Goal: Task Accomplishment & Management: Manage account settings

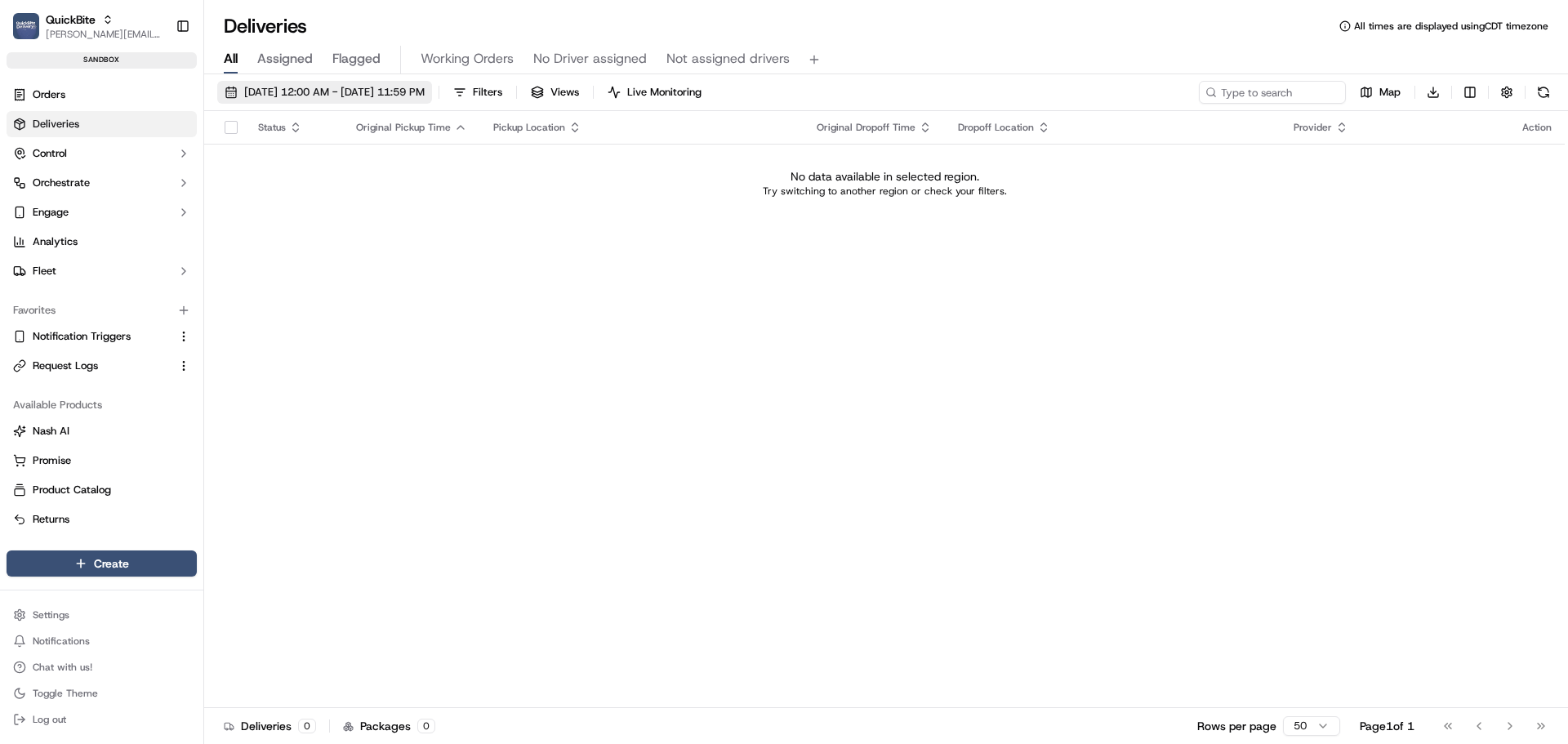
click at [296, 85] on span "09/18/2025 12:00 AM - 09/18/2025 11:59 PM" at bounding box center [335, 93] width 180 height 15
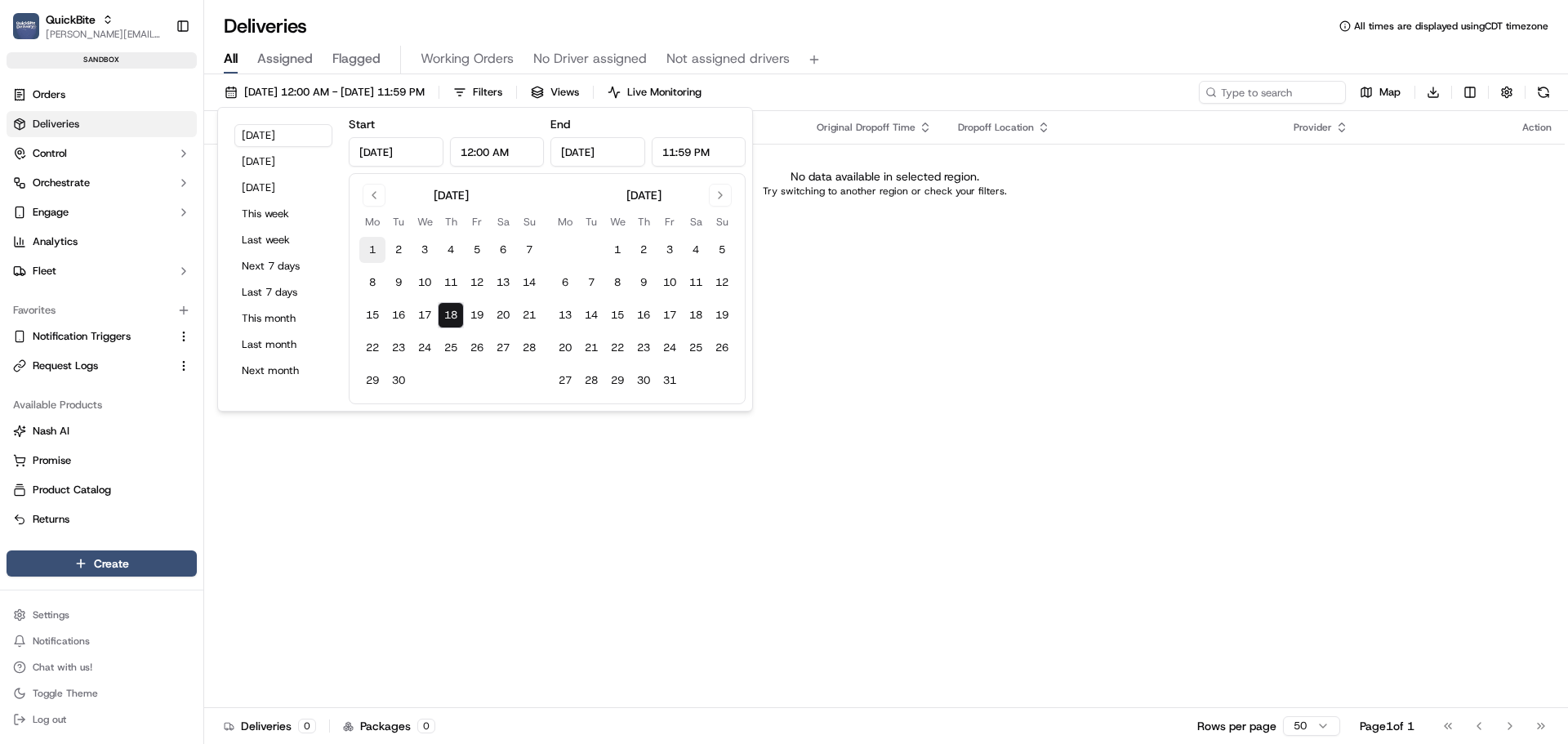
click at [382, 253] on button "1" at bounding box center [373, 250] width 26 height 26
type input "Sep 1, 2025"
click at [444, 318] on button "18" at bounding box center [451, 316] width 26 height 26
type input "Sep 18, 2025"
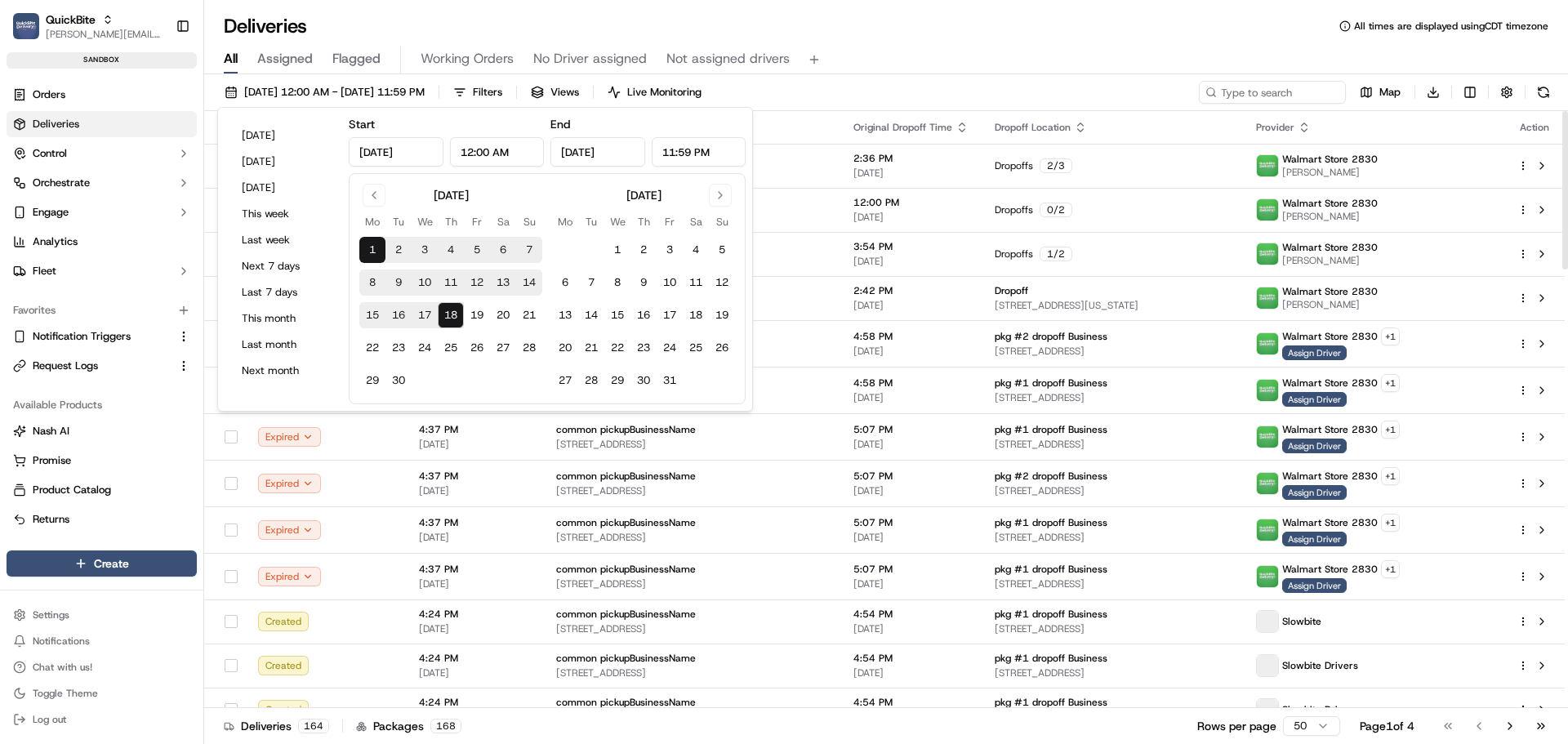
click at [1035, 50] on div "All Assigned Flagged Working Orders No Driver assigned Not assigned drivers" at bounding box center [886, 60] width 1364 height 29
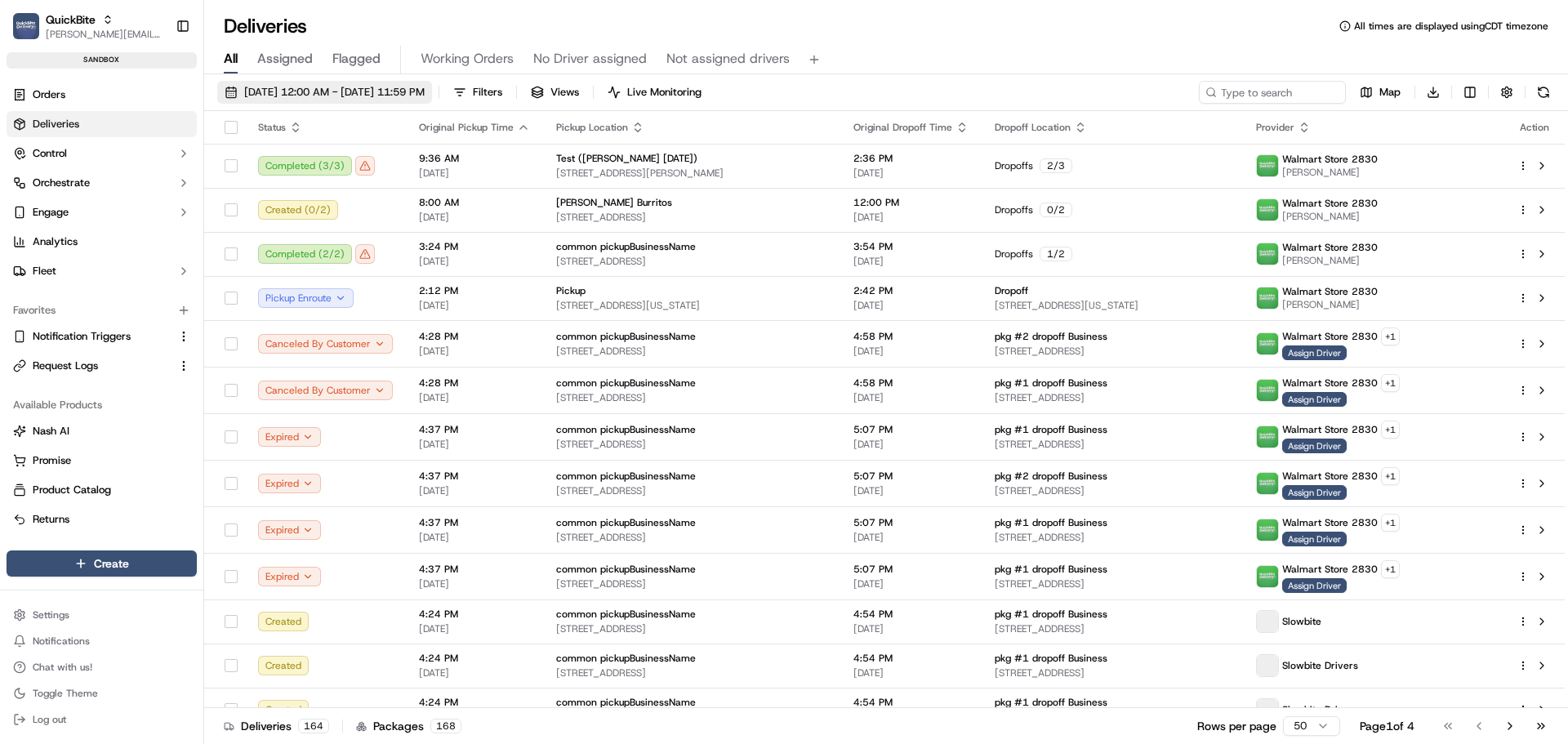
click at [355, 93] on span "09/01/2025 12:00 AM - 09/18/2025 11:59 PM" at bounding box center [335, 93] width 180 height 15
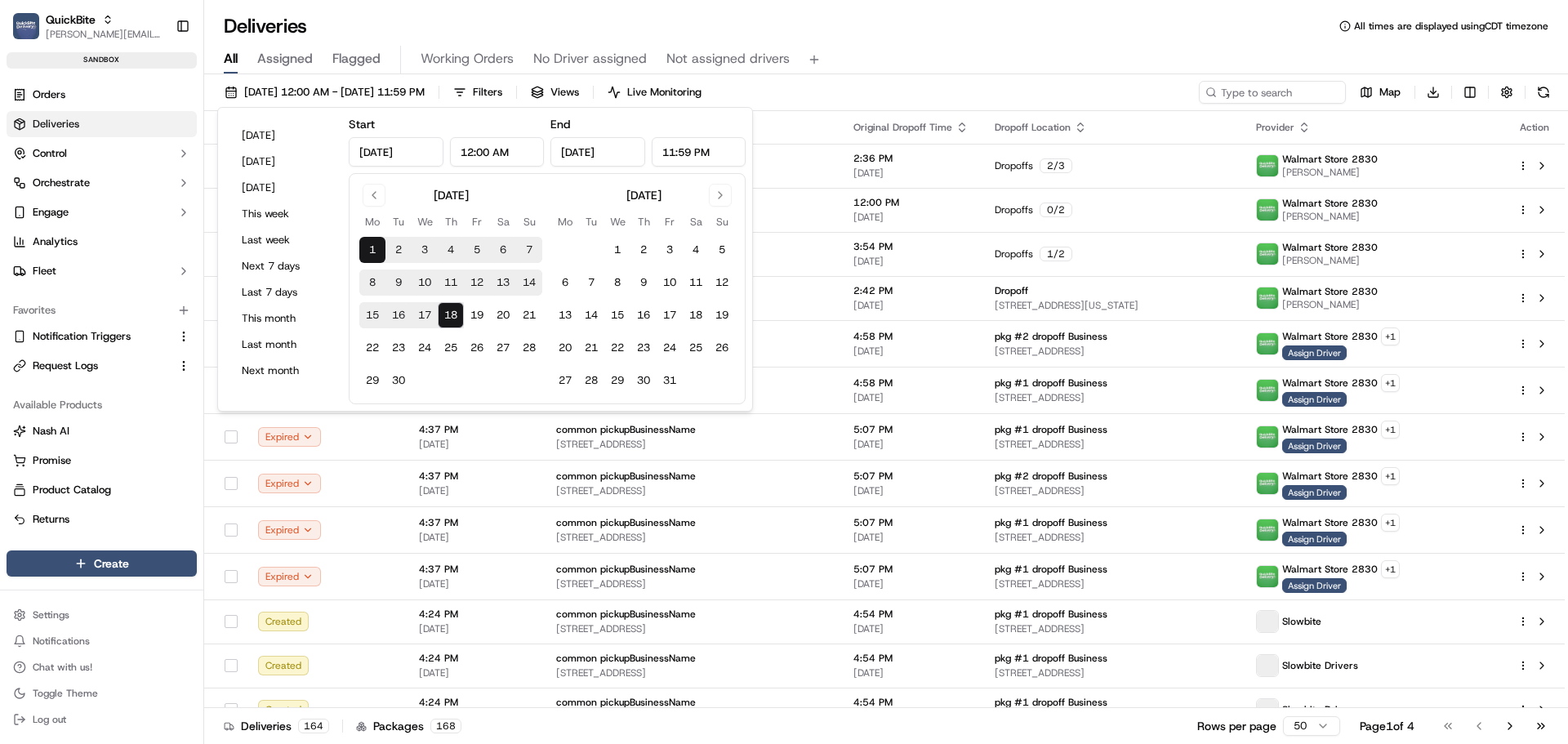
click at [451, 310] on button "18" at bounding box center [451, 316] width 26 height 26
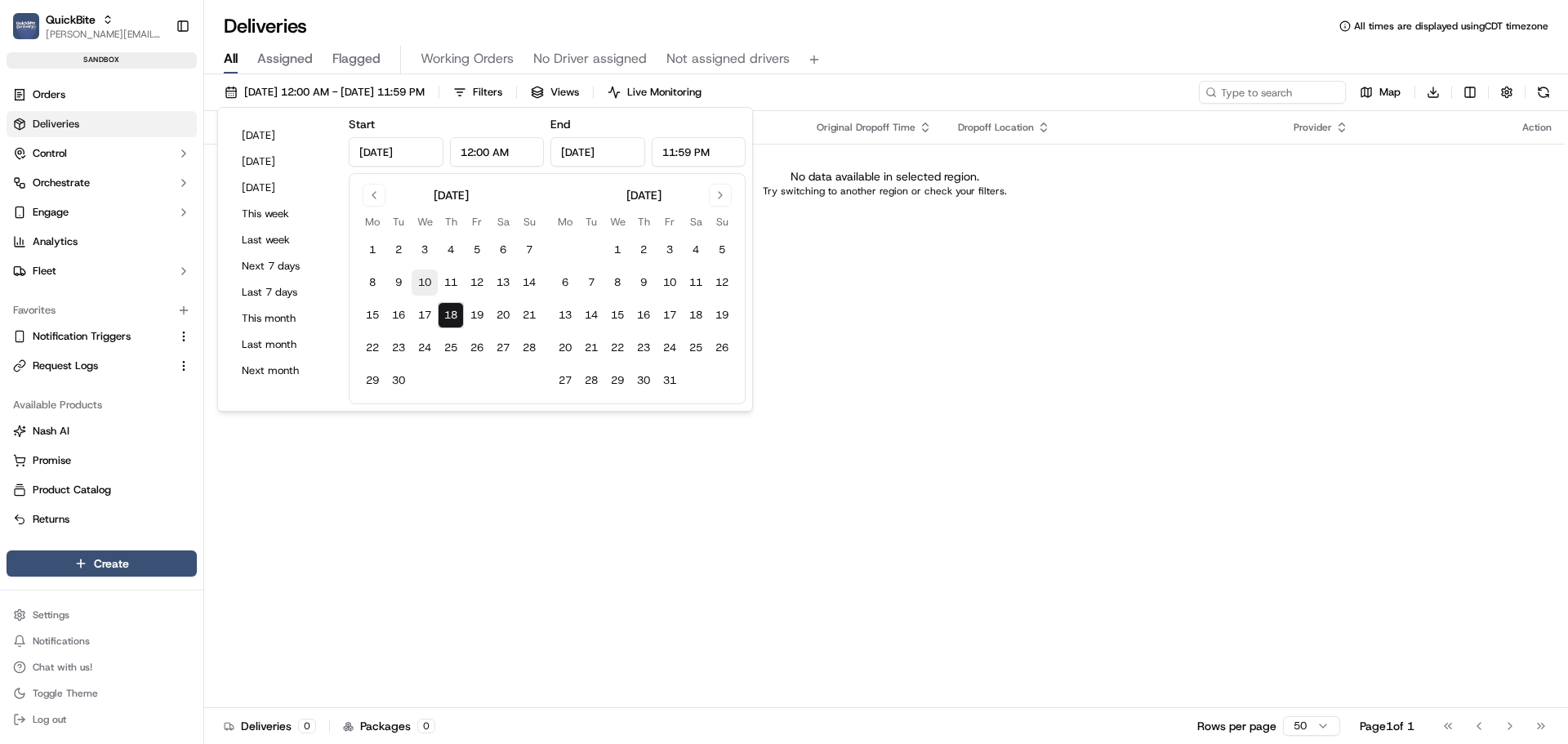
click at [422, 279] on button "10" at bounding box center [425, 283] width 26 height 26
type input "Sep 10, 2025"
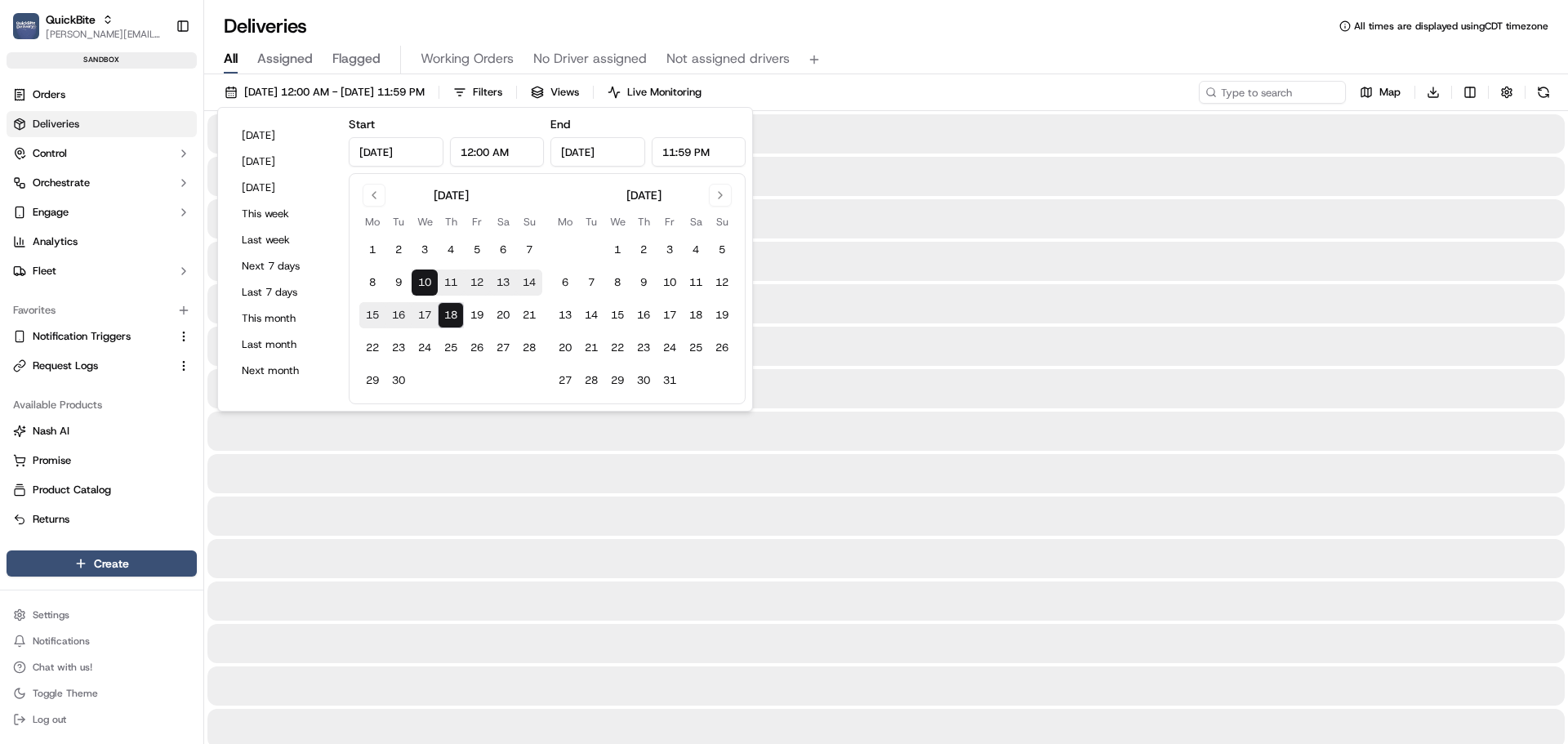
click at [422, 279] on button "10" at bounding box center [425, 283] width 26 height 26
type input "Sep 10, 2025"
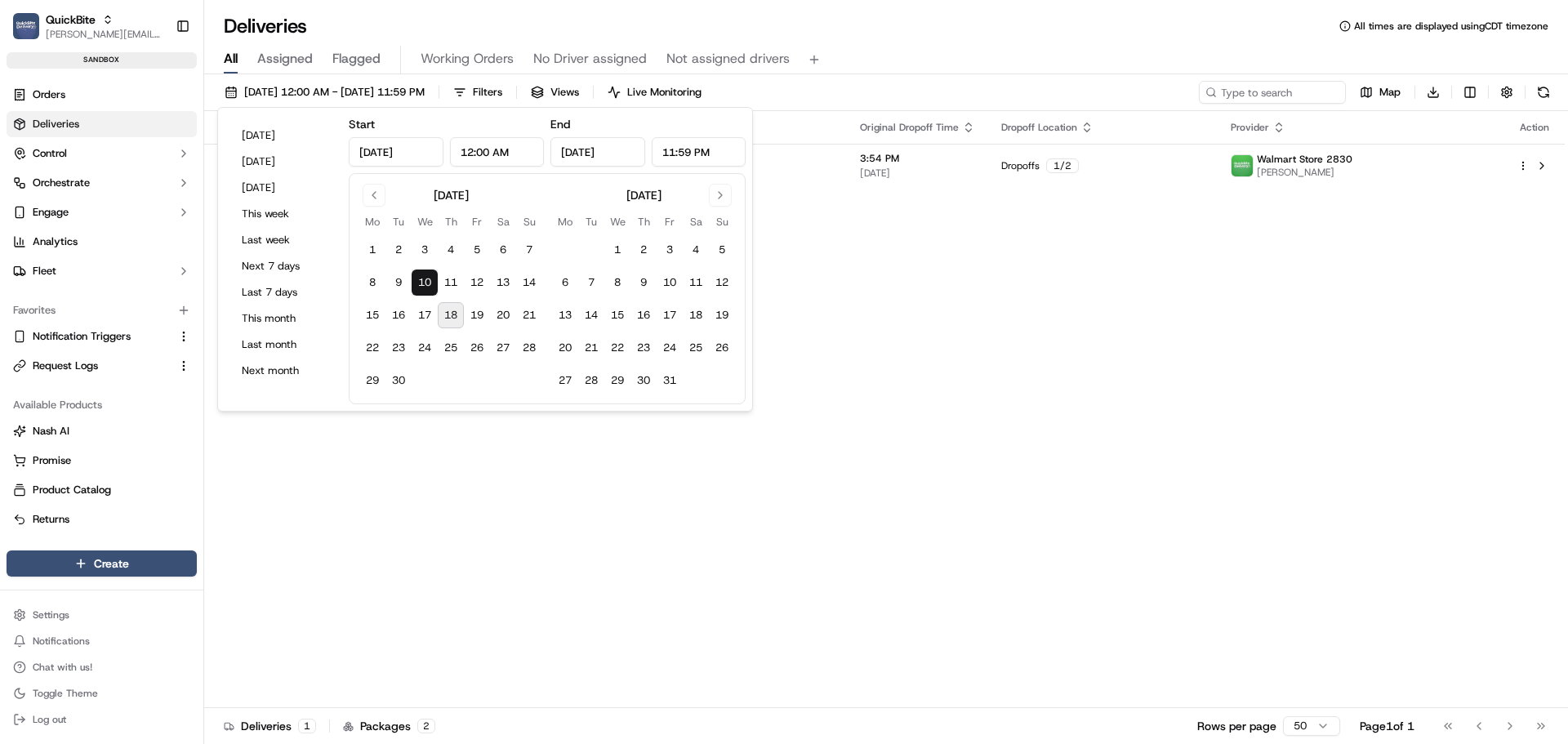
click at [1005, 351] on div "Status Original Pickup Time Pickup Location Original Dropoff Time Dropoff Locat…" at bounding box center [884, 409] width 1361 height 598
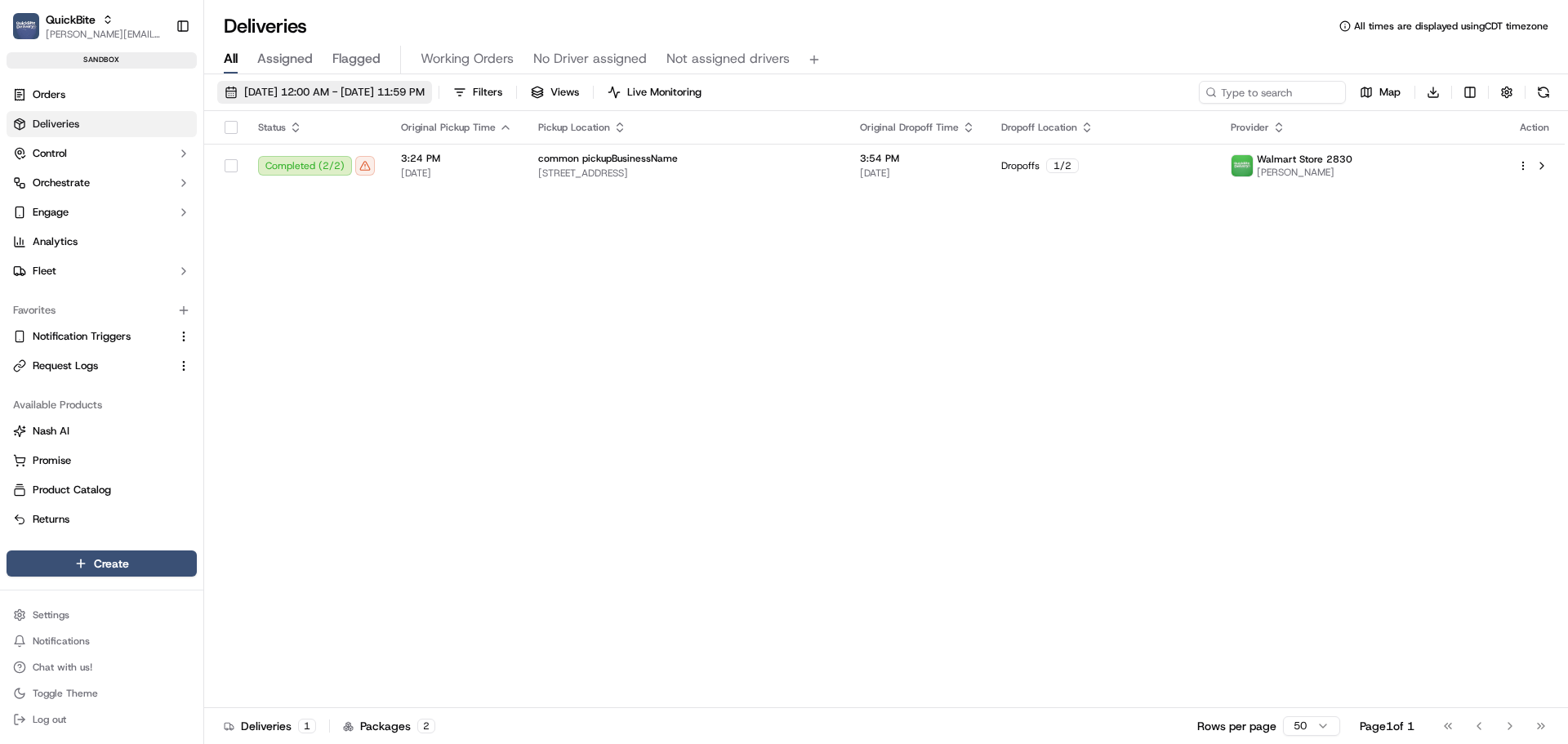
click at [392, 88] on span "09/10/2025 12:00 AM - 09/10/2025 11:59 PM" at bounding box center [335, 93] width 180 height 15
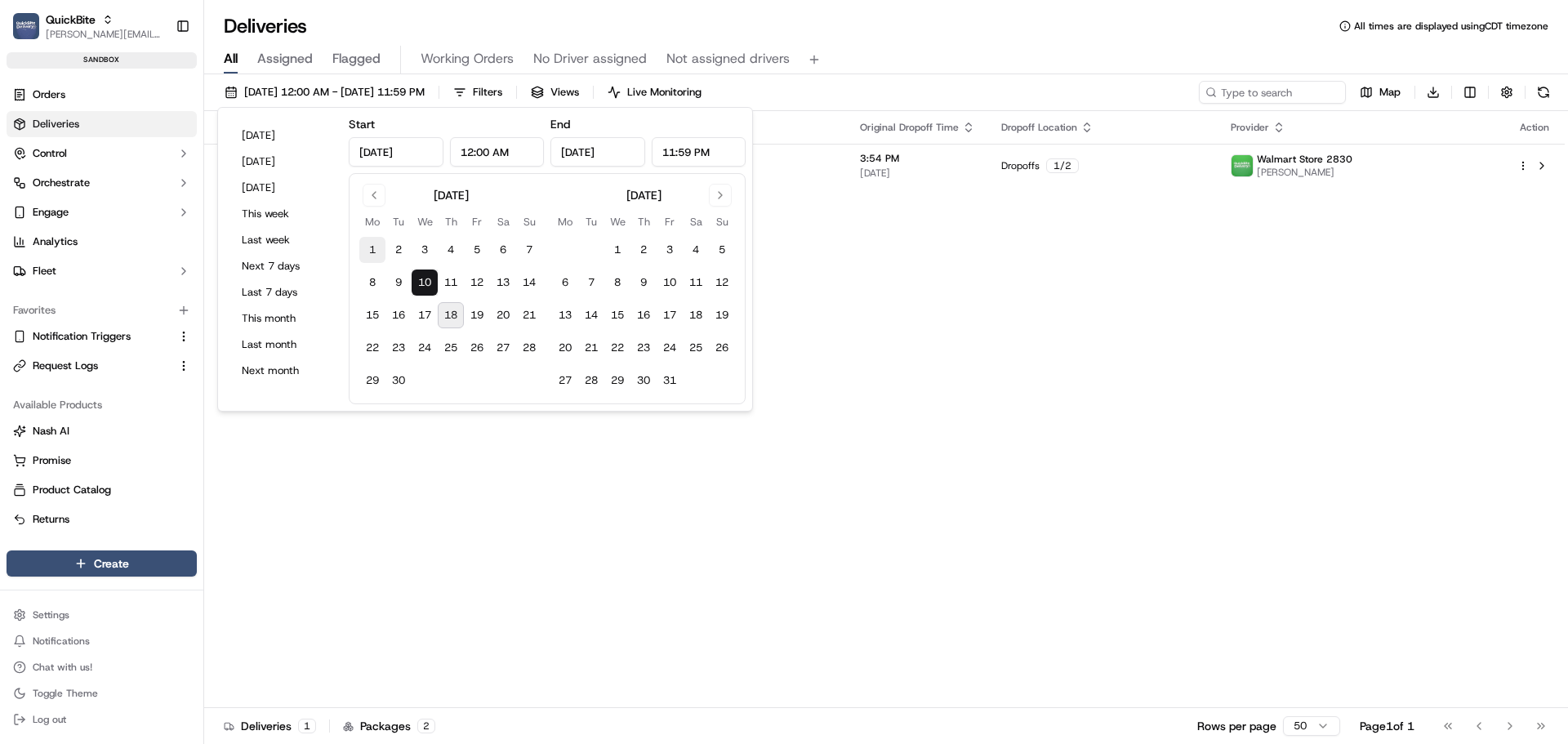
click at [383, 250] on button "1" at bounding box center [373, 250] width 26 height 26
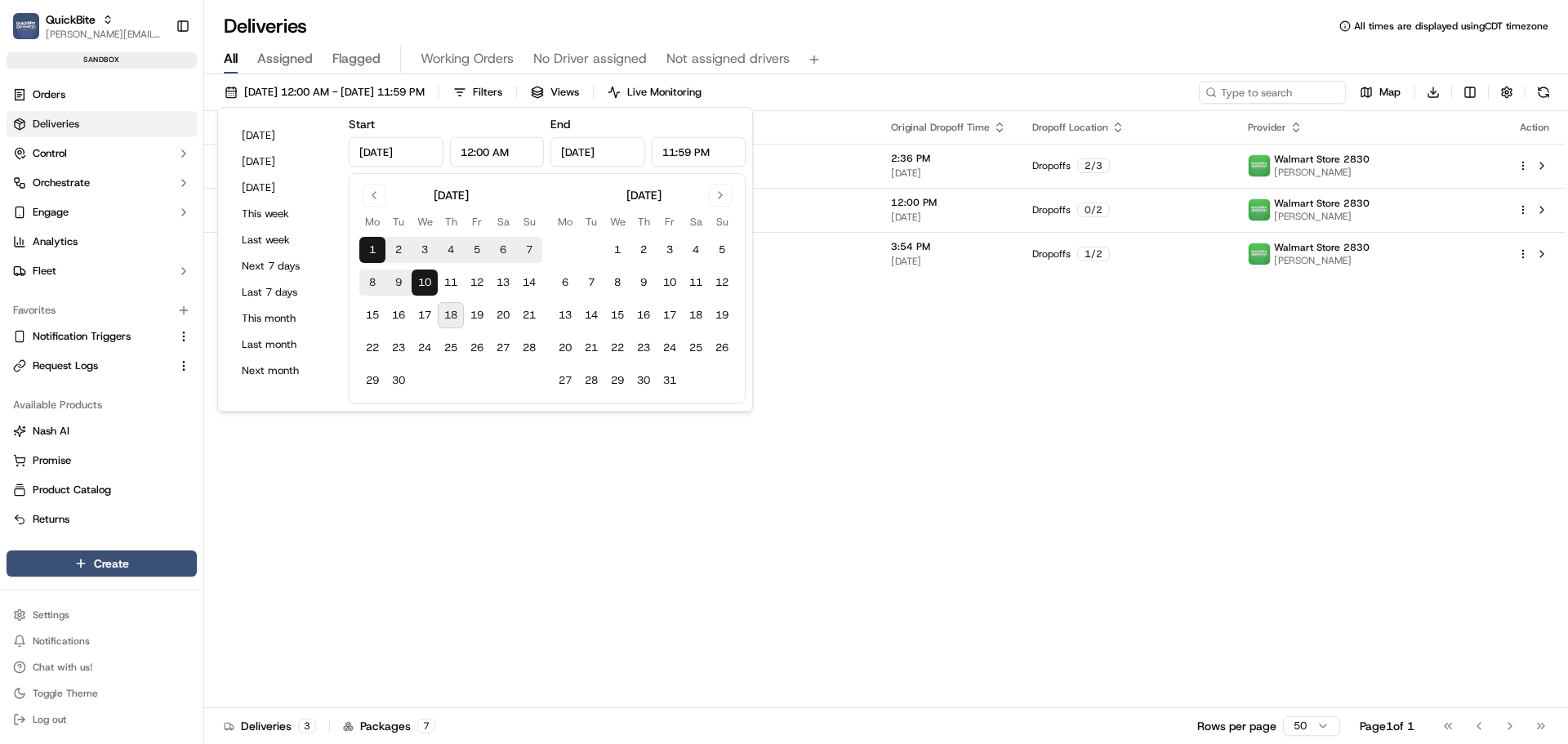
click at [460, 319] on button "18" at bounding box center [451, 316] width 26 height 26
type input "Sep 18, 2025"
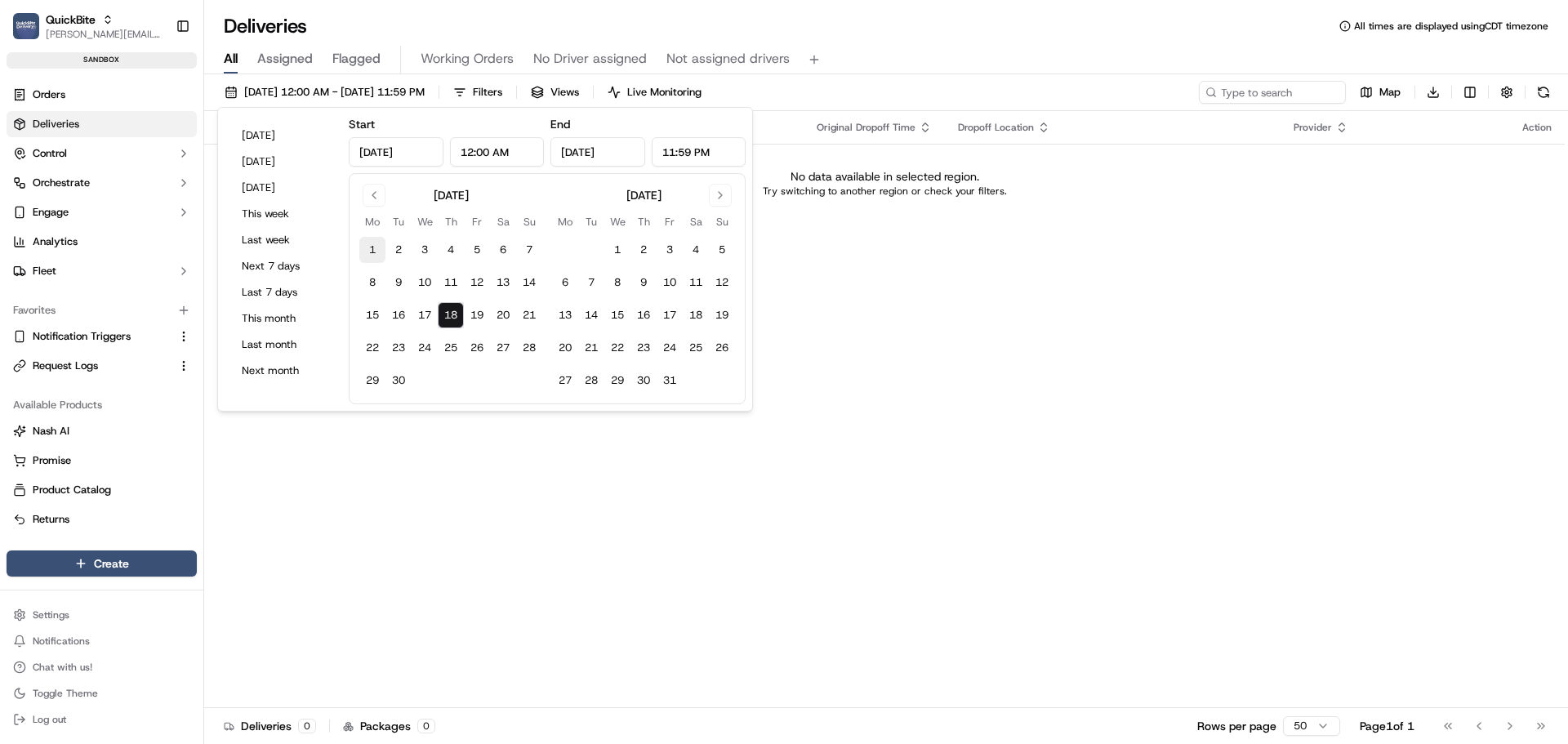
click at [381, 251] on button "1" at bounding box center [373, 250] width 26 height 26
type input "Sep 1, 2025"
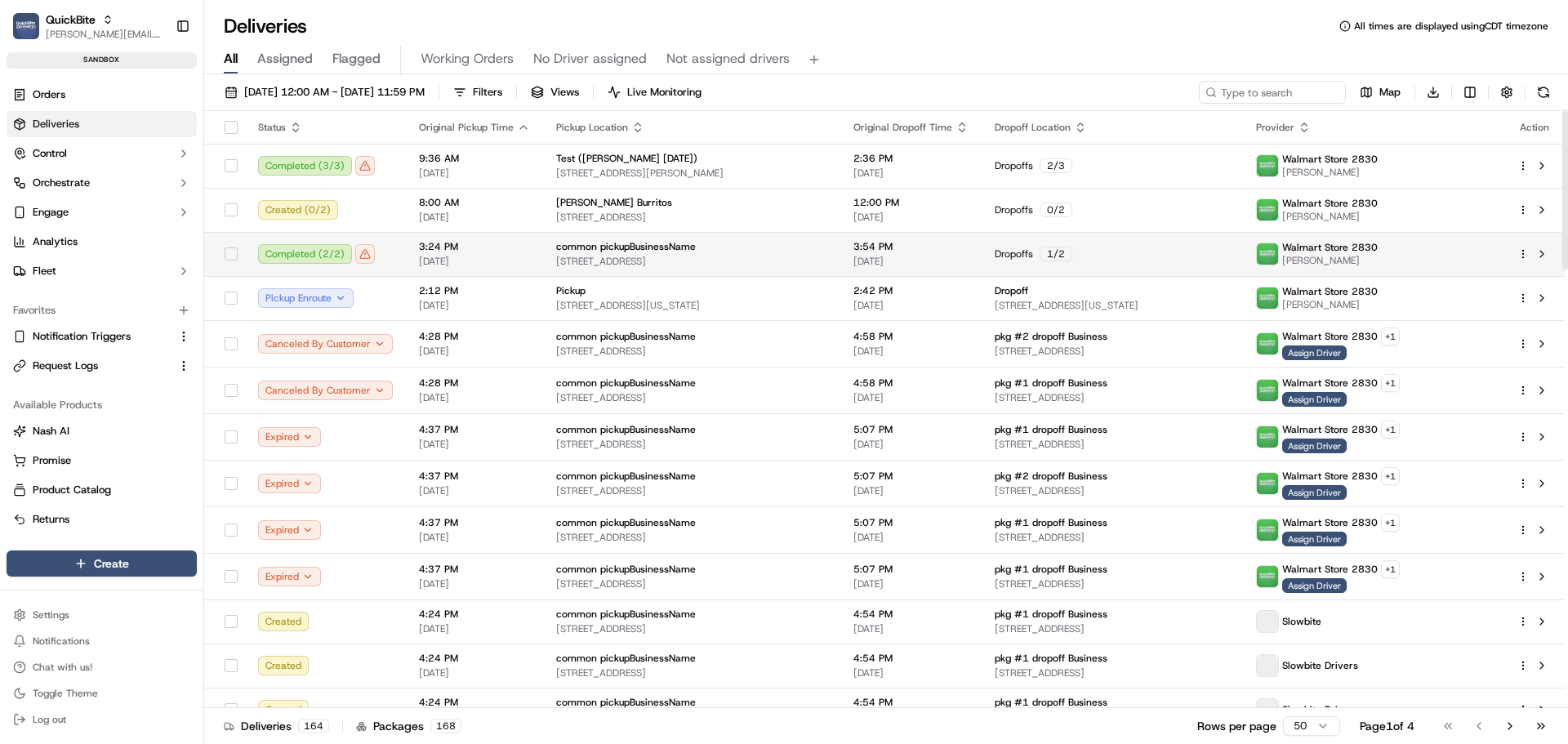
click at [1100, 241] on td "Dropoffs 1 / 2" at bounding box center [1112, 254] width 261 height 44
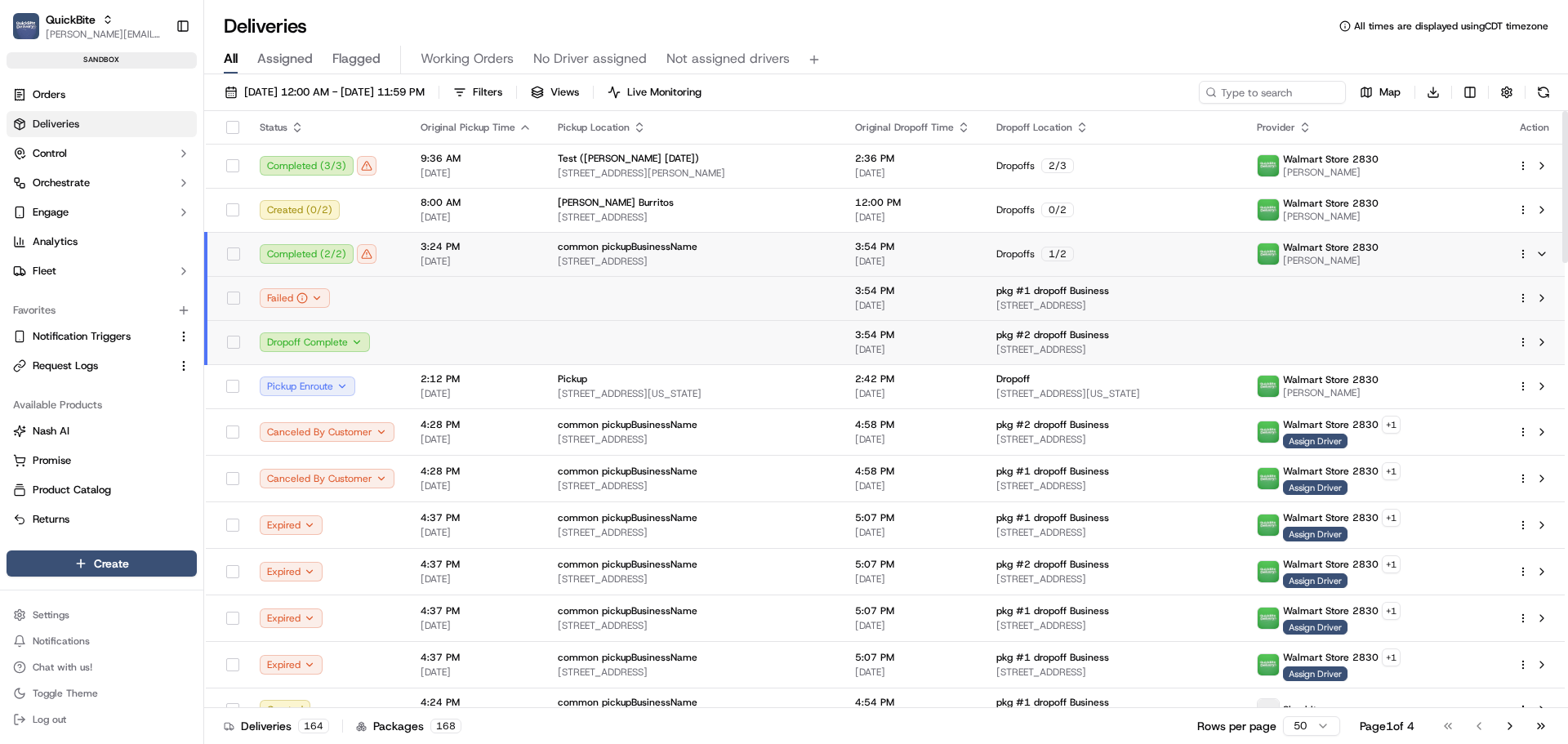
click at [1121, 248] on div "Dropoffs 1 / 2" at bounding box center [1114, 255] width 235 height 15
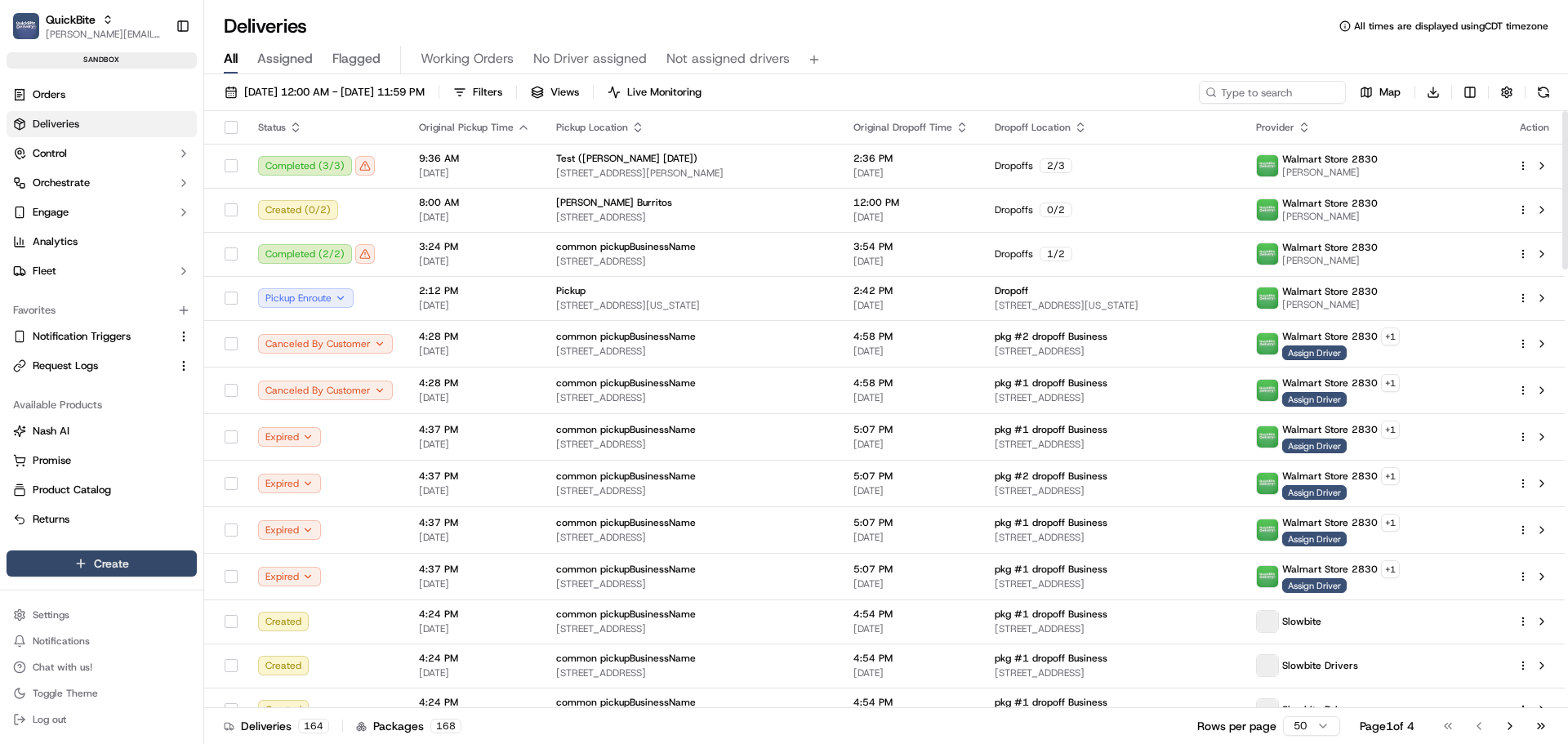
click at [135, 556] on html "QuickBite jeff@usenash.com Toggle Sidebar sandbox Orders Deliveries Control Orc…" at bounding box center [784, 372] width 1568 height 744
click at [283, 596] on link "Delivery" at bounding box center [295, 594] width 182 height 30
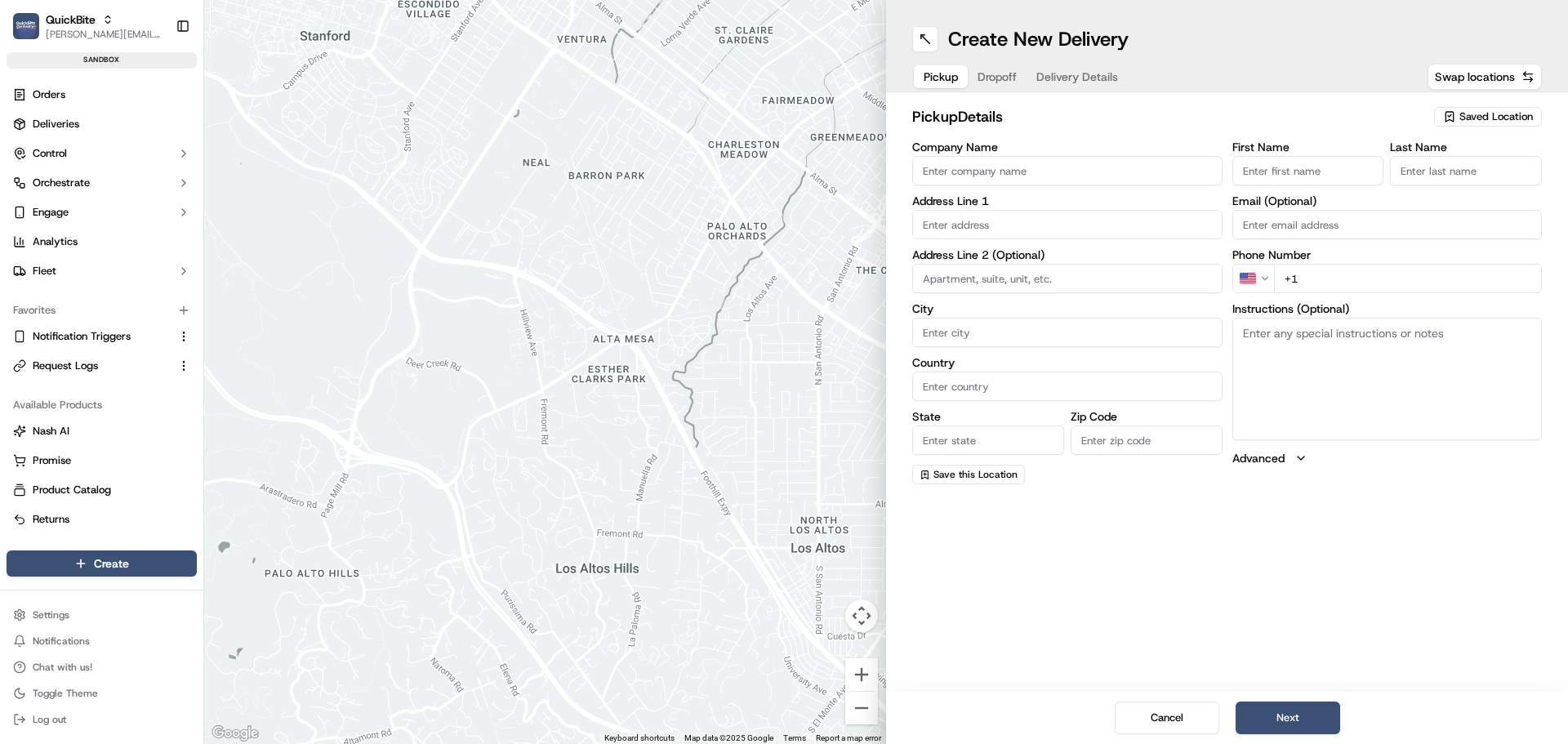
click at [994, 82] on span "Dropoff" at bounding box center [996, 77] width 39 height 17
click at [1058, 75] on span "Delivery Details" at bounding box center [1076, 77] width 82 height 17
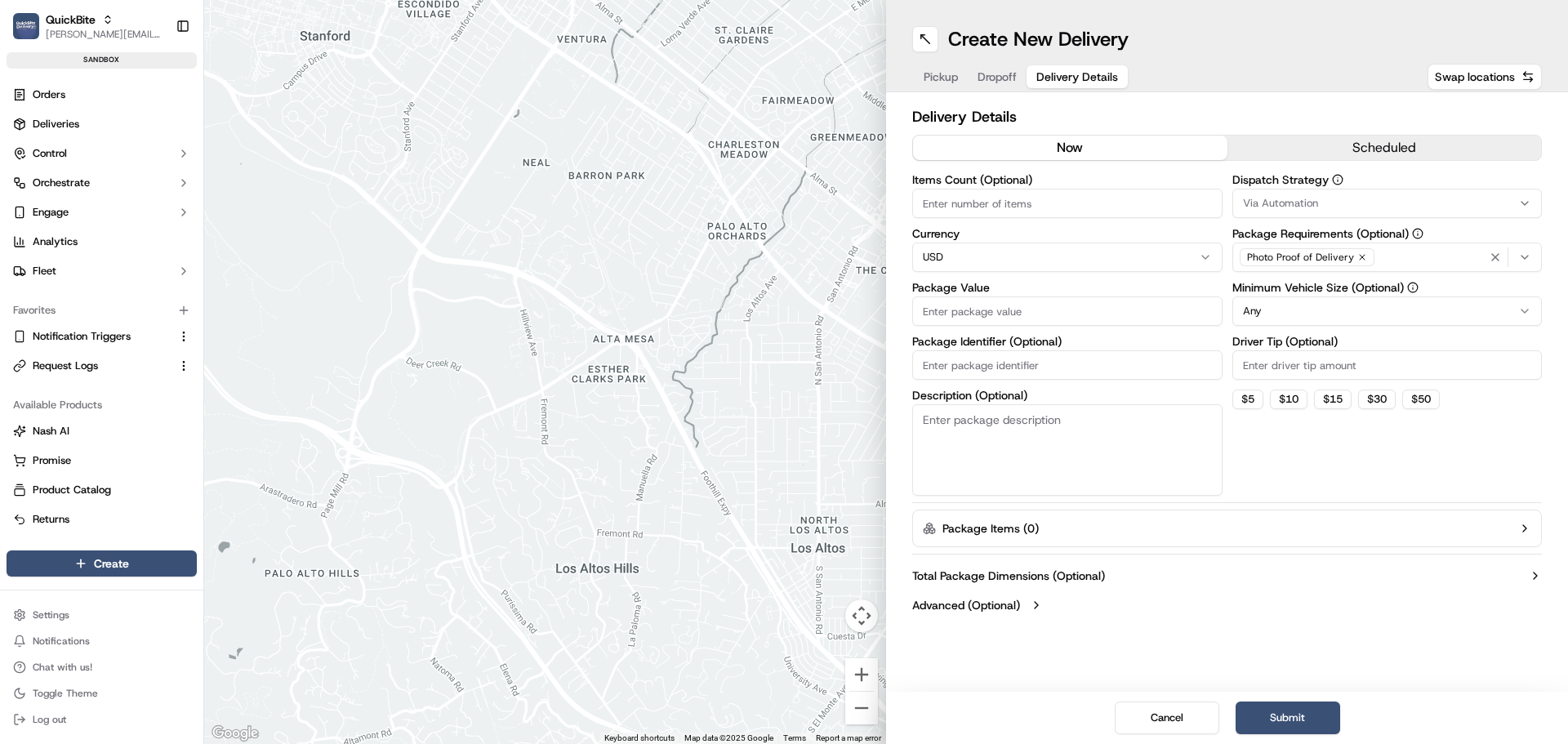
click at [943, 76] on span "Pickup" at bounding box center [941, 77] width 35 height 17
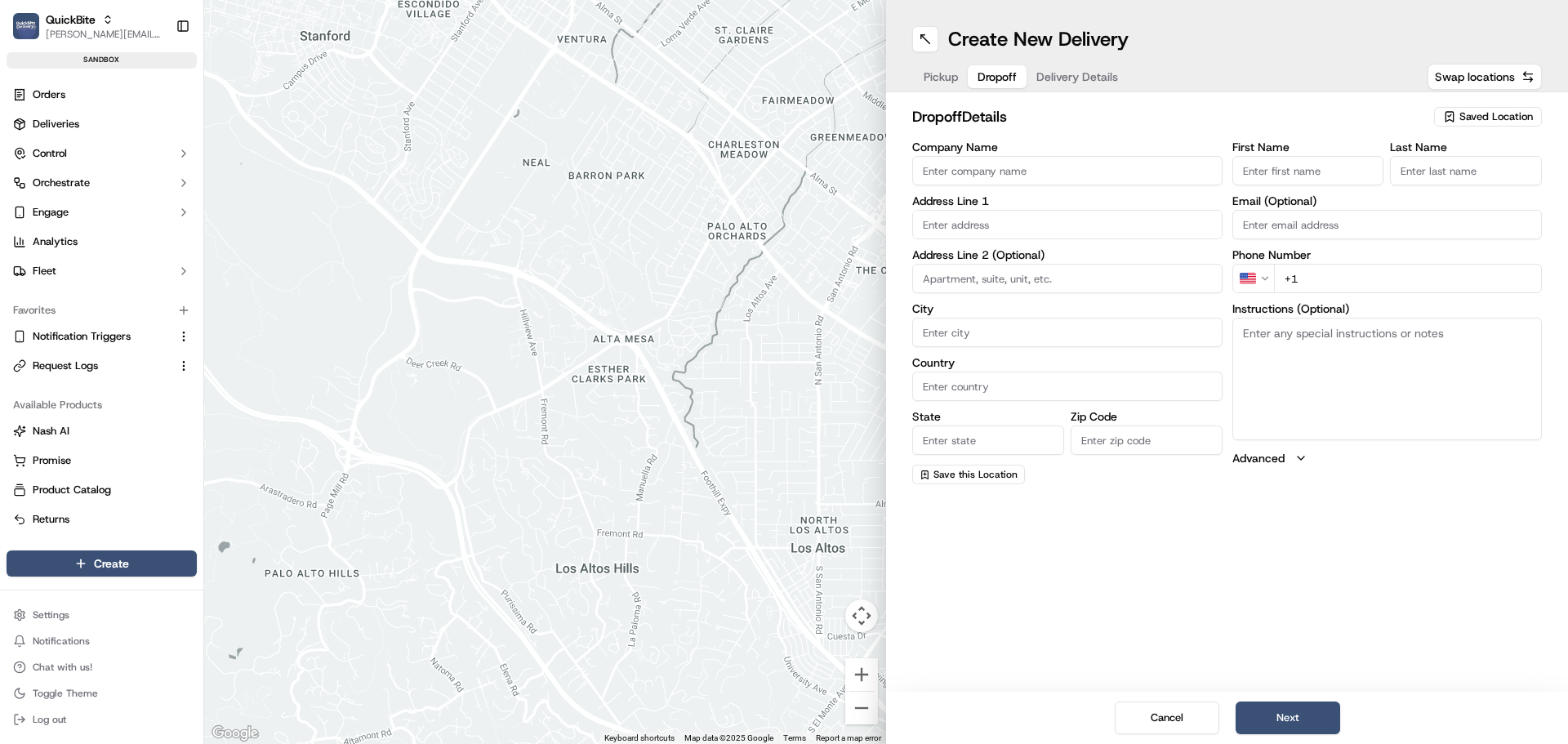
click at [978, 73] on span "Dropoff" at bounding box center [996, 77] width 39 height 17
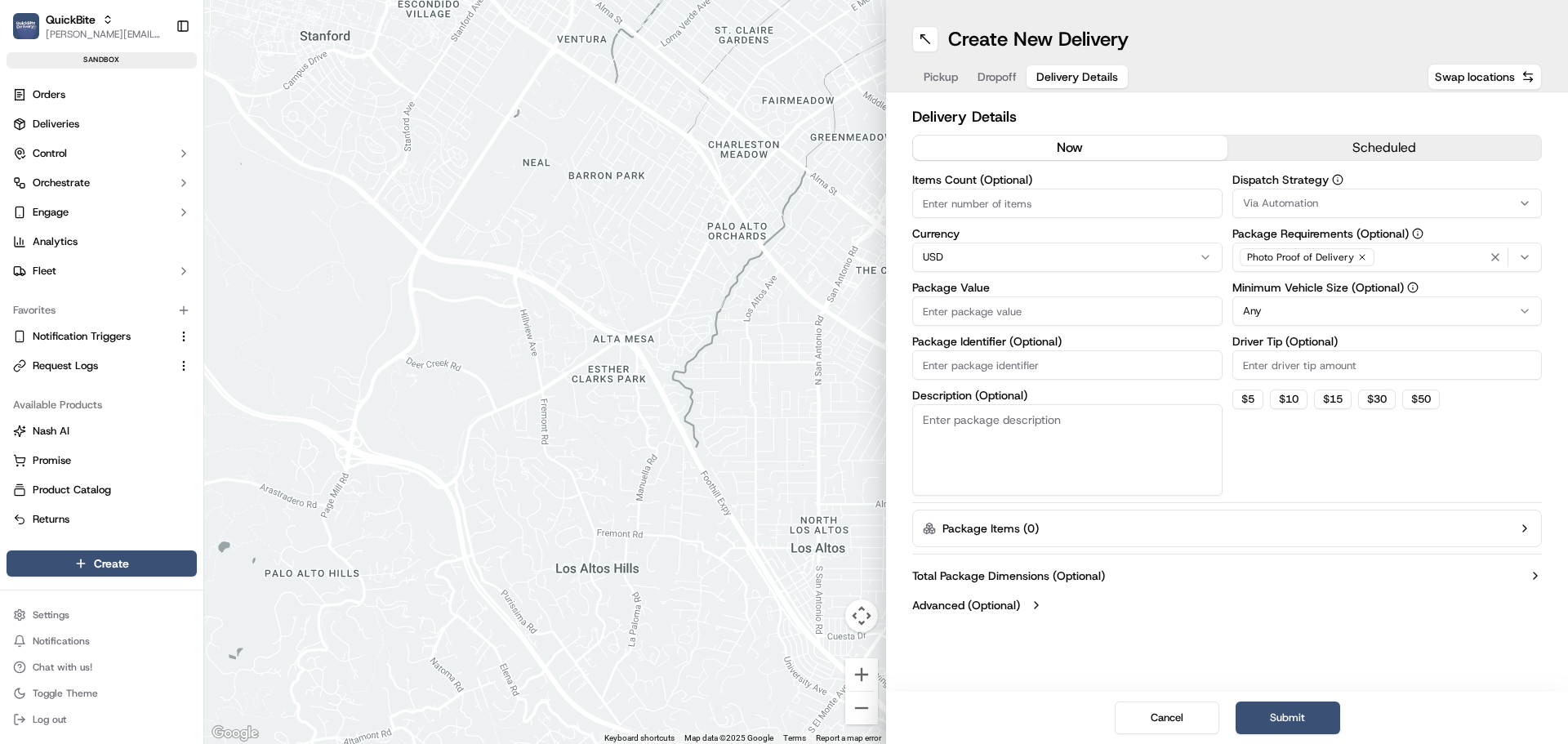
click at [1070, 76] on span "Delivery Details" at bounding box center [1076, 77] width 82 height 17
click at [931, 89] on div "Pickup Dropoff Delivery Details" at bounding box center [1020, 77] width 217 height 30
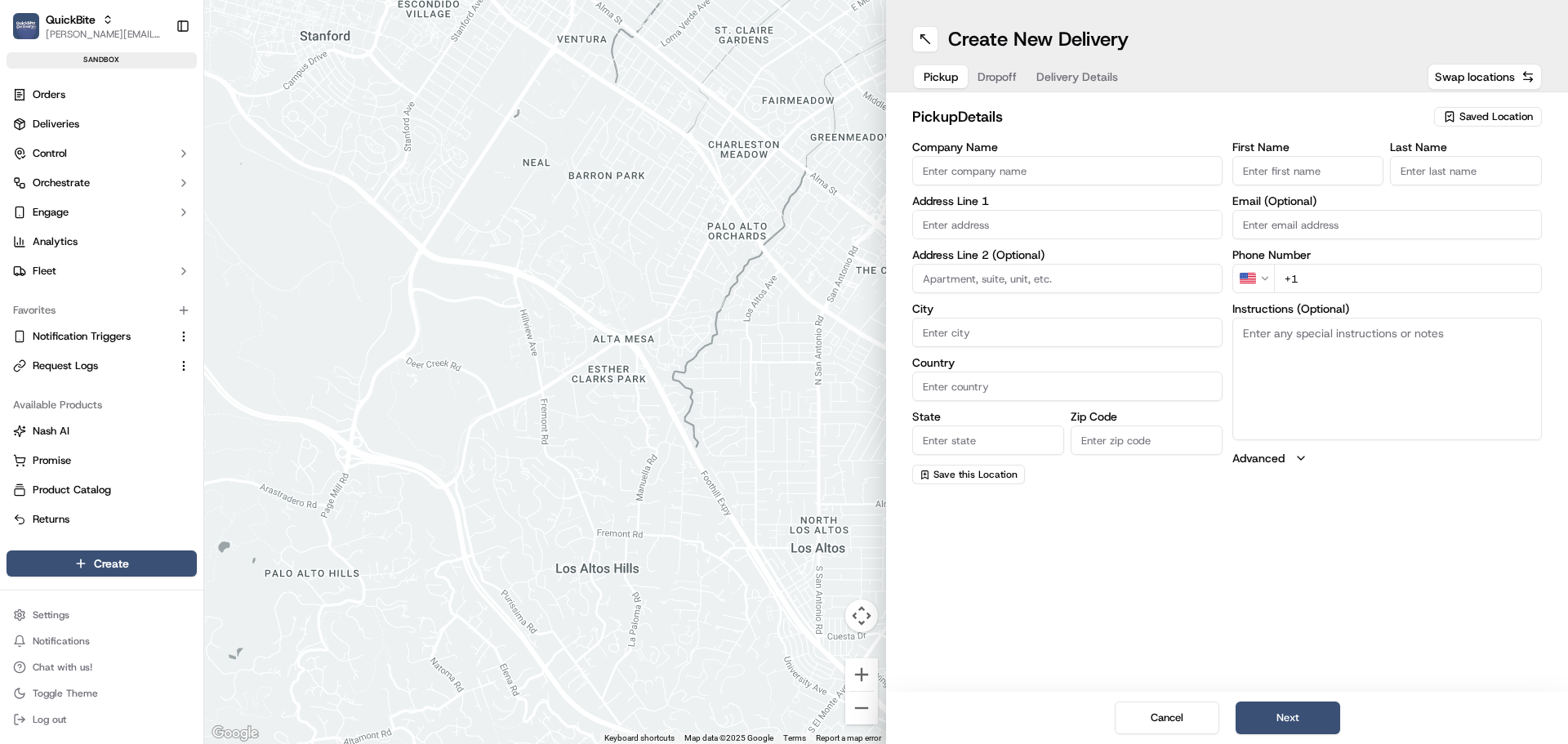
click at [946, 78] on span "Pickup" at bounding box center [941, 77] width 35 height 17
click at [1495, 111] on span "Saved Location" at bounding box center [1495, 117] width 74 height 15
click at [1383, 176] on span "Test Target 1" at bounding box center [1460, 179] width 201 height 15
type input "Test Target 1"
type input "1004 Andrews Run"
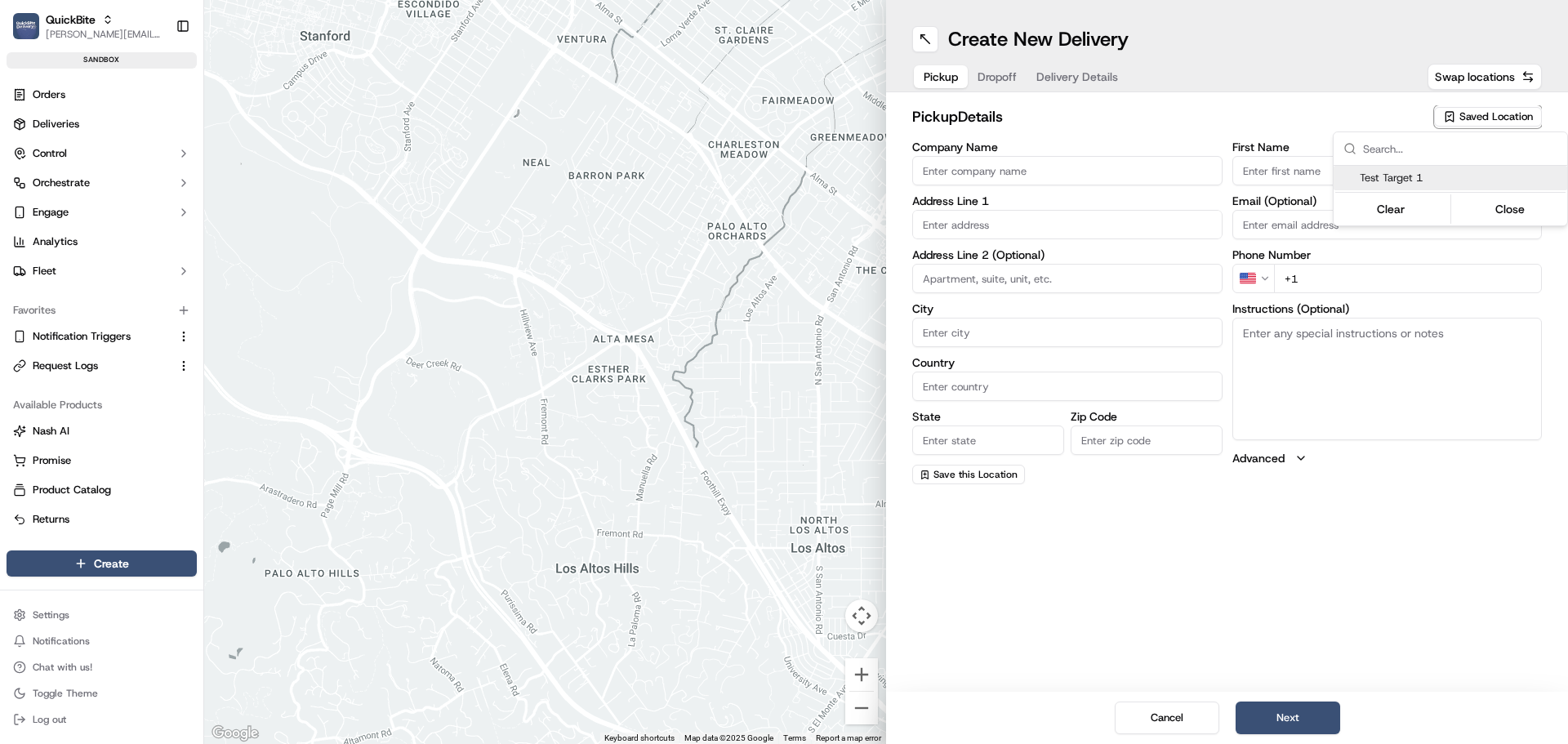
type input "Hendersonville"
type input "US"
type input "TN"
type input "37075"
type input "+1 615 515 5151"
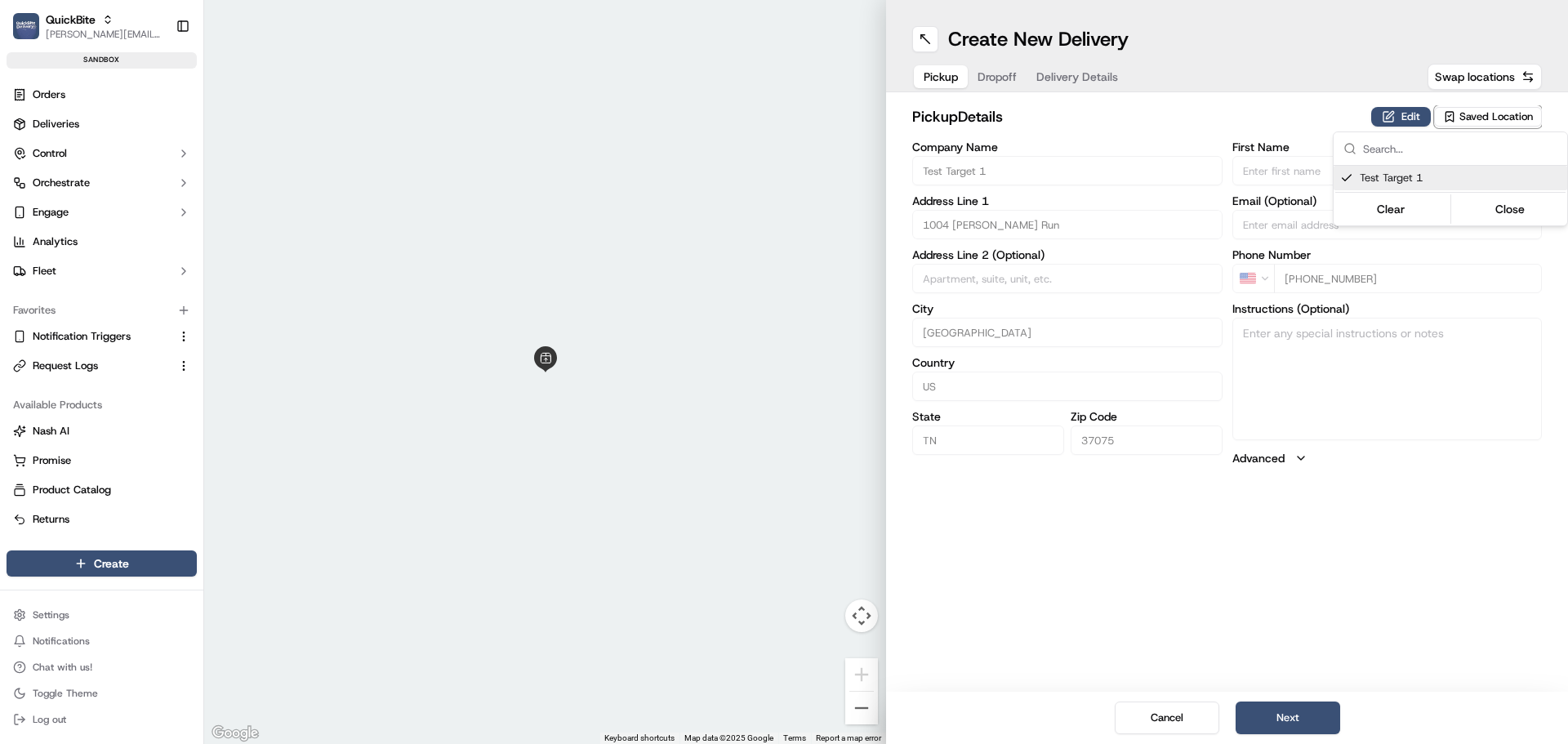
click at [1005, 74] on html "QuickBite jeff@usenash.com Toggle Sidebar sandbox Orders Deliveries Control Orc…" at bounding box center [784, 372] width 1568 height 744
click at [986, 77] on button "Dropoff" at bounding box center [996, 77] width 59 height 23
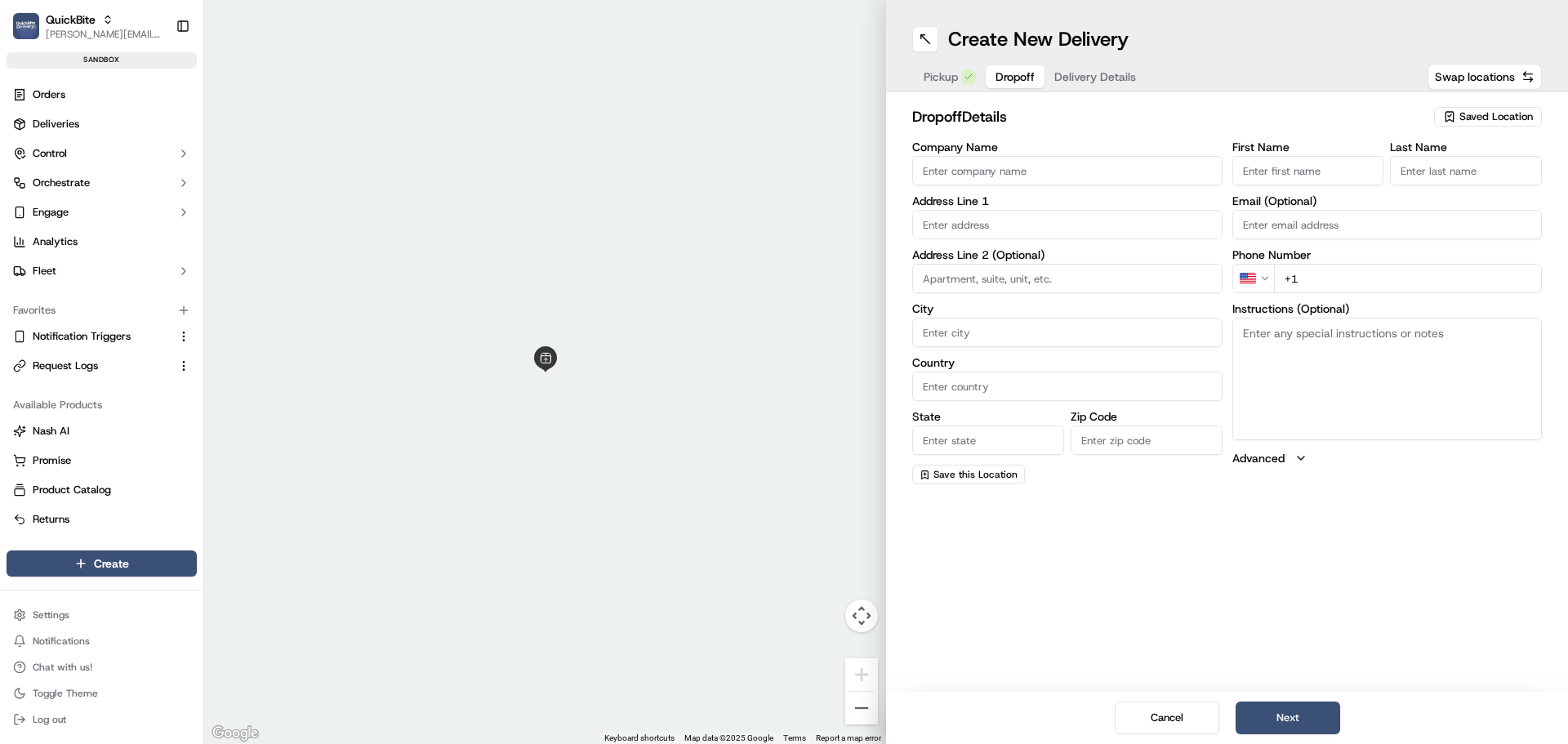
click at [1473, 113] on span "Saved Location" at bounding box center [1495, 117] width 74 height 15
click at [1402, 208] on span "Customer 2" at bounding box center [1460, 203] width 201 height 15
type input "Customer 2"
type input "1939 Center Point Rd"
type input "Hendersonville"
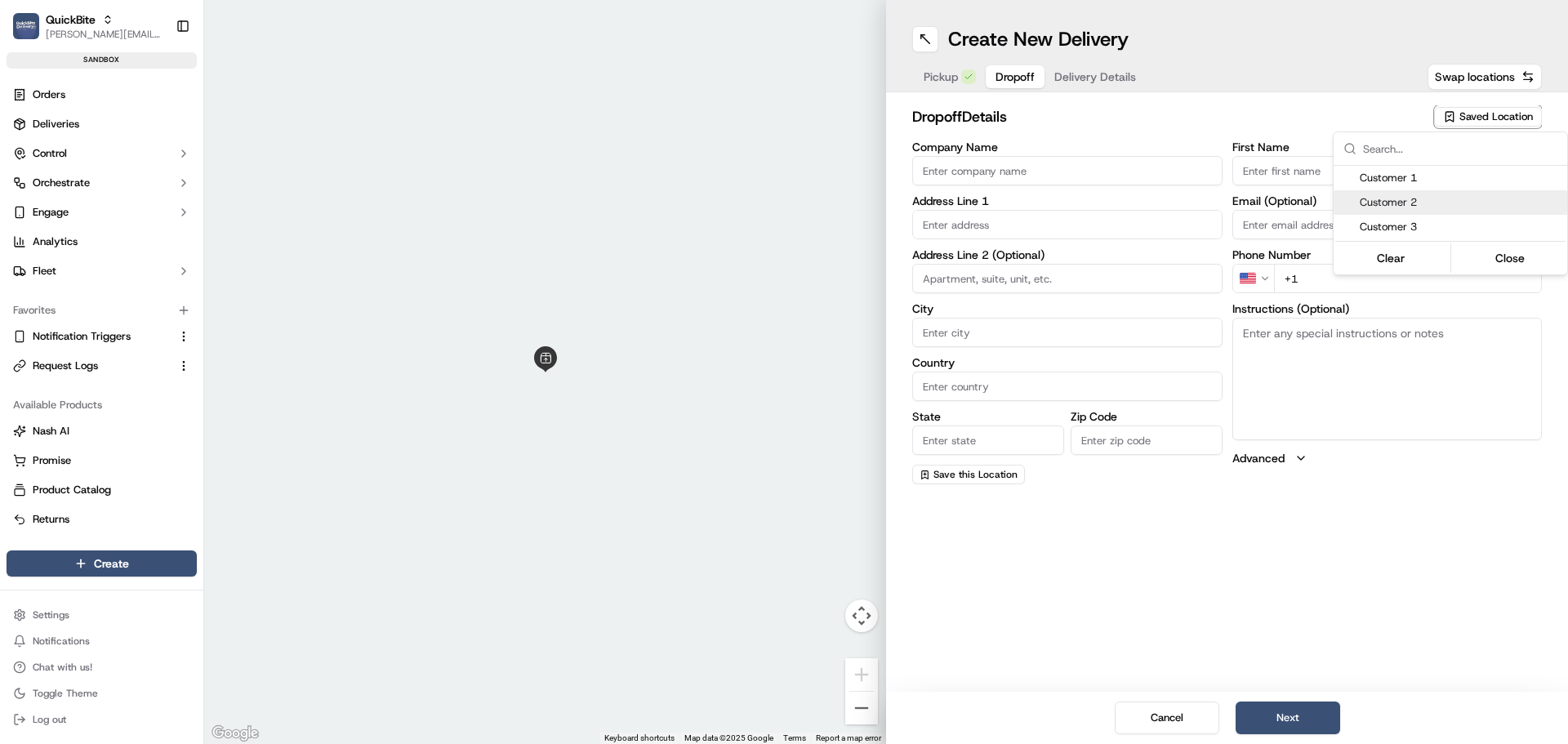
type input "US"
type input "TN"
type input "37075"
type input "+1 515 878 8787"
type textarea "Leave at door"
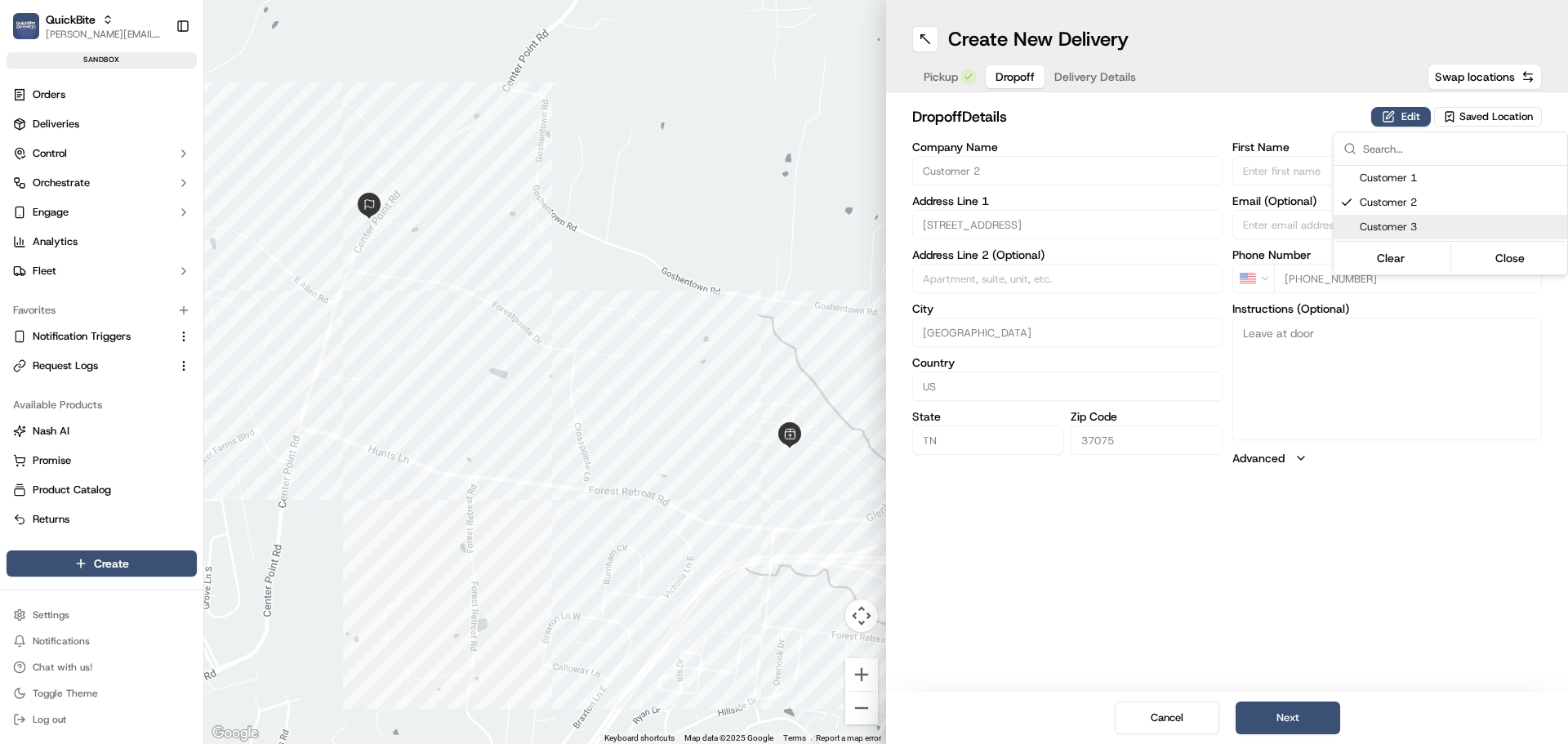
click at [1190, 575] on html "QuickBite jeff@usenash.com Toggle Sidebar sandbox Orders Deliveries Control Orc…" at bounding box center [784, 372] width 1568 height 744
click at [1095, 76] on span "Delivery Details" at bounding box center [1095, 77] width 82 height 17
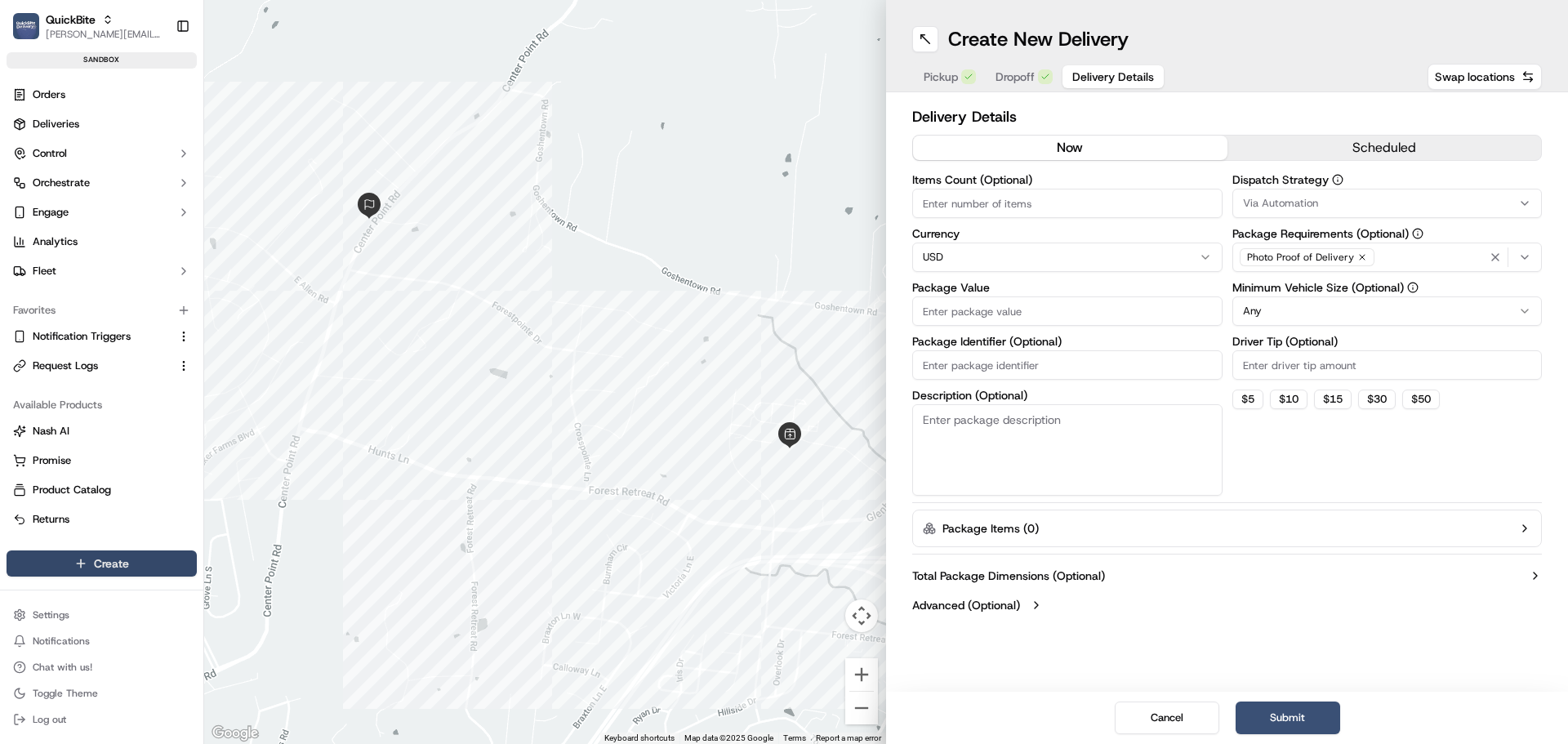
click at [133, 566] on html "QuickBite jeff@usenash.com Toggle Sidebar sandbox Orders Deliveries Control Orc…" at bounding box center [784, 372] width 1568 height 744
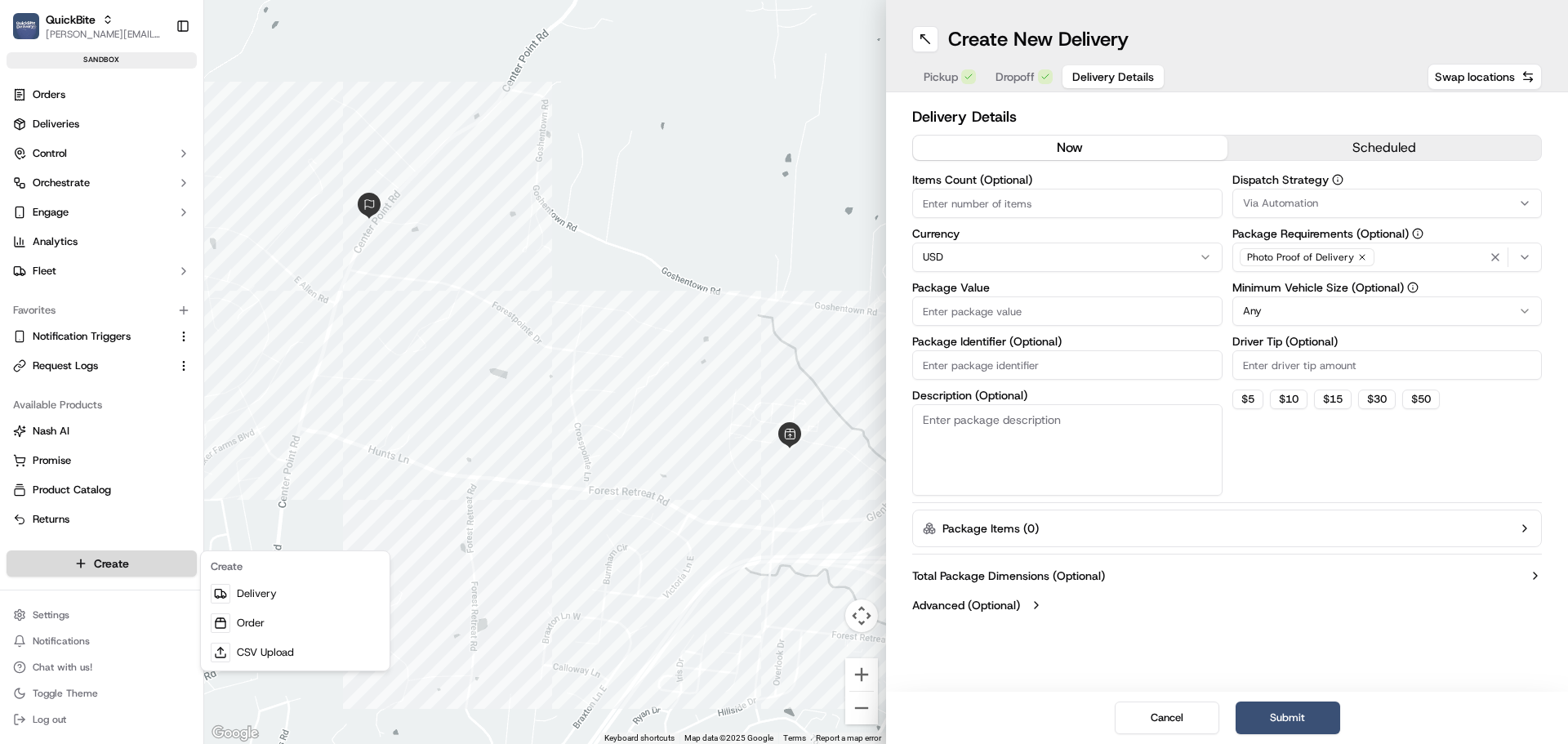
click at [133, 566] on html "QuickBite jeff@usenash.com Toggle Sidebar sandbox Orders Deliveries Control Orc…" at bounding box center [784, 372] width 1568 height 744
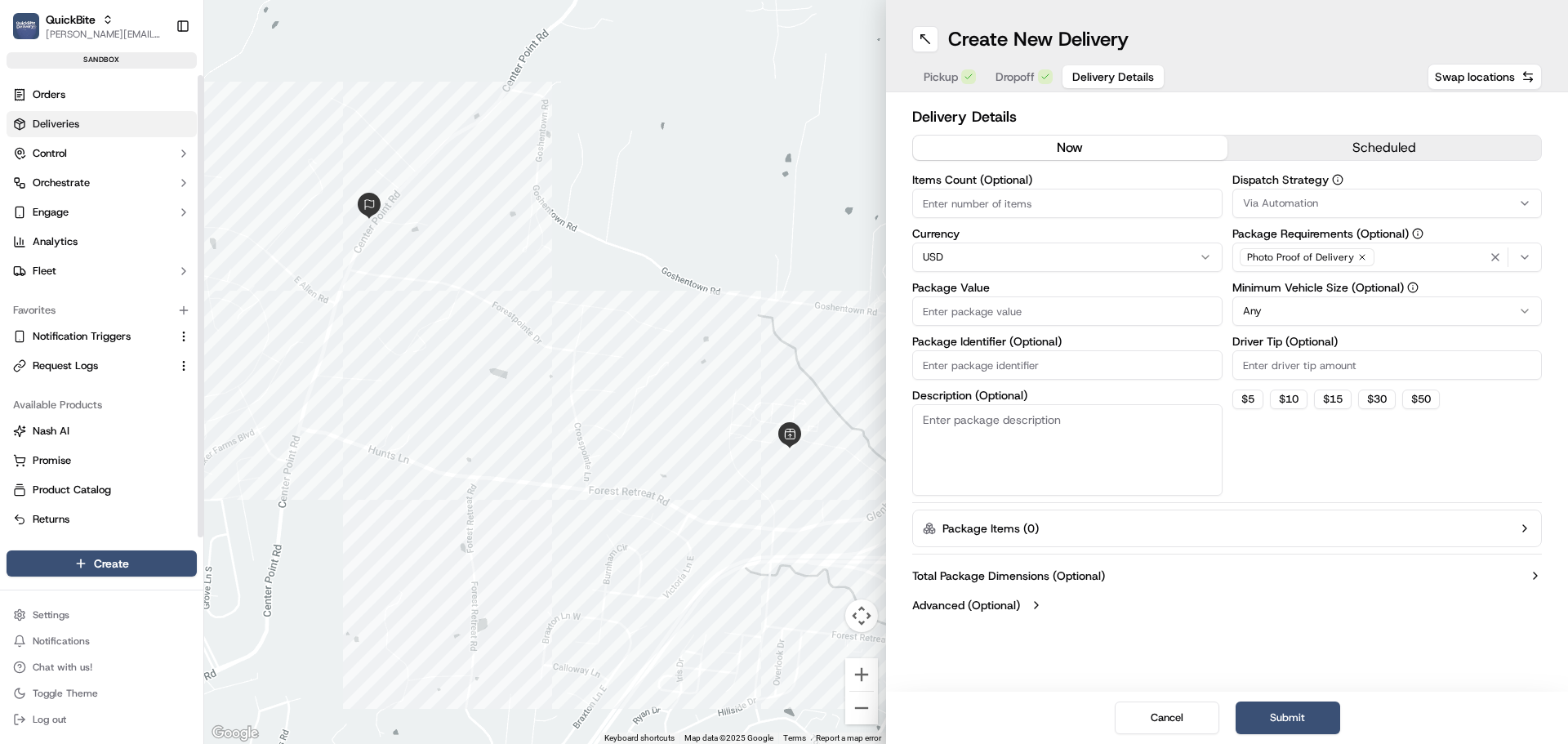
click at [73, 121] on span "Deliveries" at bounding box center [56, 124] width 46 height 15
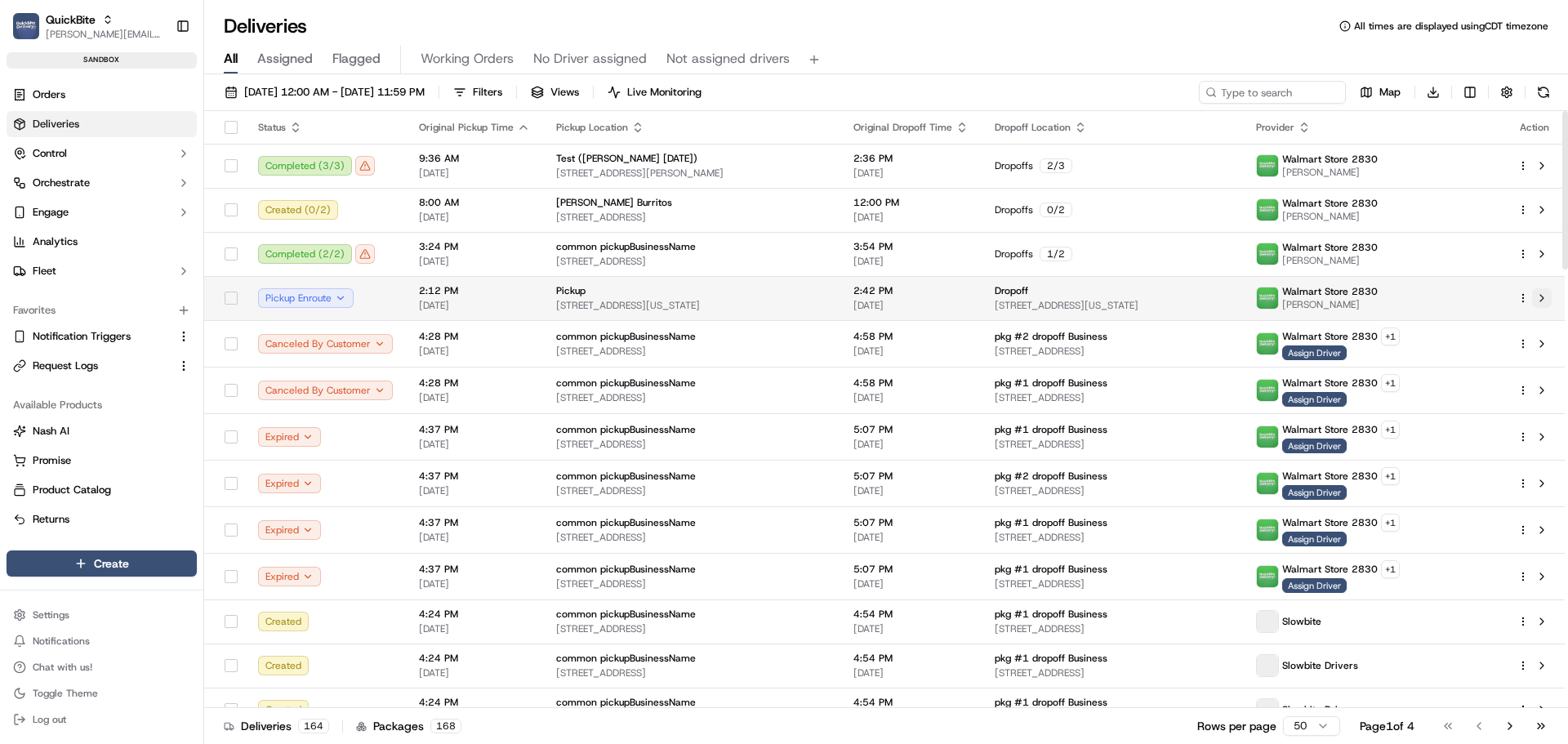
click at [1543, 298] on button at bounding box center [1542, 298] width 20 height 20
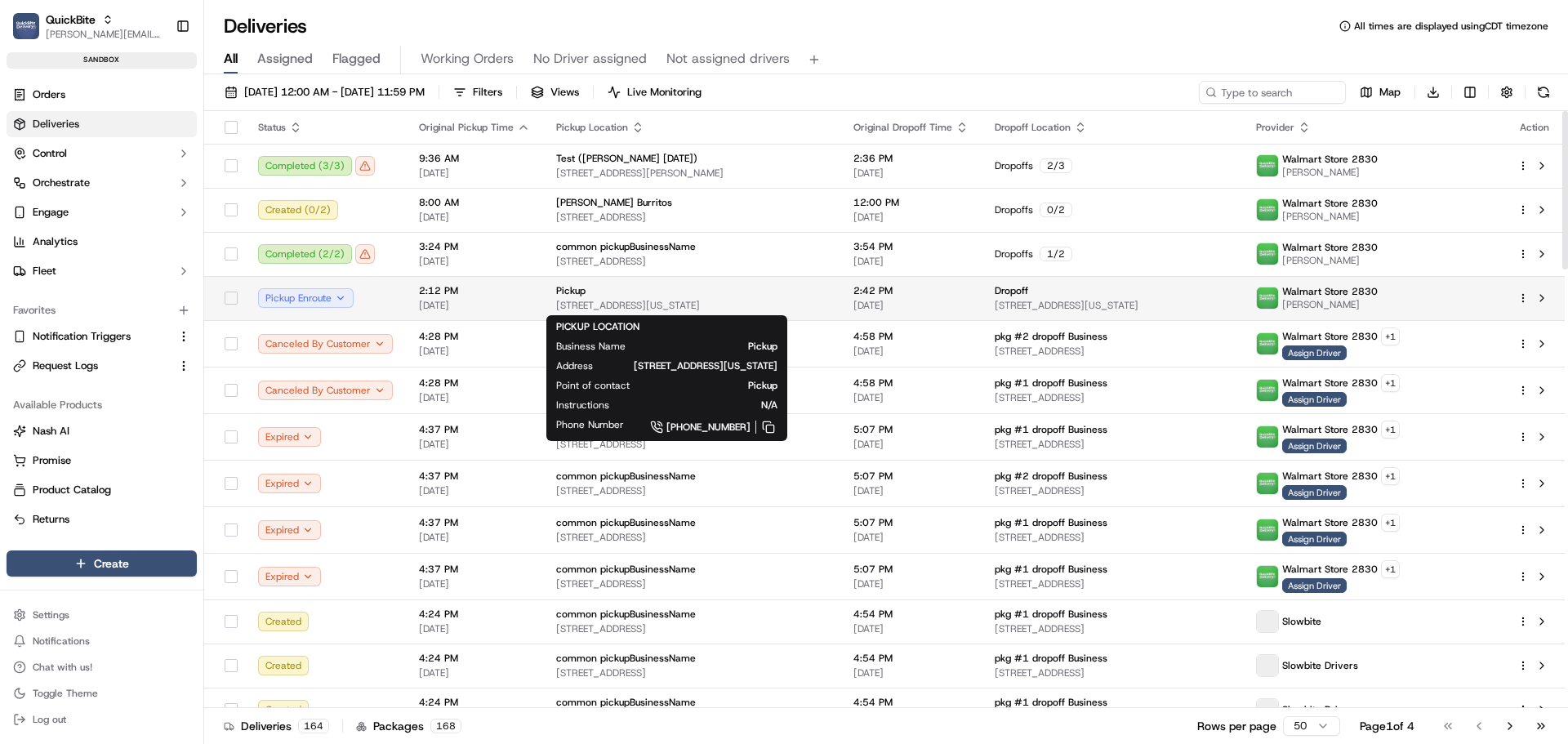
click at [796, 298] on div "Pickup 126 W 18th St, New York, NY 10011, USA" at bounding box center [691, 298] width 271 height 28
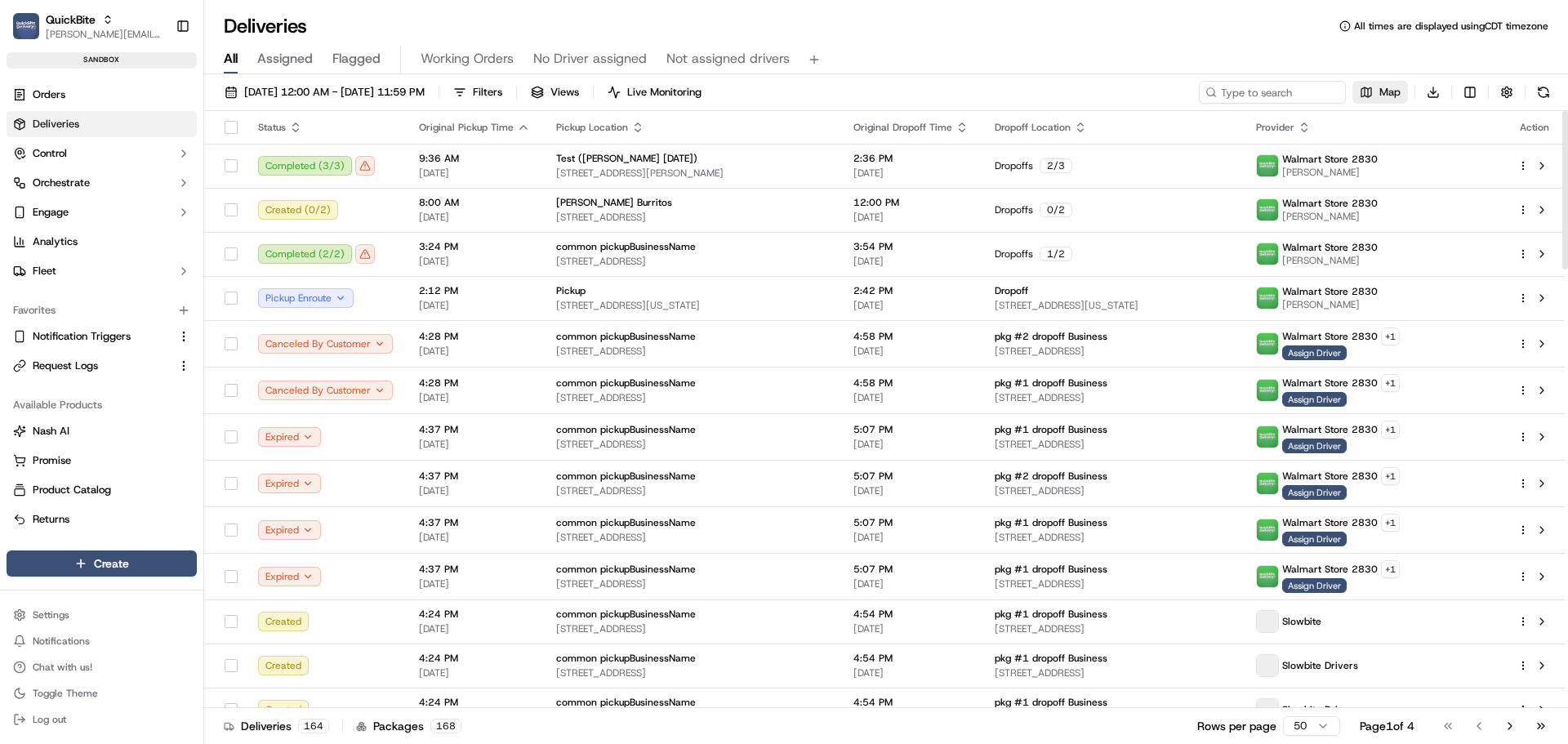
click at [1383, 100] on button "Map" at bounding box center [1380, 93] width 55 height 23
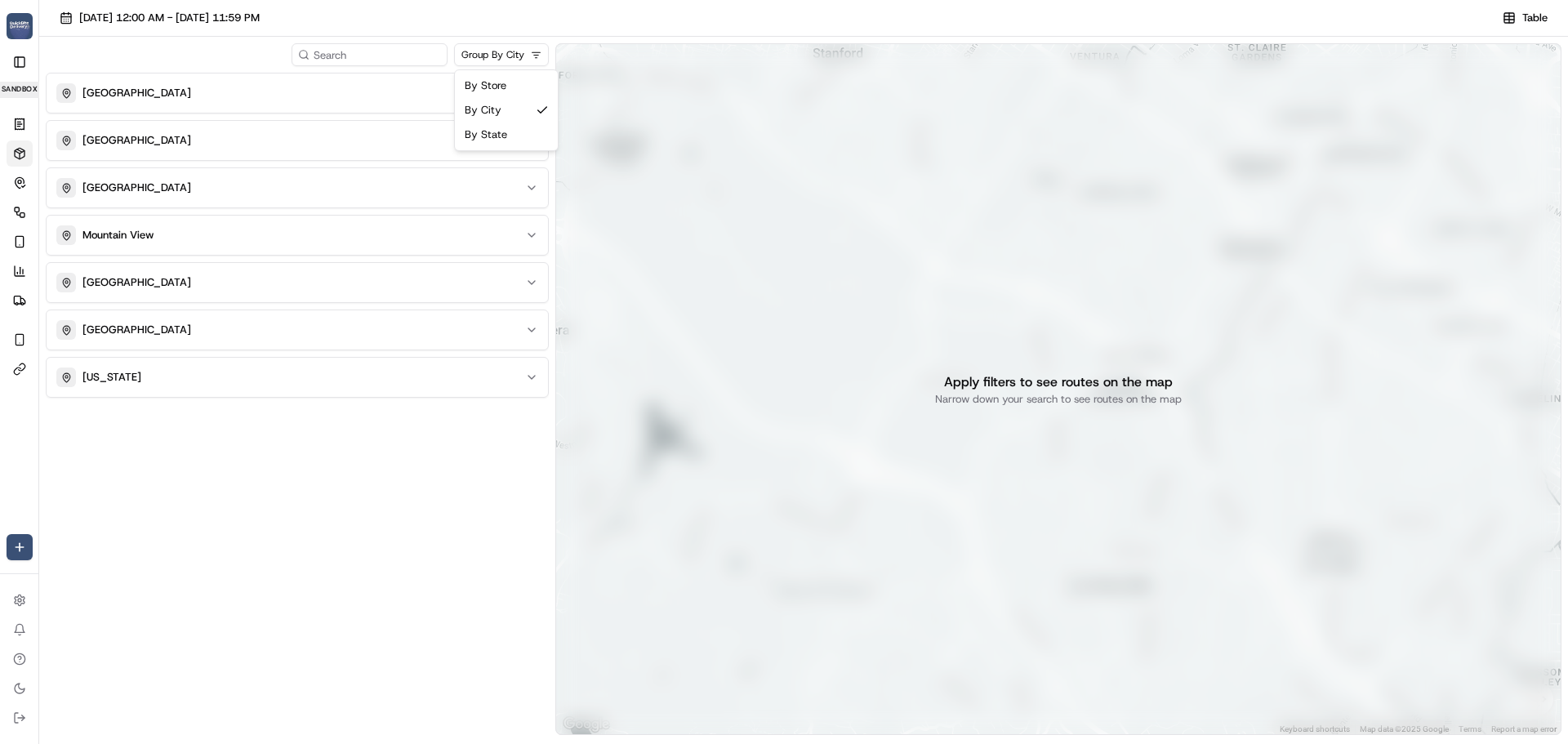
click at [504, 55] on html "QuickBite jeff@usenash.com Toggle Sidebar sandbox Orders Deliveries Control Orc…" at bounding box center [784, 372] width 1568 height 744
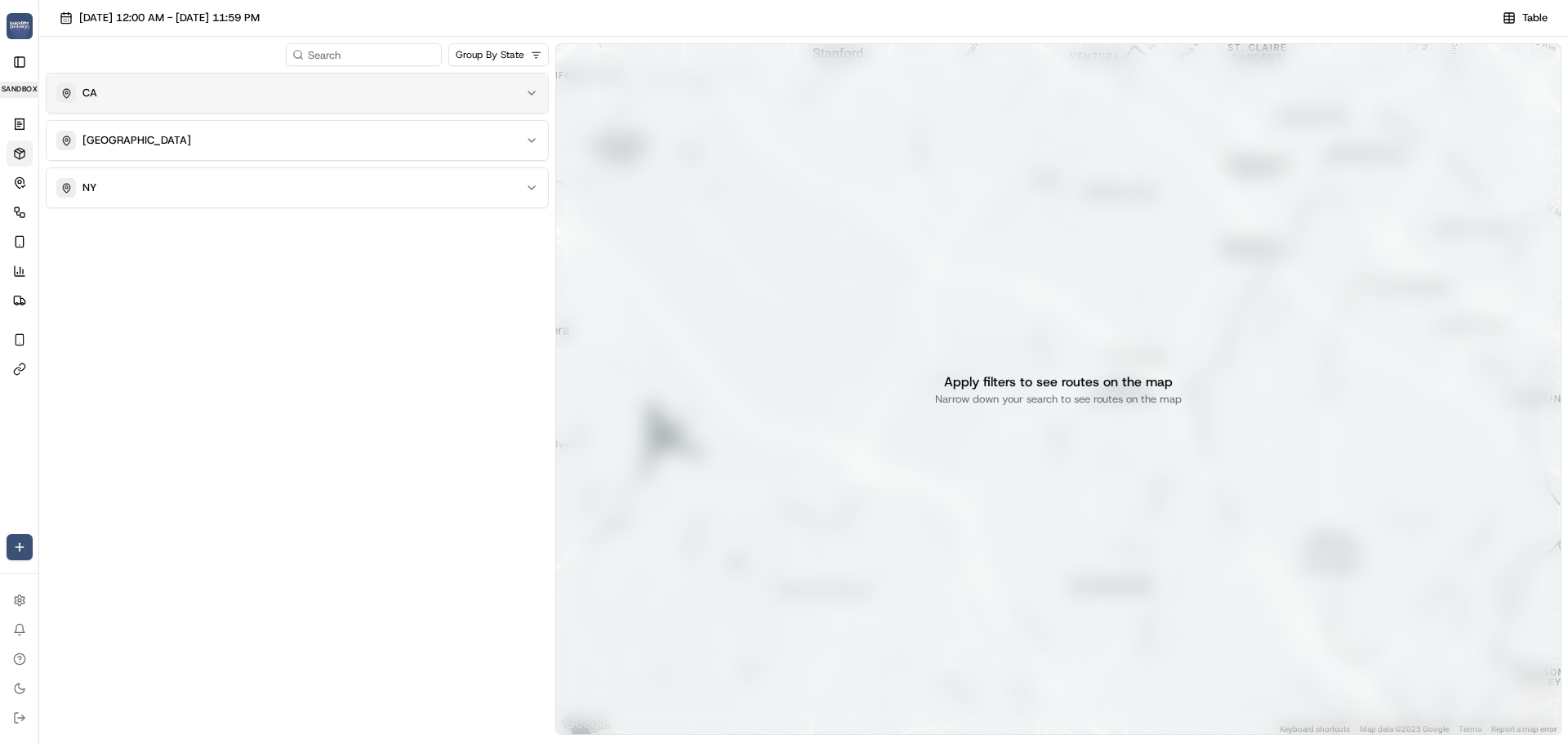
click at [295, 110] on button "CA" at bounding box center [297, 93] width 501 height 39
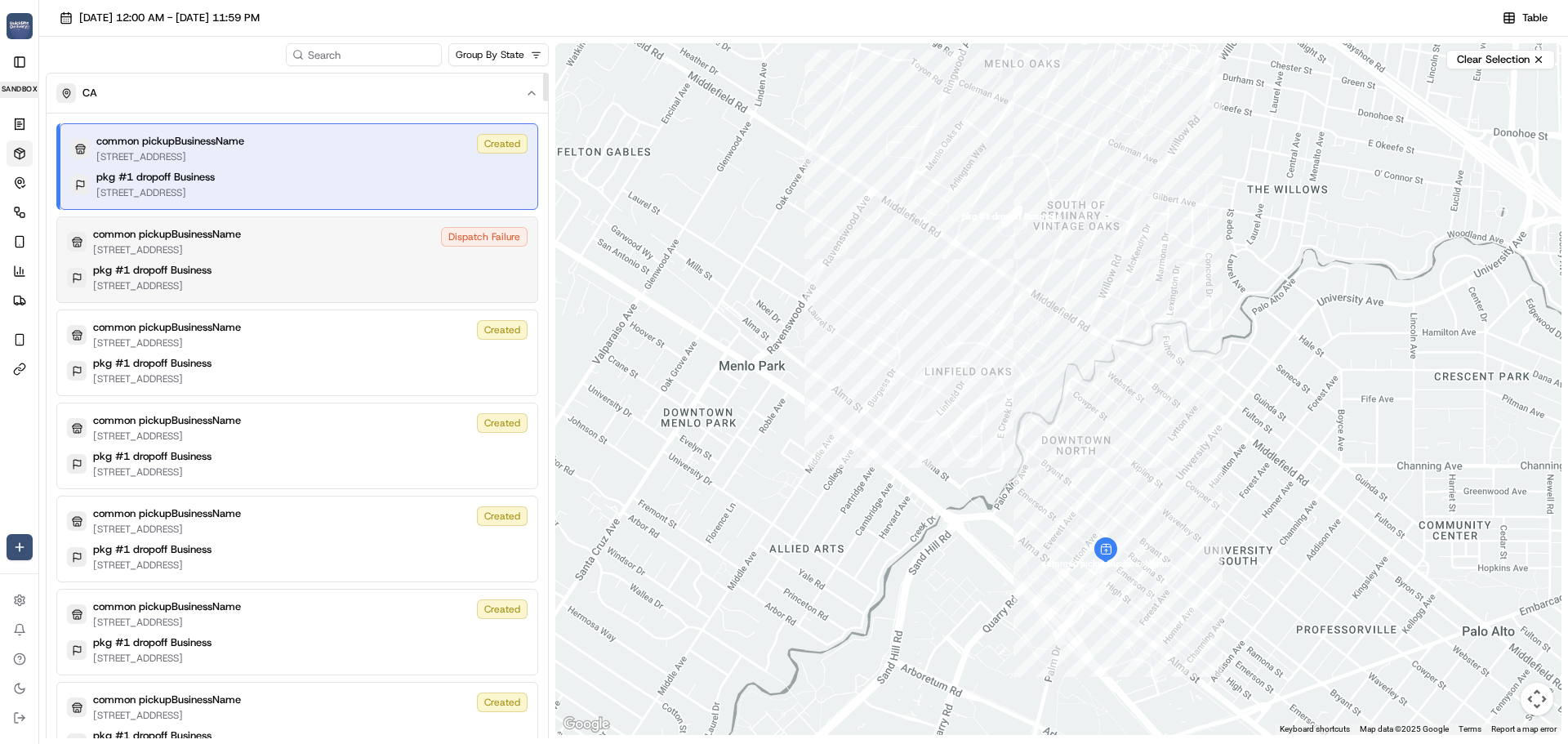
click at [350, 231] on div "common pickupBusinessName 185 University Ave, Palo Alto, CA 94301, US Dispatch …" at bounding box center [297, 242] width 460 height 30
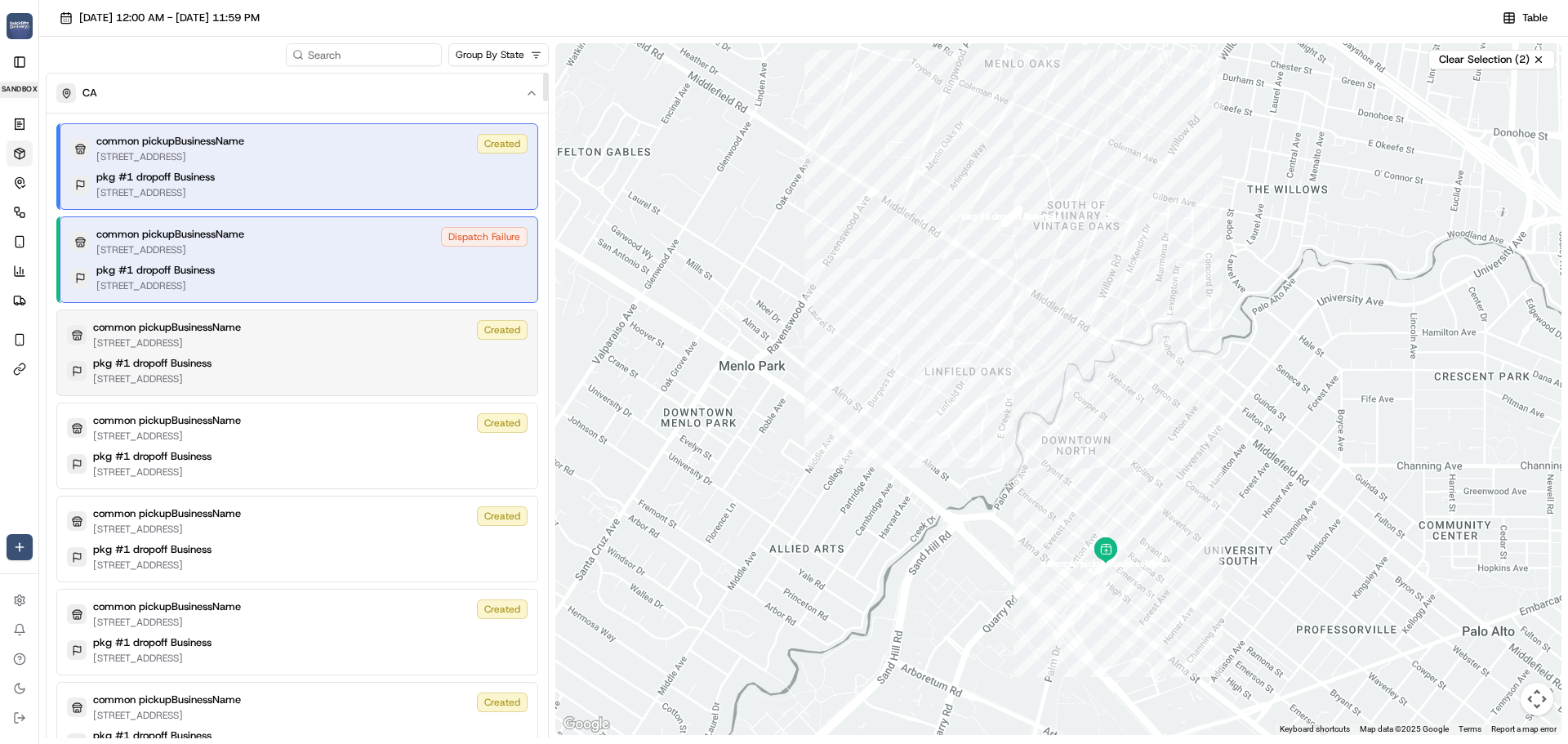
click at [349, 352] on div "common pickupBusinessName 185 University Ave, Palo Alto, CA 94301, US Created p…" at bounding box center [297, 353] width 482 height 87
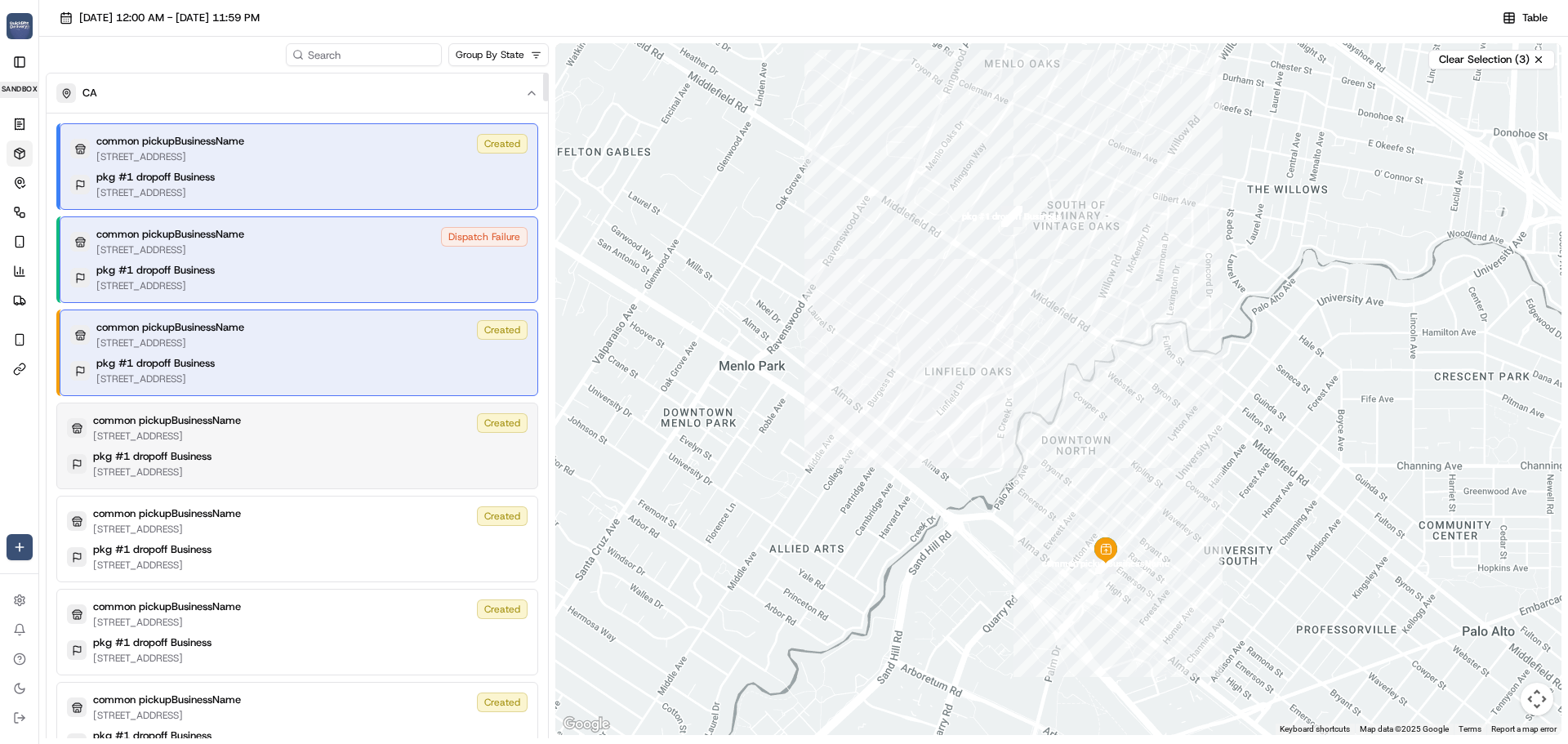
click at [369, 427] on div "common pickupBusinessName 185 University Ave, Palo Alto, CA 94301, US Created" at bounding box center [297, 428] width 460 height 30
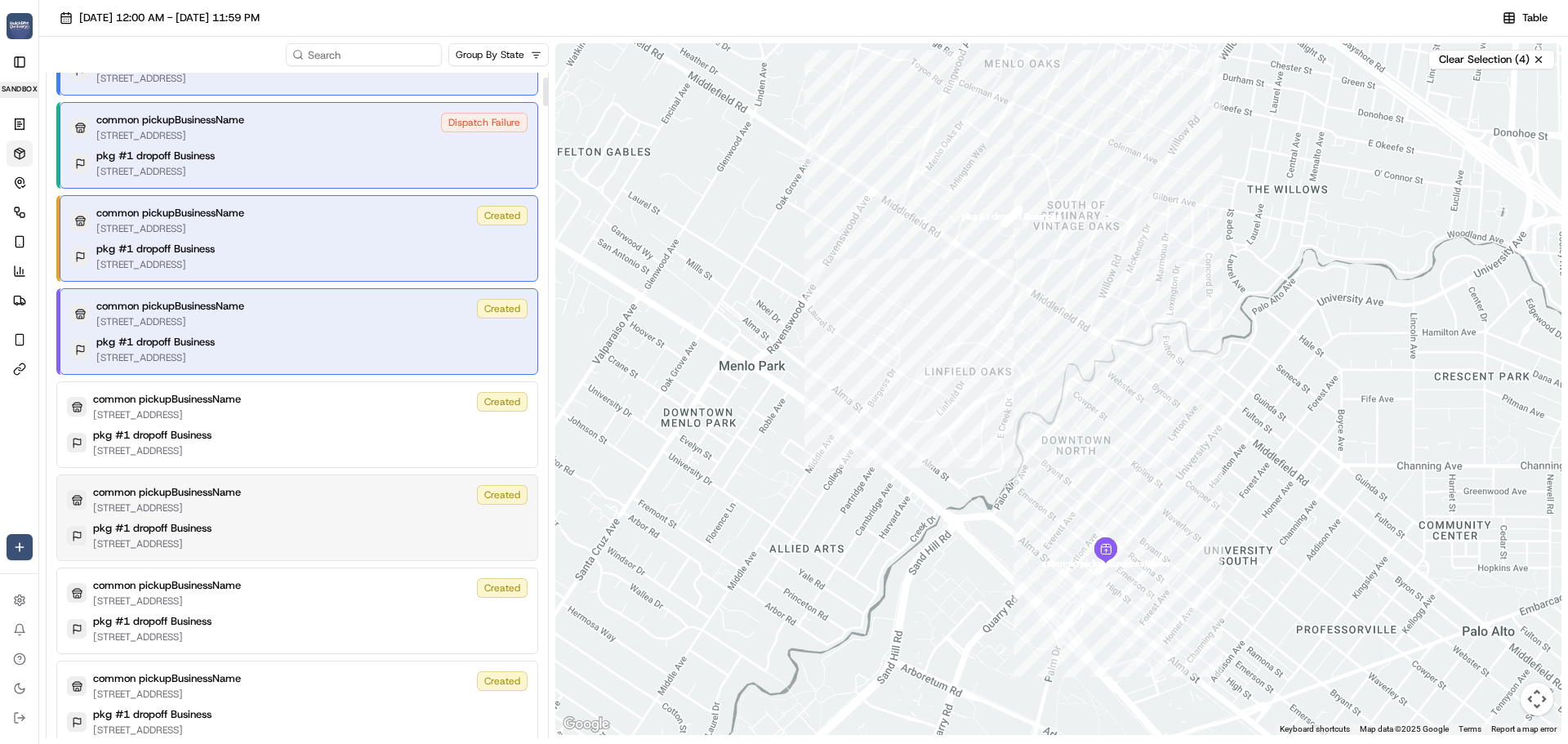
scroll to position [246, 0]
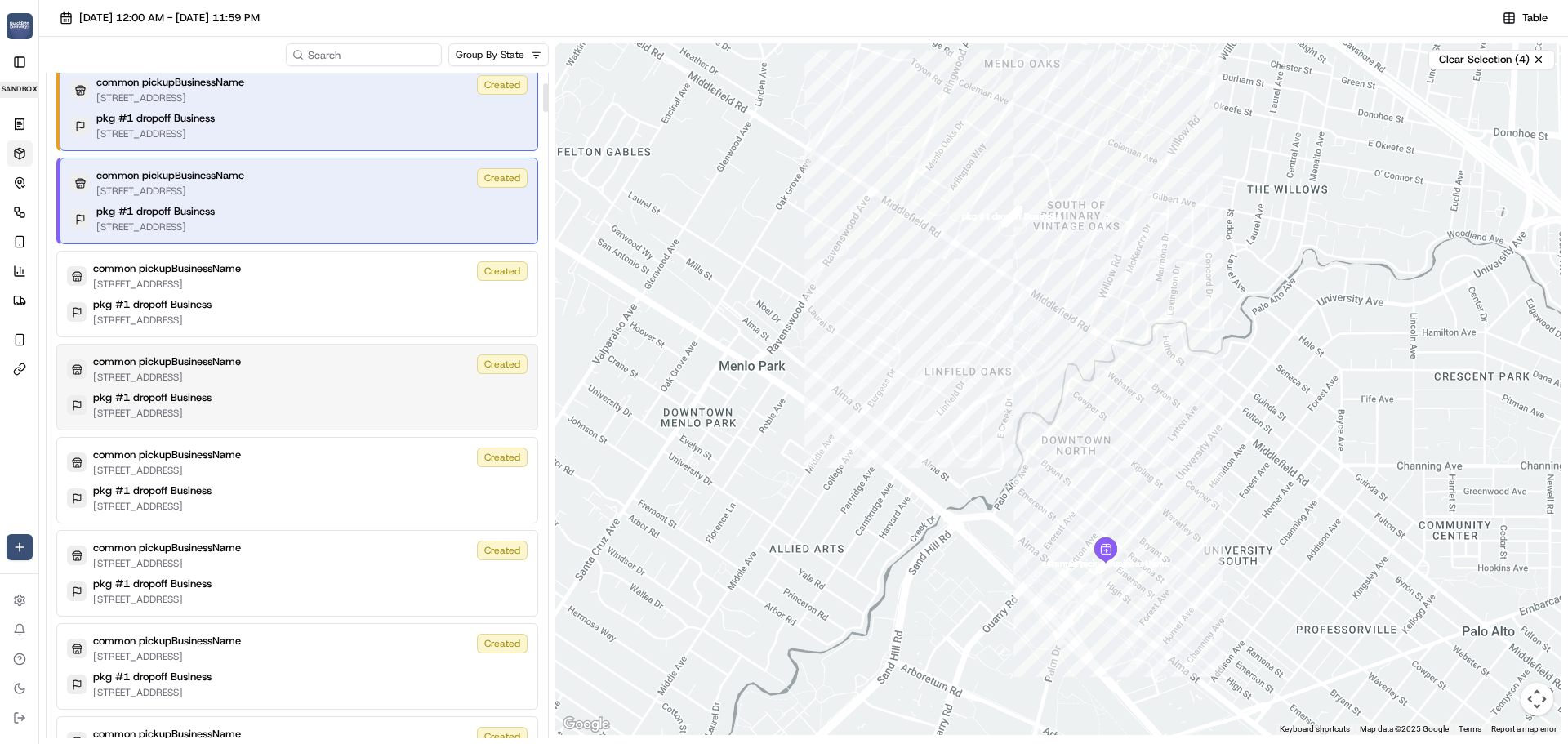
click at [372, 389] on div "common pickupBusinessName 185 University Ave, Palo Alto, CA 94301, US Created p…" at bounding box center [297, 387] width 482 height 87
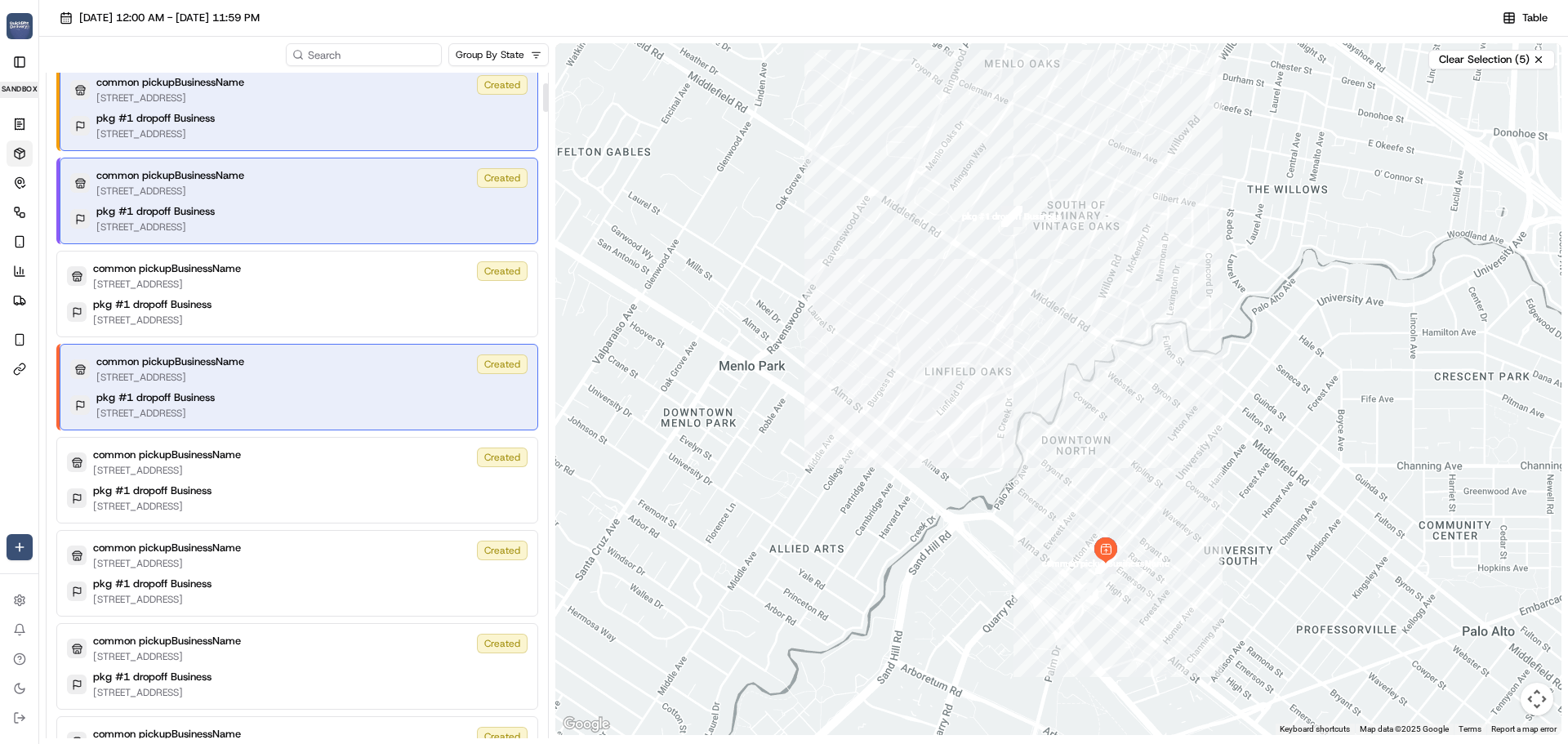
click at [366, 470] on div "common pickupBusinessName 185 University Ave, Palo Alto, CA 94301, US Created" at bounding box center [297, 463] width 460 height 30
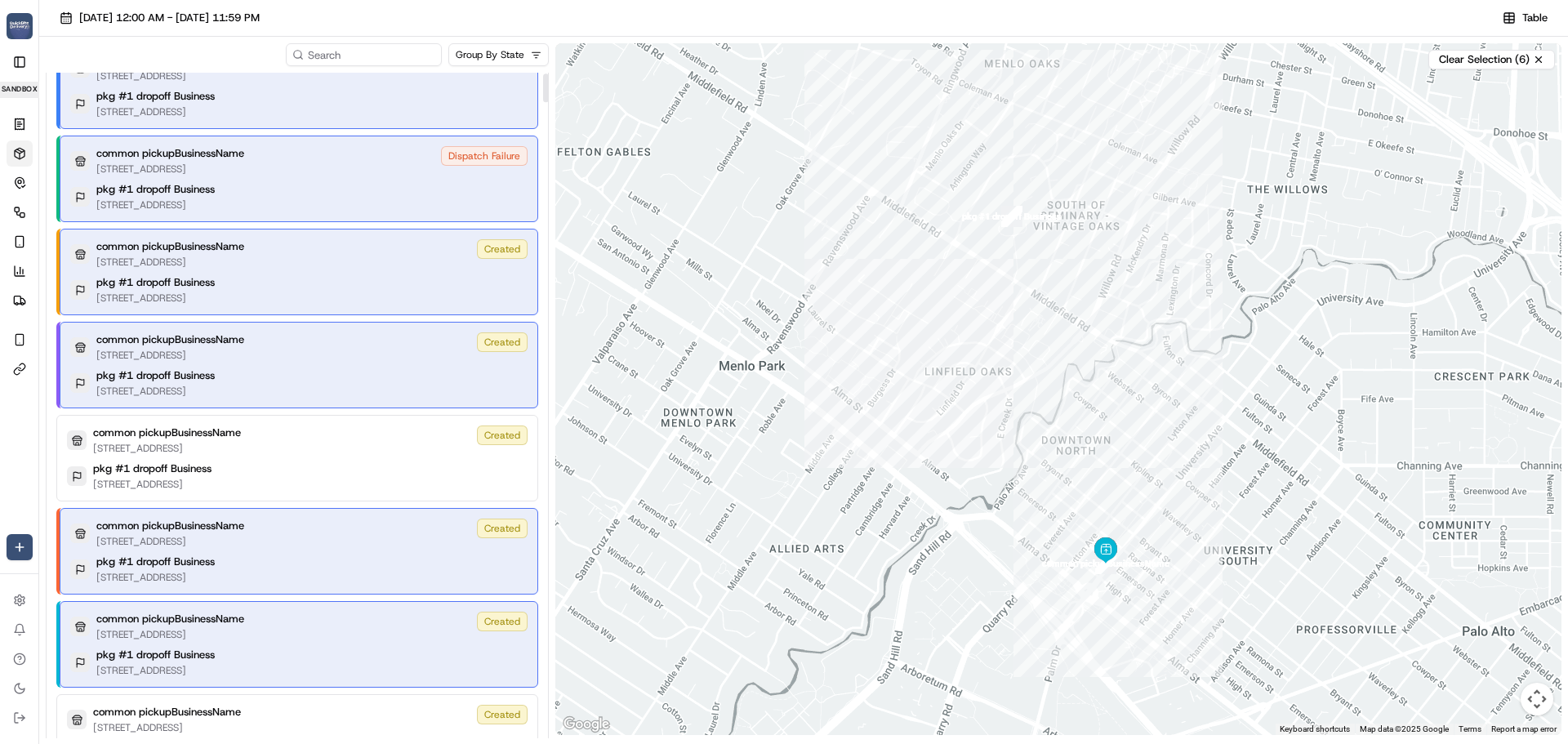
scroll to position [0, 0]
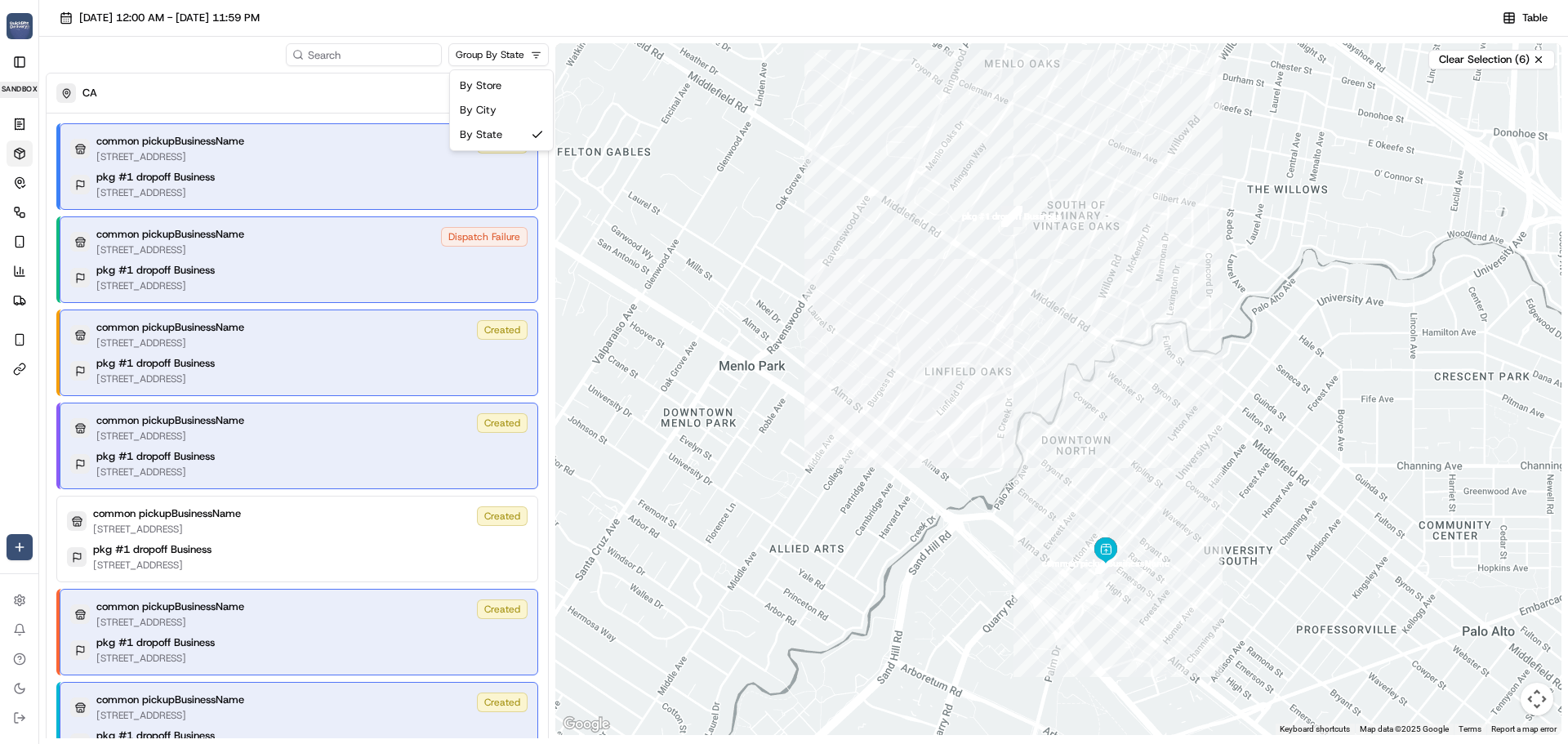
click at [505, 54] on html "QuickBite jeff@usenash.com Toggle Sidebar sandbox Orders Deliveries Control Orc…" at bounding box center [784, 372] width 1568 height 744
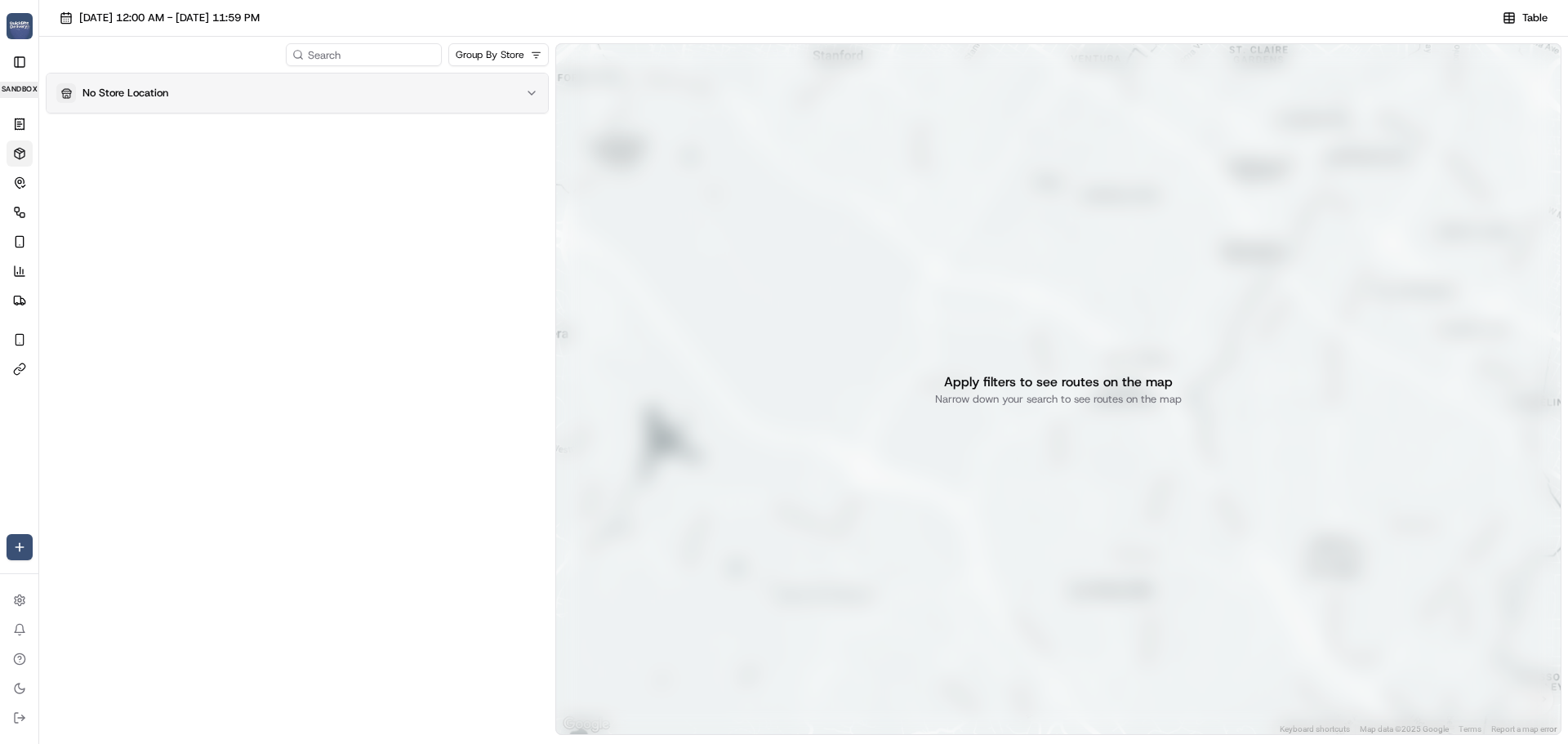
click at [335, 85] on div "No Store Location" at bounding box center [287, 93] width 462 height 20
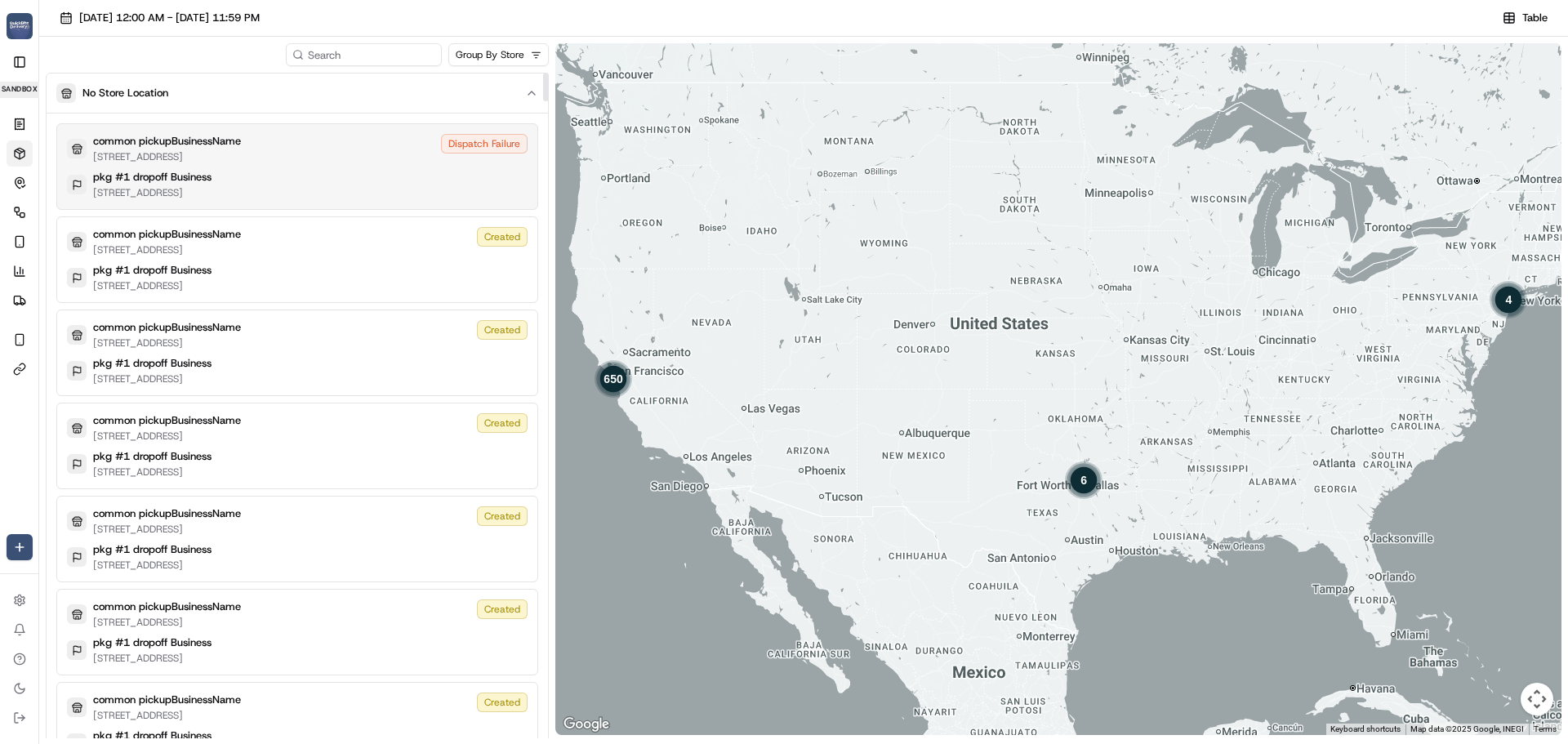
click at [363, 159] on div "common pickupBusinessName 185 University Ave, Palo Alto, CA 94301, US Dispatch …" at bounding box center [297, 149] width 460 height 30
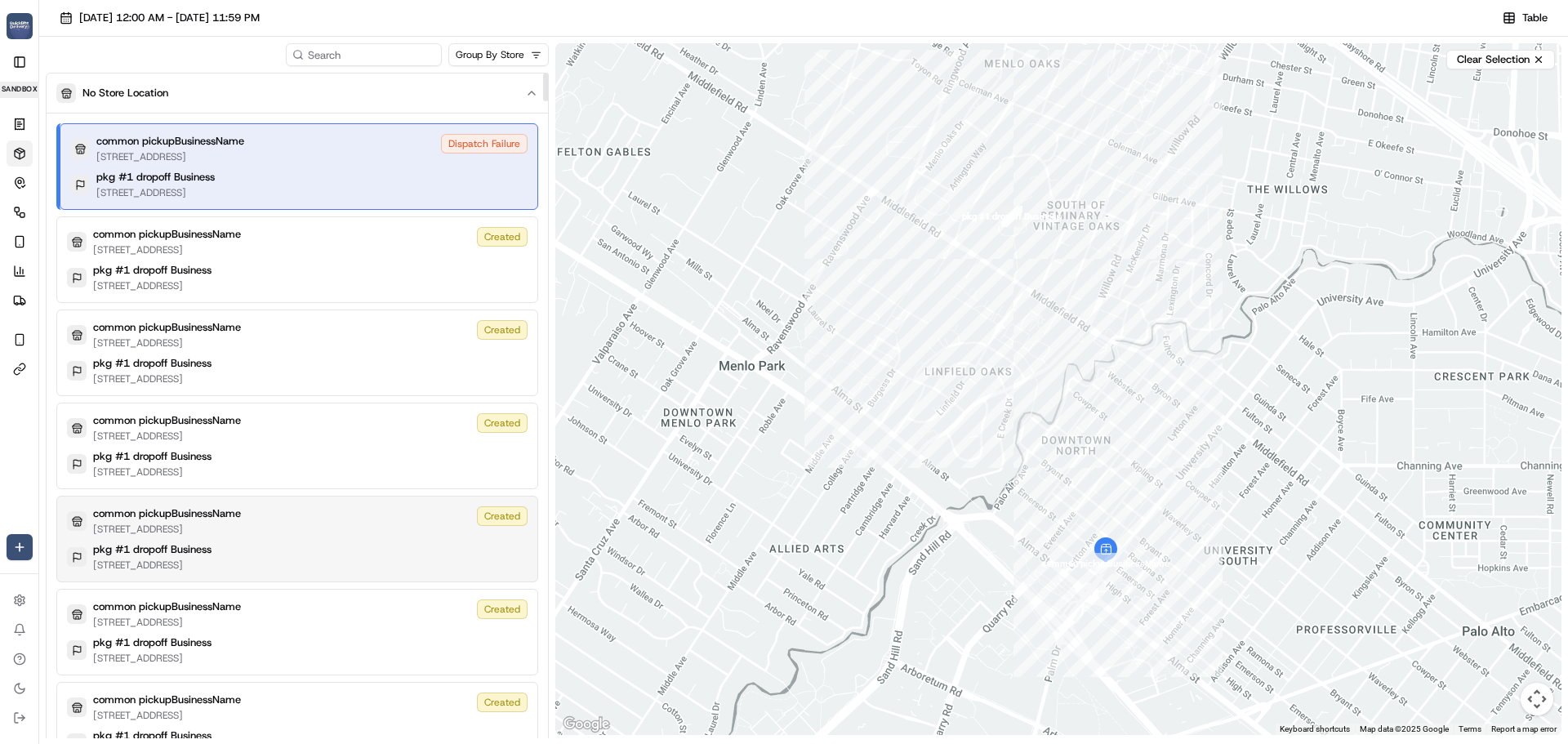
click at [373, 575] on div "common pickupBusinessName 185 University Ave, Palo Alto, CA 94301, US Created p…" at bounding box center [297, 539] width 482 height 87
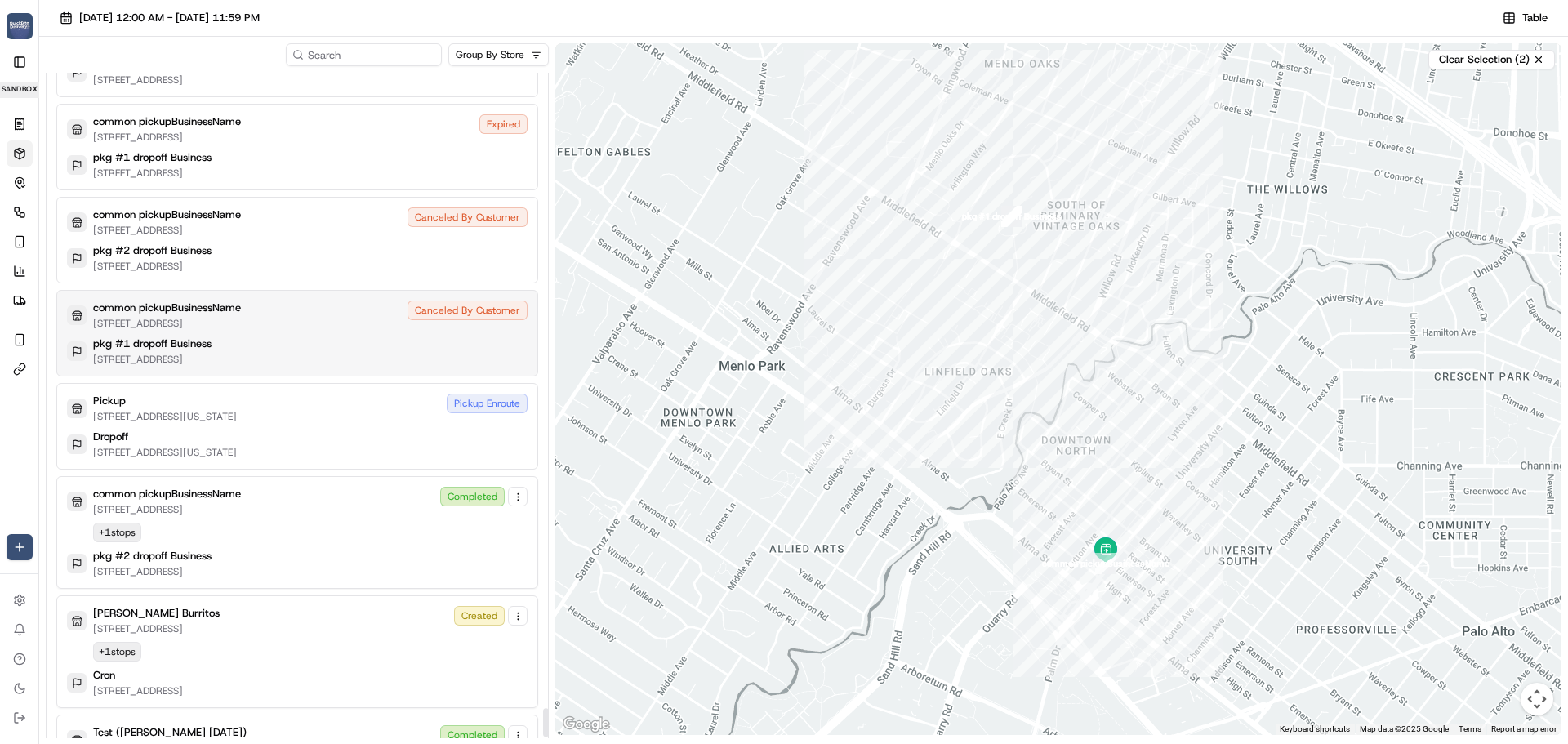
scroll to position [14512, 0]
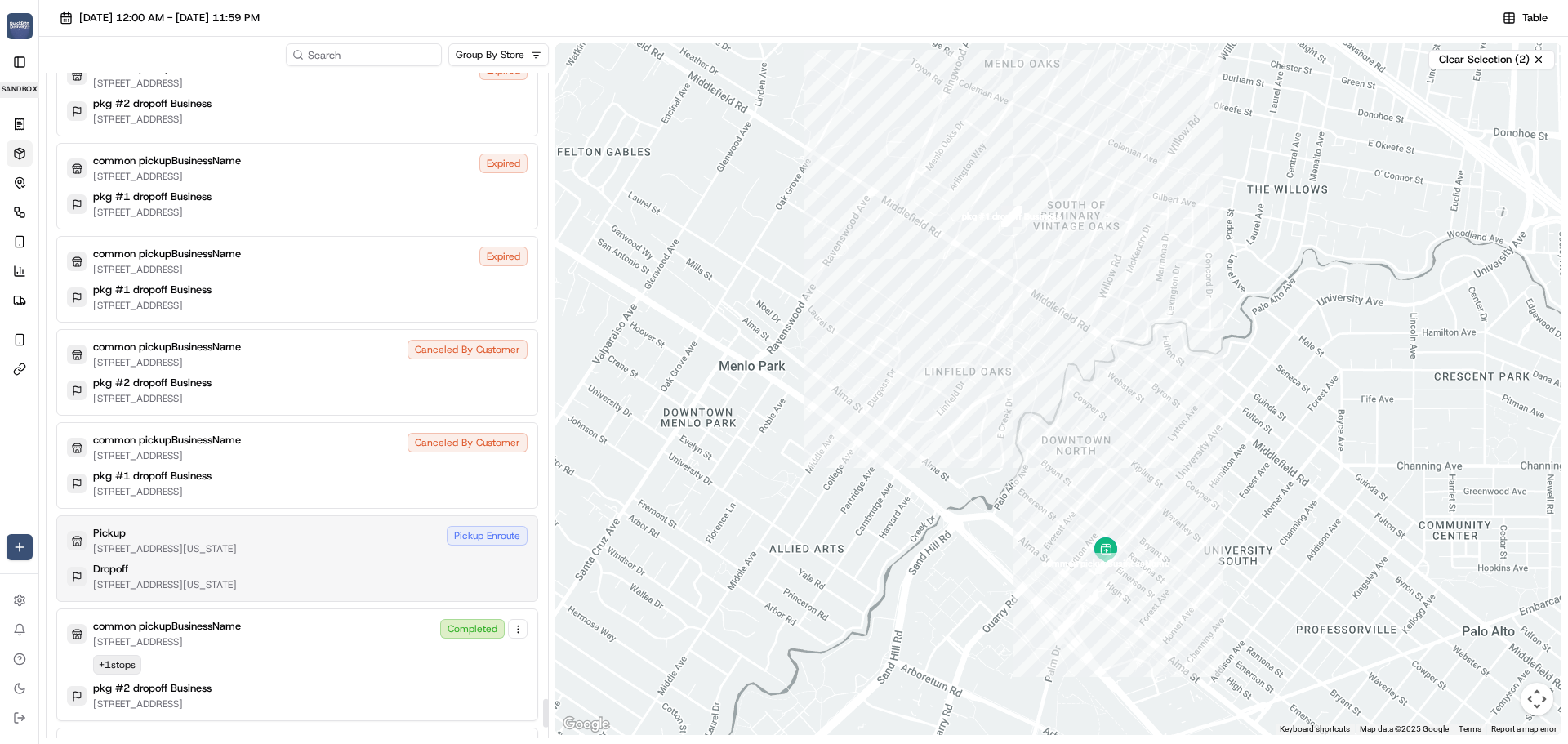
click at [389, 559] on div "Pickup 126 West 18th Street, New York, NY 10011, United States Pickup Enroute D…" at bounding box center [297, 559] width 482 height 87
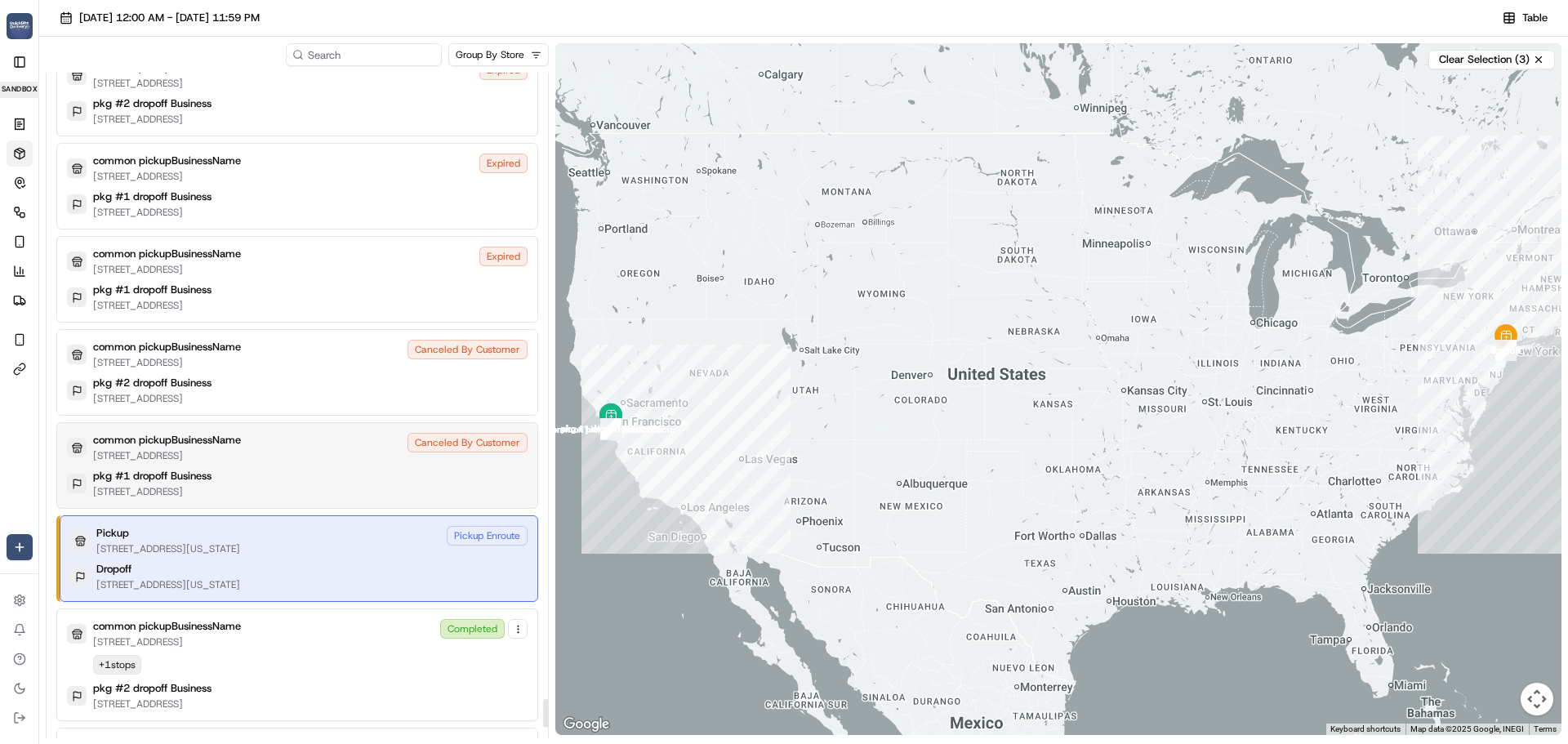
click at [350, 473] on div "pkg #1 dropoff Business 401 San Antonio Rd, Mountain View, CA 94040" at bounding box center [297, 484] width 460 height 30
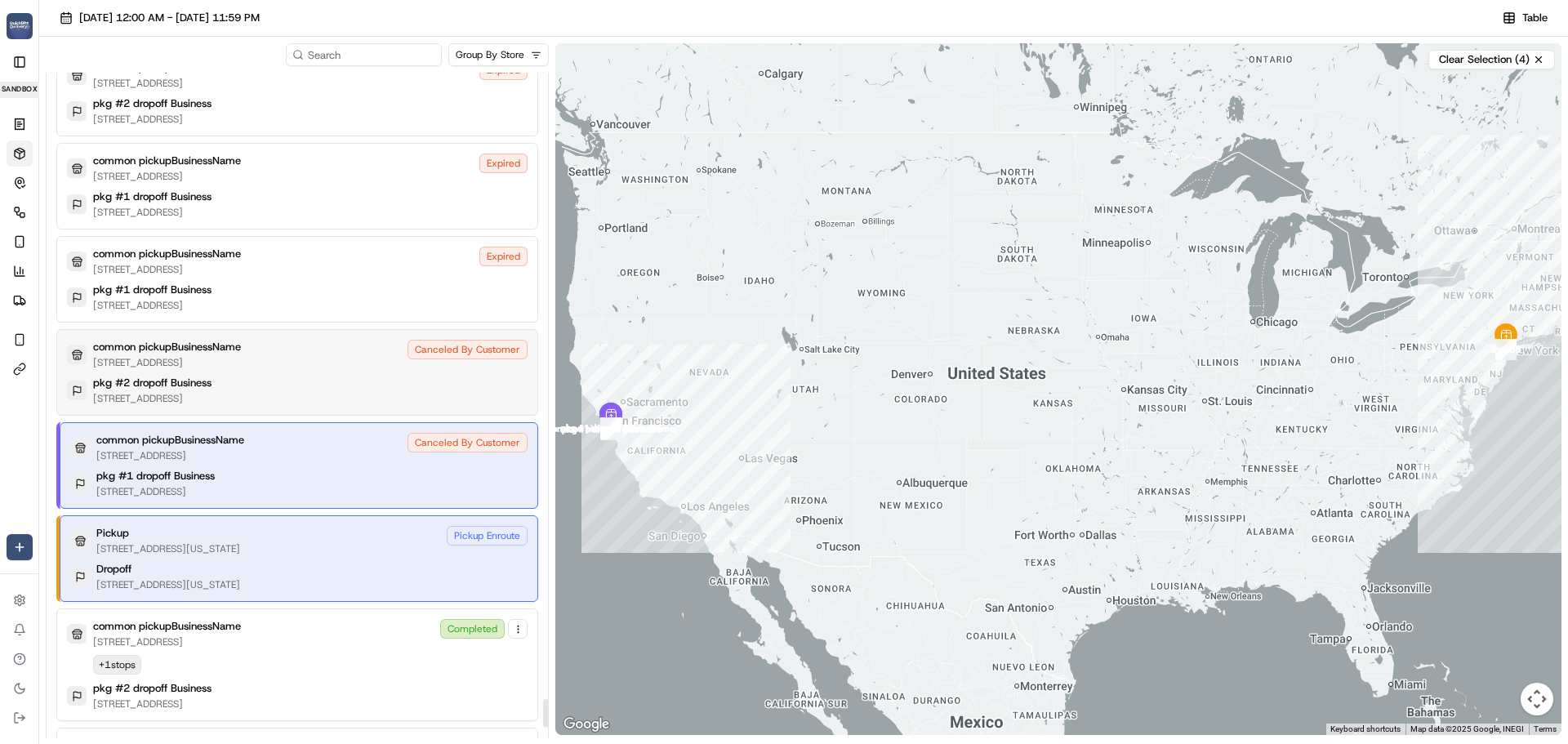
click at [338, 386] on div "pkg #2 dropoff Business 640 N San Antonio Rd, Los Altos, CA 94022" at bounding box center [297, 391] width 460 height 30
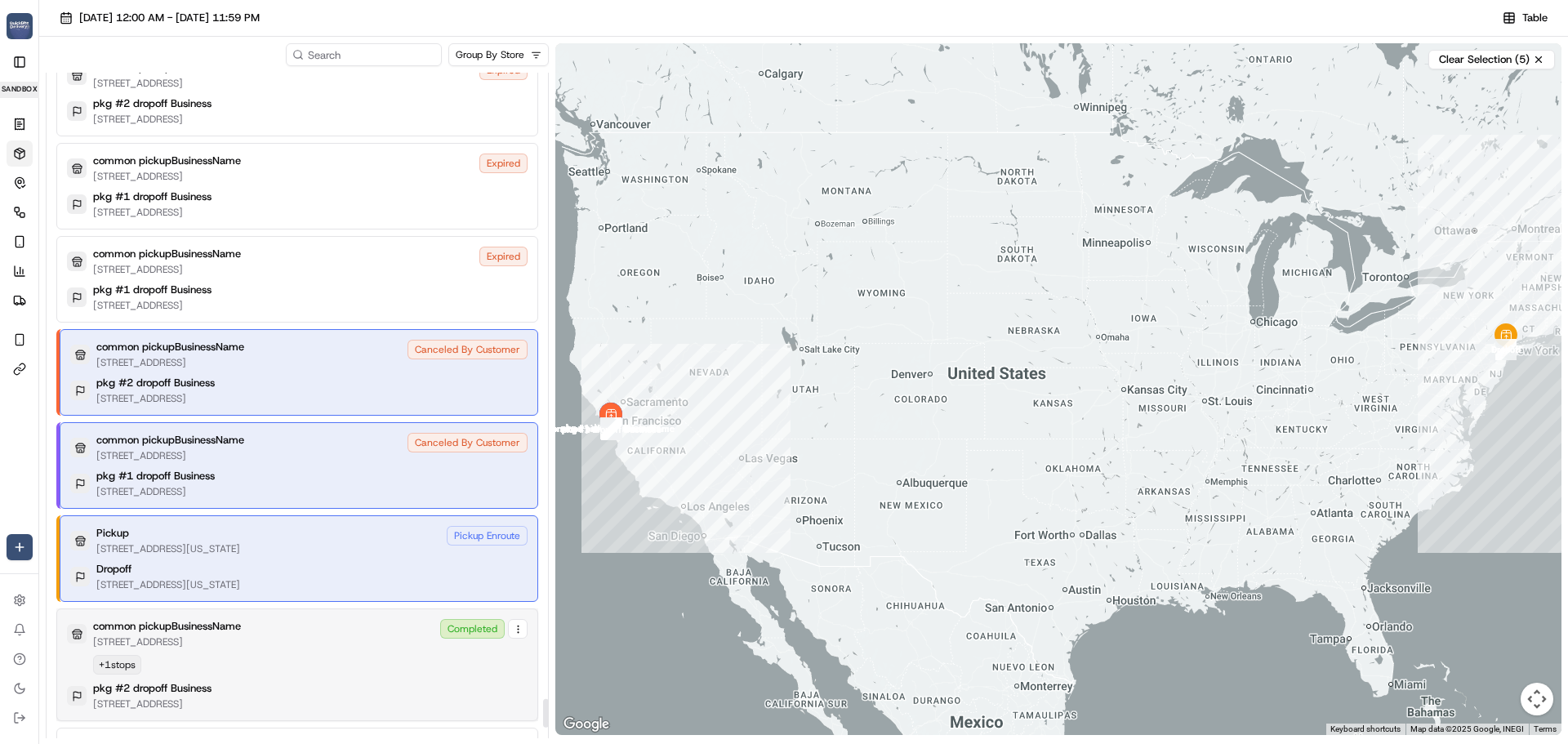
click at [347, 659] on div "common pickupBusinessName 185 University Ave, Palo Alto, CA 94301 Completed + 1…" at bounding box center [297, 665] width 460 height 92
click at [341, 399] on div "pkg #2 dropoff Business 640 N San Antonio Rd, Los Altos, CA 94022" at bounding box center [299, 391] width 458 height 30
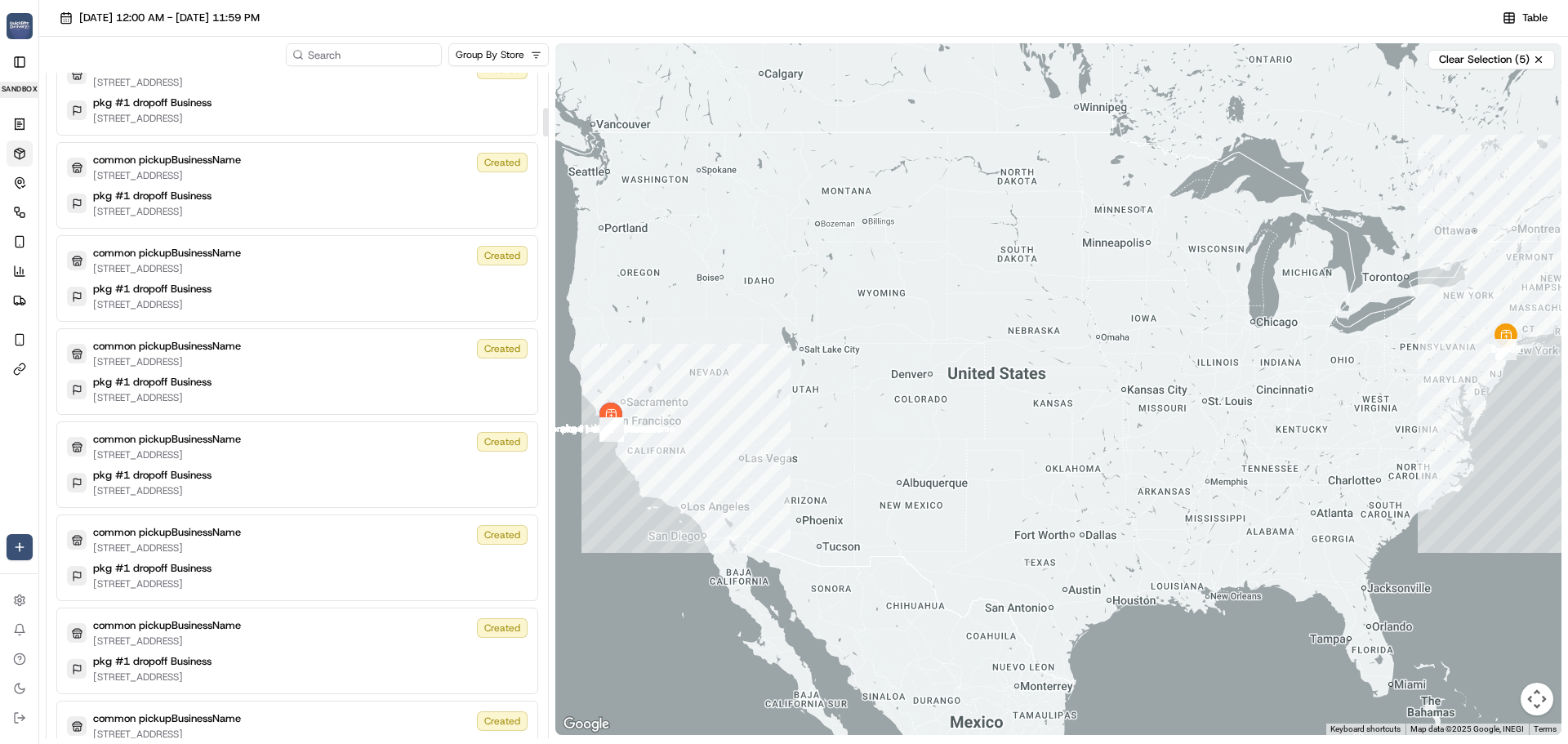
scroll to position [0, 0]
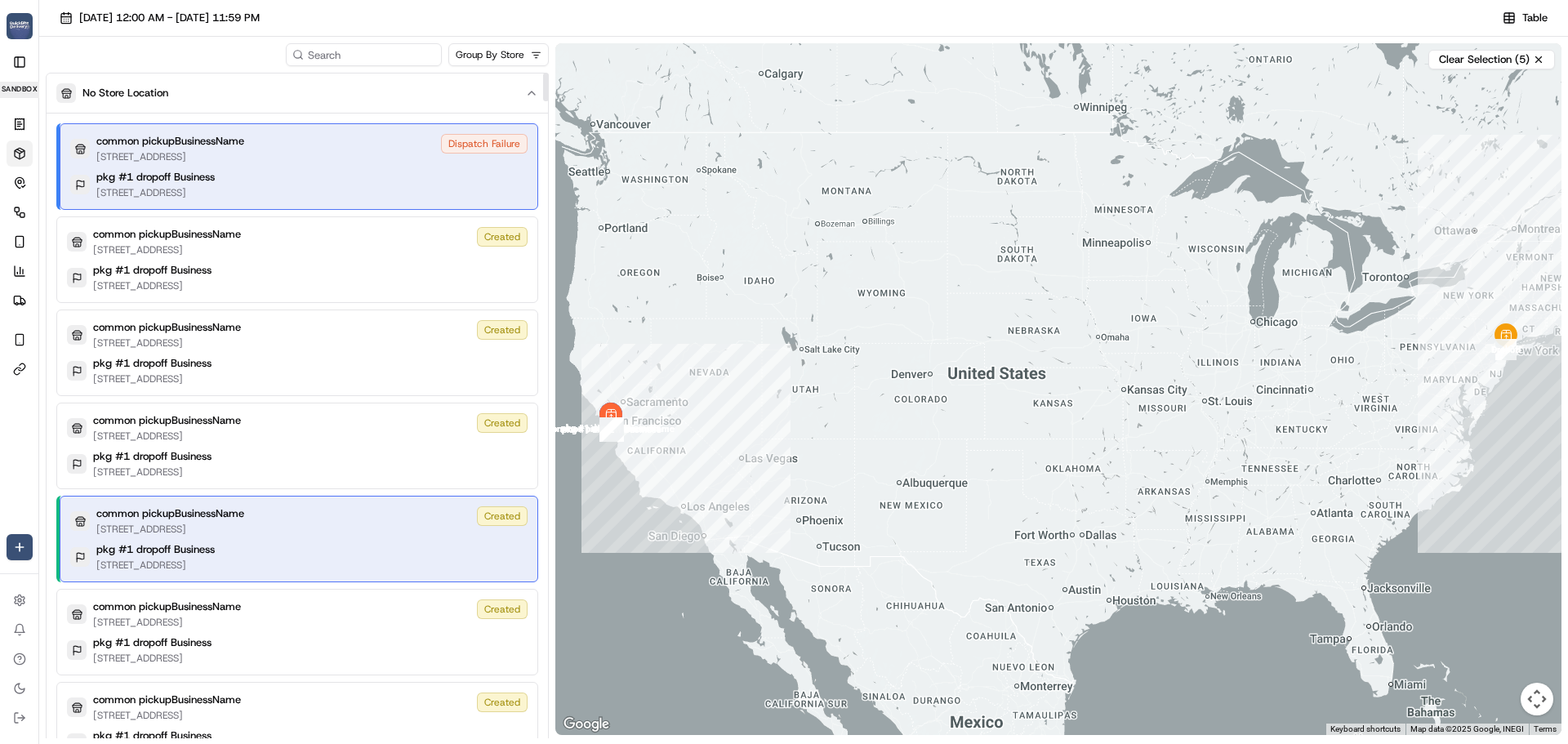
click at [546, 73] on div at bounding box center [545, 87] width 6 height 29
click at [397, 169] on div "common pickupBusinessName 185 University Ave, Palo Alto, CA 94301, US Dispatch …" at bounding box center [298, 166] width 478 height 87
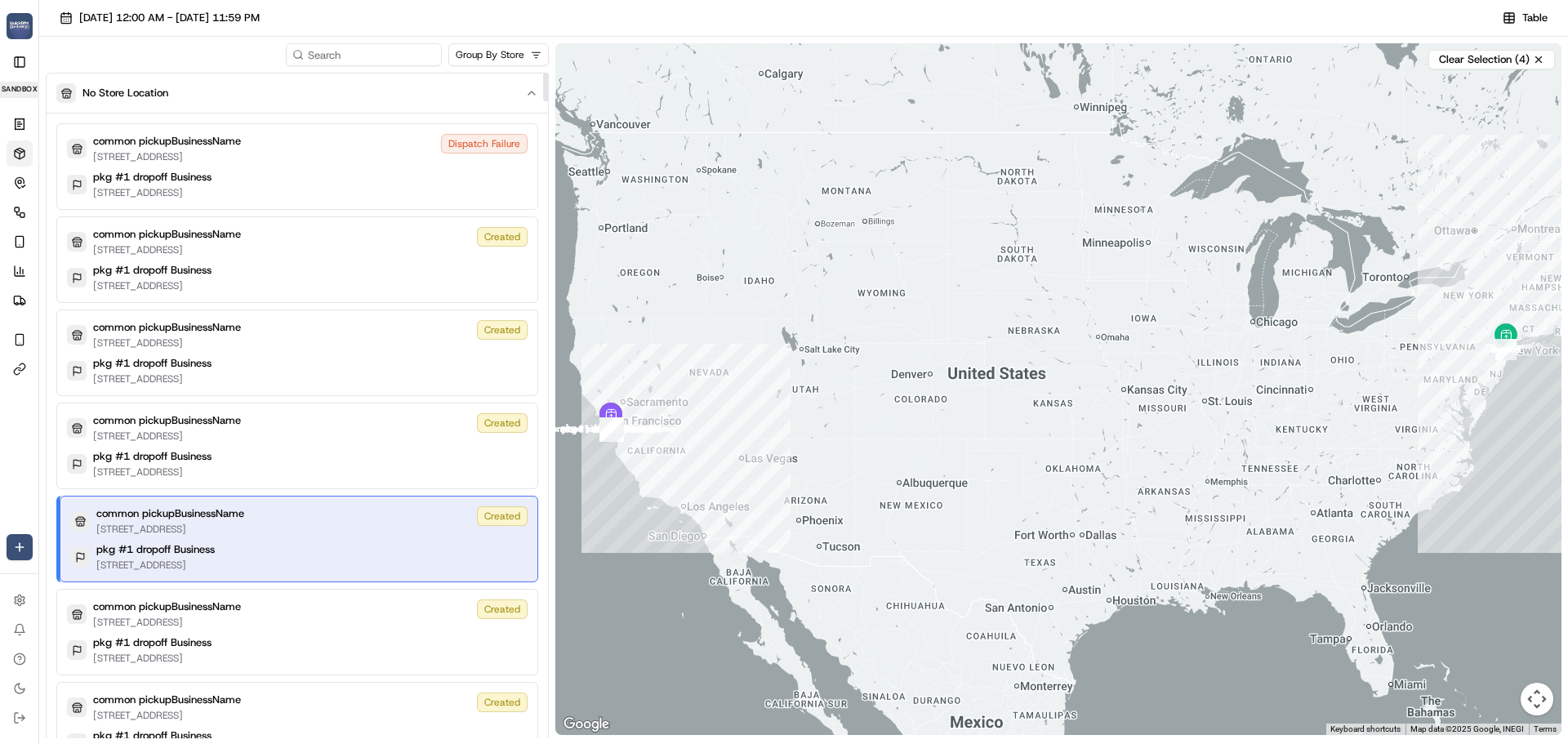
click at [354, 538] on div "common pickupBusinessName 185 University Ave, Palo Alto, CA 94301, US Created p…" at bounding box center [298, 539] width 478 height 87
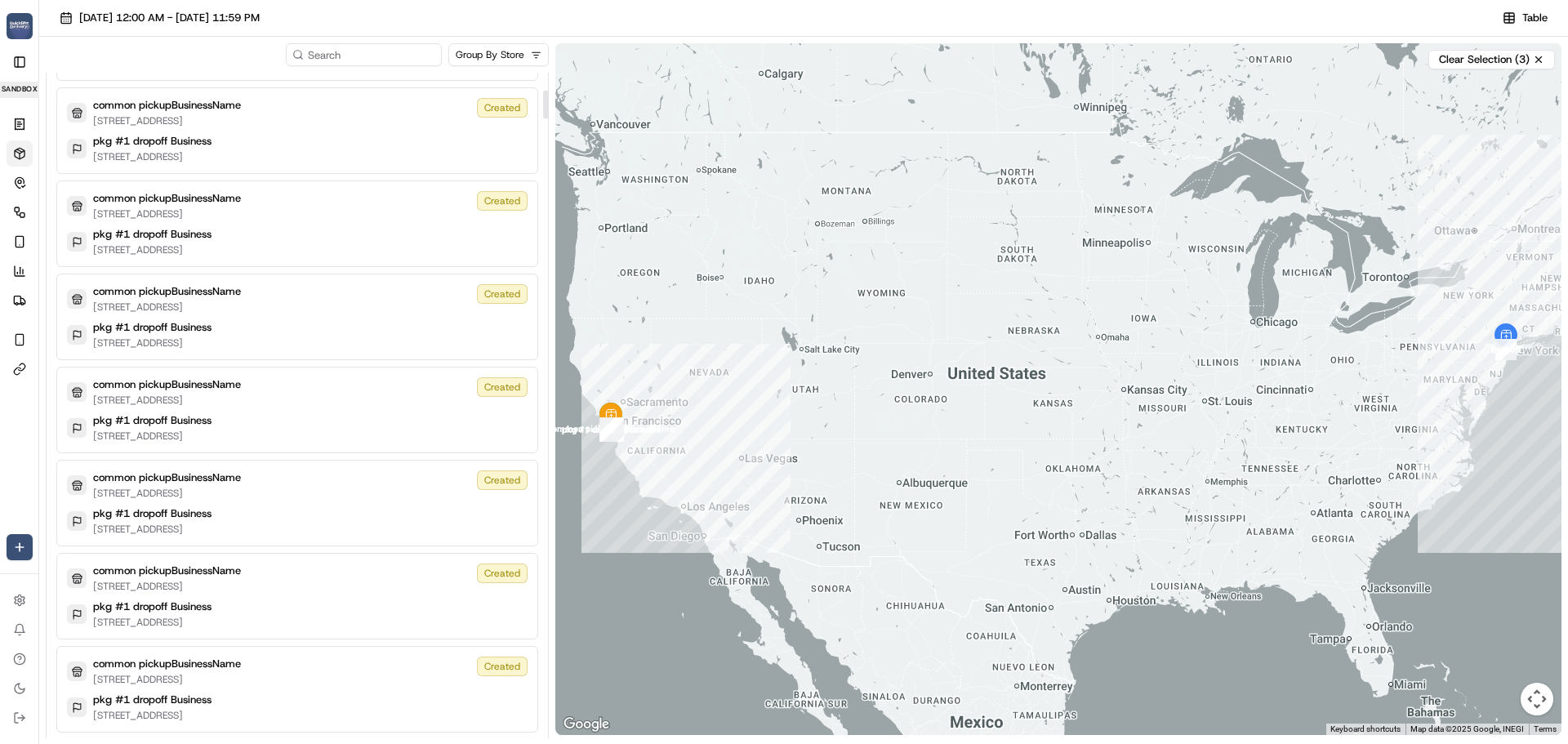
scroll to position [899, 0]
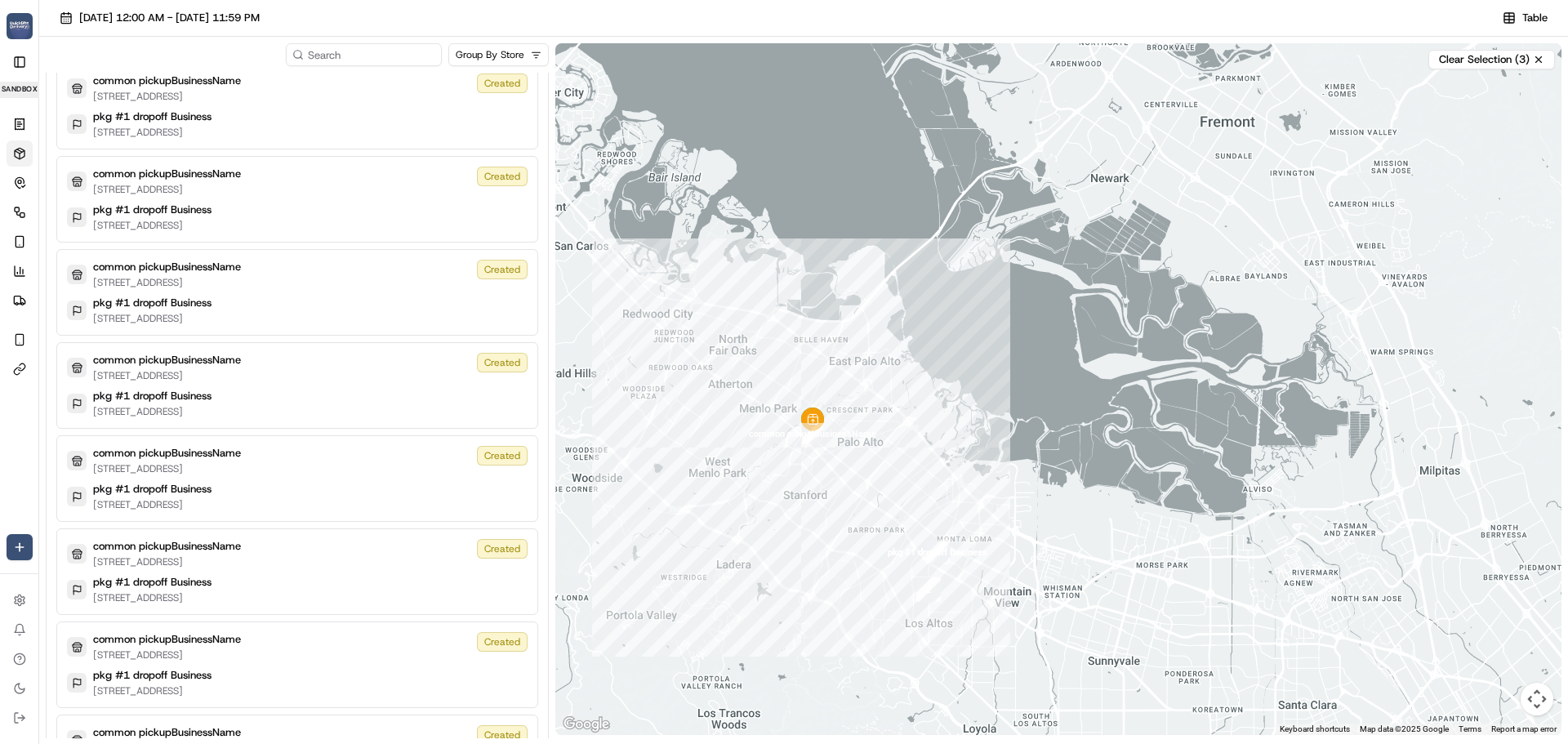
drag, startPoint x: 708, startPoint y: 591, endPoint x: 712, endPoint y: 403, distance: 188.0
click at [710, 398] on div at bounding box center [1058, 389] width 1006 height 692
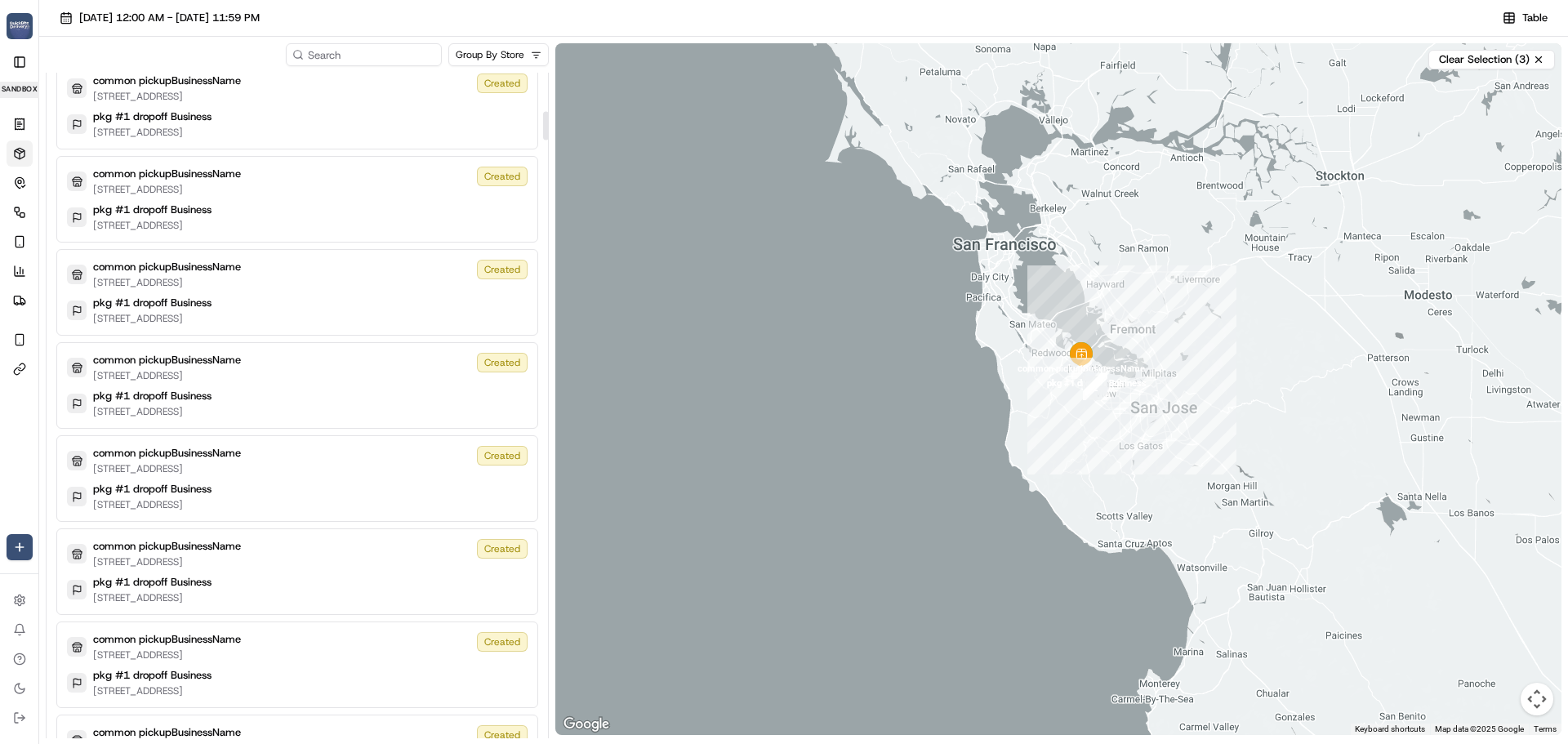
click at [508, 54] on html "QuickBite jeff@usenash.com Toggle Sidebar sandbox Orders Deliveries Control Orc…" at bounding box center [784, 372] width 1568 height 744
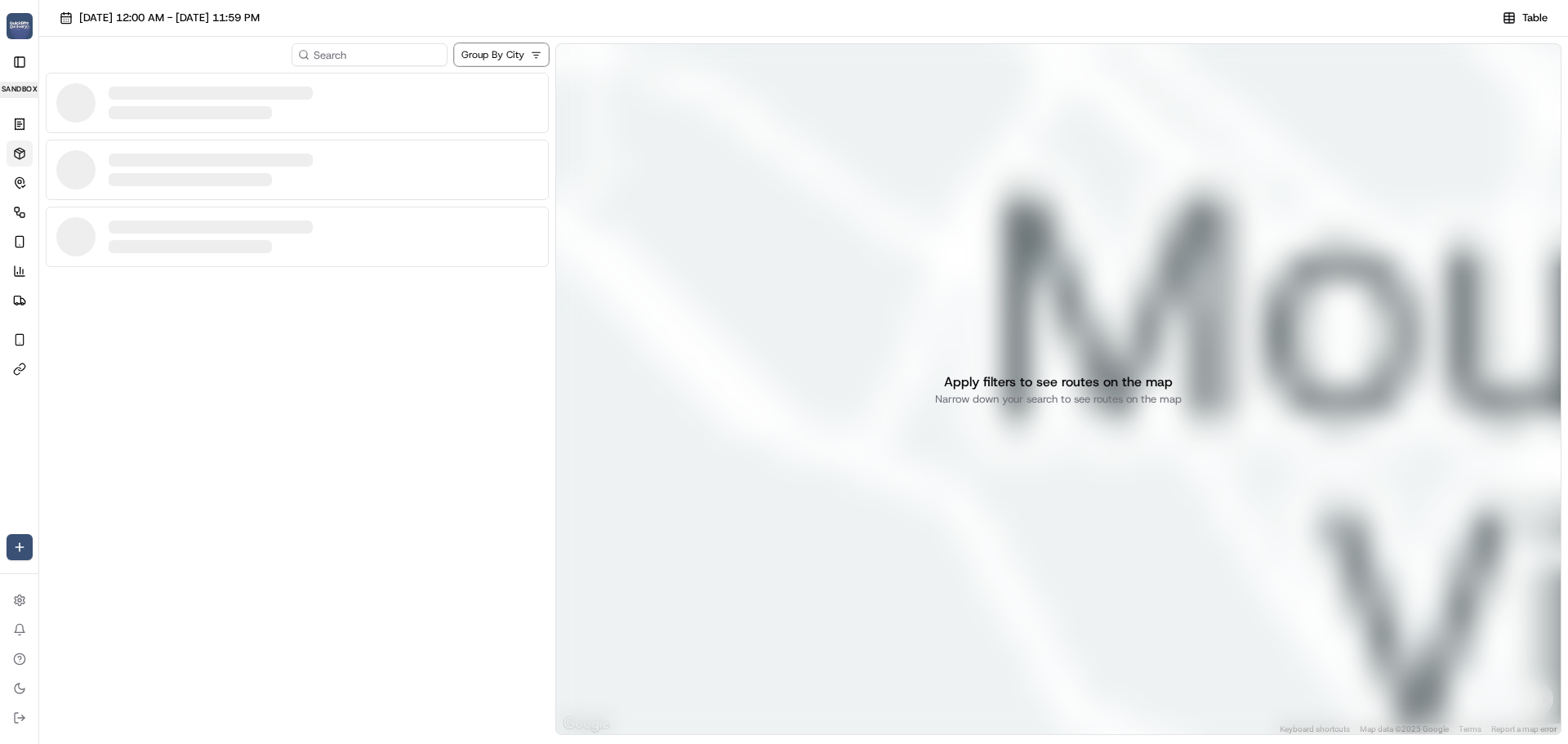
scroll to position [0, 0]
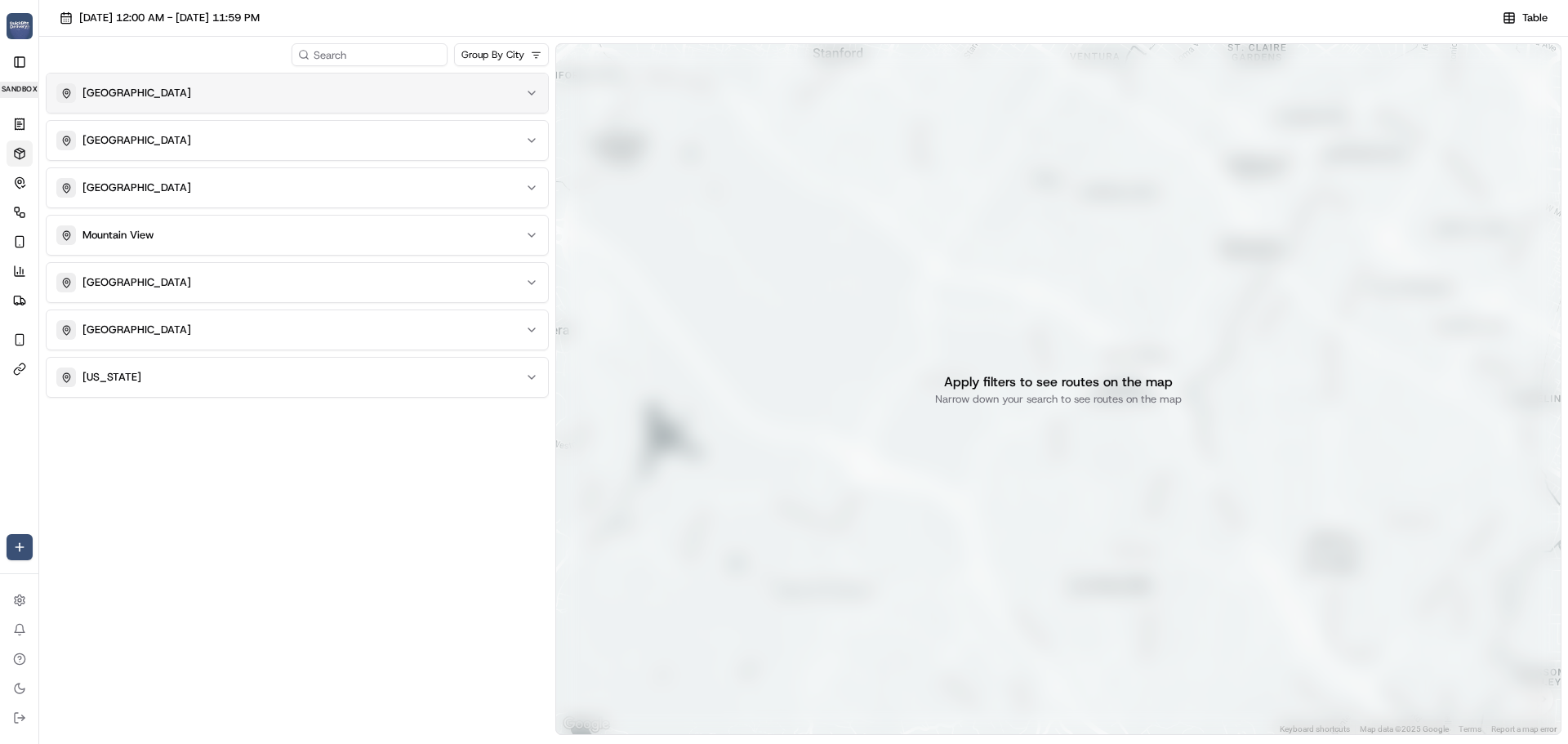
click at [207, 95] on div "Palo Alto" at bounding box center [287, 93] width 462 height 20
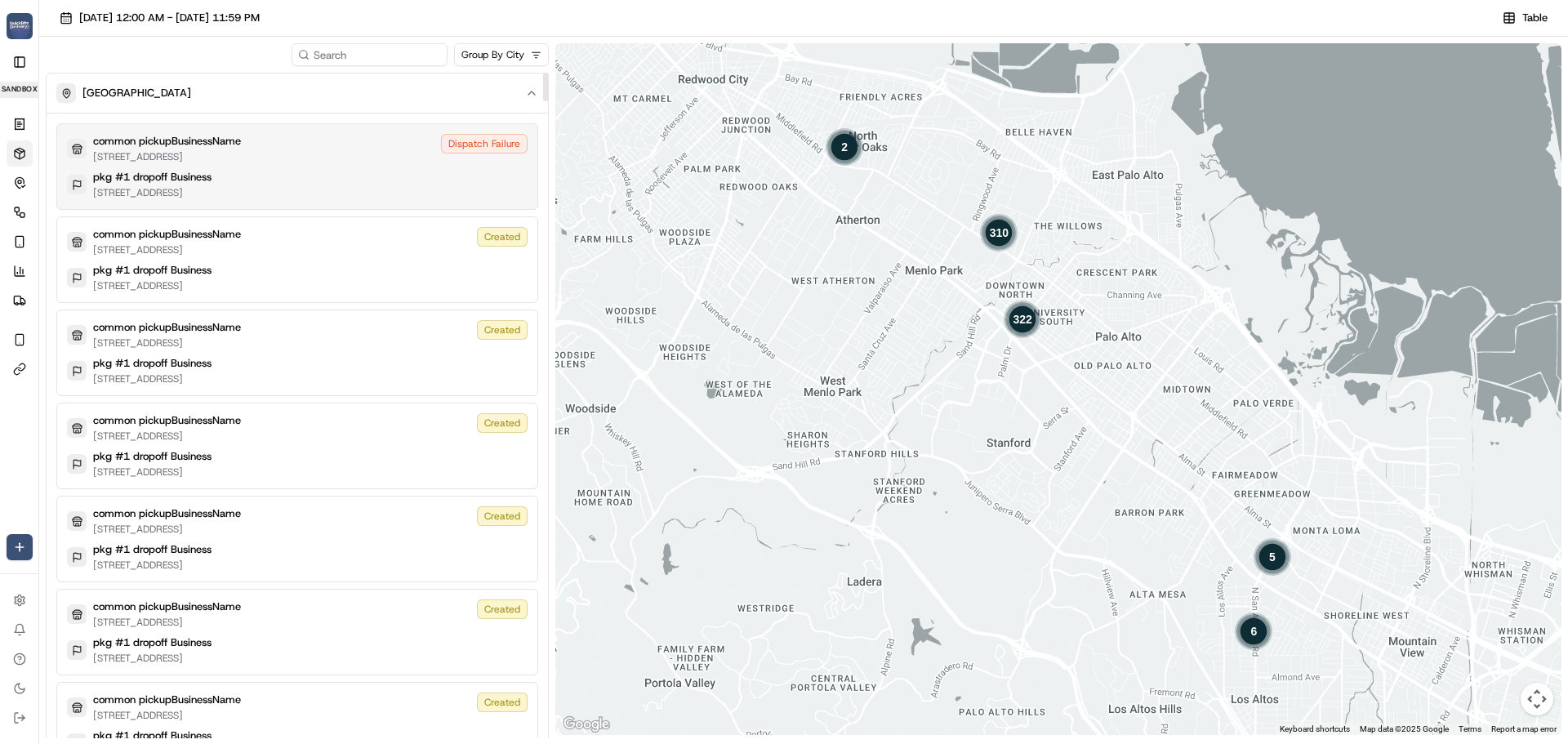
click at [403, 176] on div "pkg #1 dropoff Business 320 Middlefield Rd, Menlo Park, CA 94025, US" at bounding box center [297, 185] width 460 height 30
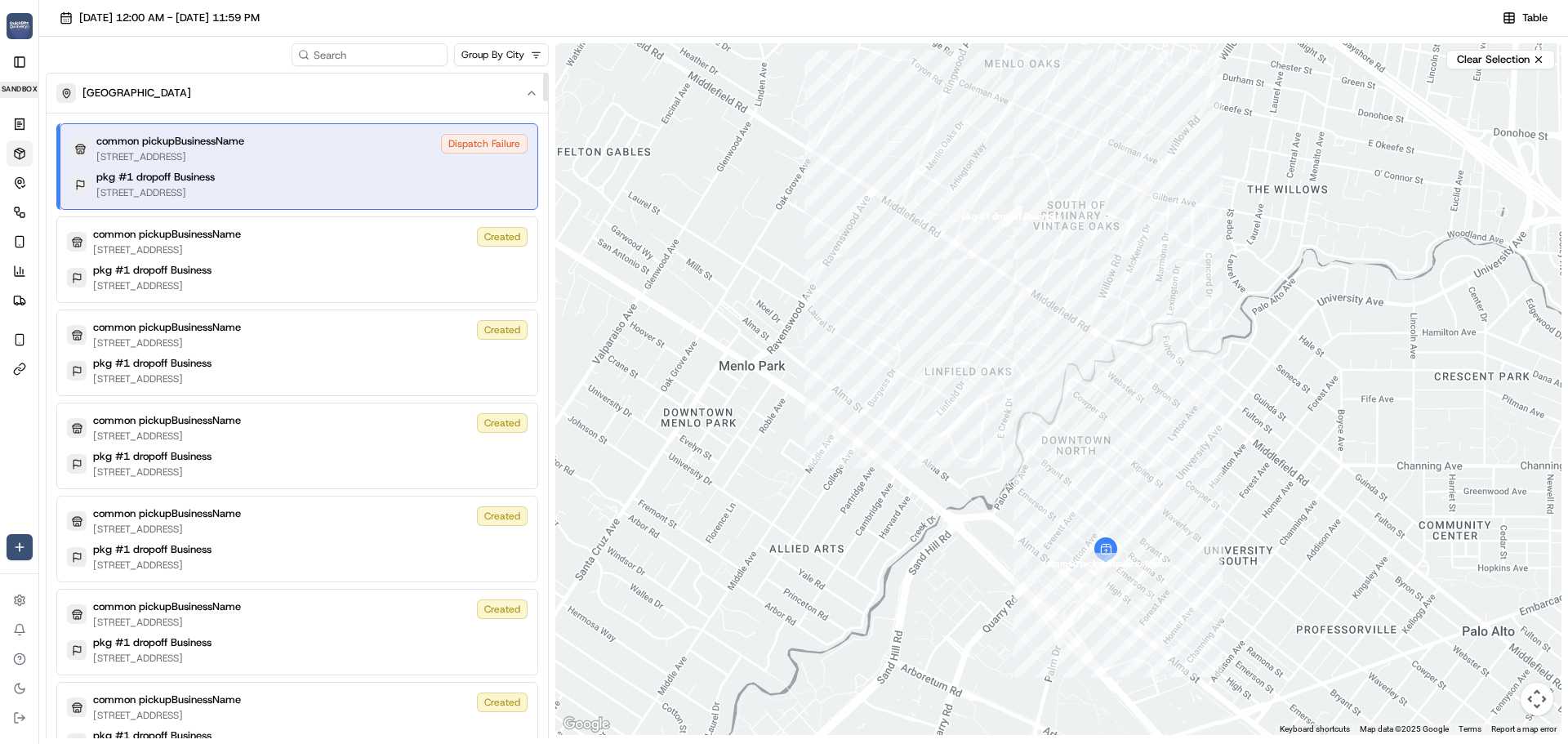
click at [390, 178] on div "pkg #1 dropoff Business 320 Middlefield Rd, Menlo Park, CA 94025, US" at bounding box center [299, 185] width 458 height 30
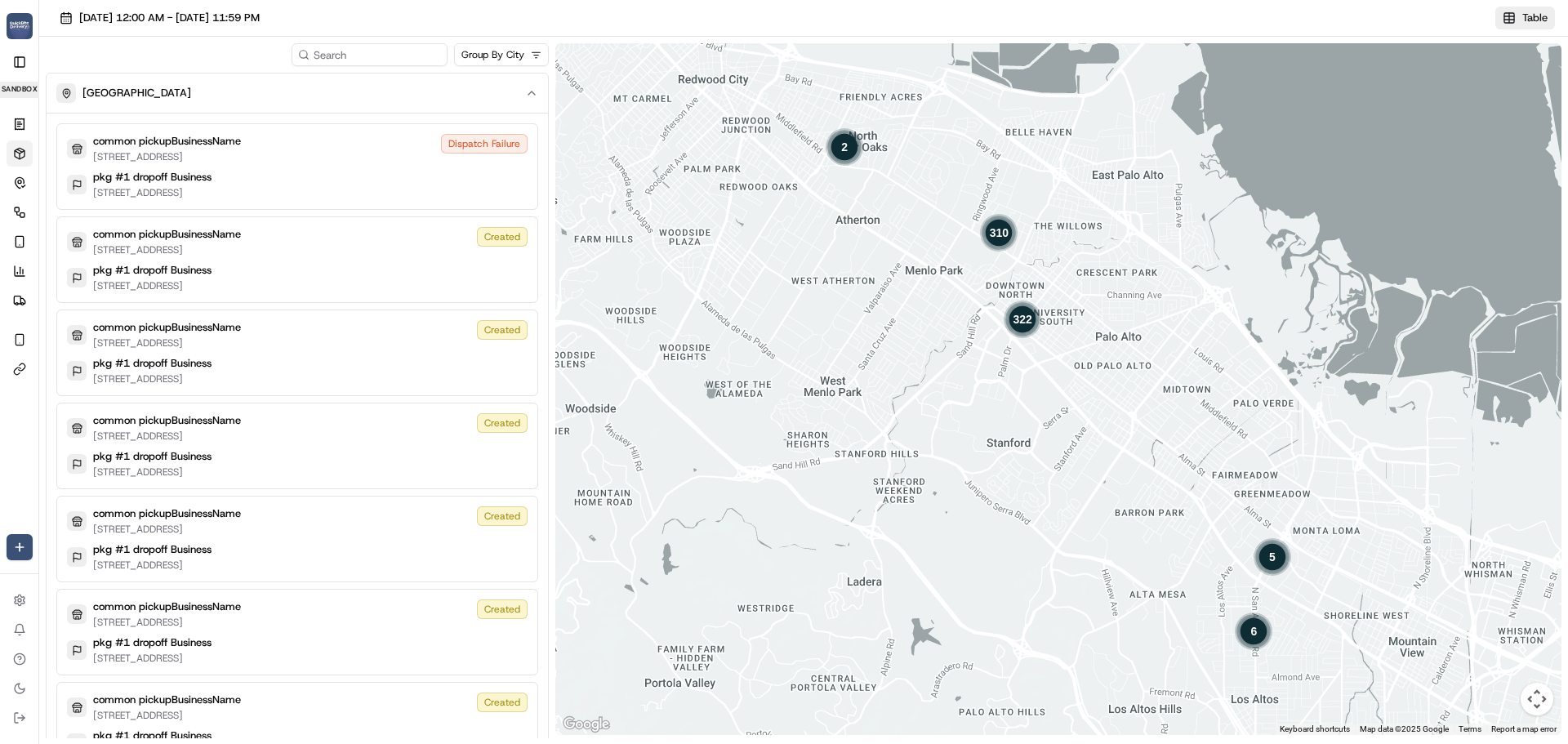
click at [1531, 12] on span "Table" at bounding box center [1534, 18] width 26 height 15
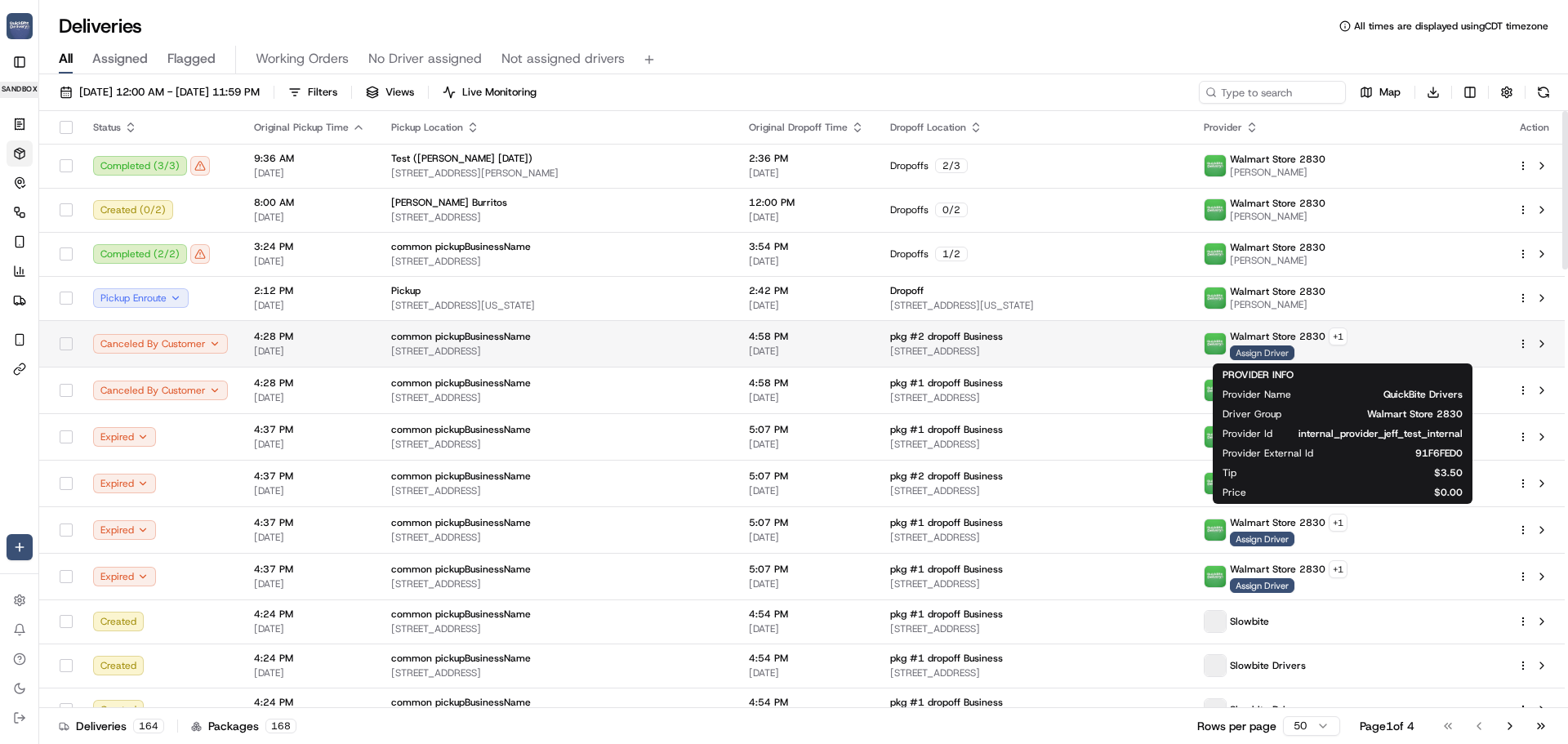
click at [1295, 352] on span "Assign Driver" at bounding box center [1262, 353] width 64 height 15
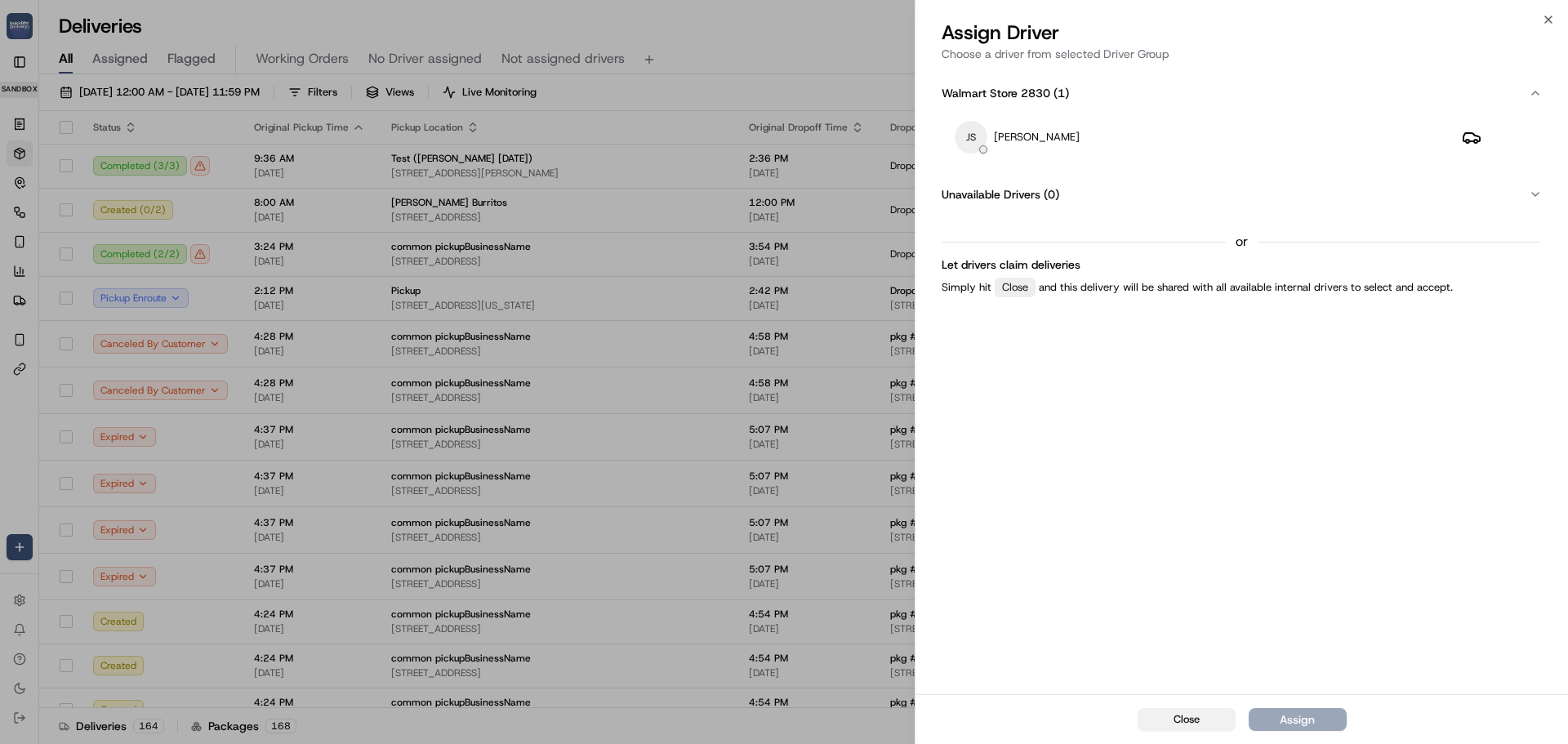
click at [1186, 727] on button "Close" at bounding box center [1186, 720] width 98 height 23
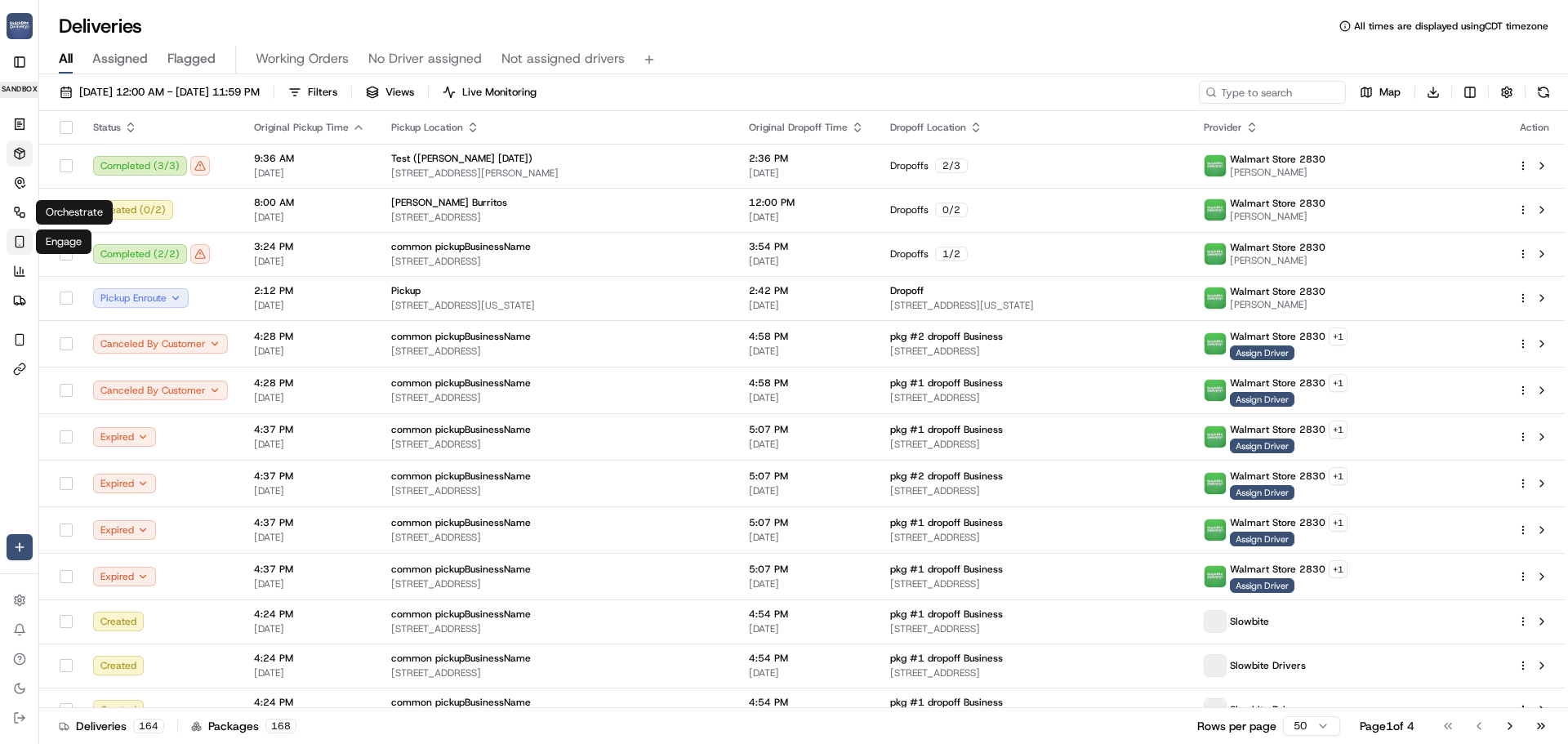
click at [21, 245] on icon "button" at bounding box center [20, 242] width 13 height 13
click at [17, 269] on icon at bounding box center [20, 271] width 13 height 13
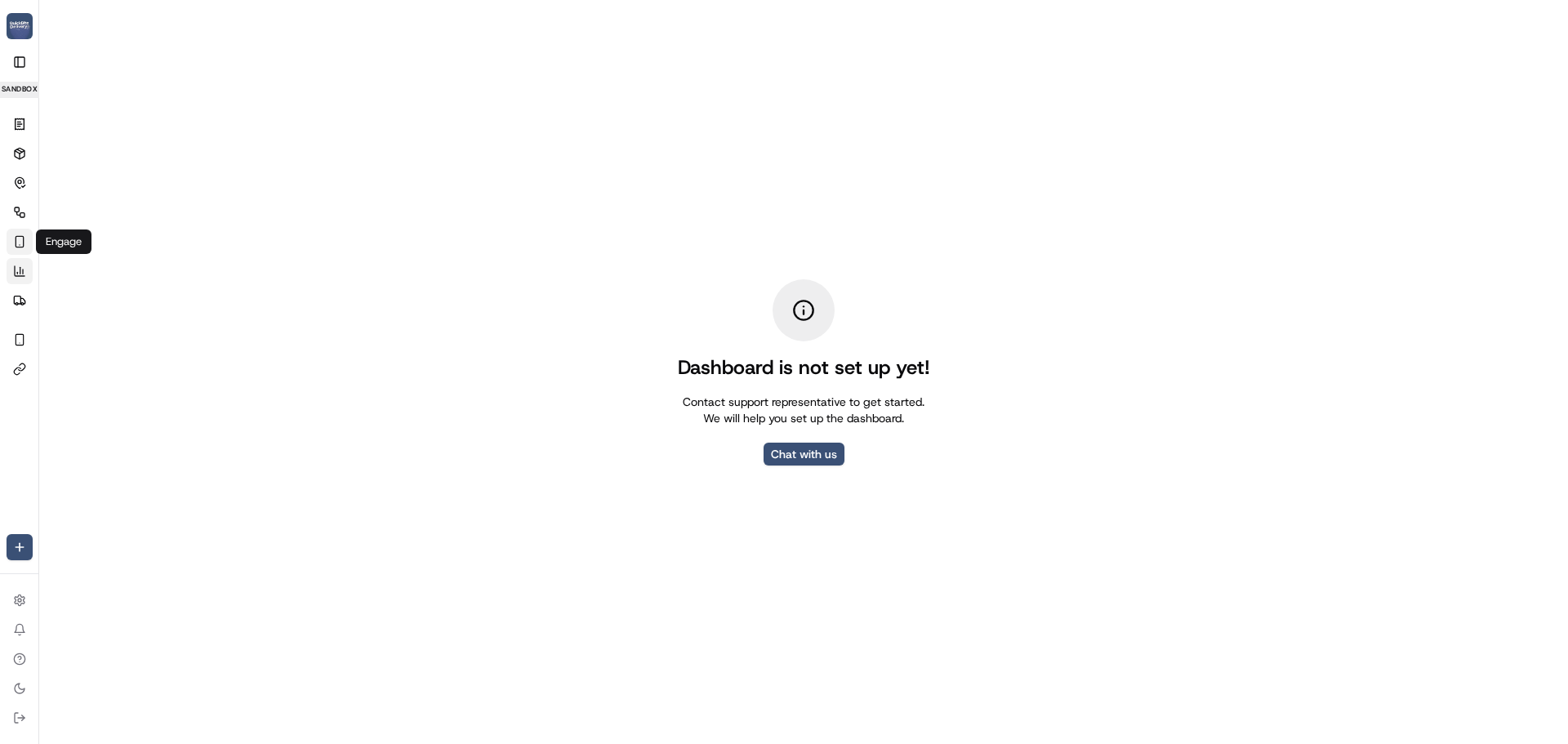
click at [21, 241] on icon "button" at bounding box center [20, 242] width 13 height 13
click at [21, 63] on button "Toggle Sidebar" at bounding box center [20, 62] width 26 height 26
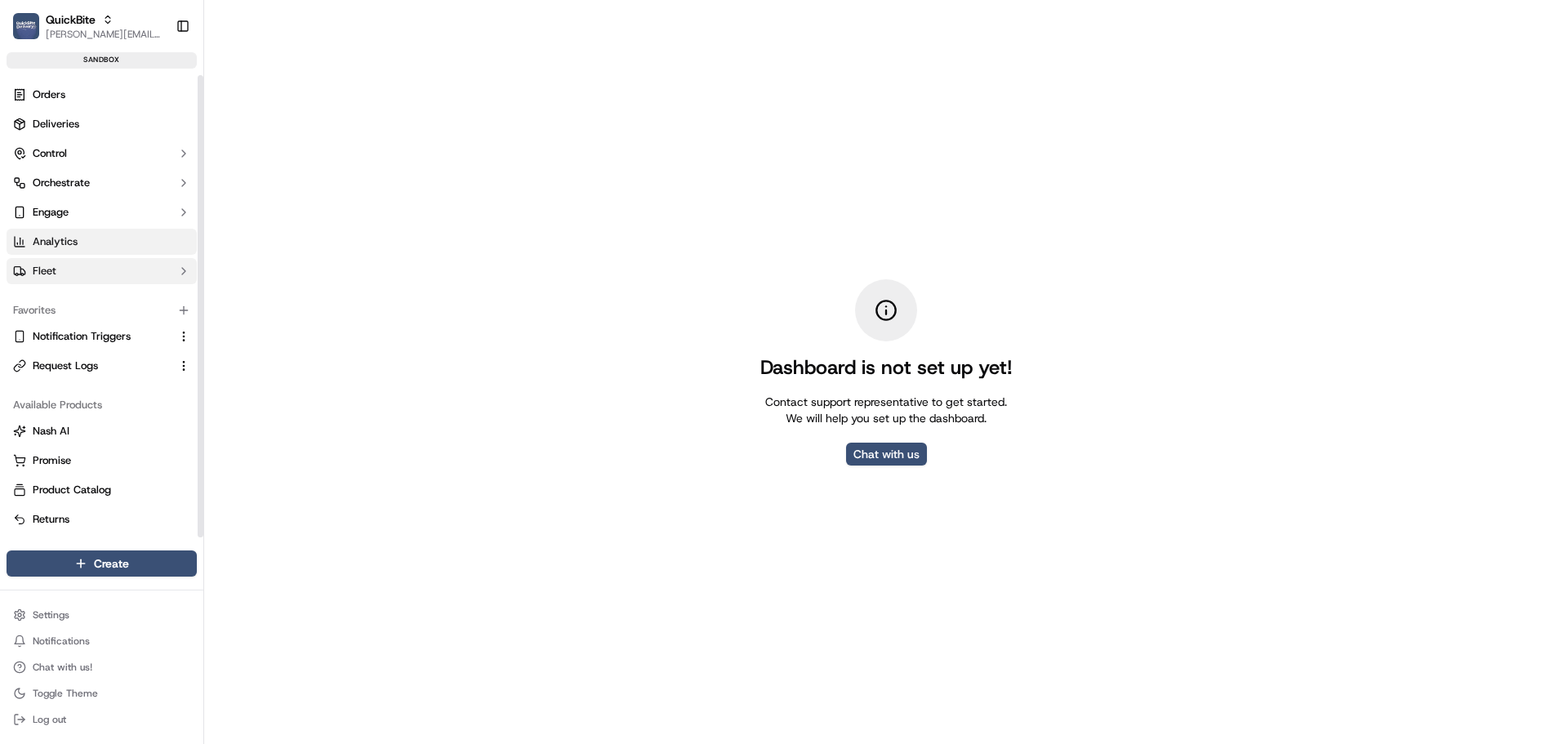
click at [72, 258] on button "Fleet" at bounding box center [102, 271] width 190 height 26
click at [100, 318] on link "Driver Groups" at bounding box center [102, 324] width 151 height 23
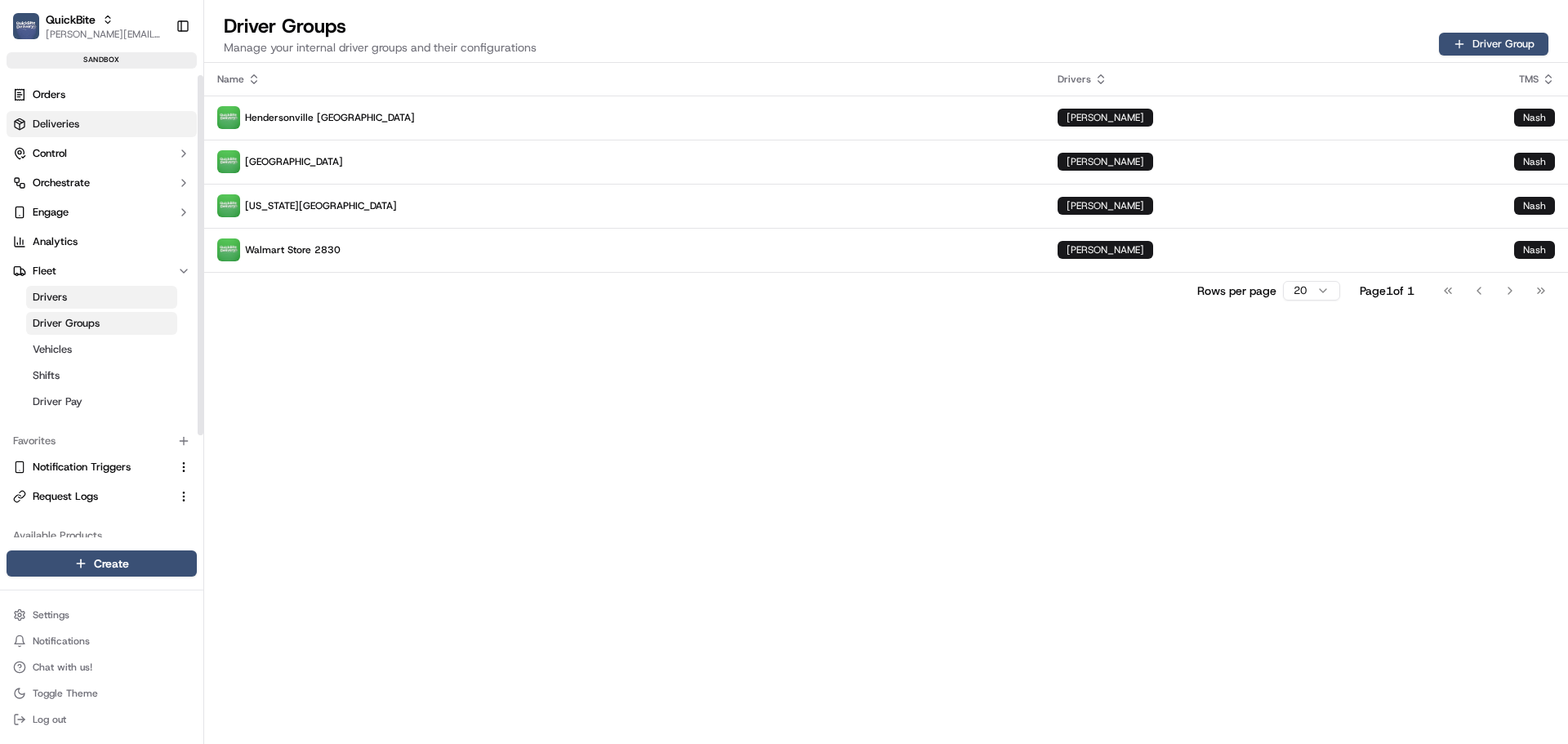
click at [55, 117] on span "Deliveries" at bounding box center [56, 124] width 46 height 15
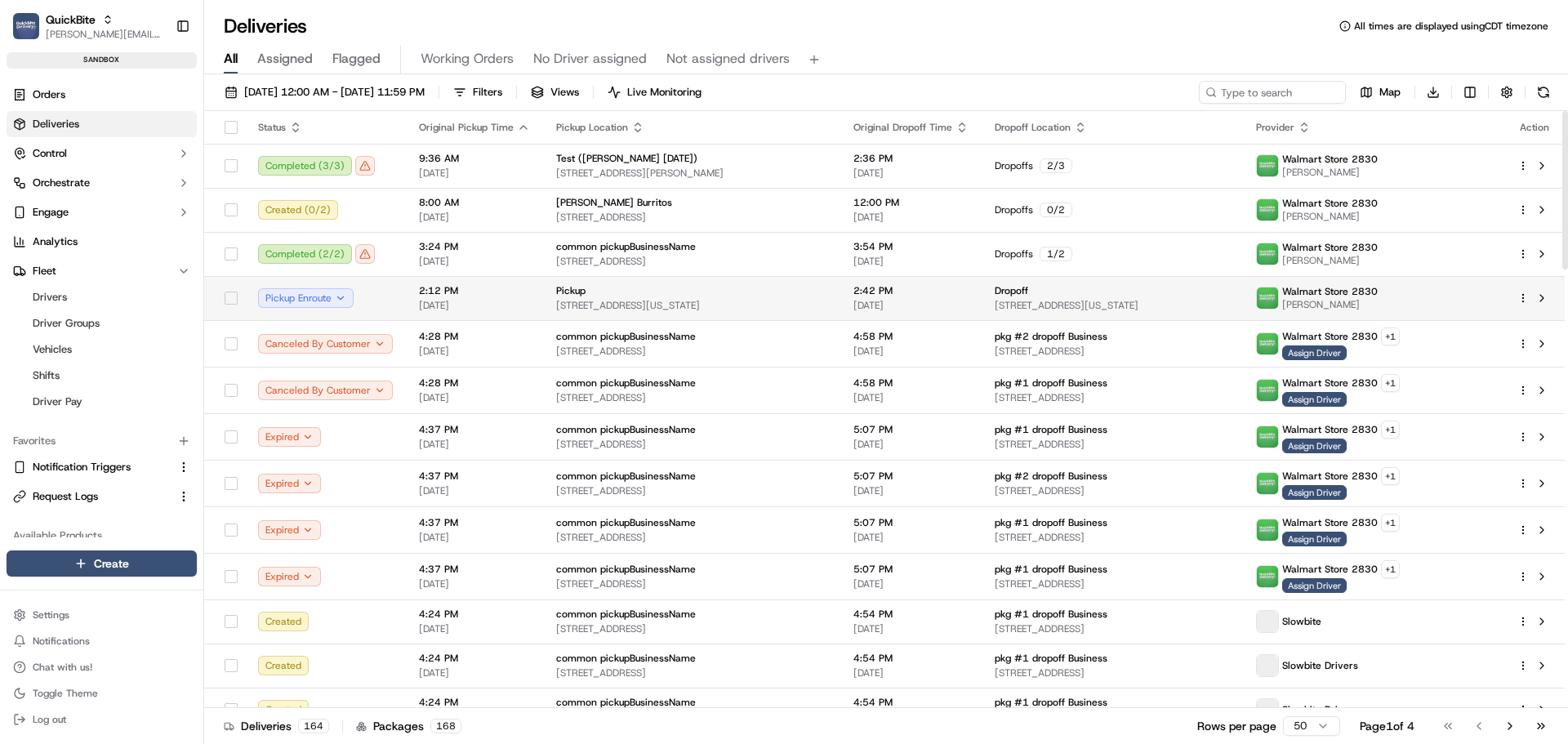
click at [759, 293] on div "Pickup" at bounding box center [691, 291] width 271 height 13
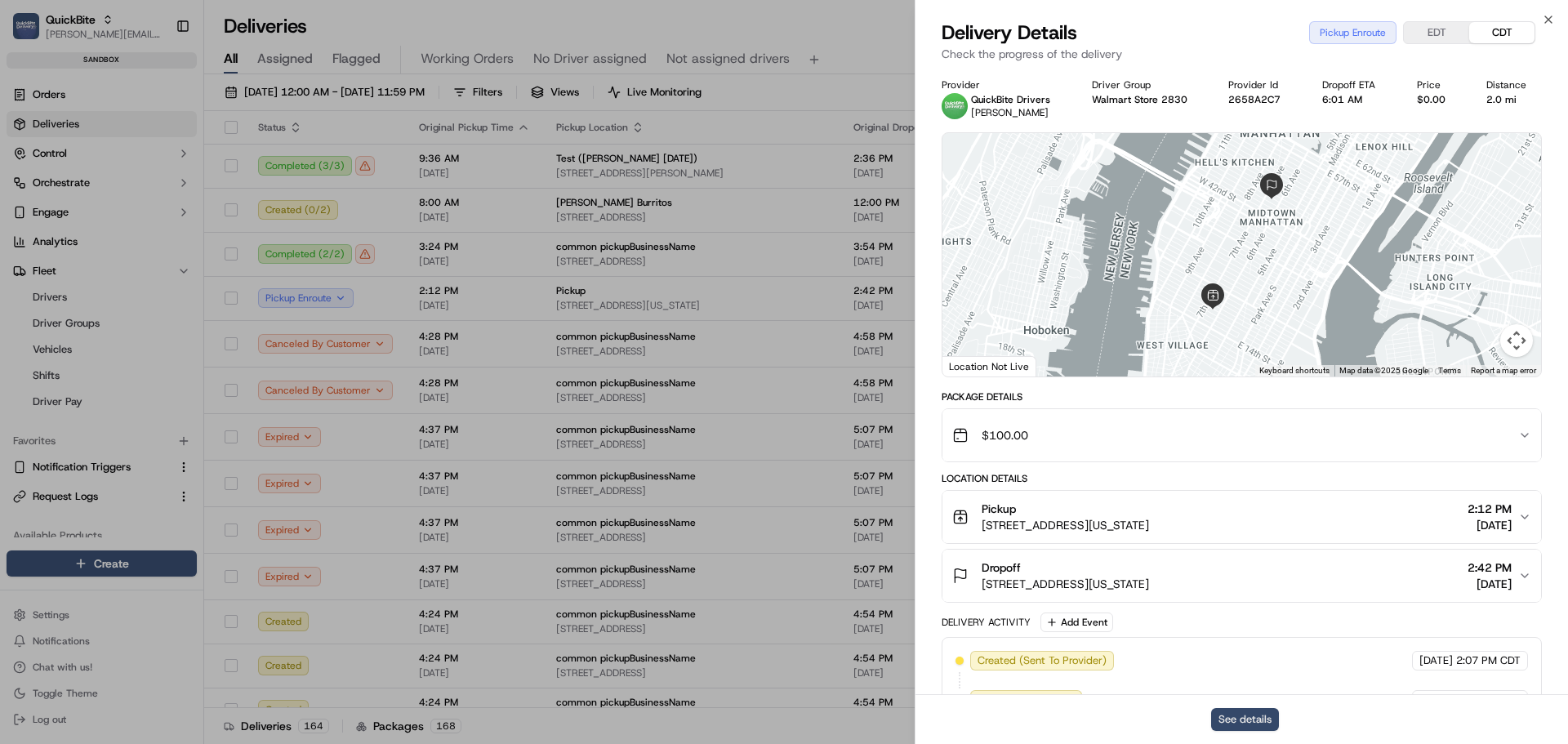
click at [1248, 729] on button "See details" at bounding box center [1245, 720] width 68 height 23
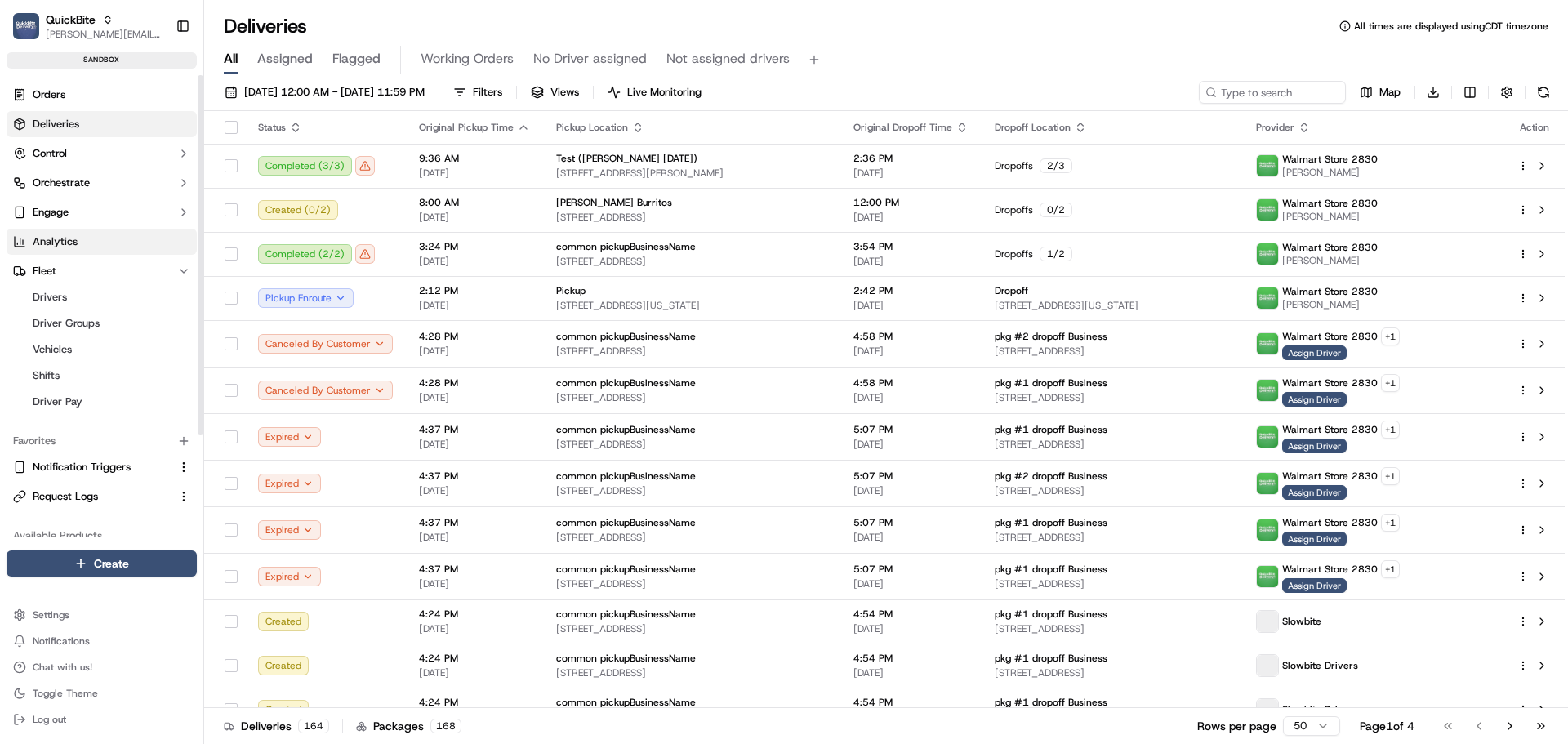
click at [101, 239] on link "Analytics" at bounding box center [102, 242] width 190 height 26
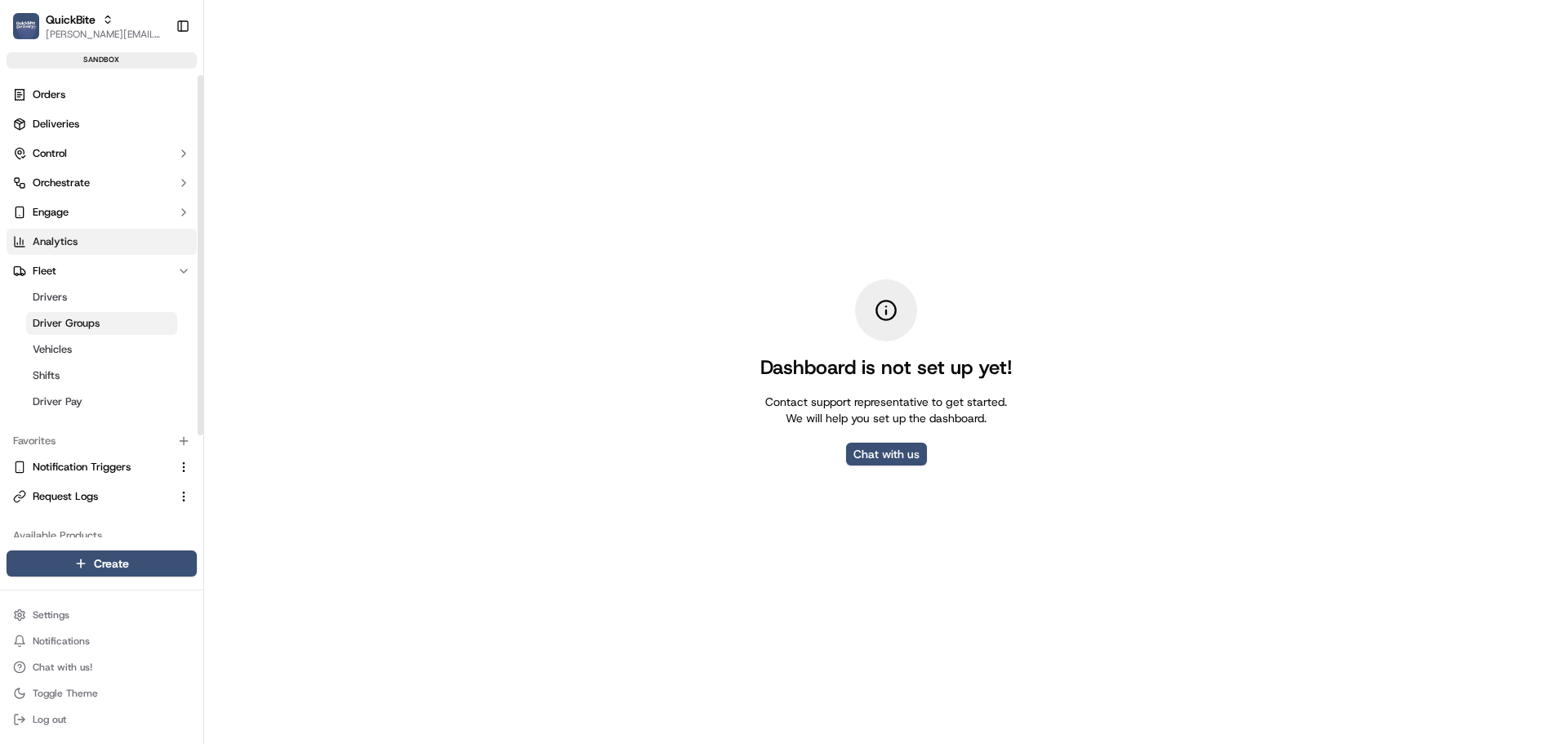
click at [114, 319] on link "Driver Groups" at bounding box center [102, 324] width 151 height 23
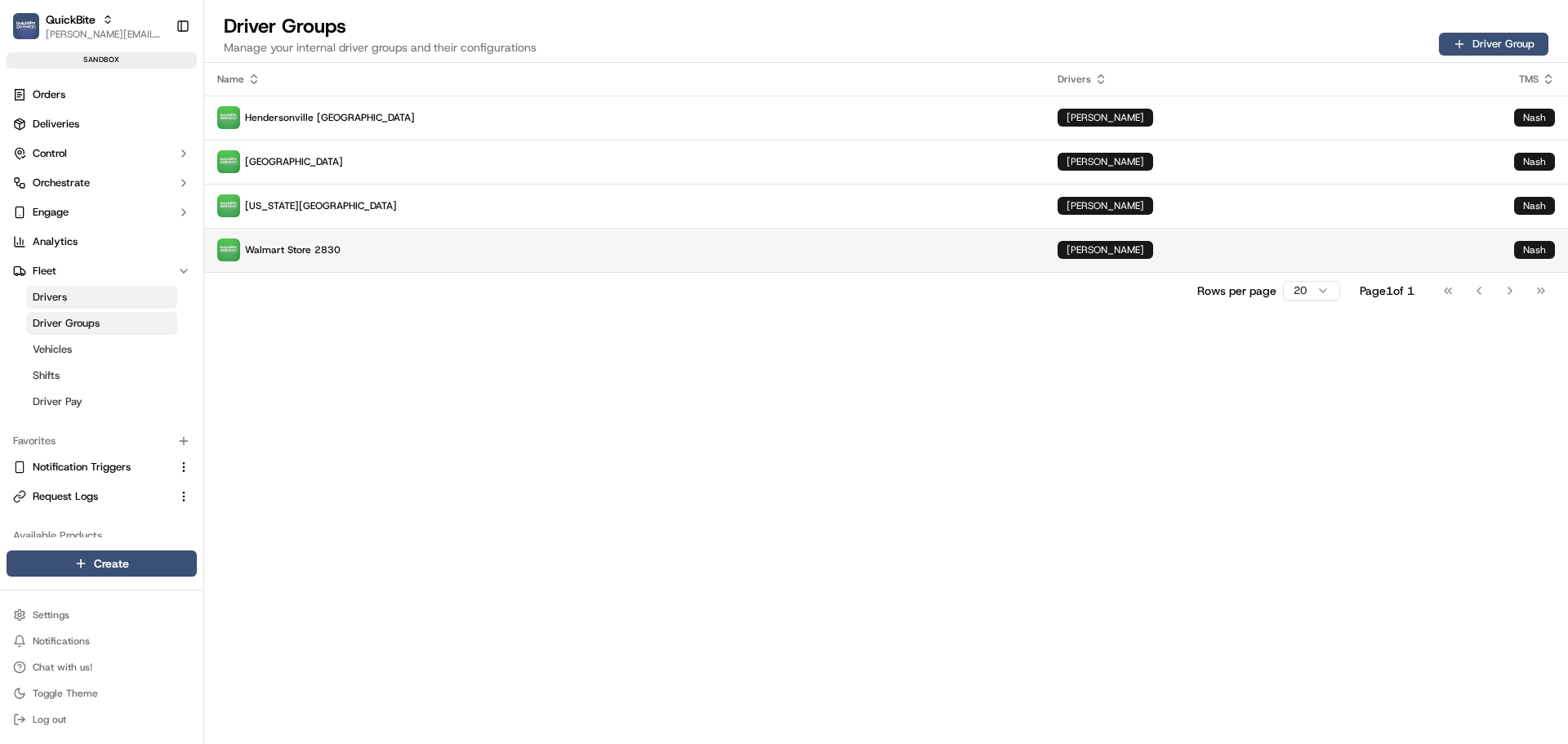
click at [392, 243] on p "Walmart Store 2830" at bounding box center [624, 250] width 814 height 23
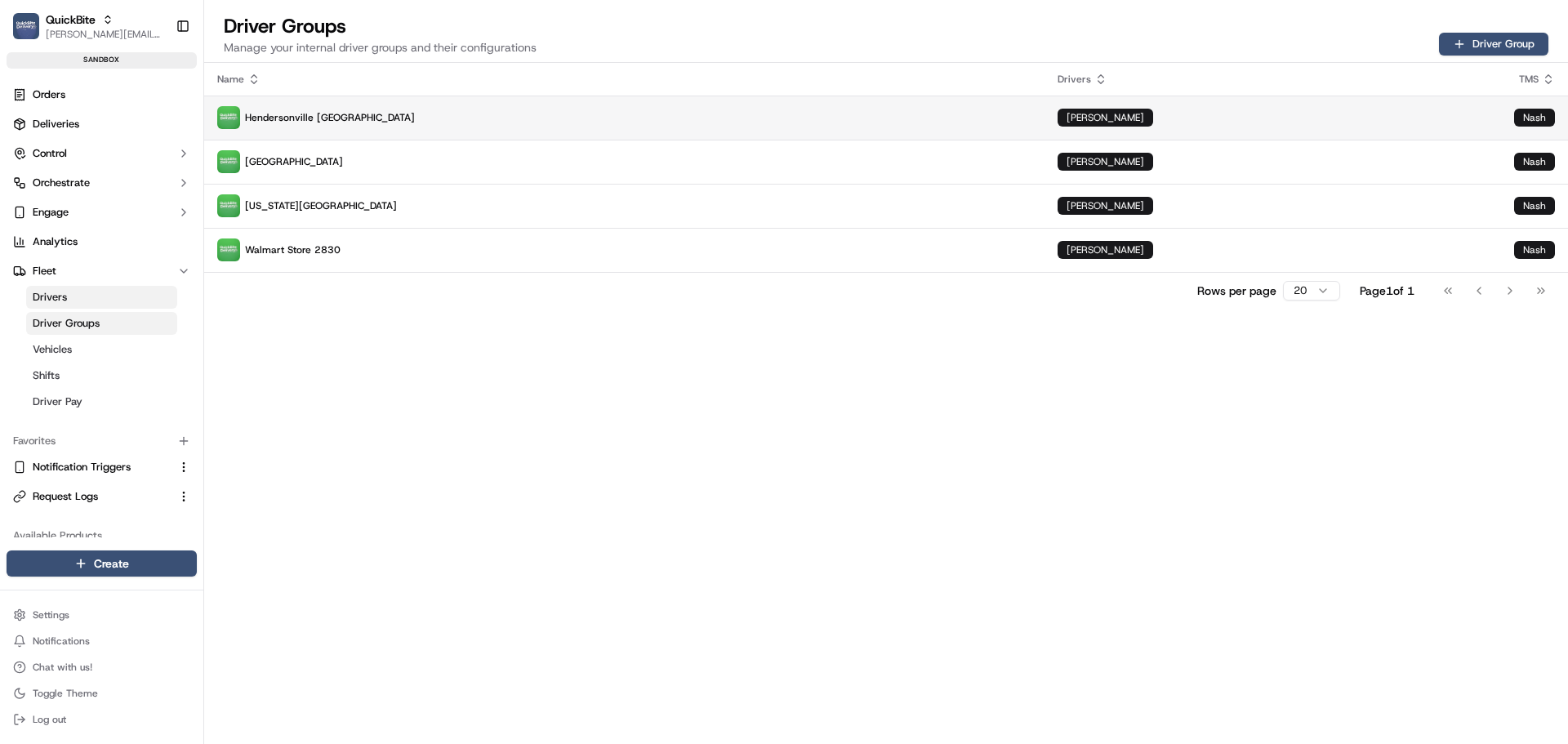
click at [351, 108] on p "Hendersonville TN" at bounding box center [624, 118] width 814 height 23
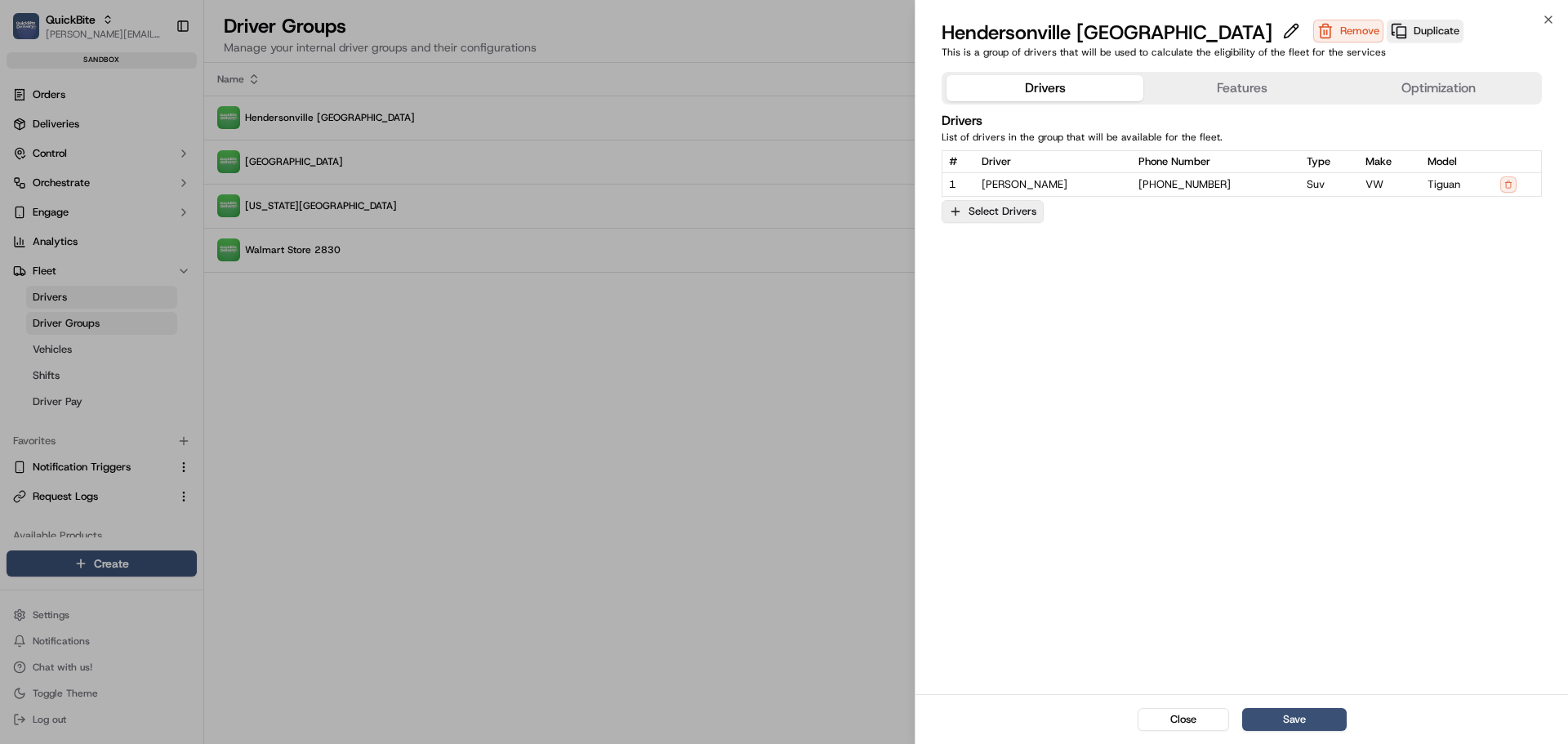
click at [1007, 207] on button "Select Drivers" at bounding box center [993, 212] width 102 height 23
drag, startPoint x: 1127, startPoint y: 438, endPoint x: 1125, endPoint y: 388, distance: 50.0
click at [1129, 438] on div at bounding box center [784, 372] width 1568 height 744
click at [1221, 89] on button "Features" at bounding box center [1242, 88] width 197 height 26
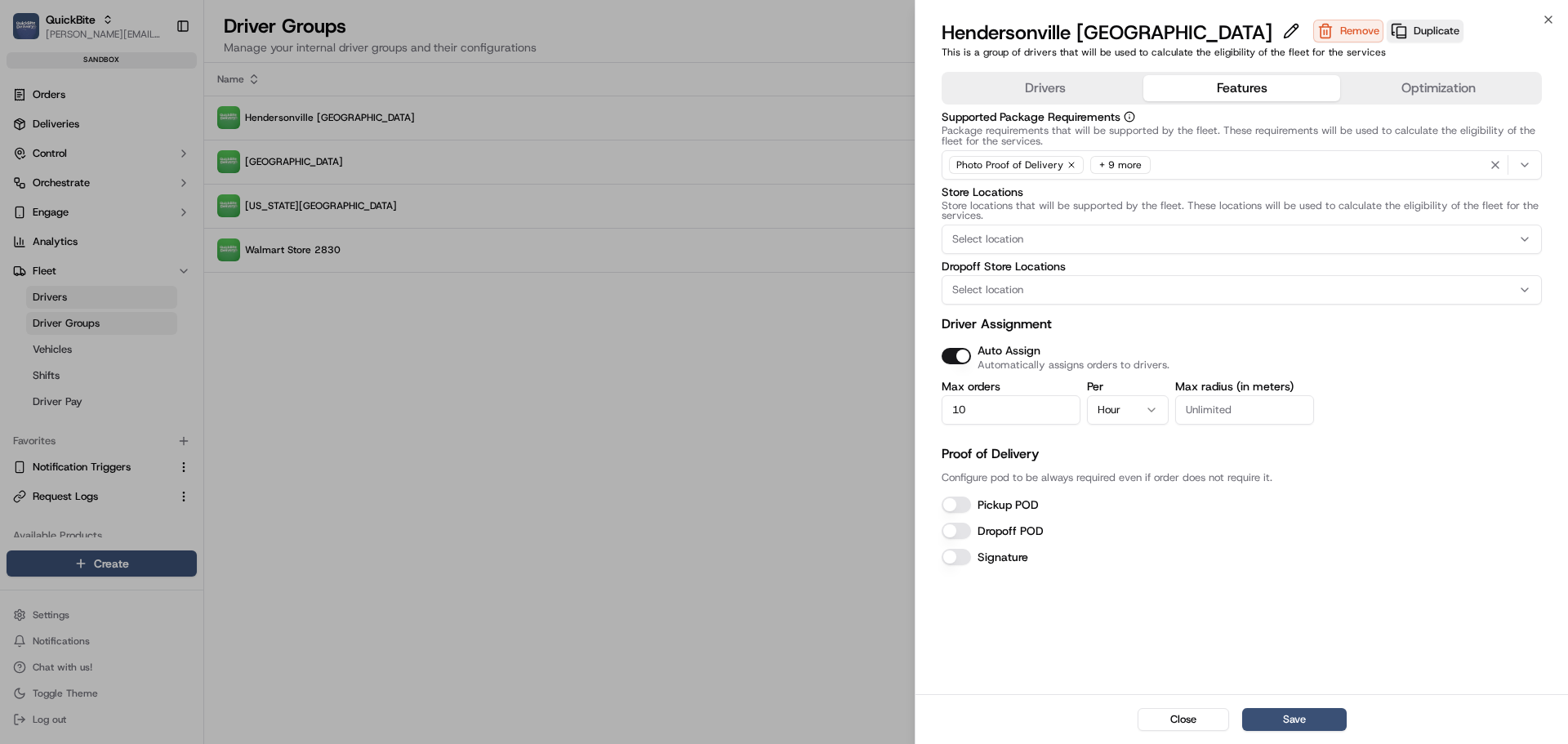
click at [961, 358] on button "Auto Assign" at bounding box center [957, 356] width 30 height 17
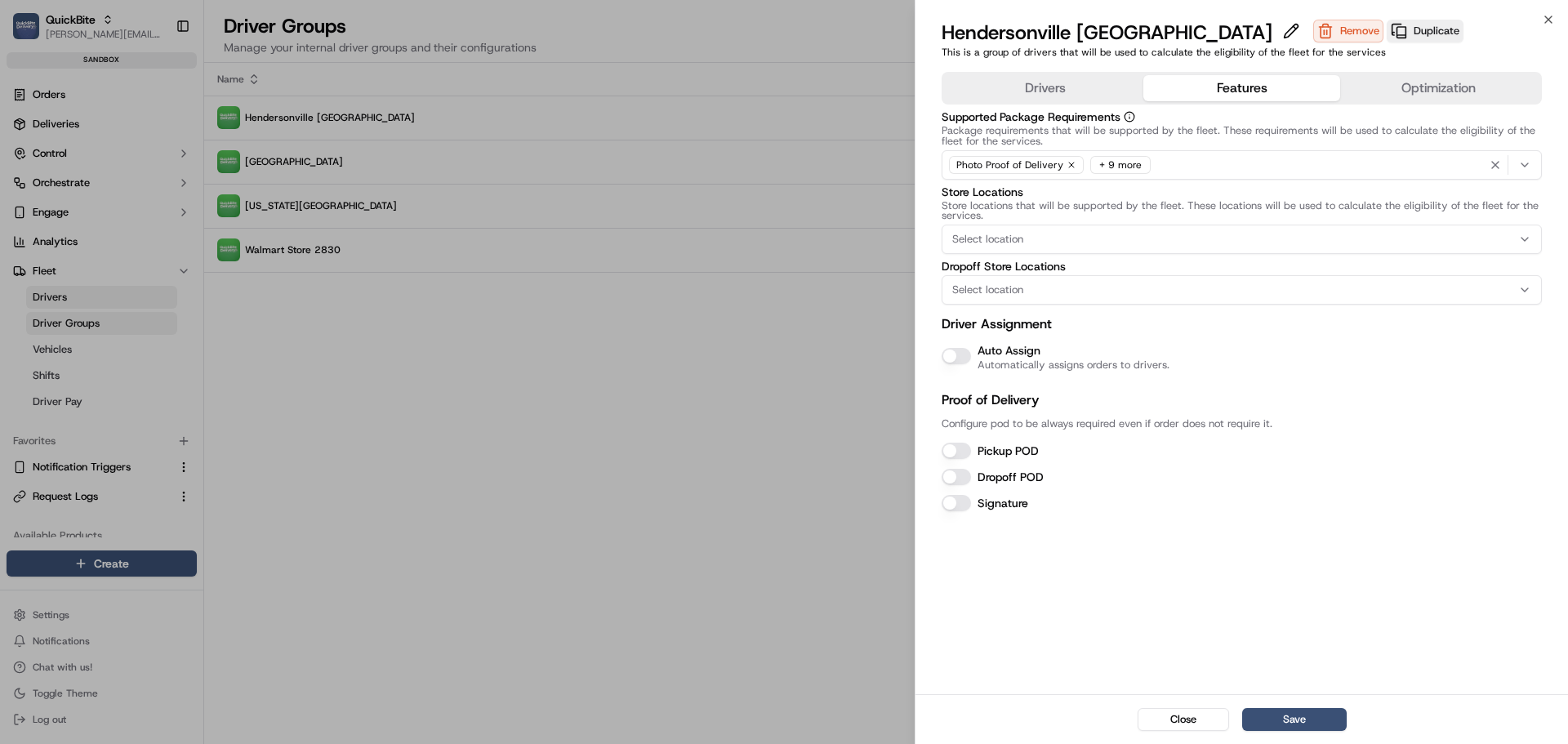
click at [962, 356] on button "Auto Assign" at bounding box center [957, 356] width 30 height 17
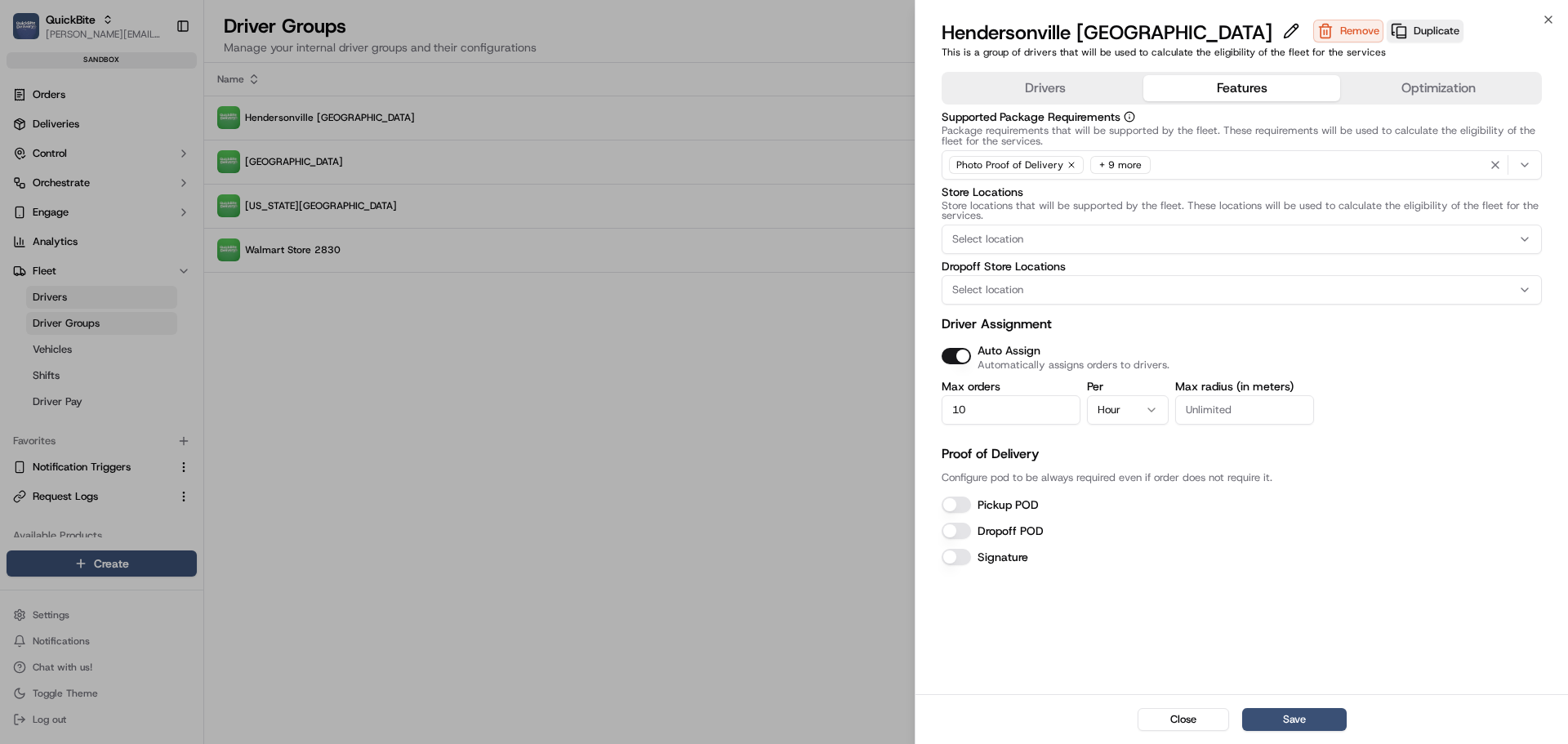
click at [986, 410] on input "10" at bounding box center [1011, 410] width 139 height 30
click at [1132, 411] on button "Hour" at bounding box center [1128, 410] width 82 height 30
click at [1100, 410] on button "Day" at bounding box center [1128, 410] width 82 height 30
click at [1143, 402] on button "Unlimited" at bounding box center [1128, 410] width 82 height 30
click at [1190, 584] on div "Drivers Features Optimization Supported Package Requirements Package requiremen…" at bounding box center [1242, 379] width 653 height 629
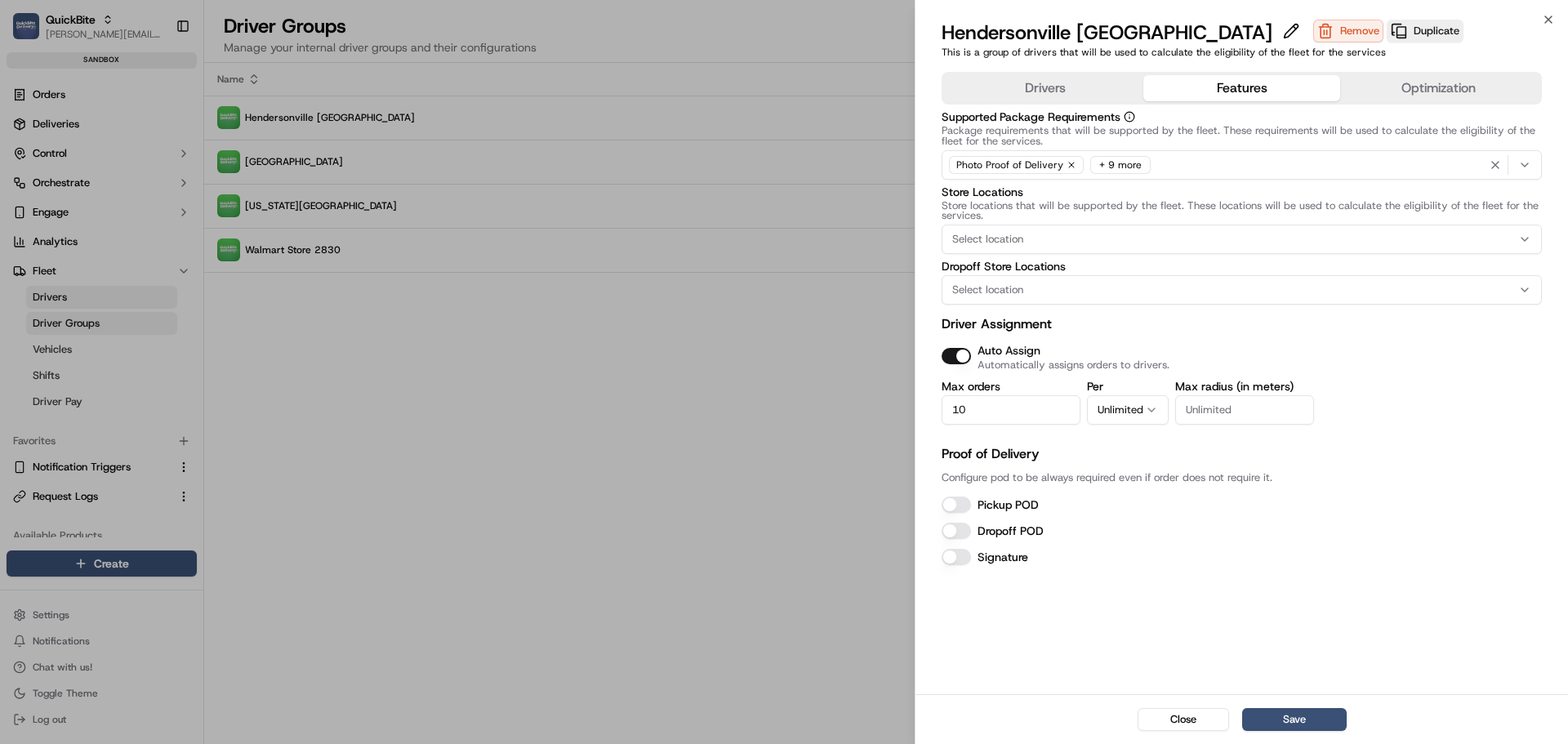
click at [952, 509] on button "Pickup POD" at bounding box center [957, 505] width 30 height 17
click at [953, 531] on button "Dropoff POD" at bounding box center [957, 532] width 30 height 17
click at [959, 562] on button "Signature" at bounding box center [957, 557] width 30 height 17
click at [960, 500] on button "Pickup POD" at bounding box center [957, 505] width 30 height 17
click at [952, 539] on div "Dropoff POD" at bounding box center [1242, 532] width 601 height 20
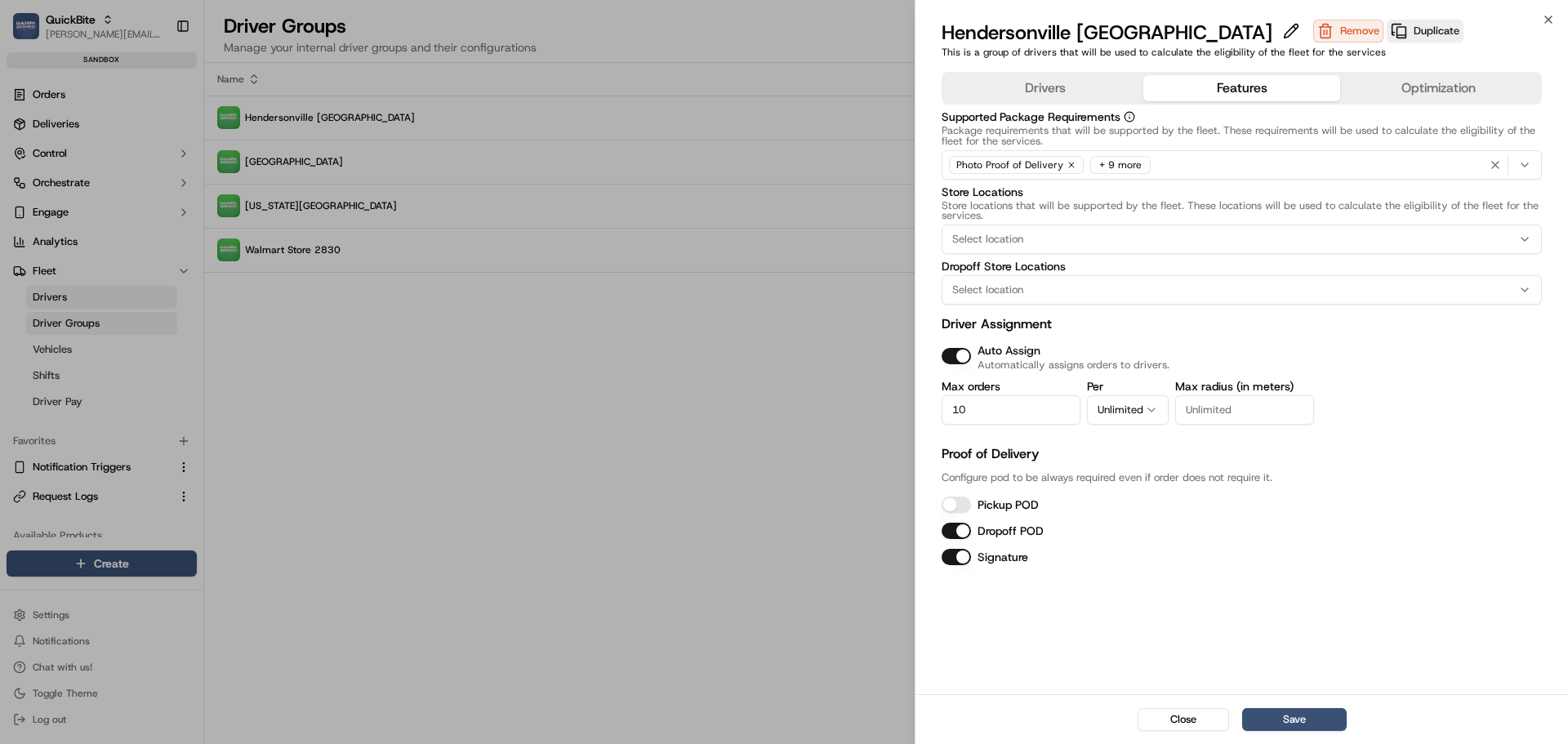
click at [958, 530] on button "Dropoff POD" at bounding box center [957, 532] width 30 height 17
click at [958, 553] on button "Signature" at bounding box center [957, 557] width 30 height 17
click at [1422, 81] on button "Optimization" at bounding box center [1438, 88] width 197 height 26
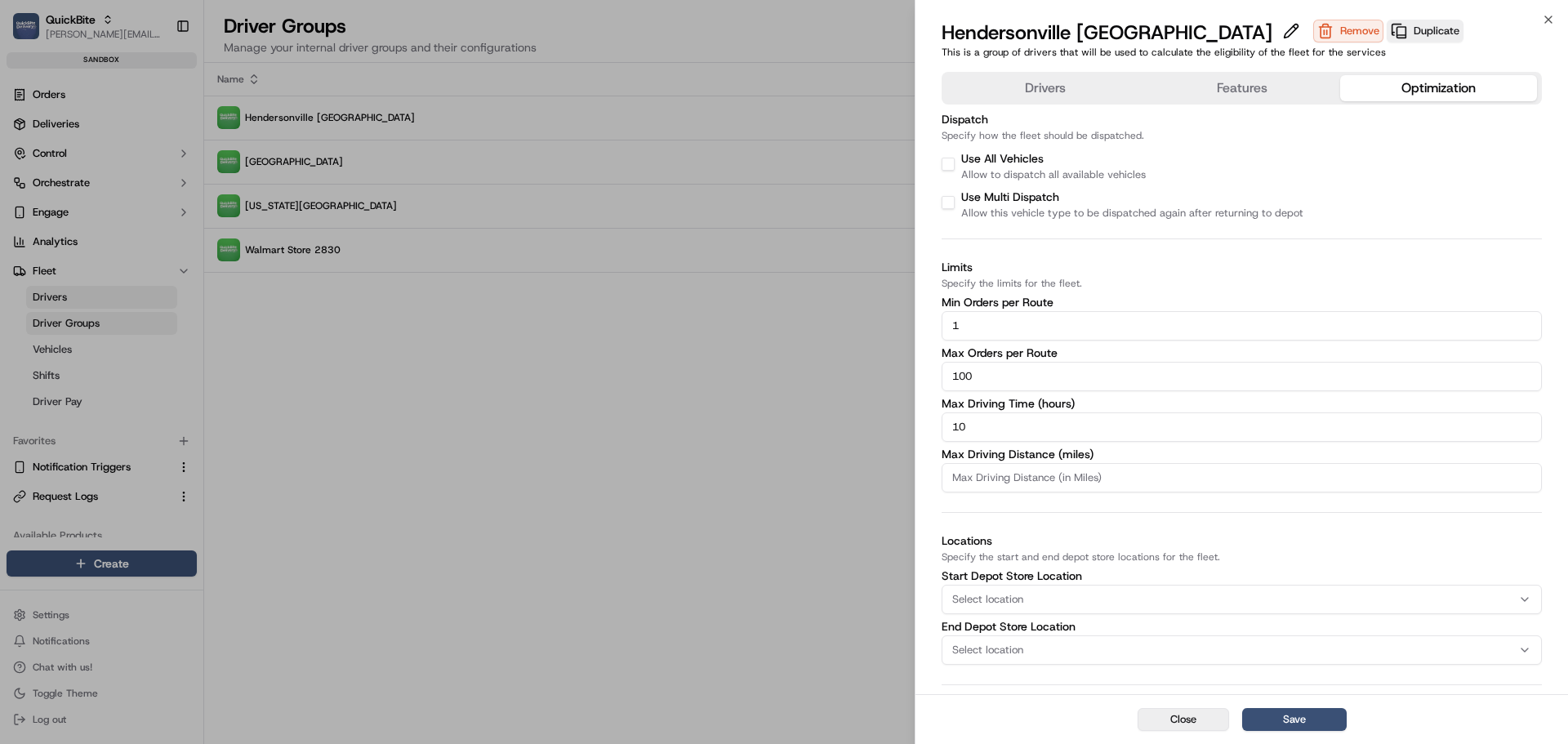
click at [1179, 721] on button "Close" at bounding box center [1183, 720] width 92 height 23
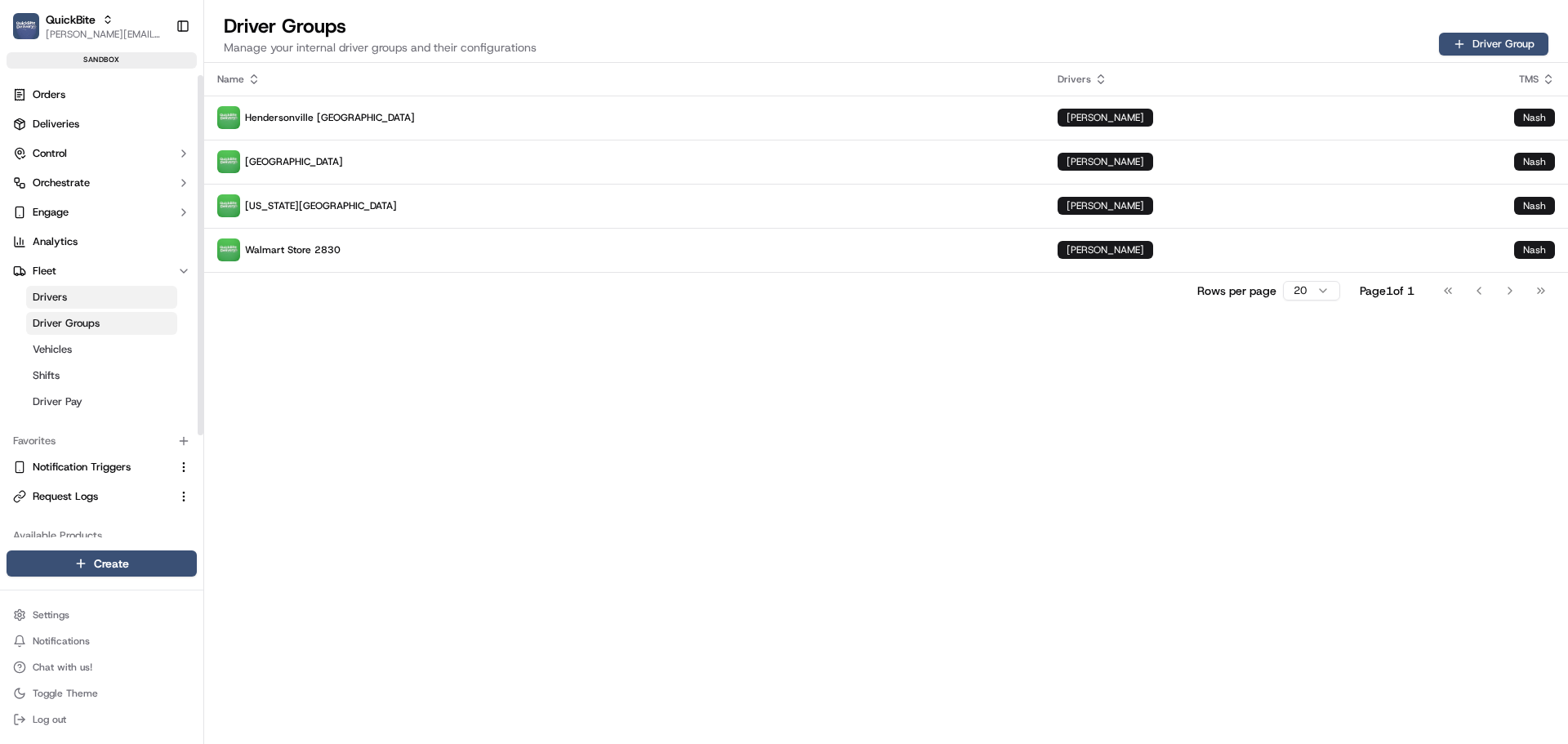
click at [78, 290] on link "Drivers" at bounding box center [102, 298] width 151 height 23
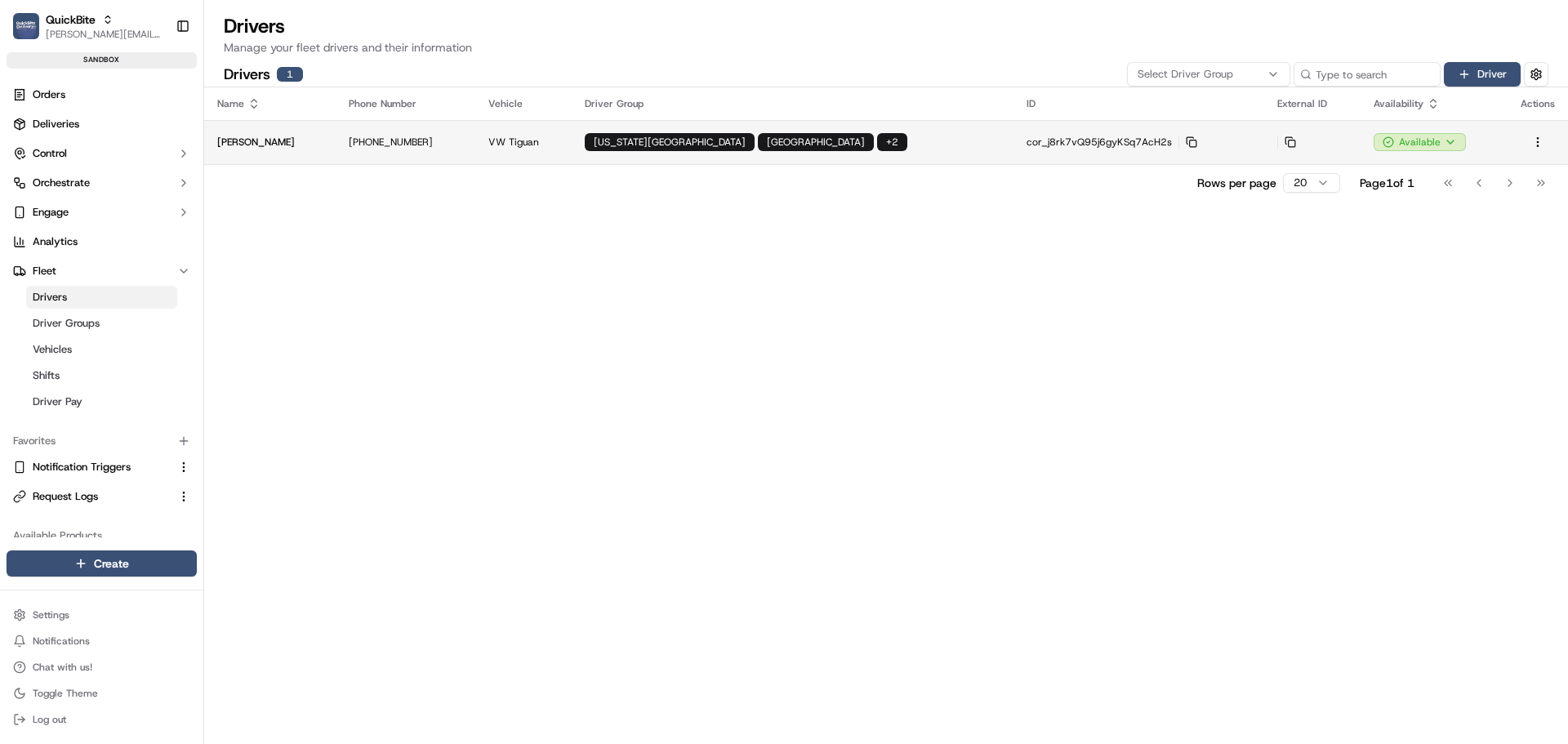
click at [495, 152] on td "VW Tiguan" at bounding box center [524, 141] width 97 height 44
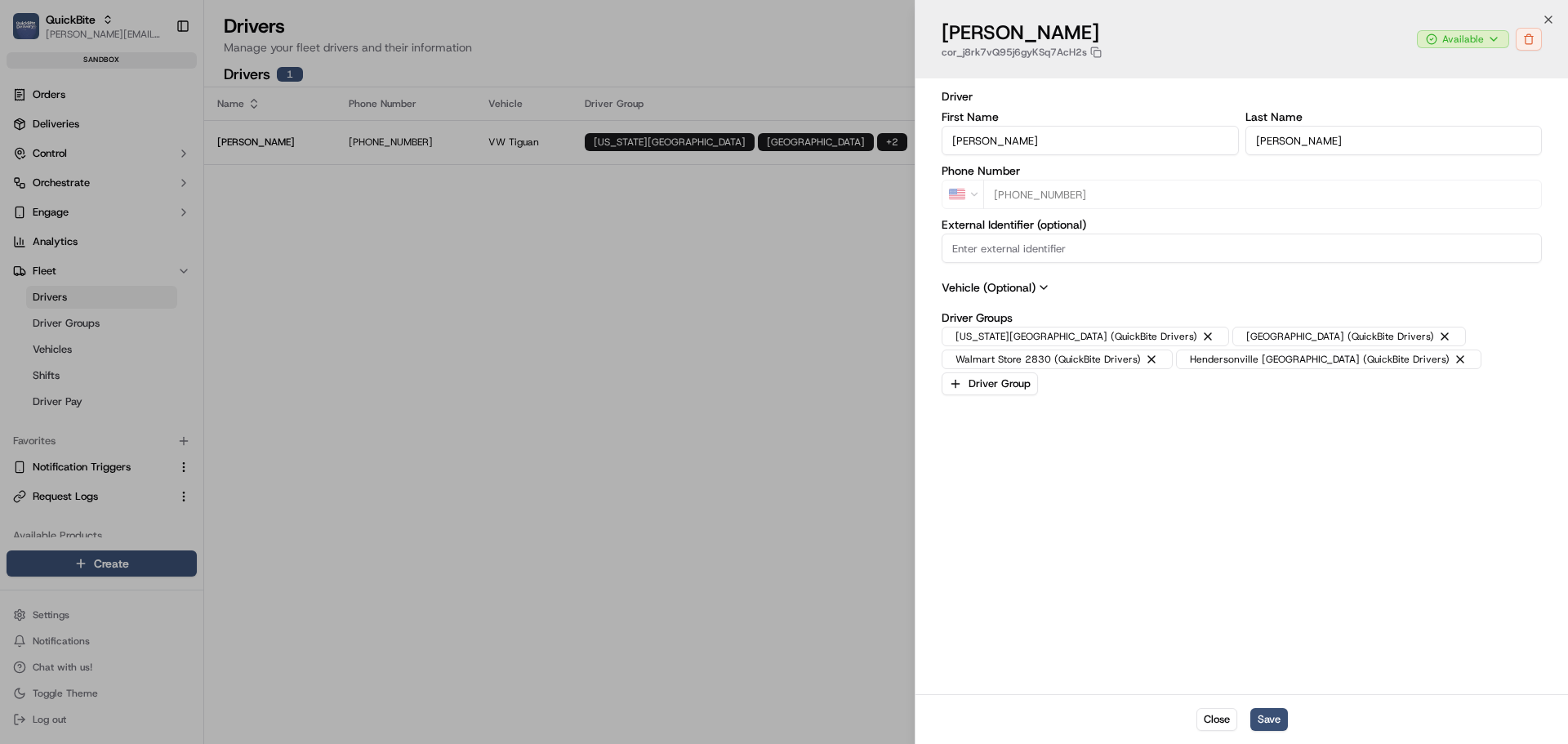
click at [1013, 254] on input "External Identifier (optional)" at bounding box center [1242, 249] width 601 height 30
click at [1050, 456] on div "Driver First Name Jeff Last Name Sasse Phone Number US +1 615 348 8135 External…" at bounding box center [1242, 387] width 601 height 597
click at [1021, 250] on input "External Identifier (optional)" at bounding box center [1242, 249] width 601 height 30
click at [974, 489] on div "Driver First Name Jeff Last Name Sasse Phone Number US +1 615 348 8135 External…" at bounding box center [1242, 387] width 601 height 597
type input "+1"
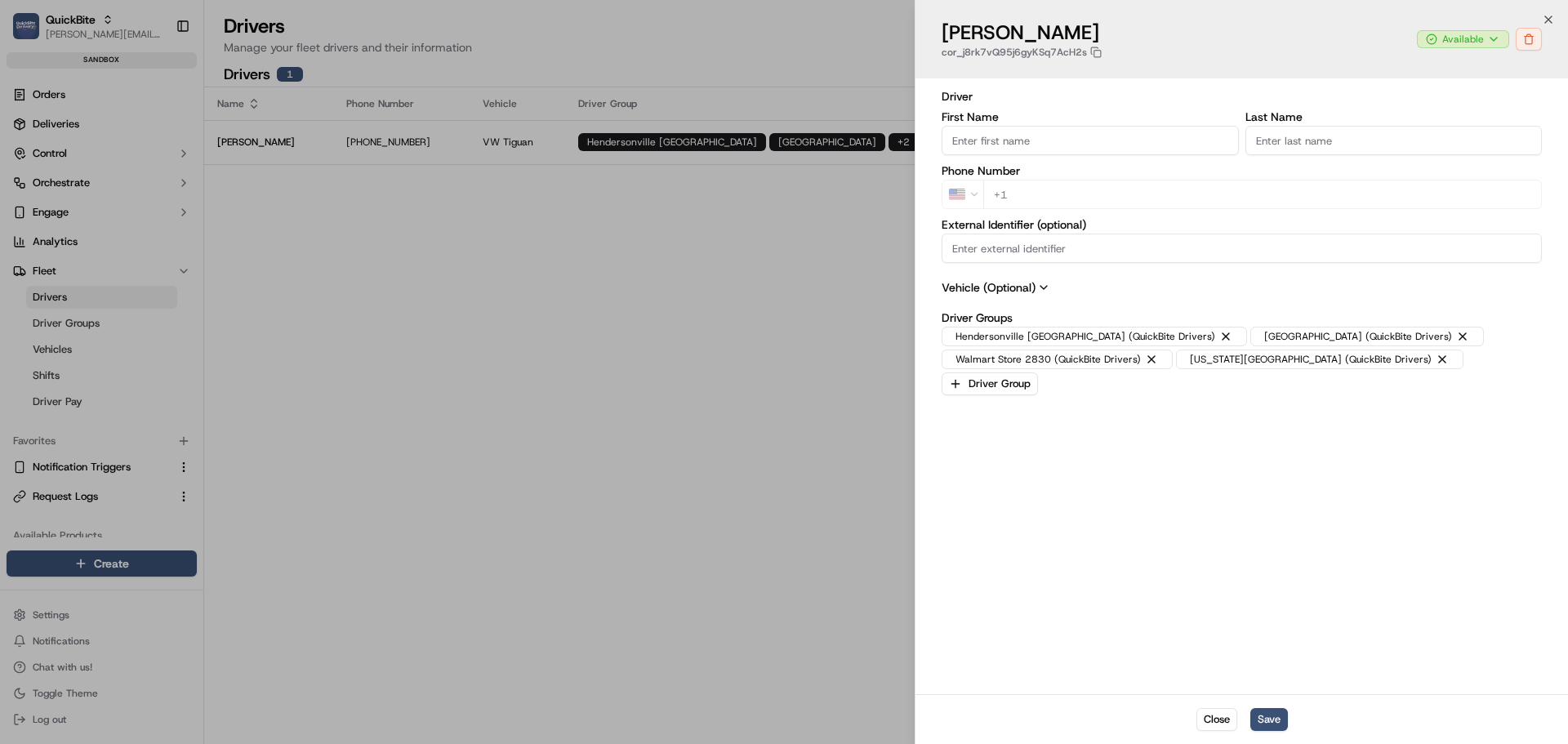
click at [103, 398] on div at bounding box center [784, 372] width 1568 height 744
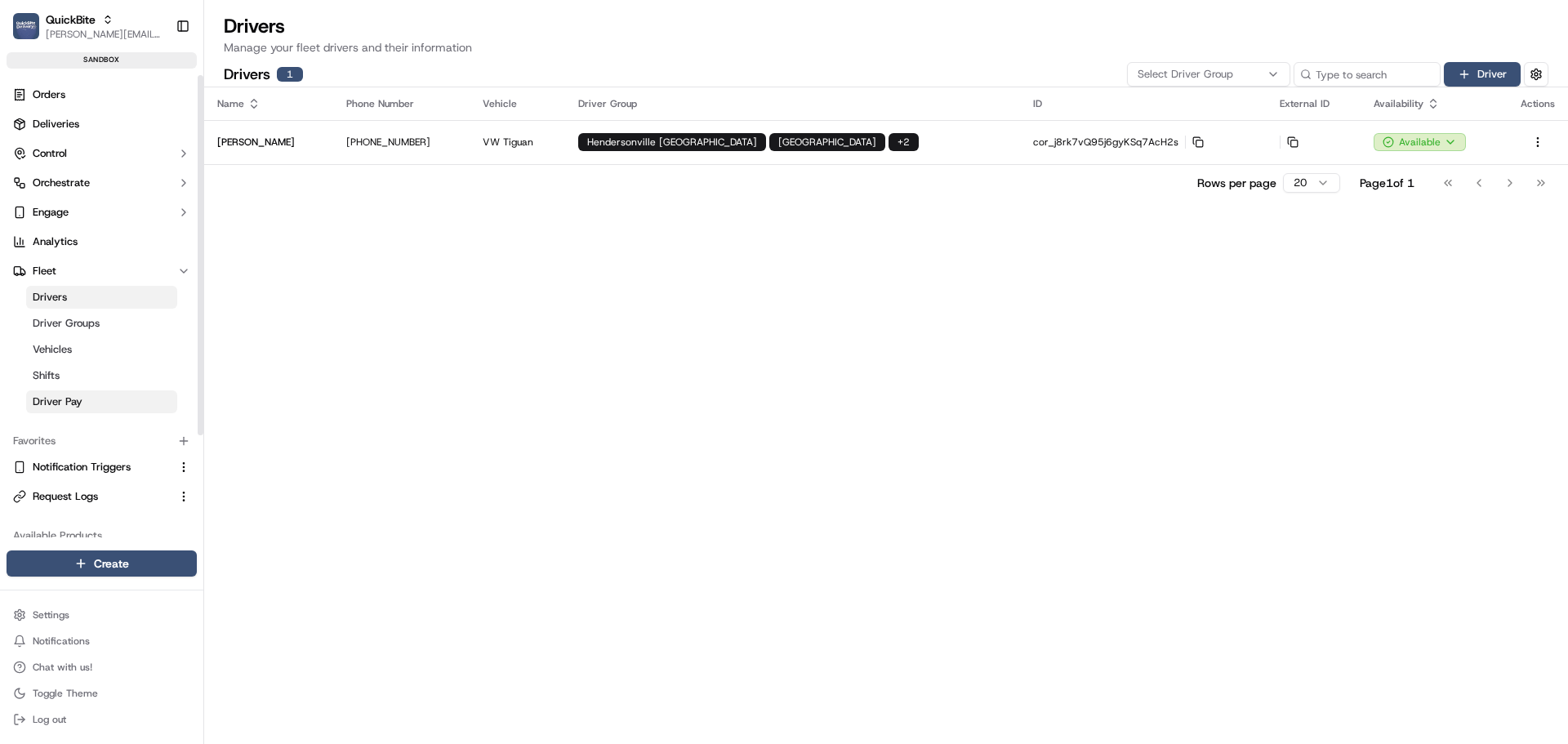
click at [94, 402] on link "Driver Pay" at bounding box center [102, 402] width 151 height 23
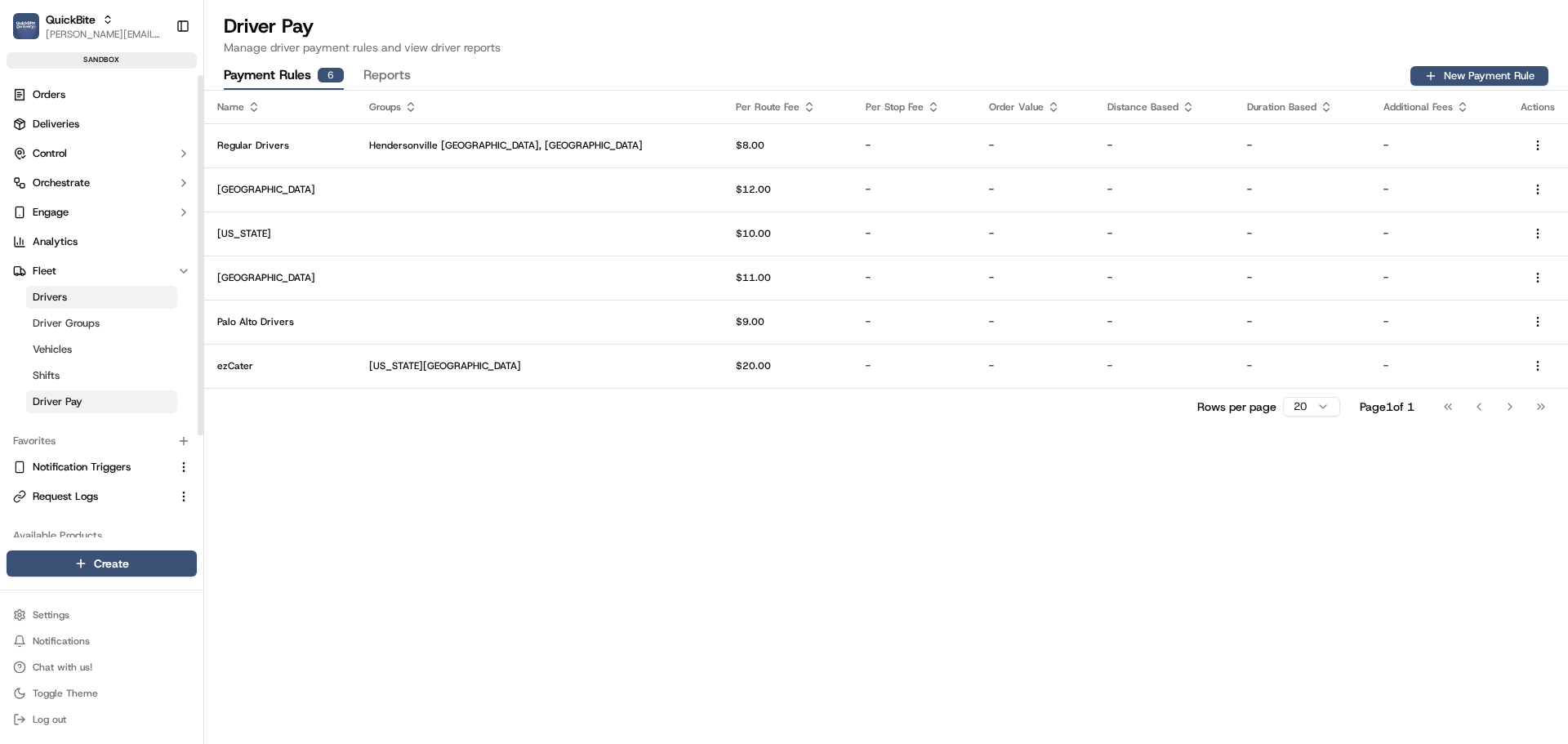
click at [107, 298] on link "Drivers" at bounding box center [102, 298] width 151 height 23
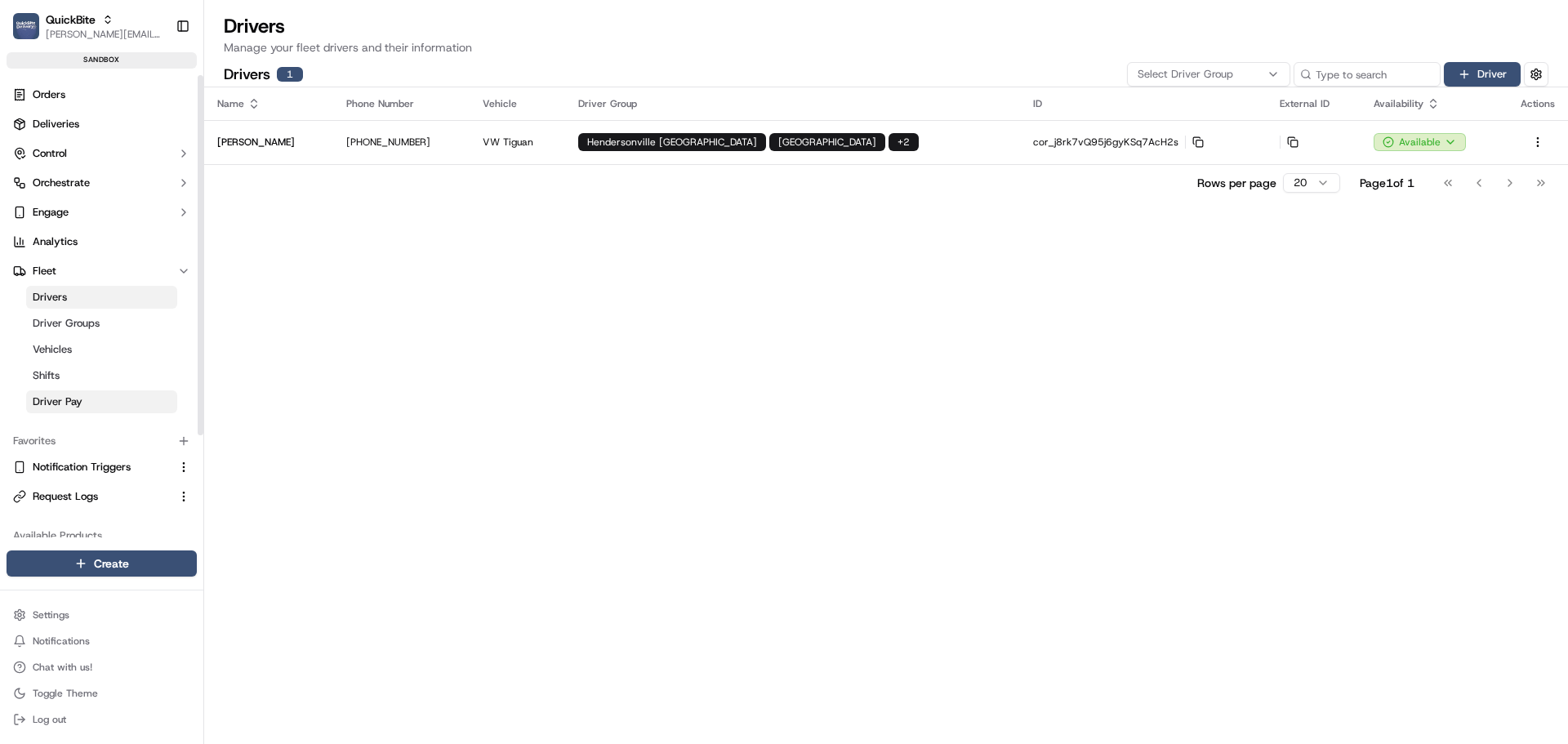
click at [62, 403] on span "Driver Pay" at bounding box center [58, 402] width 50 height 15
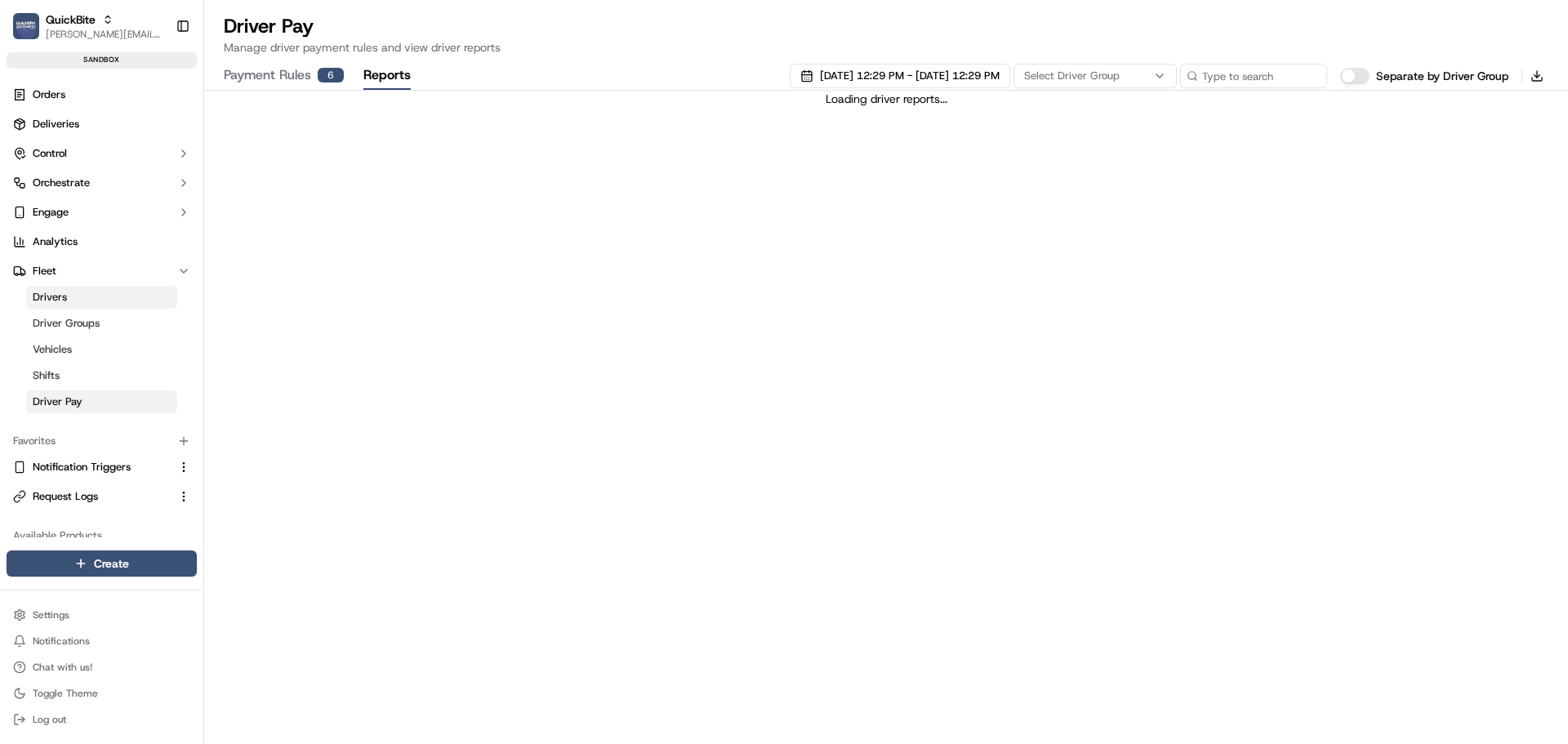
drag, startPoint x: 390, startPoint y: 81, endPoint x: 392, endPoint y: 92, distance: 11.2
click at [390, 80] on button "Reports" at bounding box center [387, 76] width 47 height 28
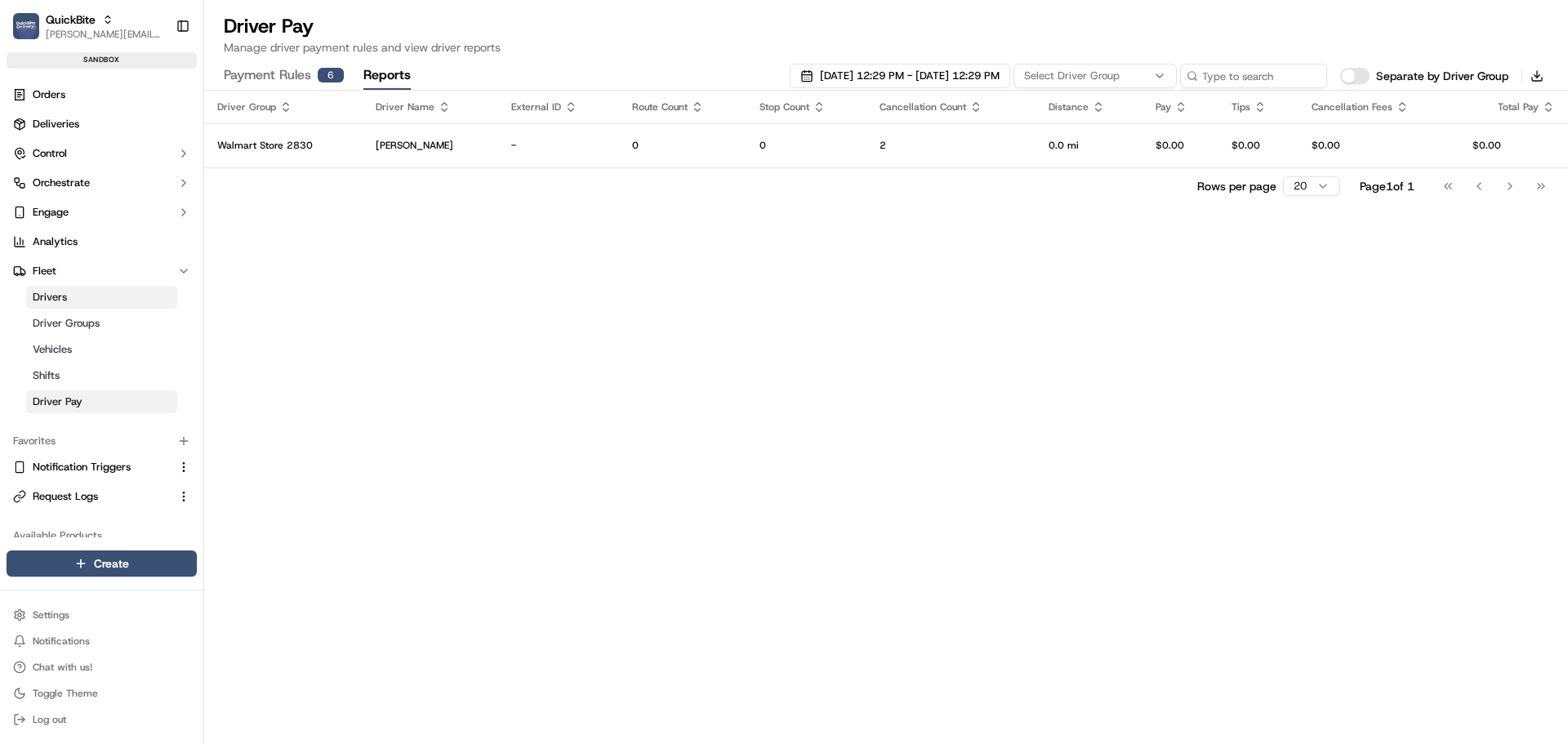
click at [276, 80] on button "Payment Rules 6" at bounding box center [283, 76] width 120 height 28
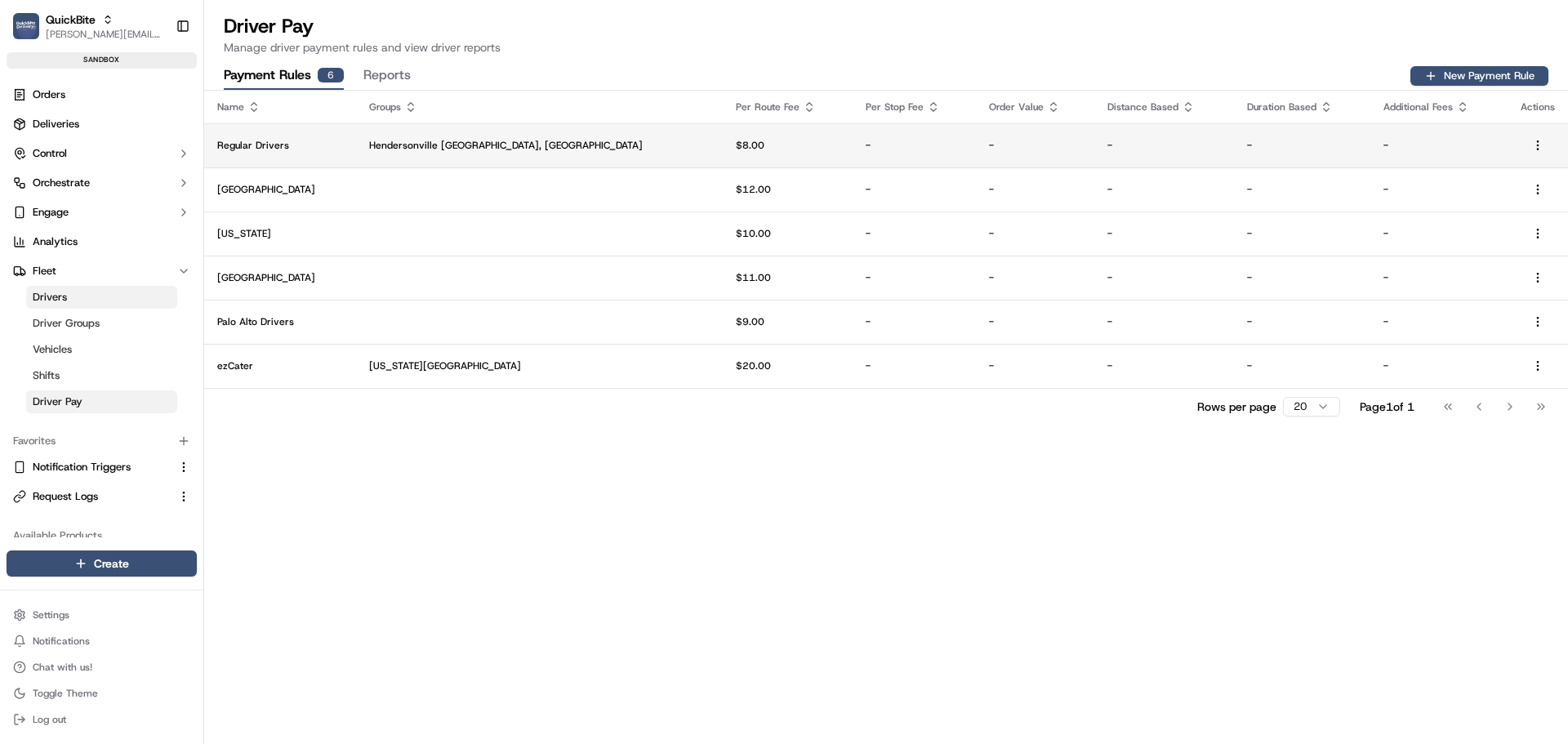
click at [549, 148] on p "Hendersonville TN, Las Vegas" at bounding box center [539, 145] width 340 height 13
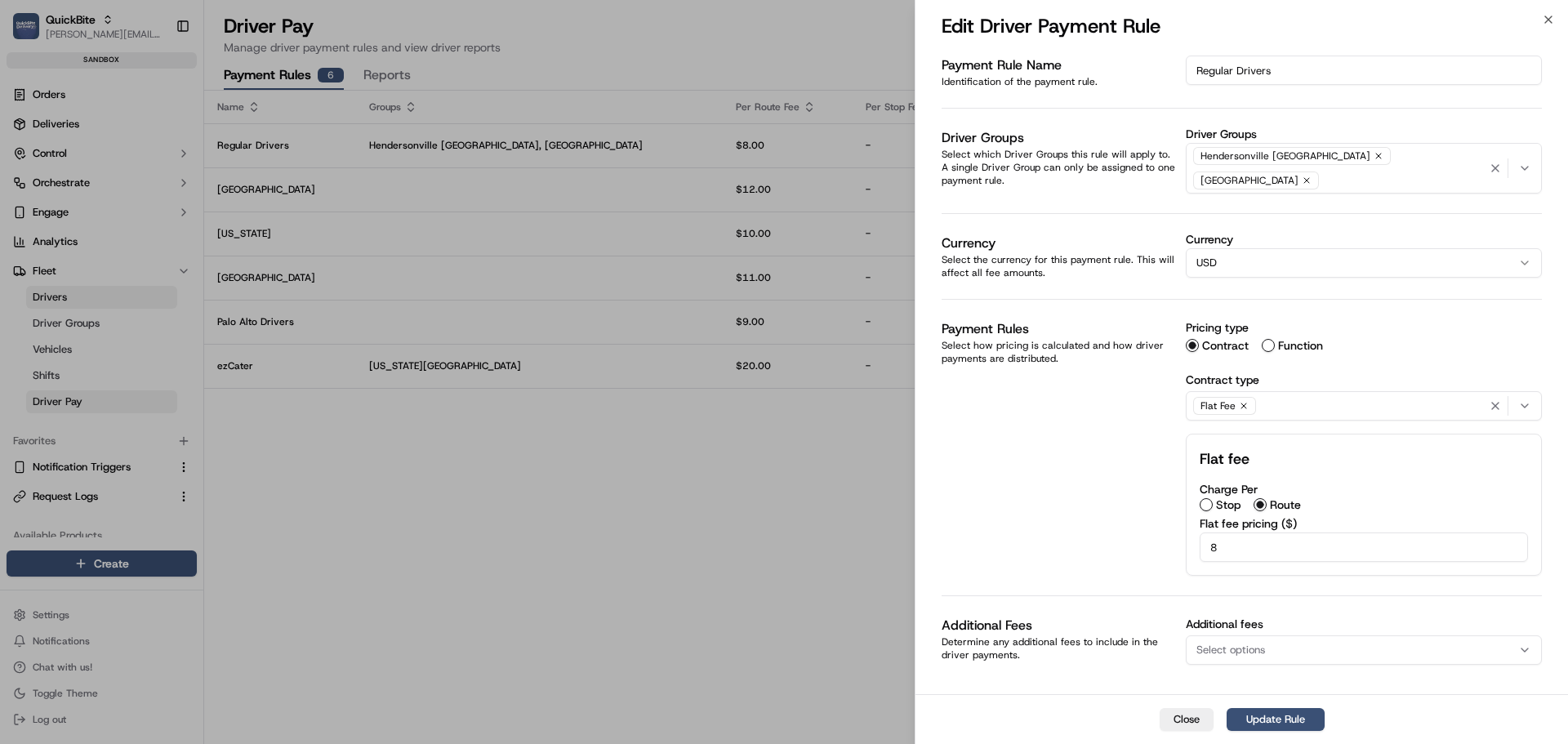
click at [1392, 163] on div "Hendersonville TN Las Vegas" at bounding box center [1363, 168] width 348 height 49
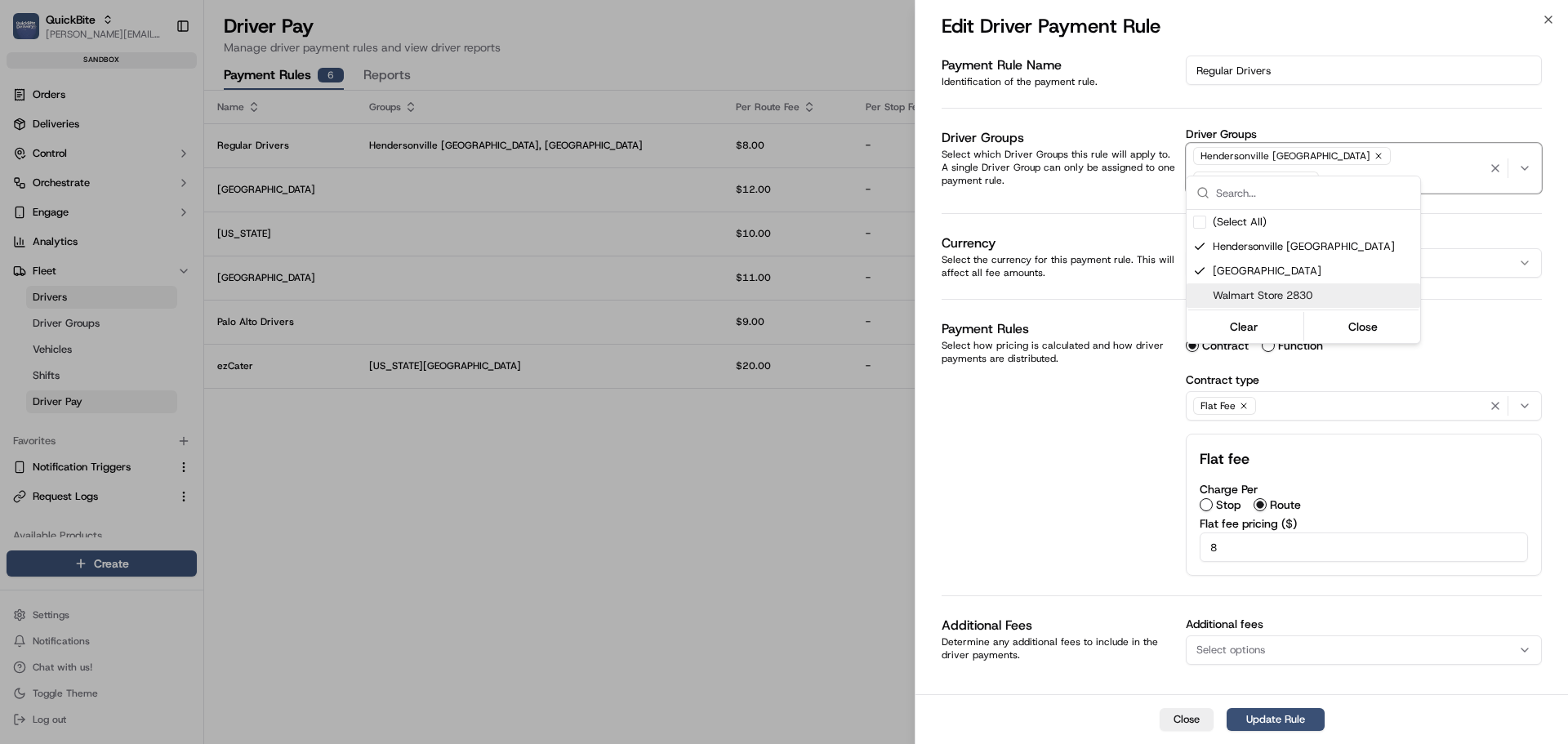
click at [1308, 296] on span "Walmart Store 2830" at bounding box center [1313, 296] width 201 height 15
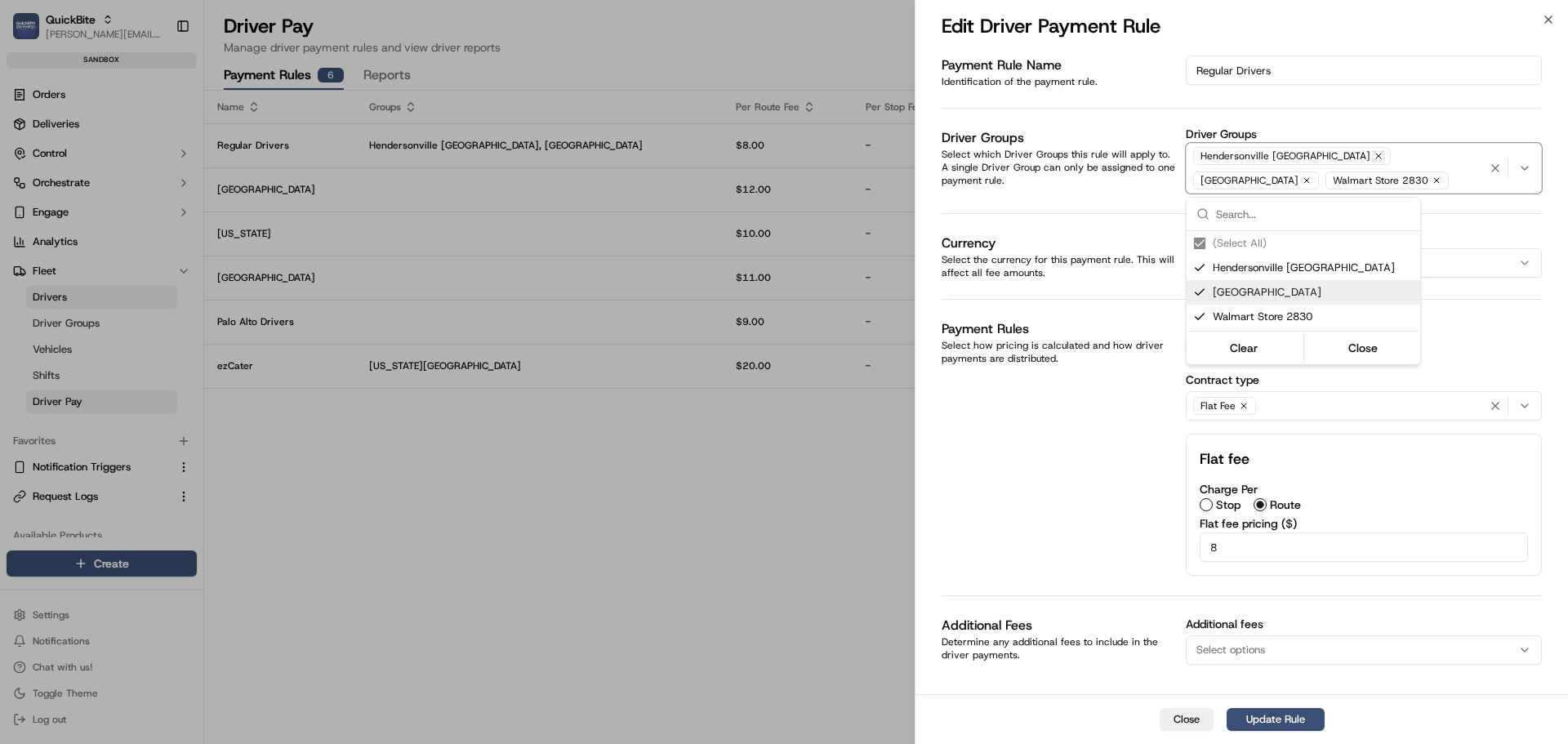
click at [1307, 296] on span "Las Vegas" at bounding box center [1313, 293] width 201 height 15
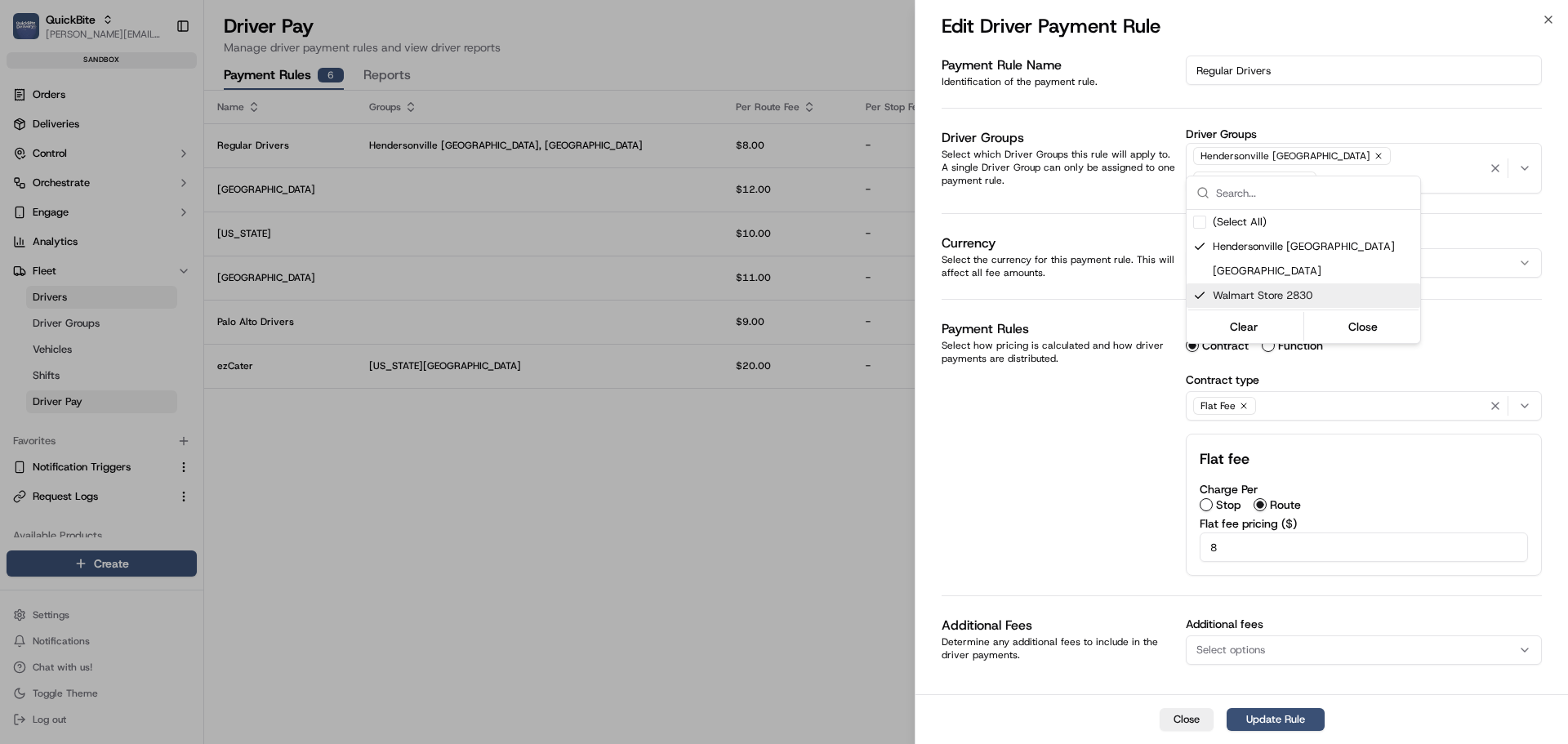
click at [1112, 407] on div at bounding box center [784, 372] width 1568 height 744
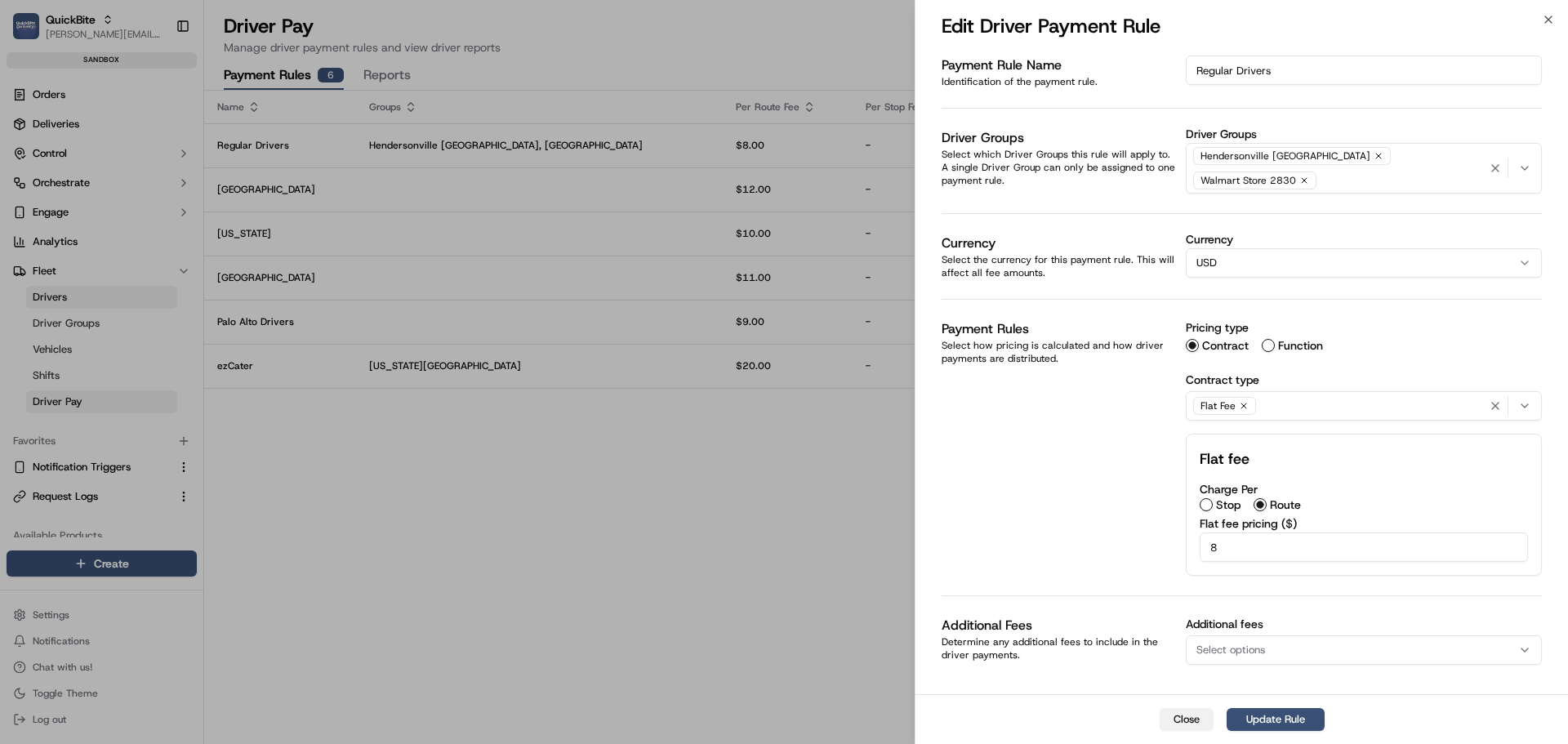
click at [1196, 719] on button "Close" at bounding box center [1186, 720] width 54 height 23
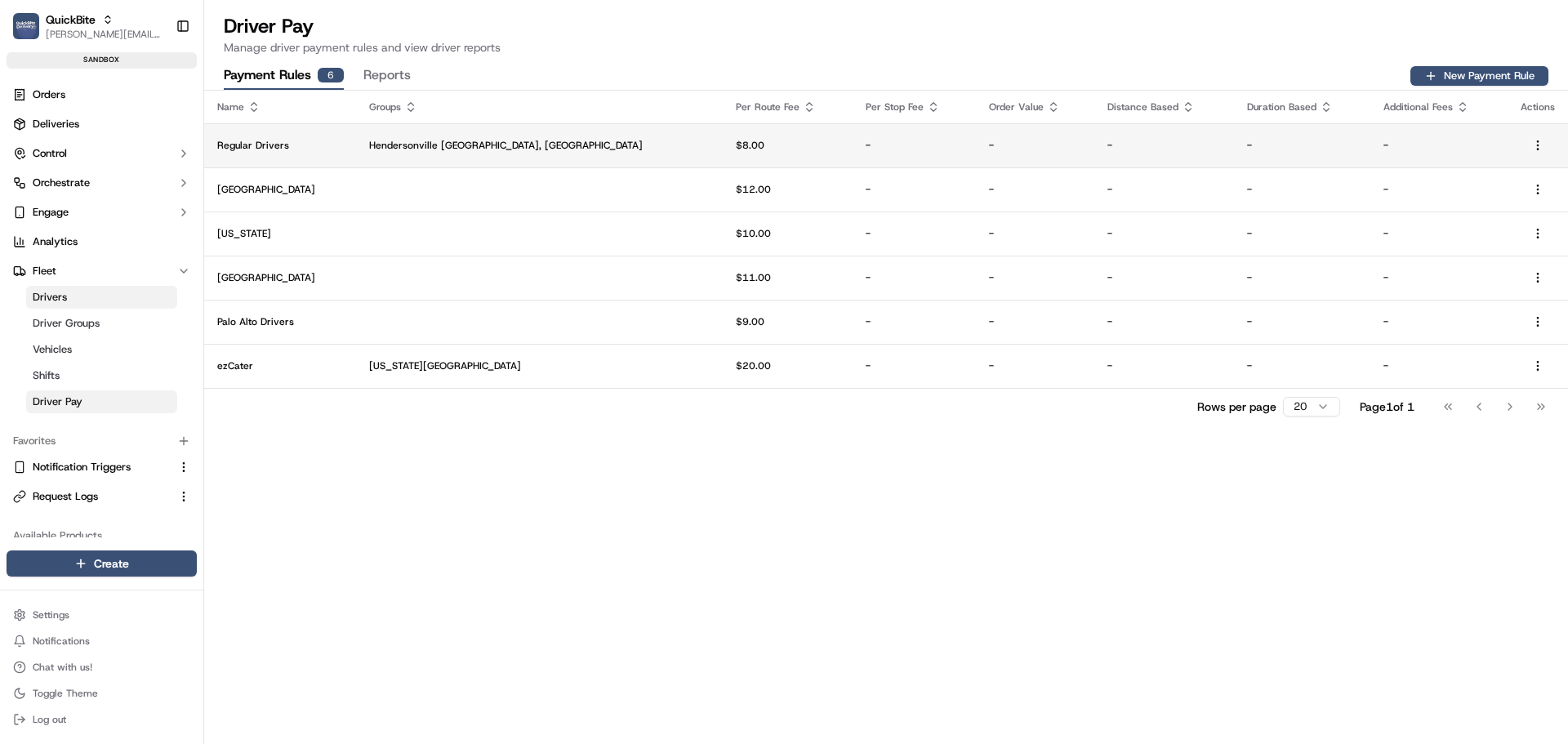
click at [544, 153] on td "Hendersonville TN, Las Vegas" at bounding box center [539, 145] width 367 height 44
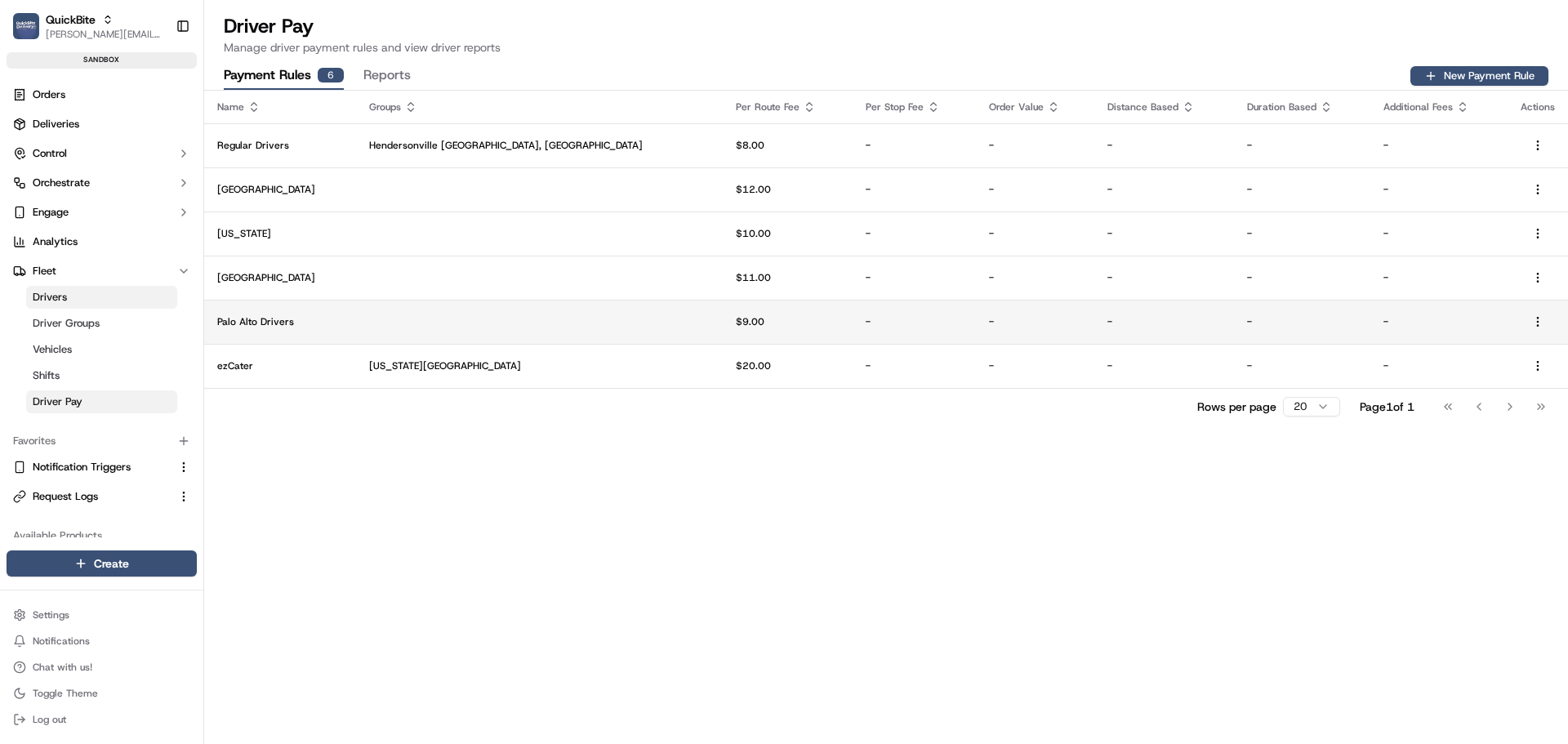
click at [459, 317] on td at bounding box center [539, 322] width 367 height 44
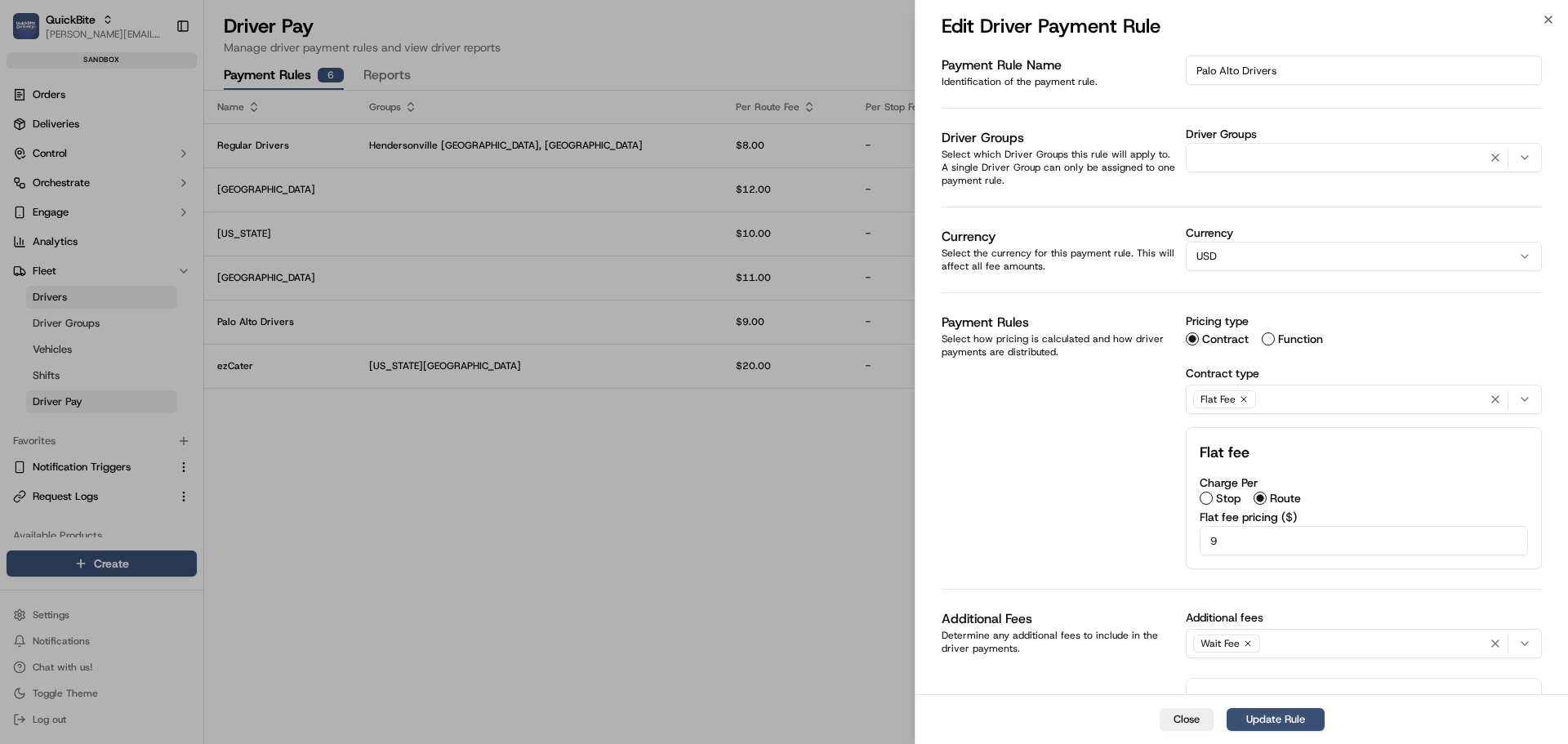
click at [1252, 160] on div "button" at bounding box center [1363, 158] width 348 height 20
click at [1313, 247] on span "Walmart Store 2830" at bounding box center [1313, 247] width 201 height 15
click at [1268, 731] on div at bounding box center [784, 372] width 1568 height 744
click at [1268, 723] on button "Update Rule" at bounding box center [1276, 720] width 98 height 23
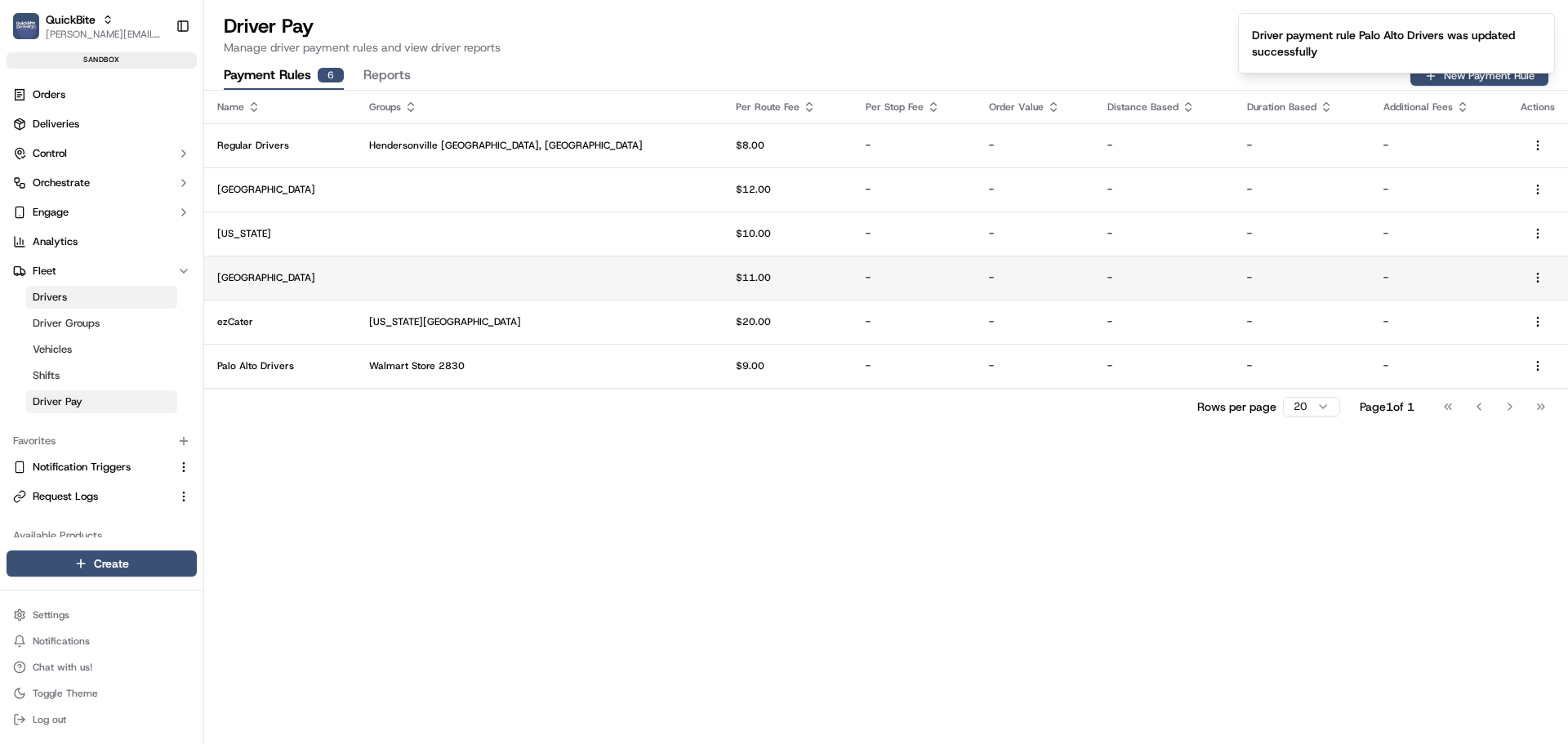
click at [455, 269] on td at bounding box center [539, 277] width 367 height 44
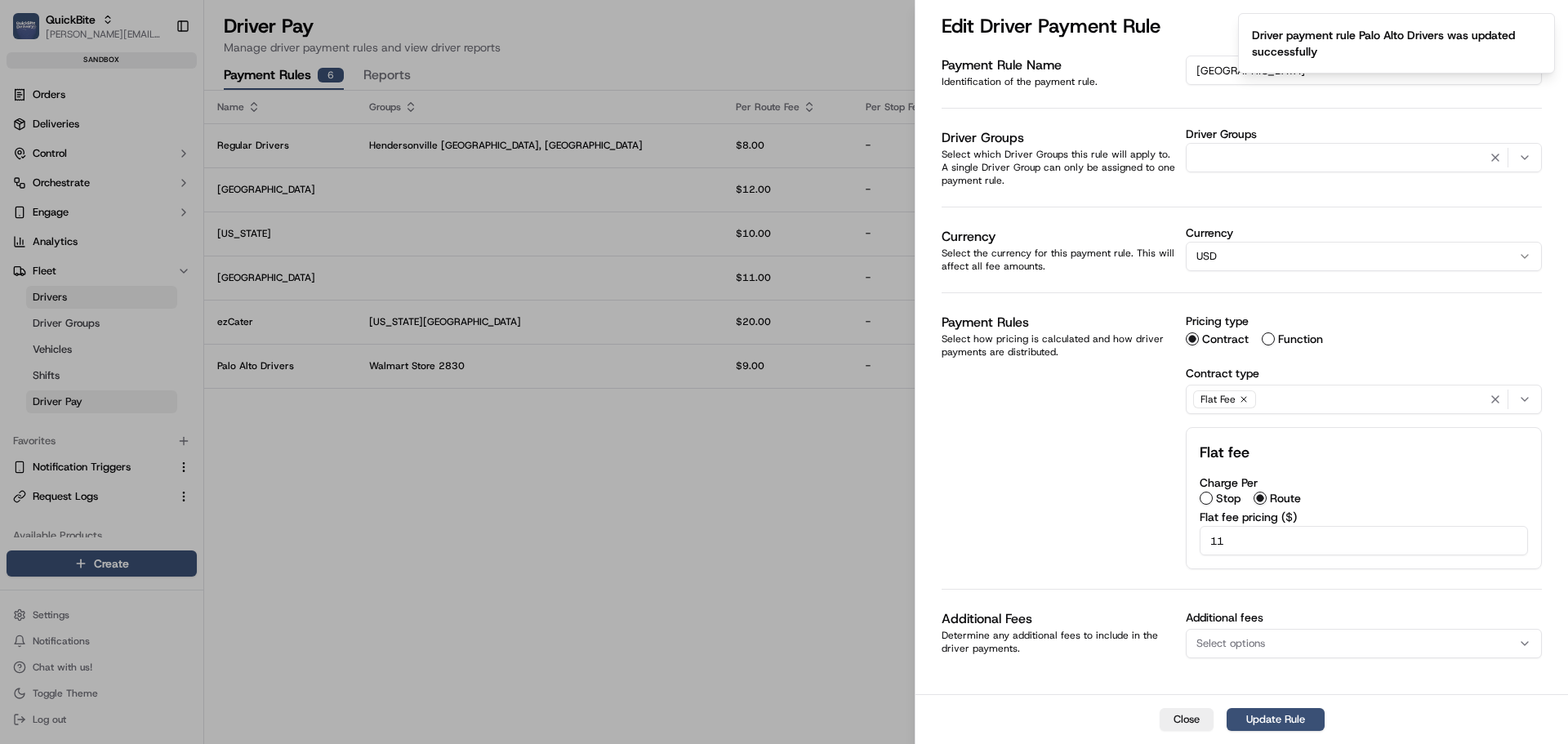
click at [1259, 158] on div "button" at bounding box center [1363, 158] width 348 height 20
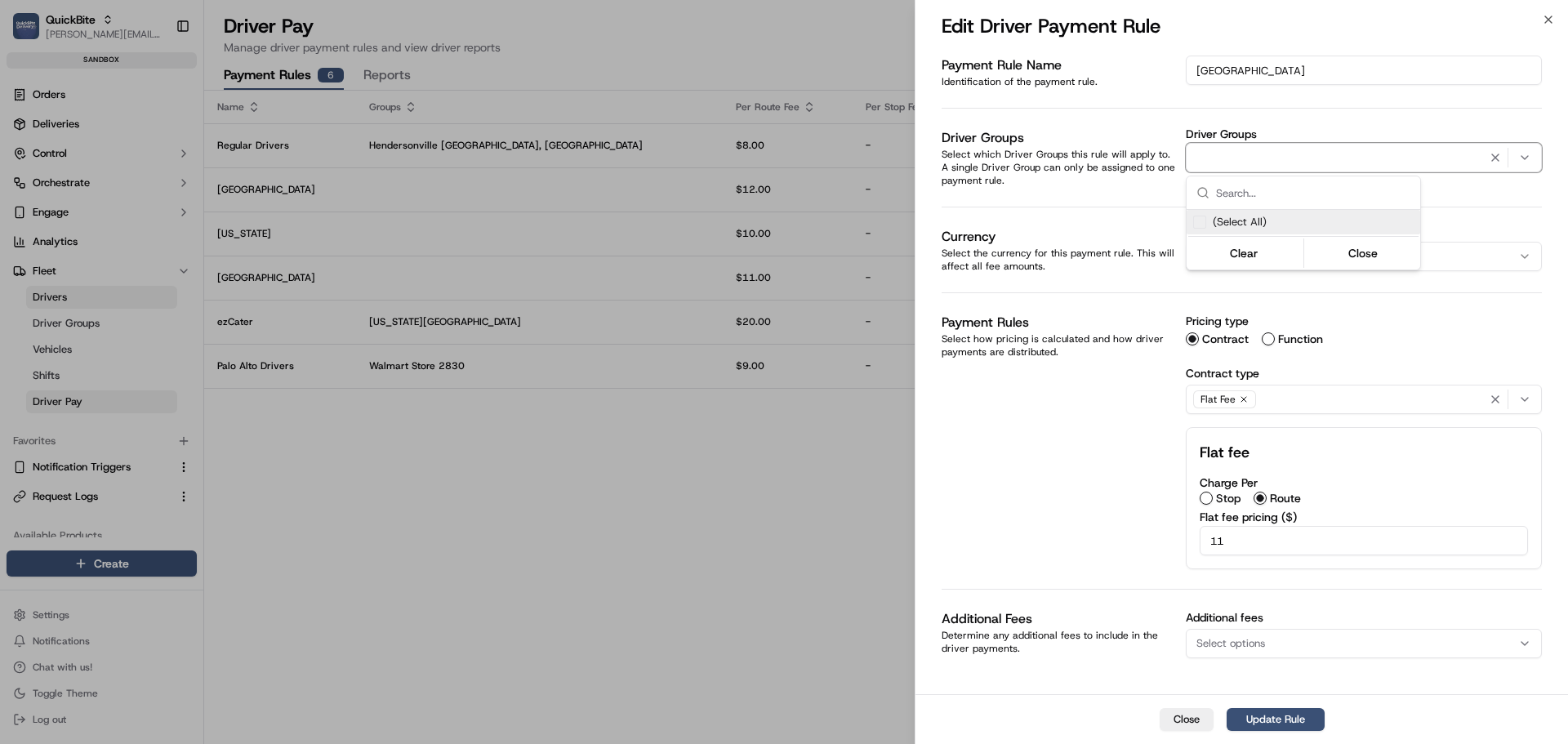
click at [1010, 463] on div at bounding box center [784, 372] width 1568 height 744
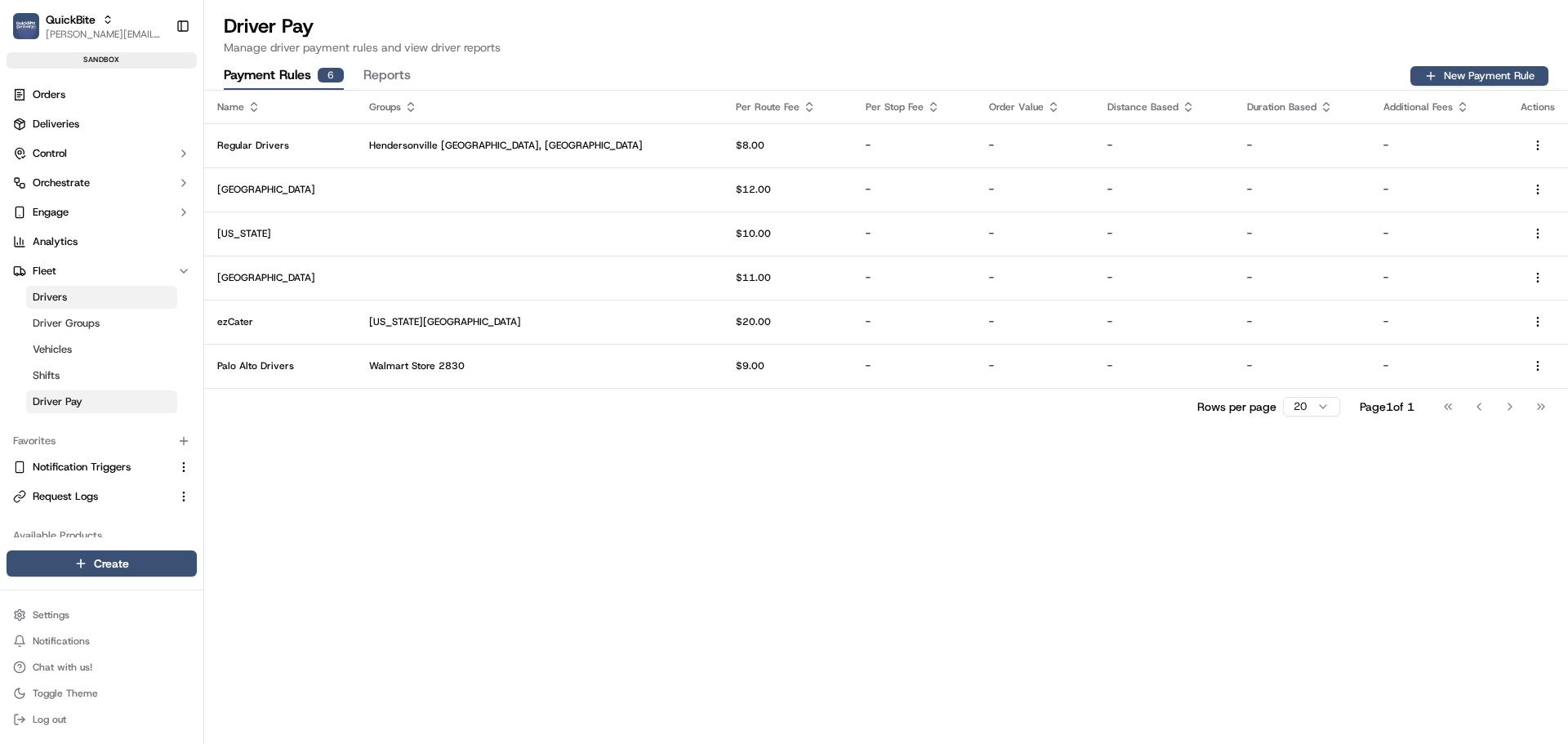
drag, startPoint x: 620, startPoint y: 495, endPoint x: 567, endPoint y: 392, distance: 115.8
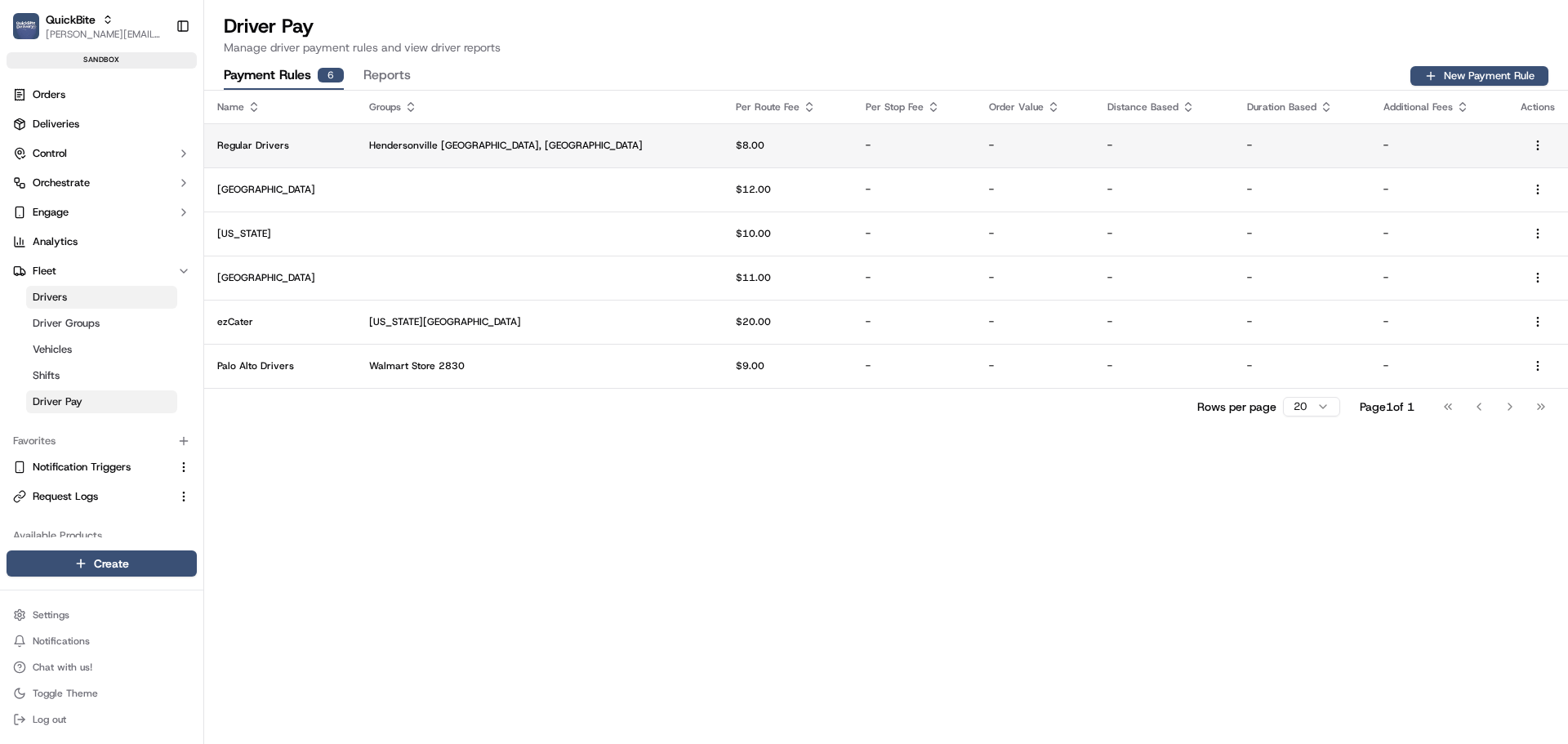
click at [517, 143] on p "Hendersonville TN, Las Vegas" at bounding box center [539, 145] width 340 height 13
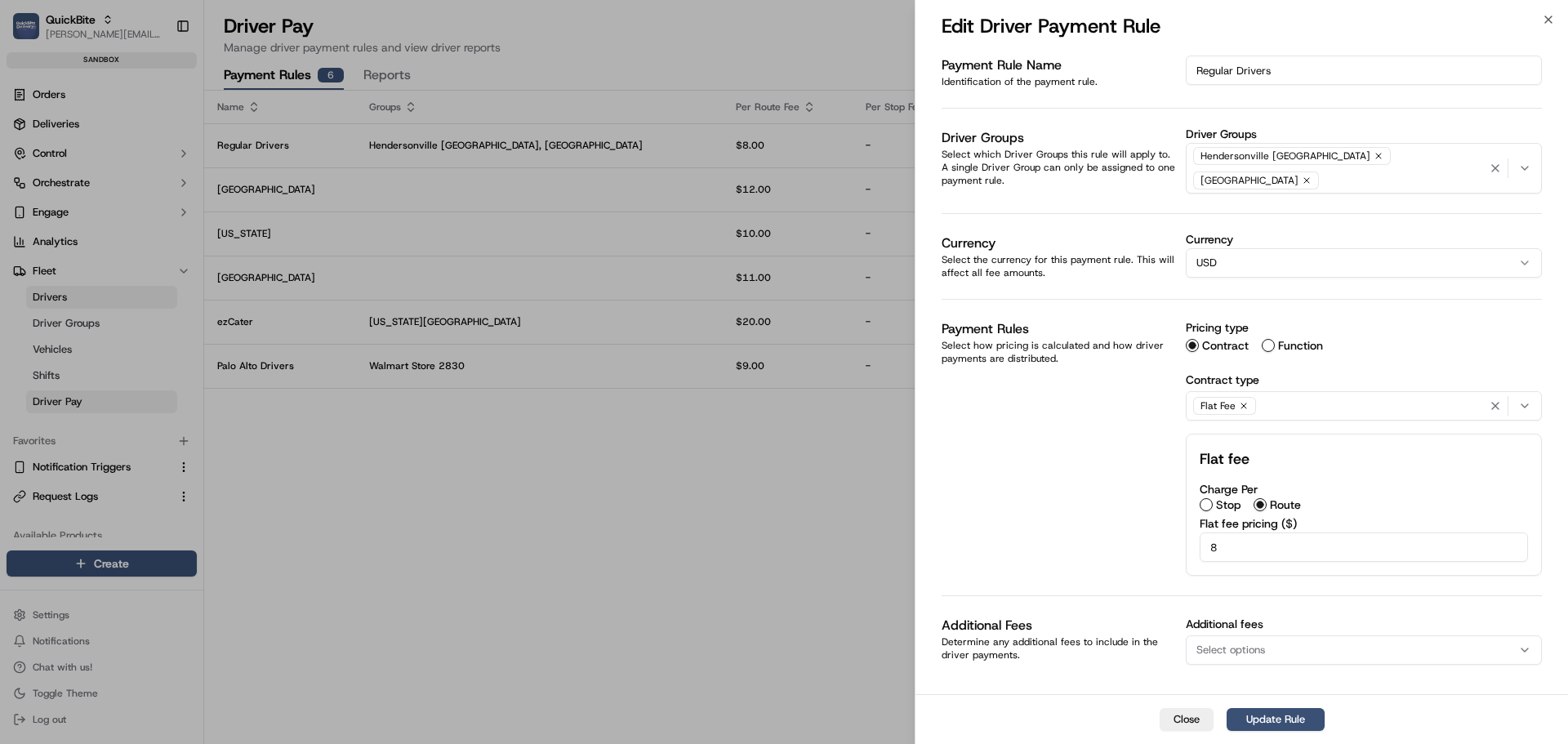
click at [1298, 396] on div "Flat Fee" at bounding box center [1363, 406] width 348 height 25
drag, startPoint x: 1005, startPoint y: 471, endPoint x: 1060, endPoint y: 465, distance: 55.3
click at [1008, 470] on div at bounding box center [784, 372] width 1568 height 744
click at [1279, 393] on div "Flat Fee" at bounding box center [1363, 406] width 348 height 25
click at [1276, 484] on span "Order Value Based" at bounding box center [1313, 489] width 201 height 15
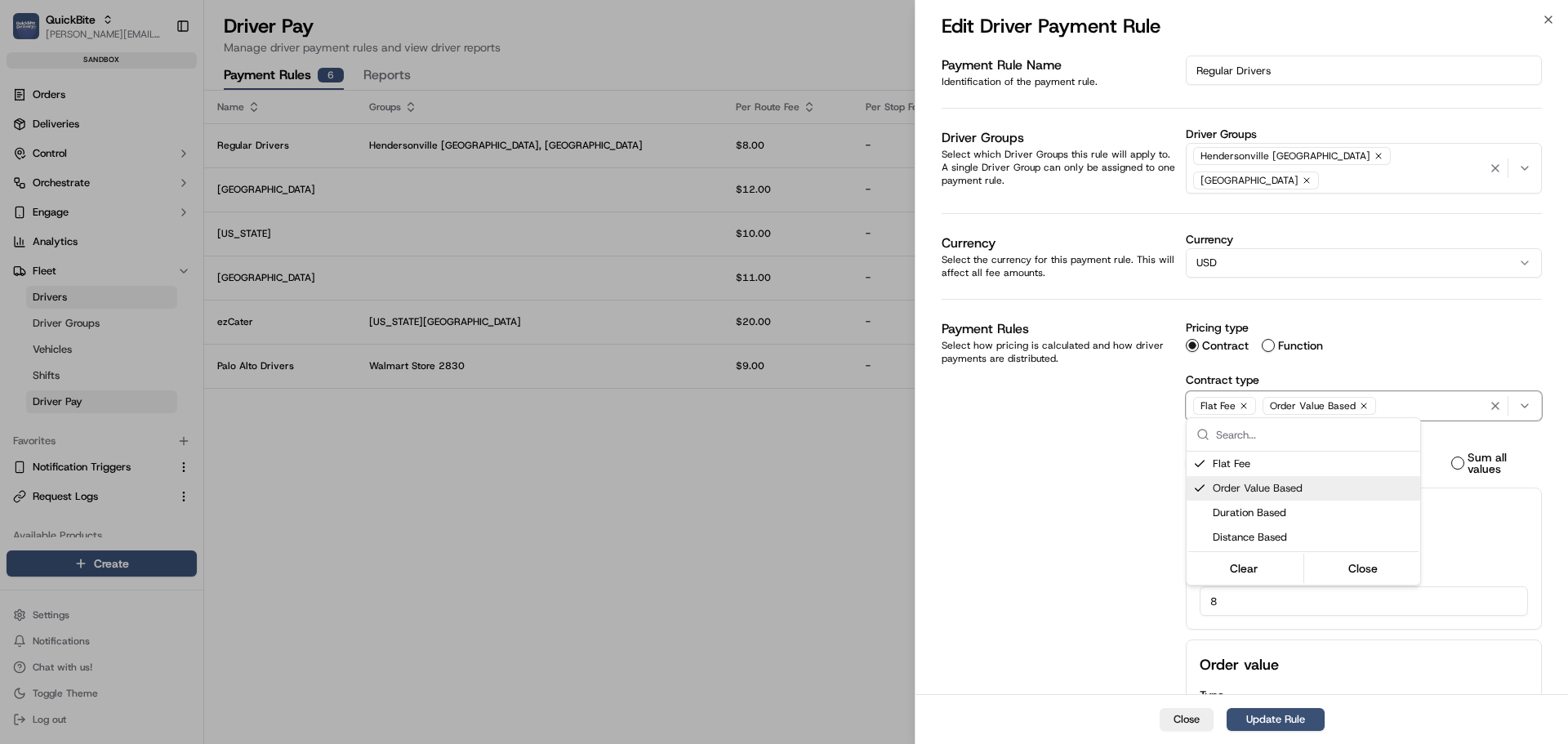
click at [1142, 484] on div at bounding box center [784, 372] width 1568 height 744
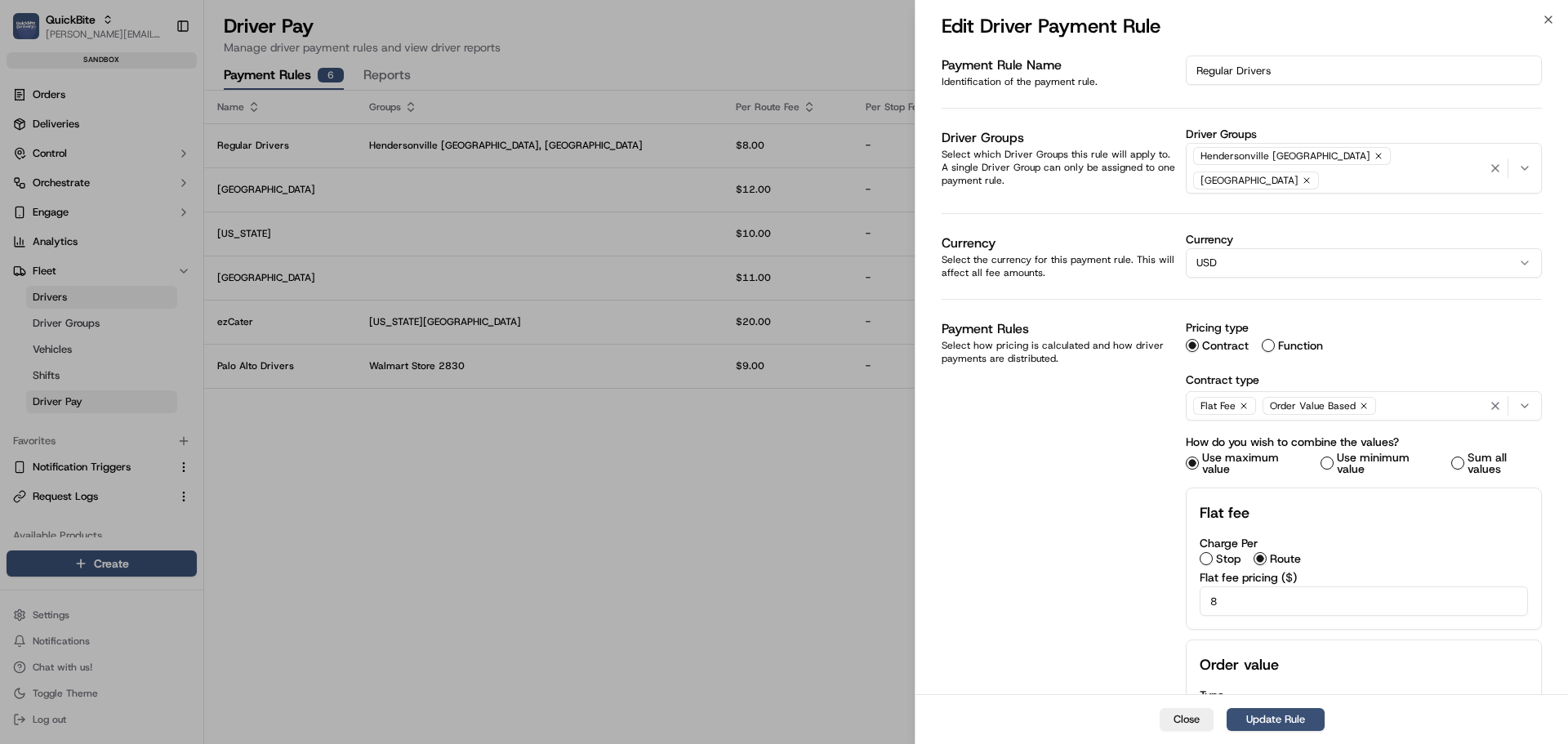
scroll to position [172, 0]
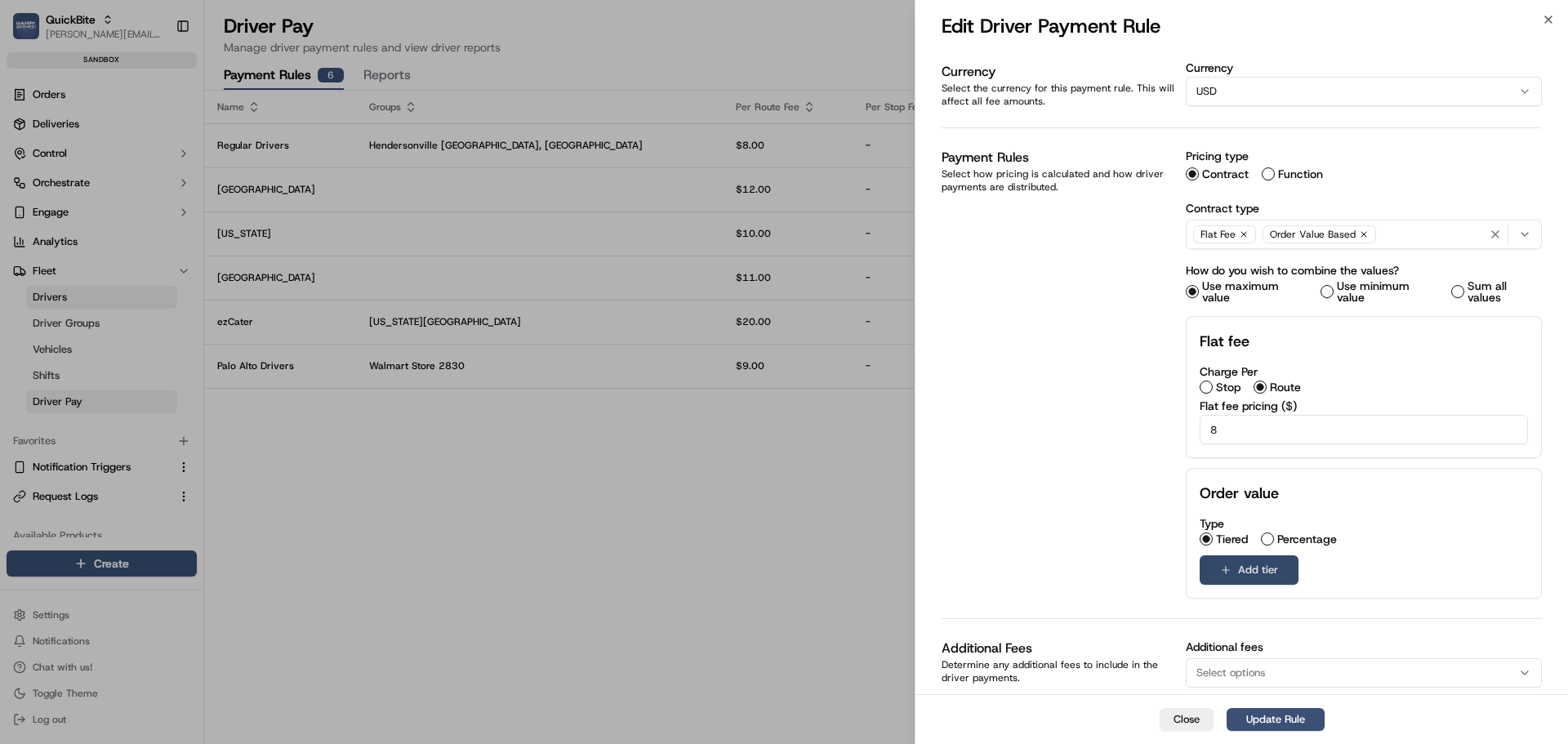
click at [1232, 556] on button "Add tier" at bounding box center [1249, 570] width 99 height 30
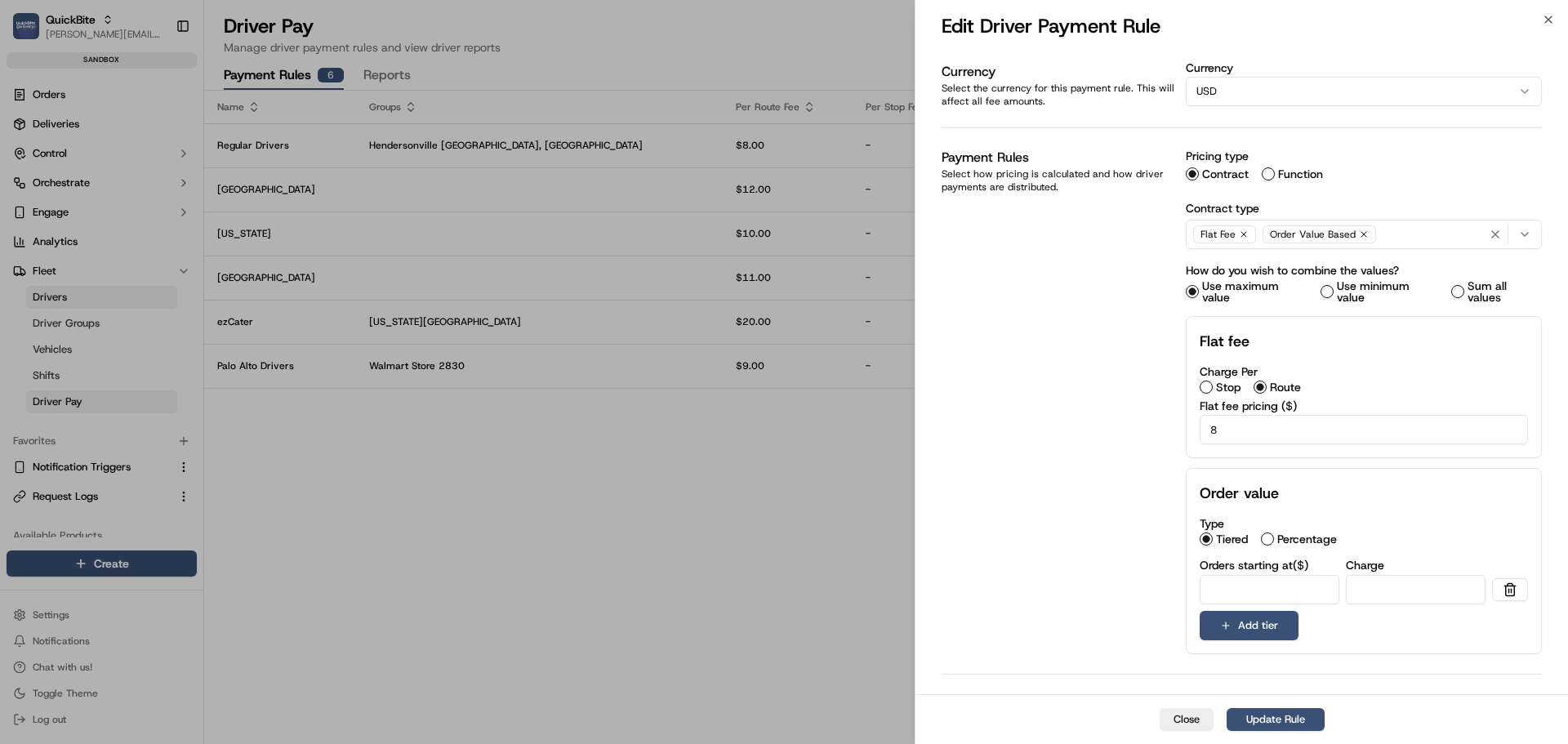
click at [1220, 576] on input "number" at bounding box center [1269, 590] width 140 height 30
type input "1"
type input "0"
type input "20"
click at [1250, 617] on button "Add tier" at bounding box center [1249, 626] width 99 height 30
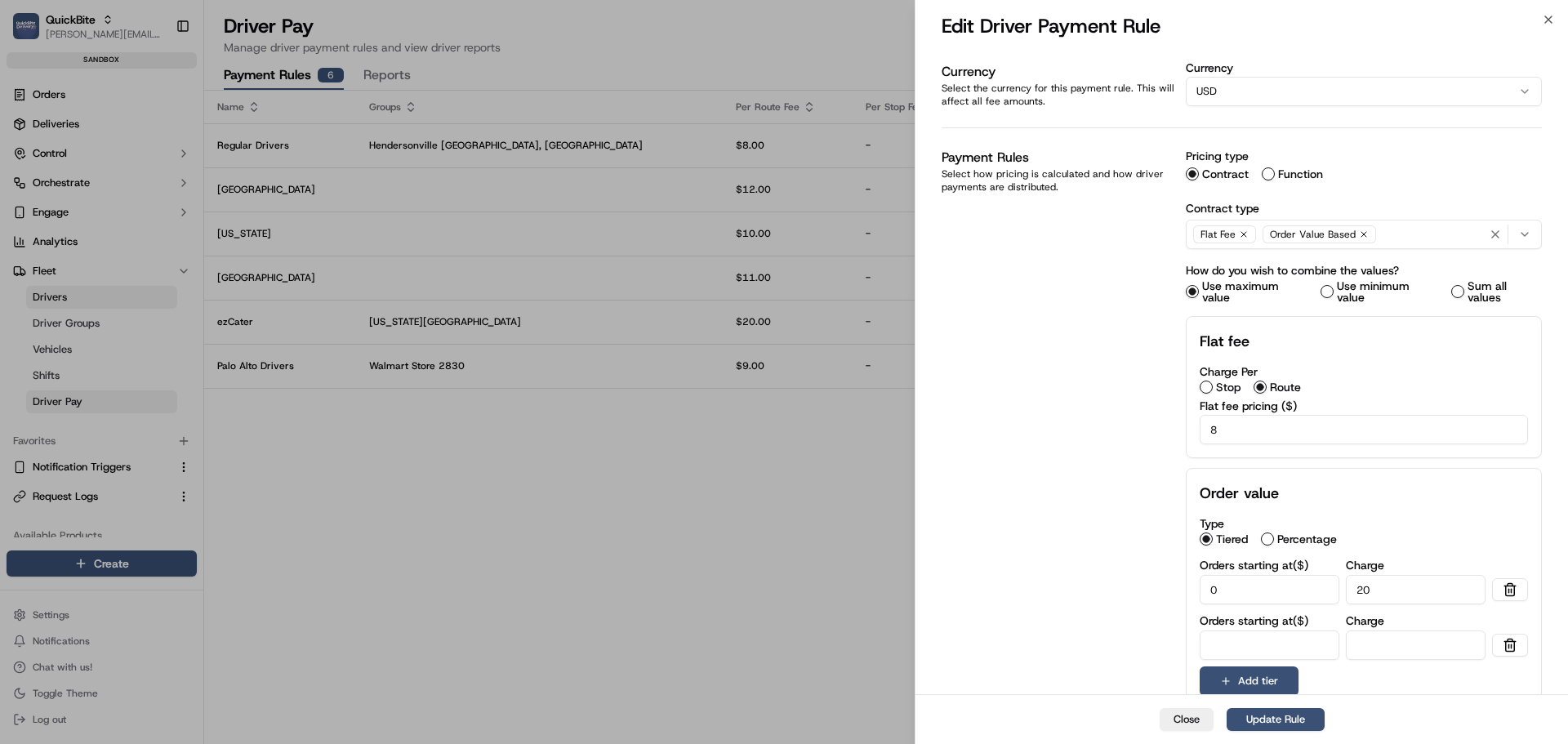
click at [1240, 631] on input "number" at bounding box center [1269, 646] width 140 height 30
type input "300"
type input "35"
click at [1257, 667] on button "Add tier" at bounding box center [1249, 682] width 99 height 30
click at [1239, 686] on input "number" at bounding box center [1269, 701] width 140 height 30
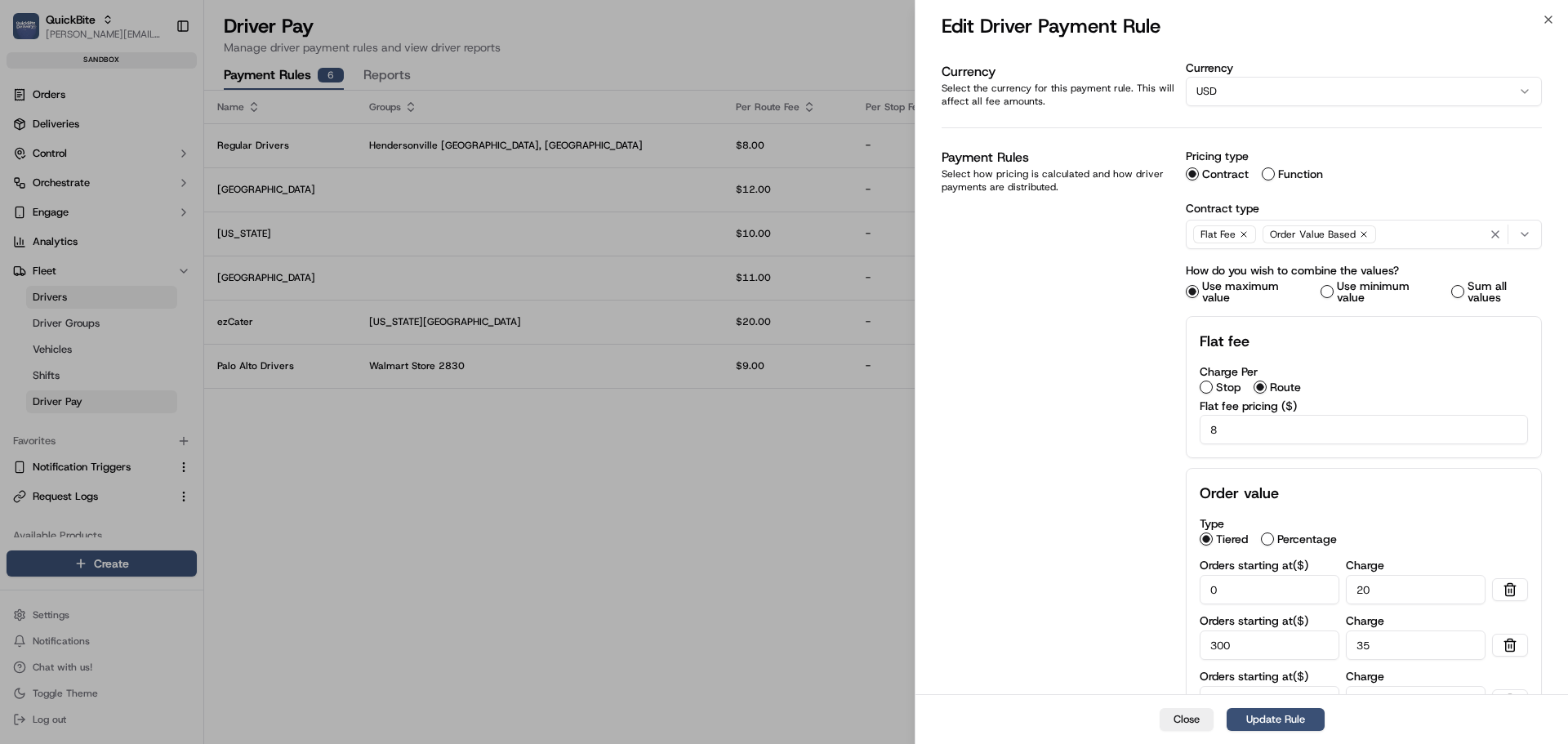
type input "1000"
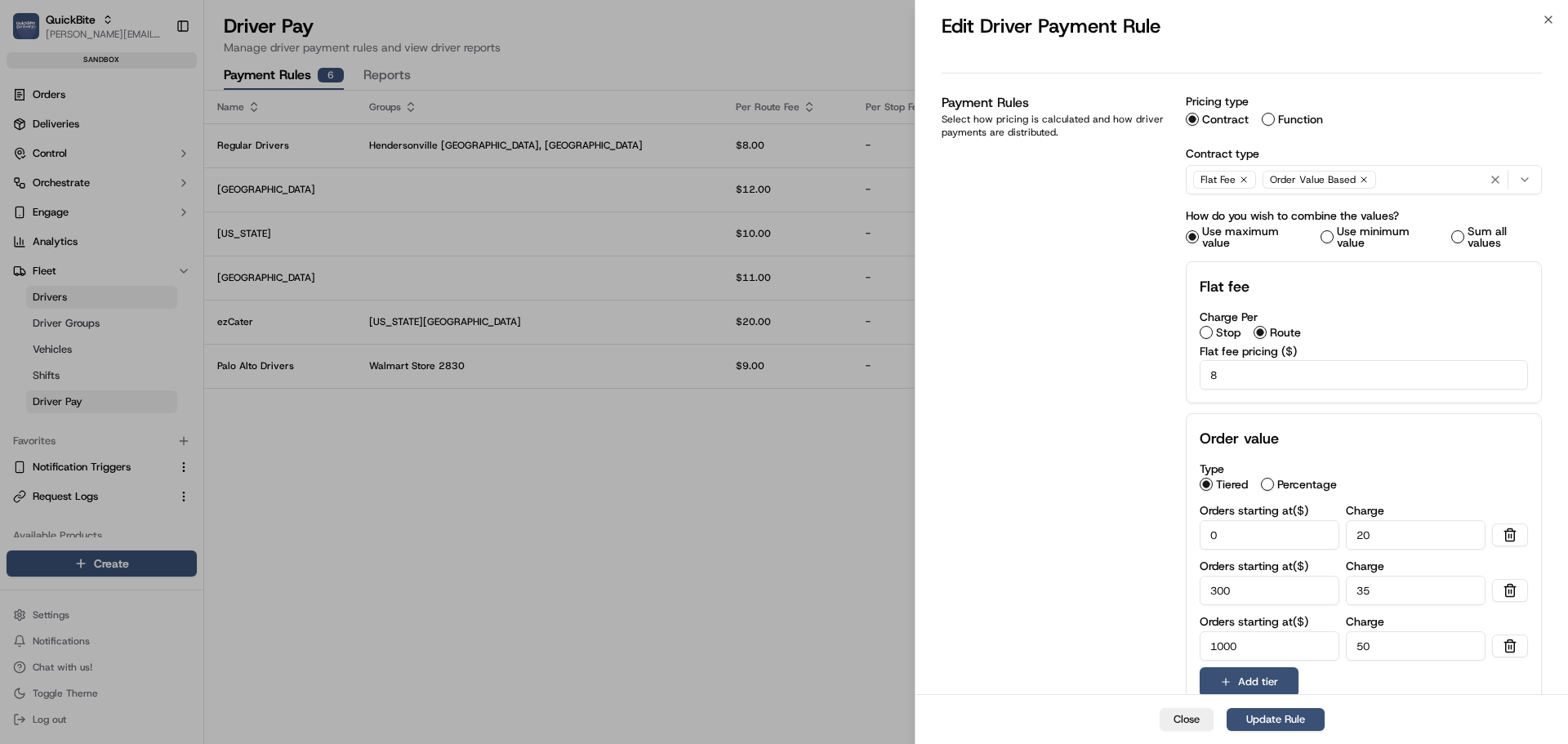
scroll to position [175, 0]
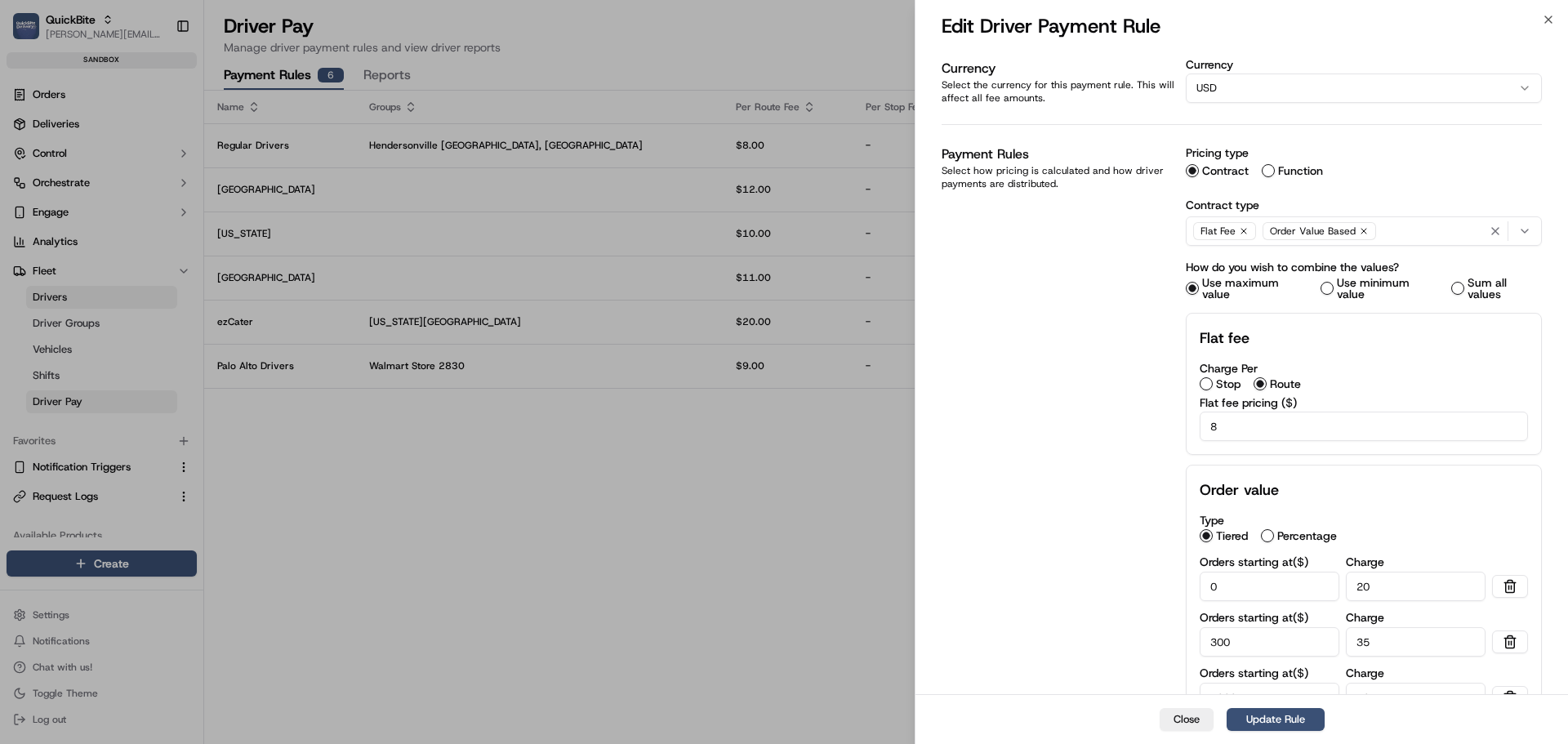
type input "50"
click at [1386, 224] on div "Flat Fee Order Value Based" at bounding box center [1363, 231] width 348 height 25
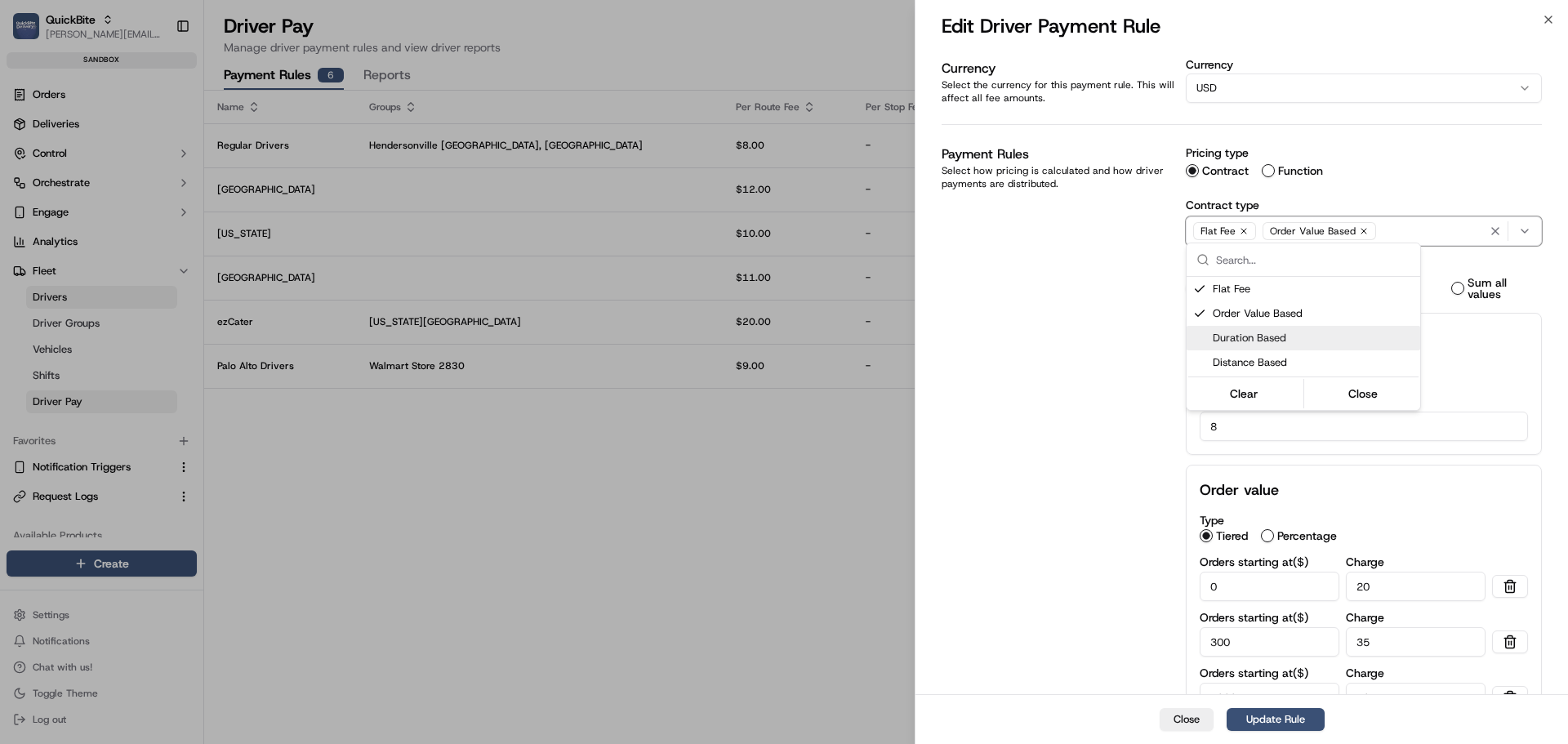
click at [1269, 341] on span "Duration Based" at bounding box center [1313, 338] width 201 height 15
click at [1266, 339] on span "Duration Based" at bounding box center [1313, 338] width 201 height 15
click at [1267, 360] on span "Distance Based" at bounding box center [1313, 363] width 201 height 15
click at [1115, 370] on div at bounding box center [784, 372] width 1568 height 744
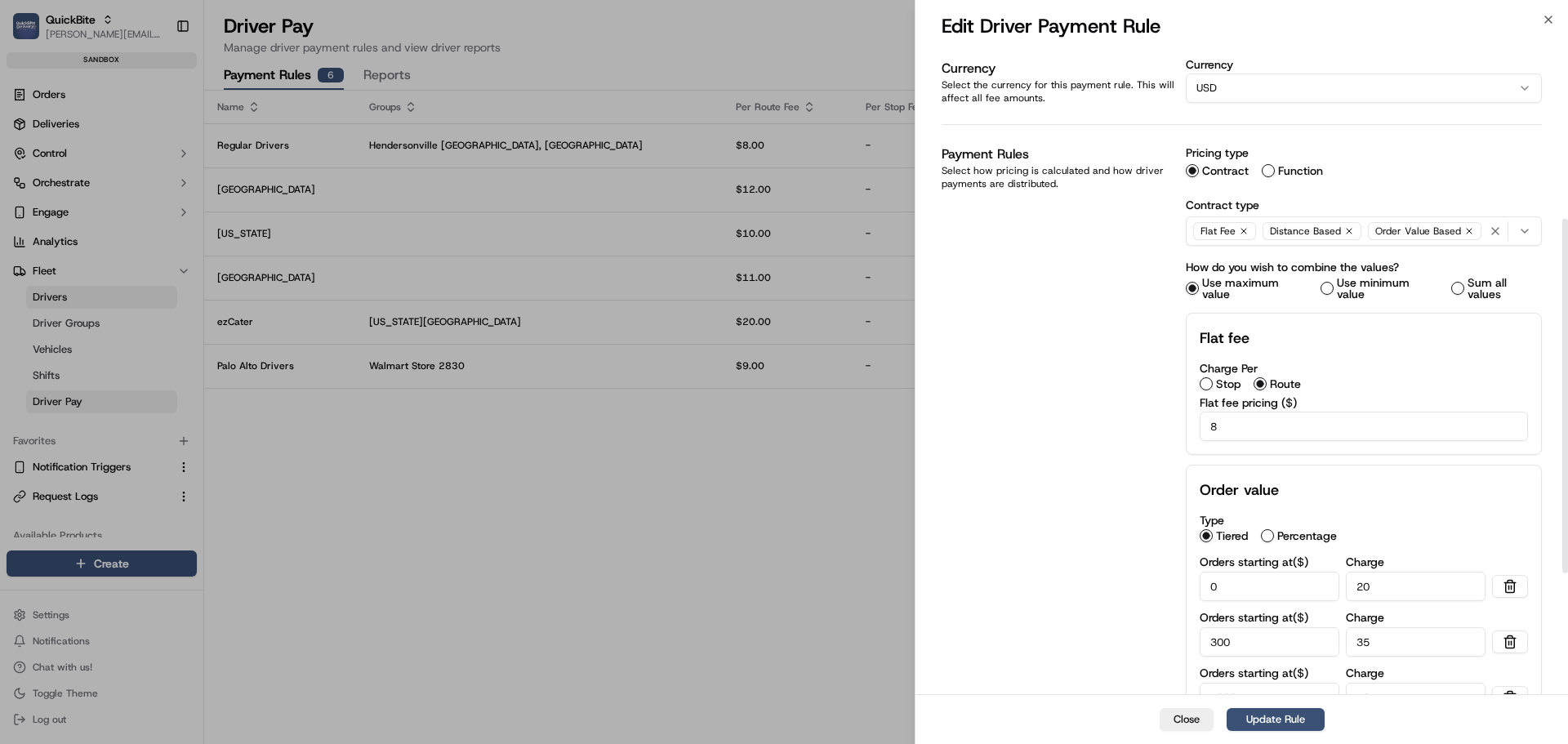
scroll to position [522, 0]
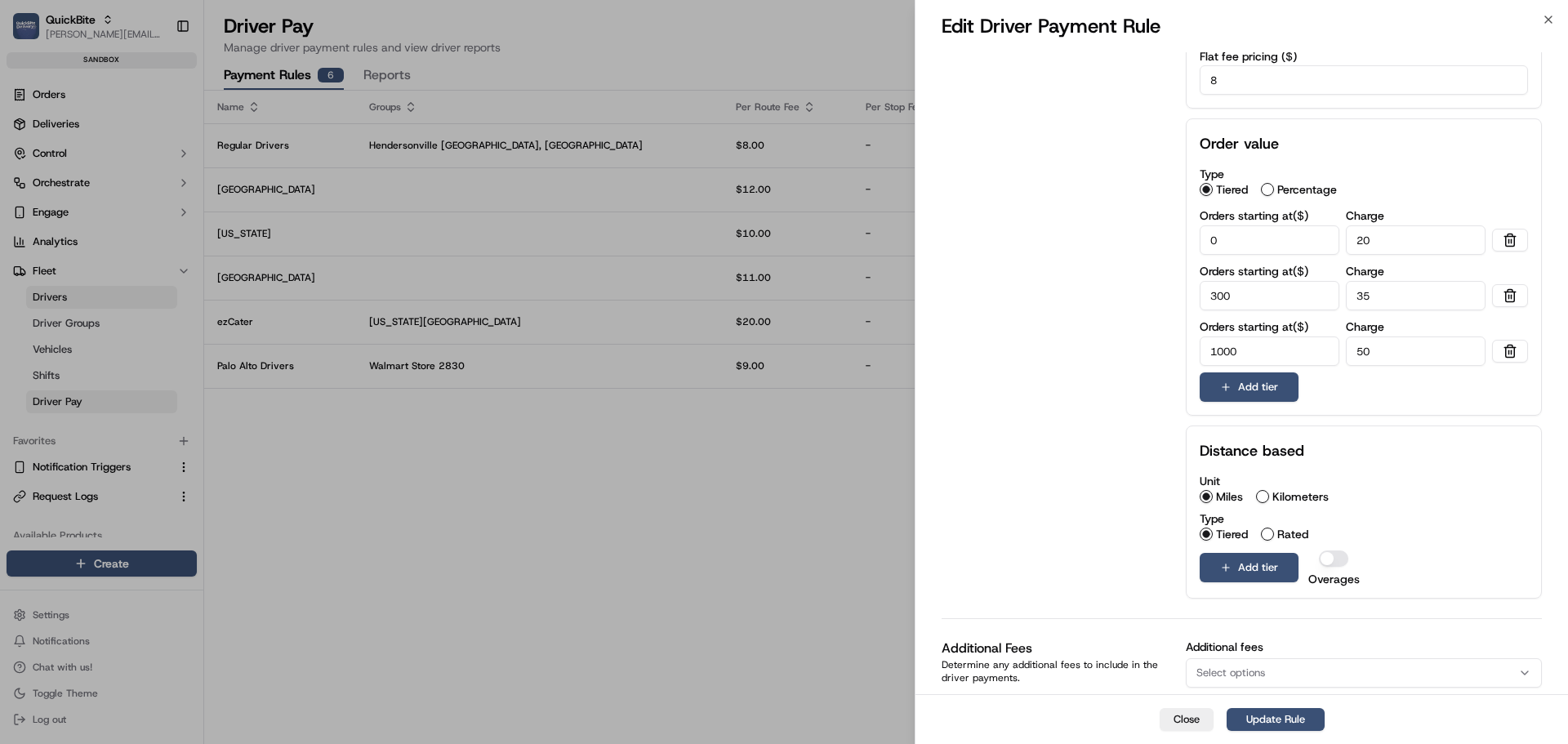
click at [1257, 490] on button "Kilometers" at bounding box center [1262, 497] width 13 height 13
click at [1238, 553] on button "Add tier" at bounding box center [1249, 568] width 99 height 30
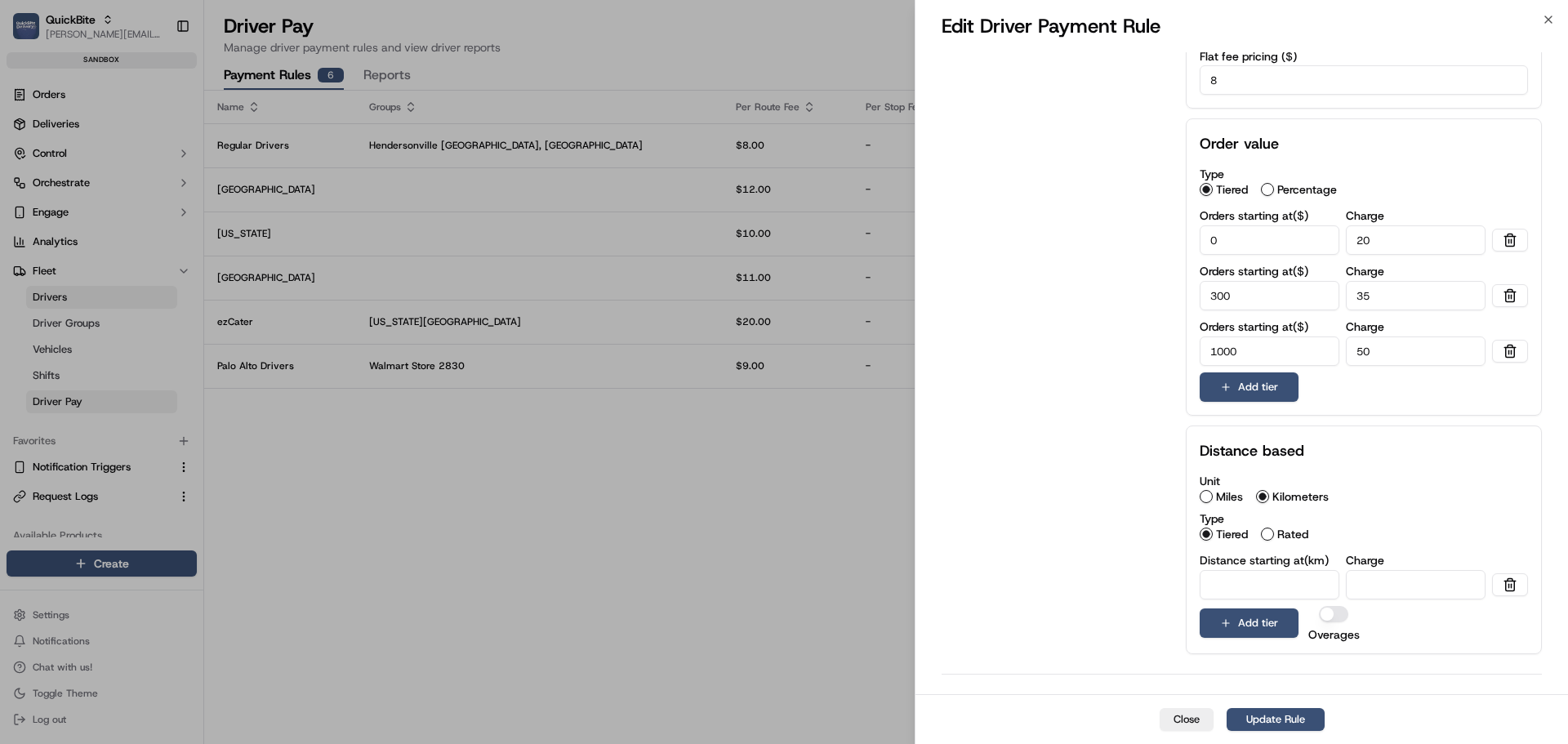
click at [1236, 570] on input "number" at bounding box center [1269, 585] width 140 height 30
type input "0"
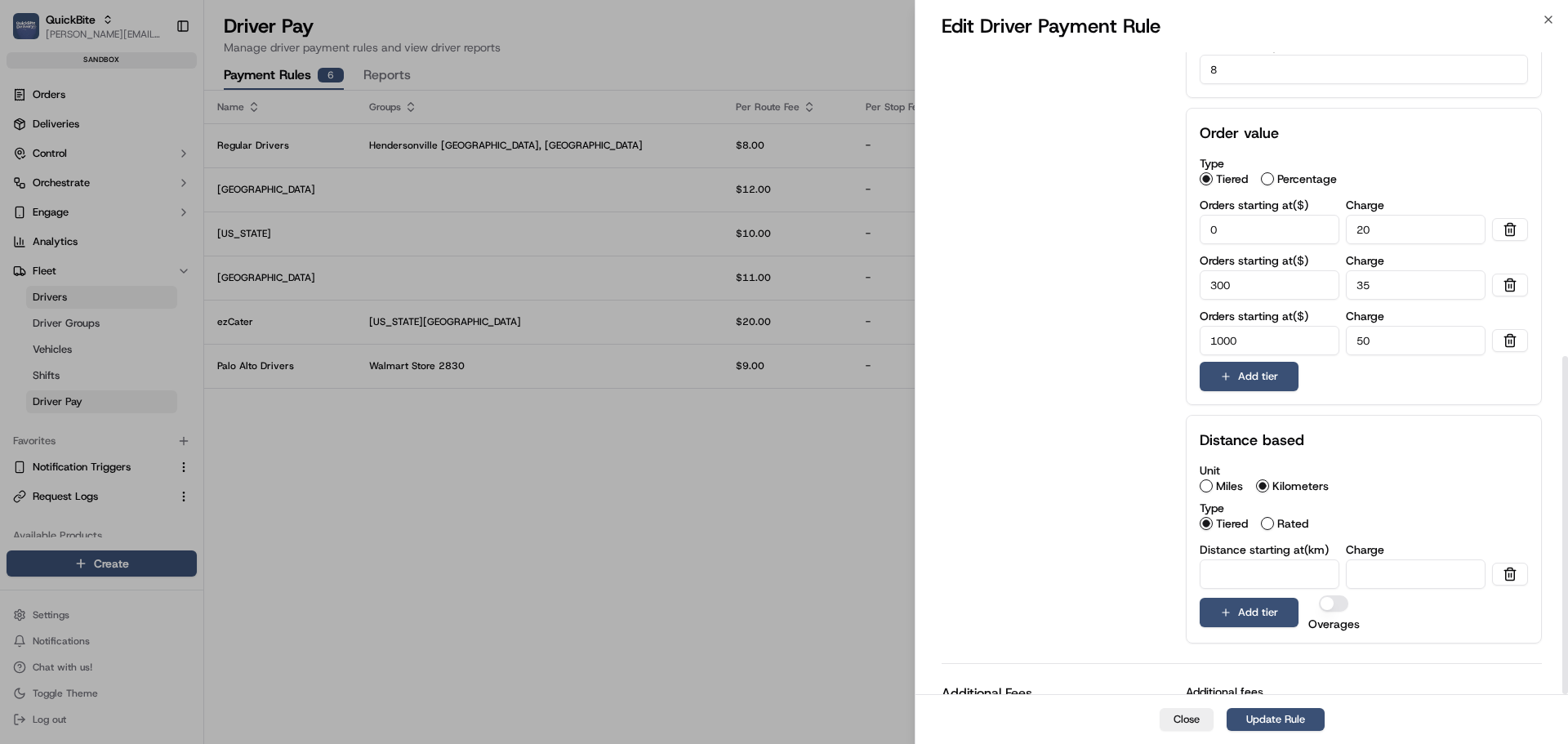
scroll to position [577, 0]
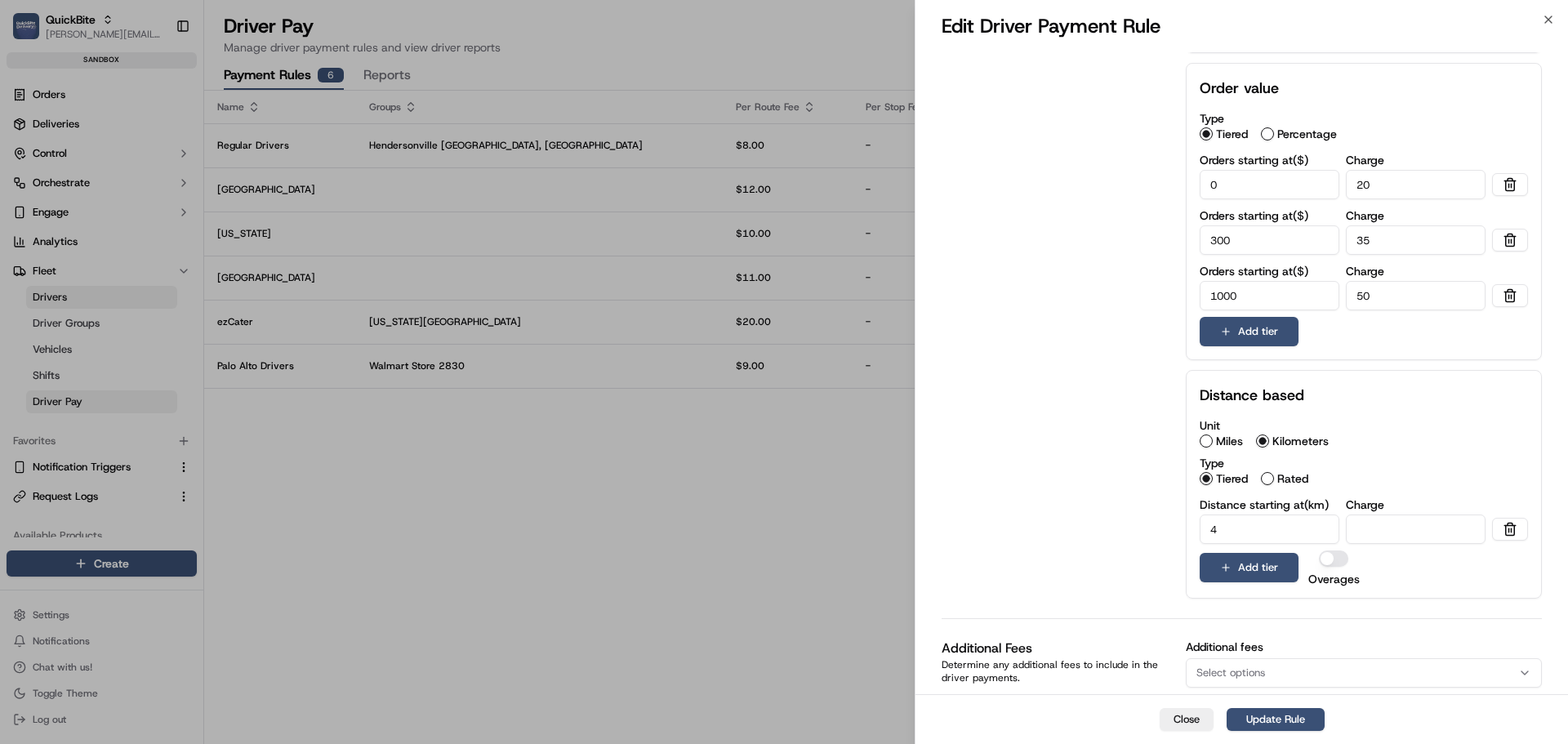
type input "4"
type input "1"
click at [1255, 553] on button "Add tier" at bounding box center [1249, 568] width 99 height 30
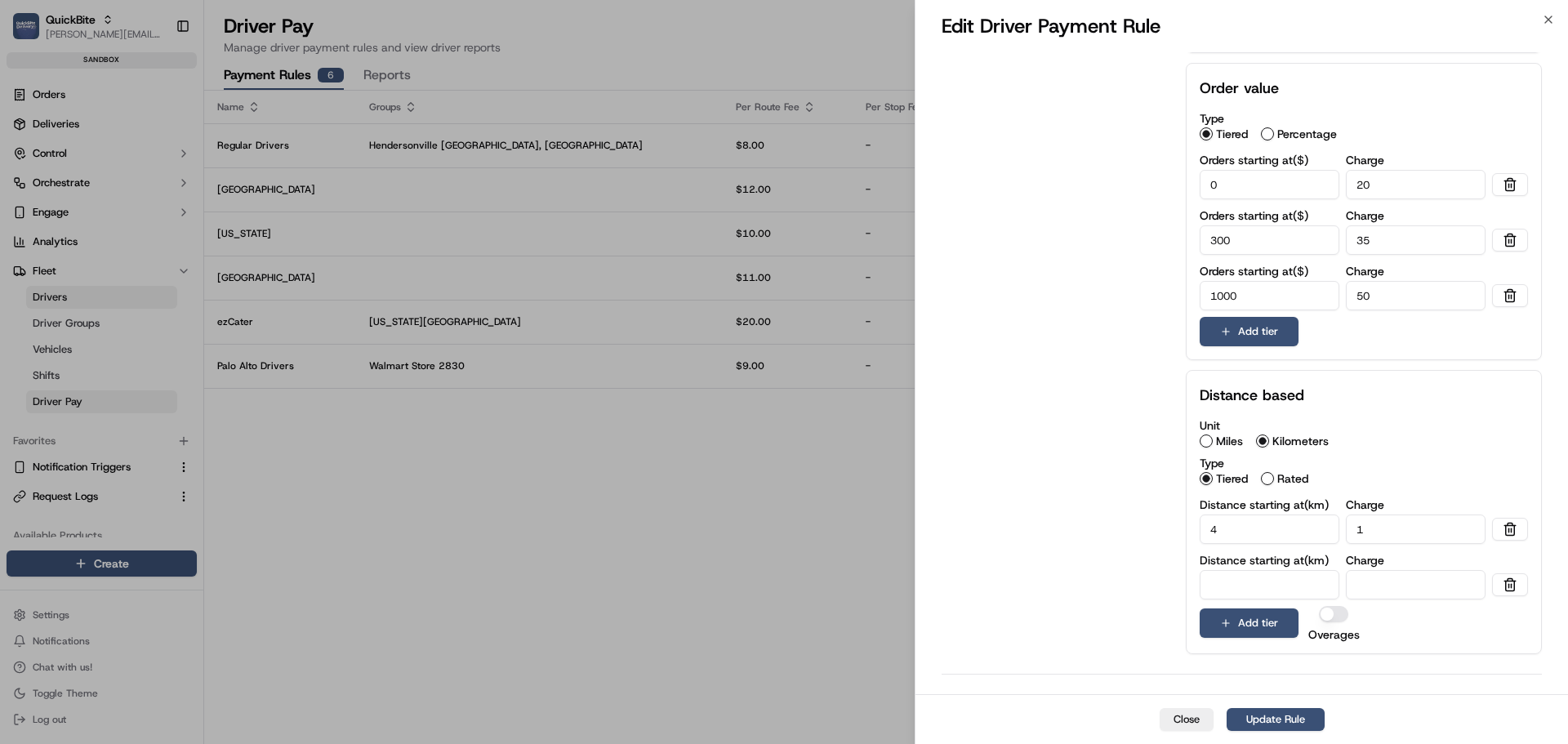
click at [1238, 570] on input "number" at bounding box center [1269, 585] width 140 height 30
type input "6"
type input "3"
click at [1323, 606] on button "Overages" at bounding box center [1333, 614] width 30 height 17
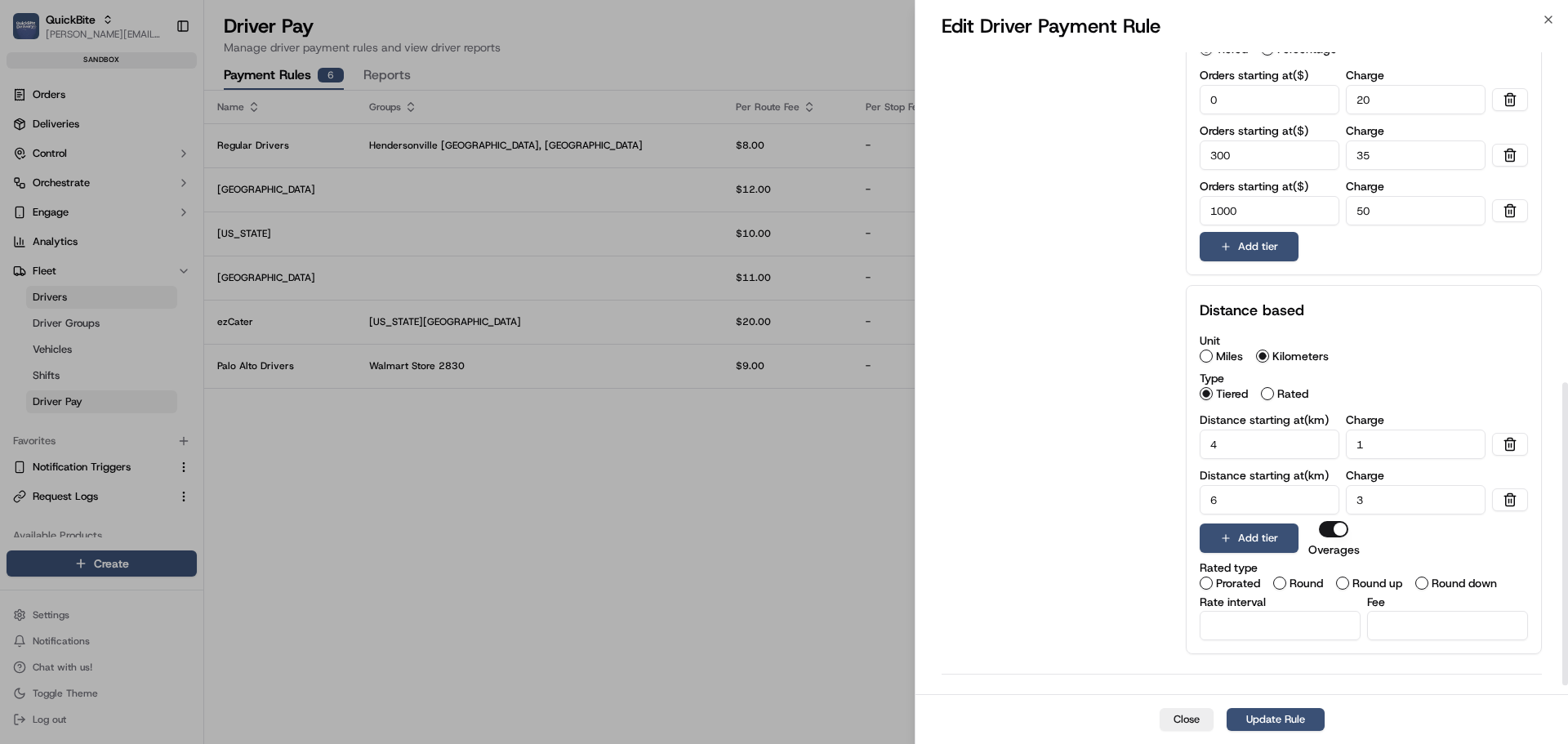
scroll to position [718, 0]
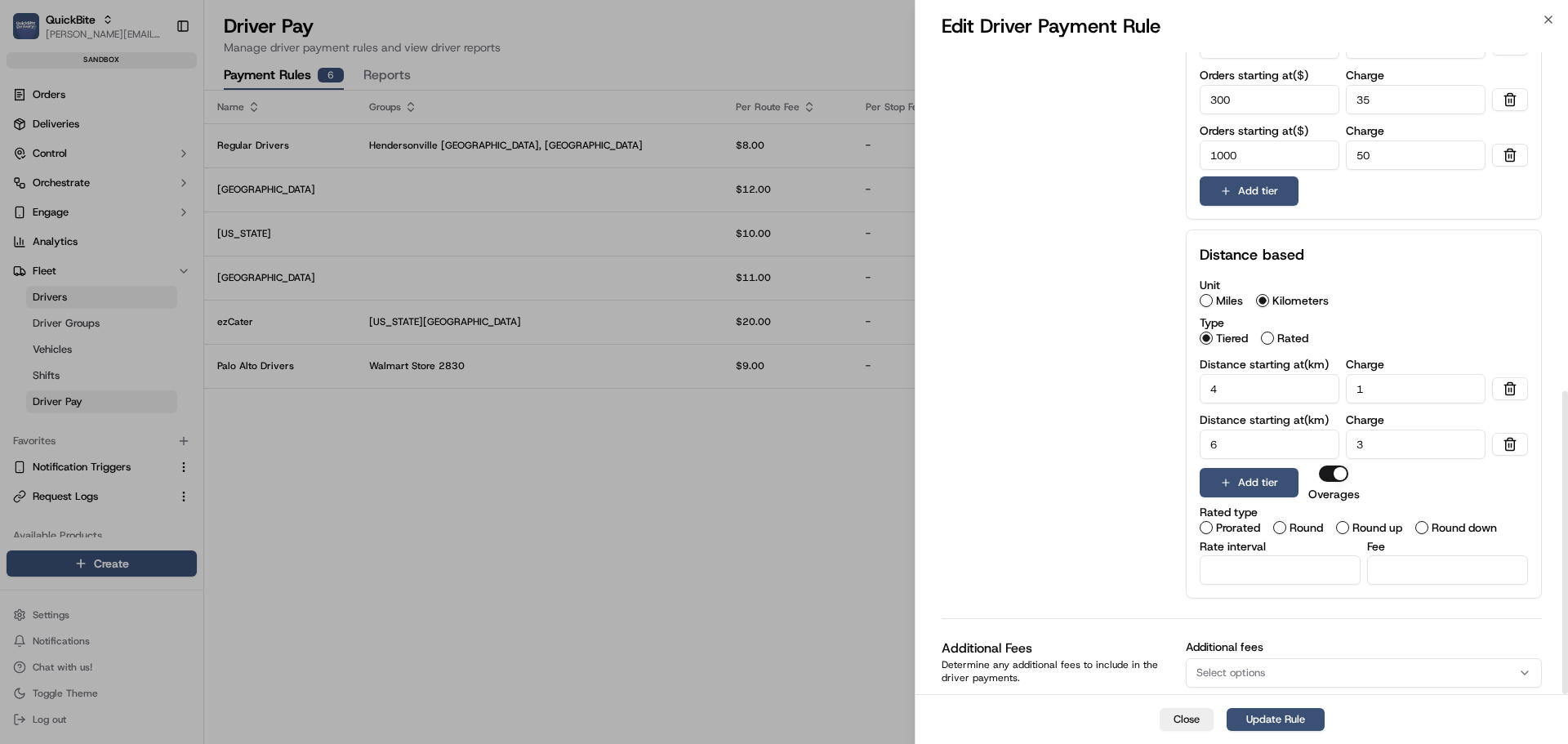
click at [1247, 556] on input "Rate interval" at bounding box center [1280, 570] width 161 height 30
type input "1"
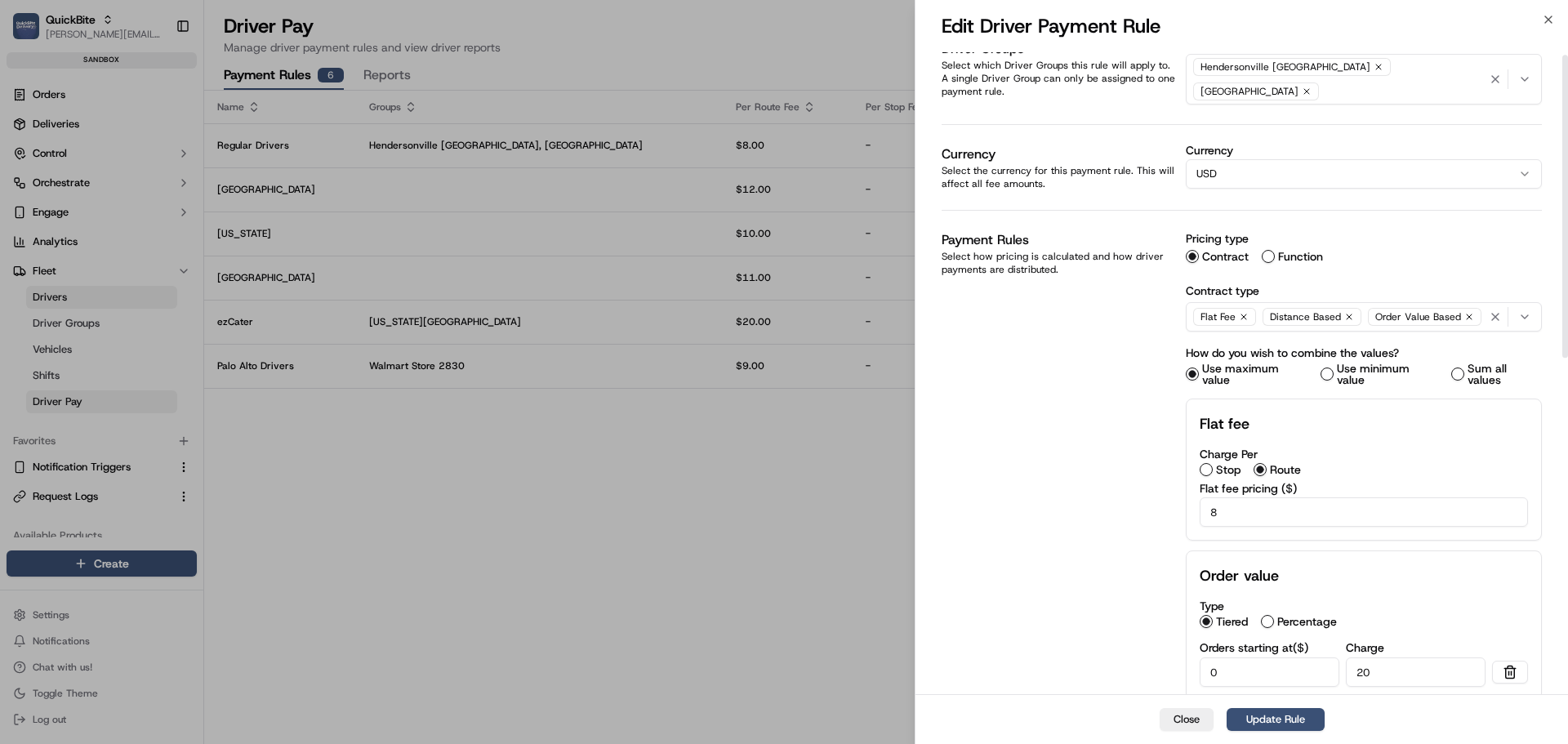
scroll to position [0, 0]
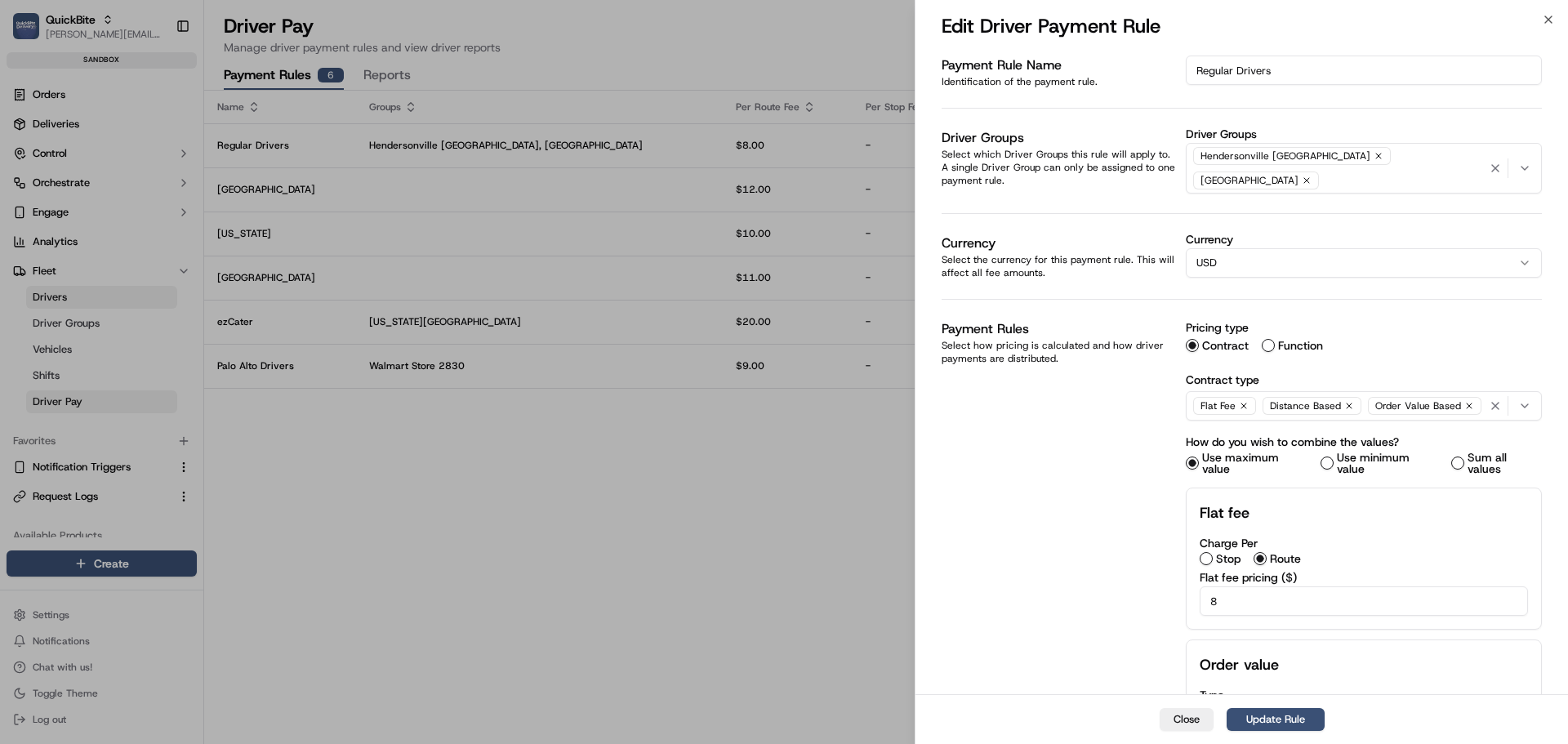
type input "1.50"
click at [1263, 339] on button "Function" at bounding box center [1268, 346] width 13 height 13
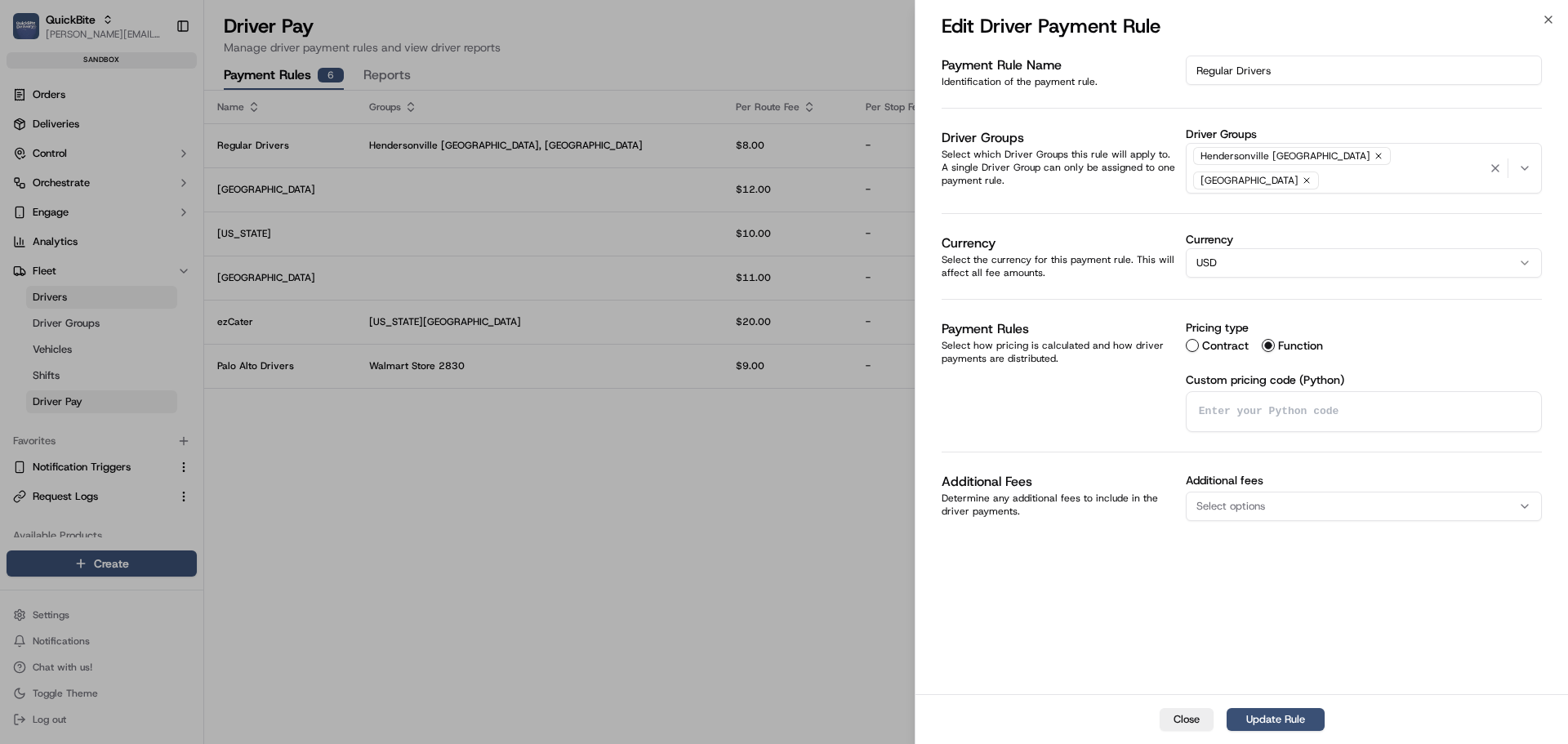
click at [1252, 408] on textarea at bounding box center [1363, 411] width 354 height 39
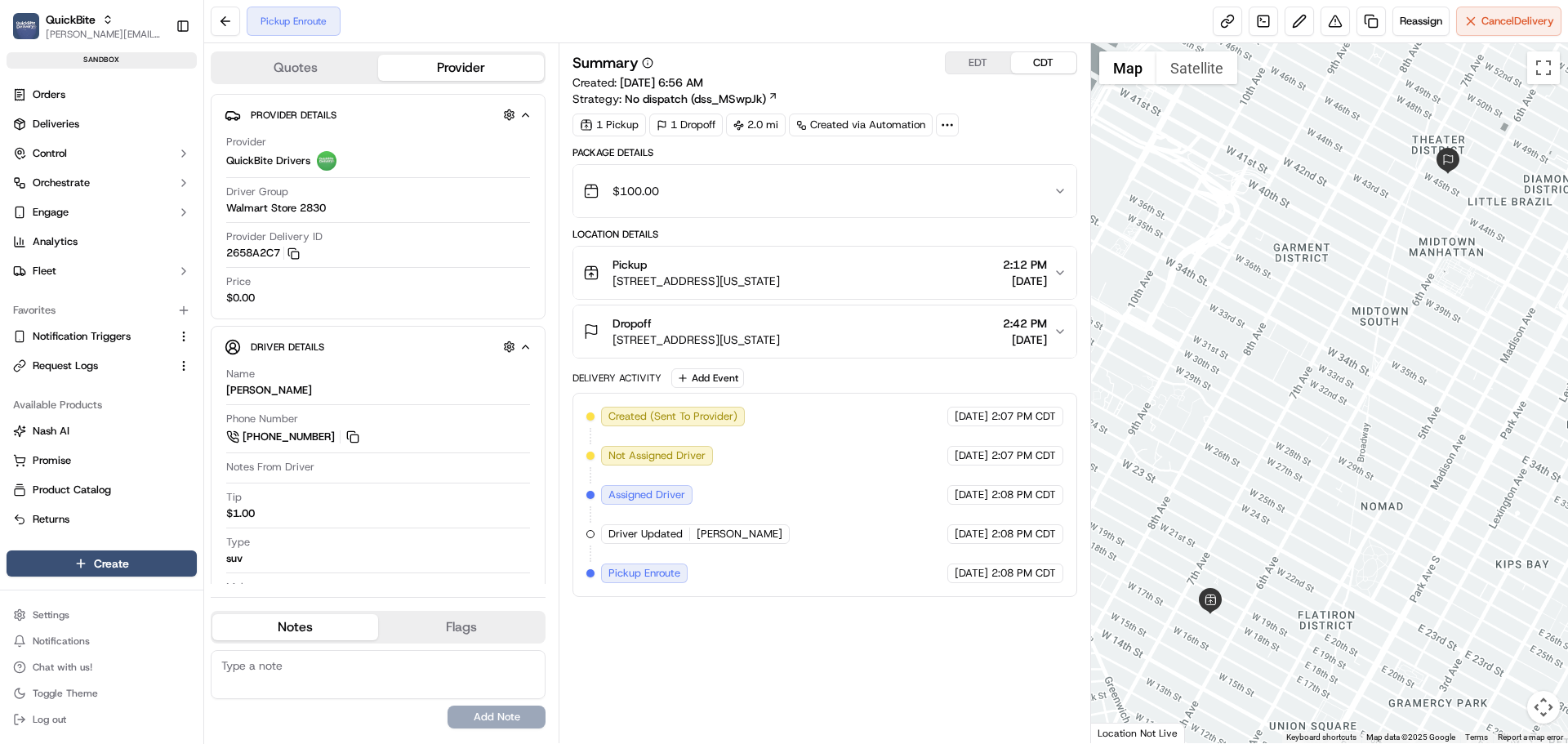
click at [827, 196] on div "$100.00" at bounding box center [818, 192] width 469 height 33
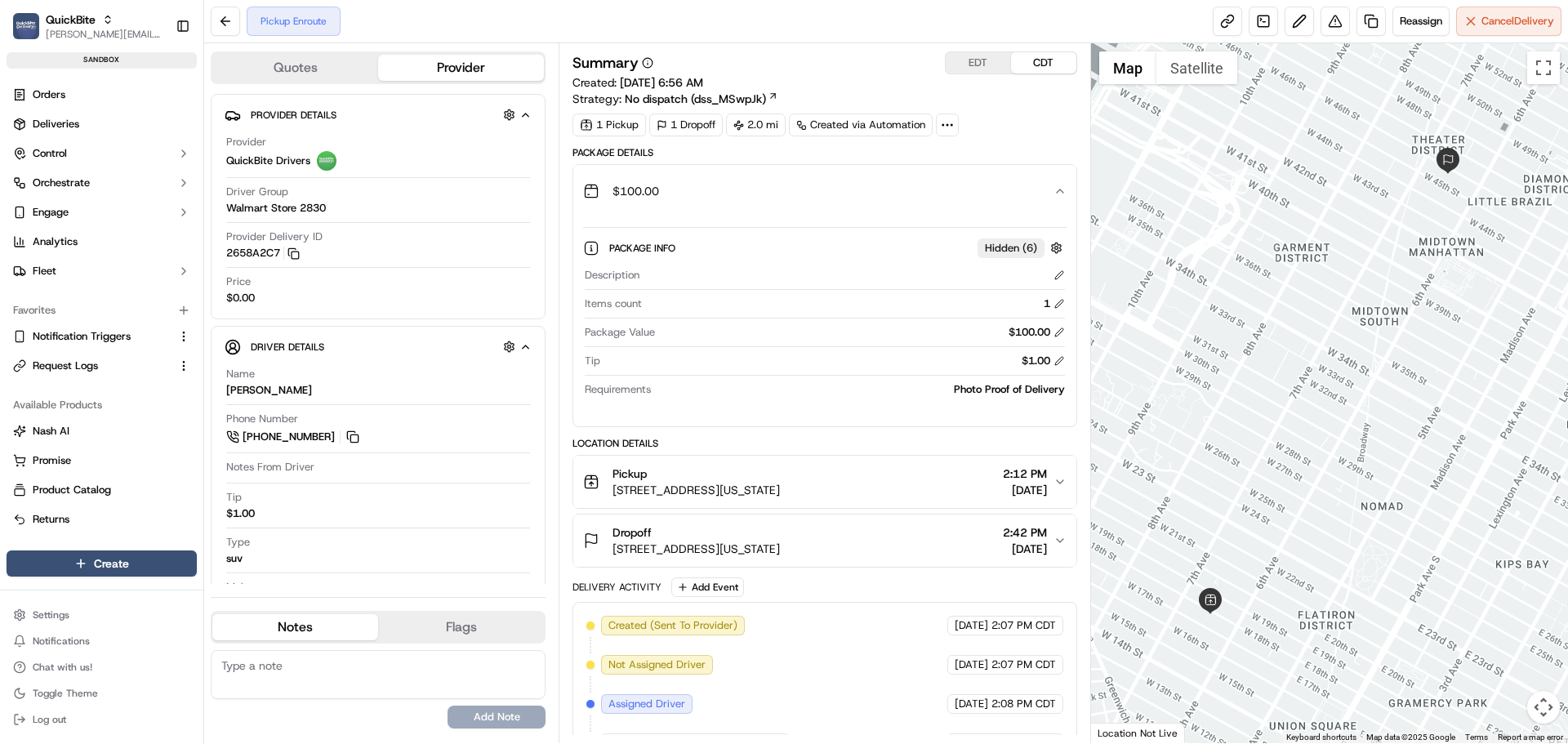
click at [815, 184] on div "$100.00" at bounding box center [818, 192] width 469 height 33
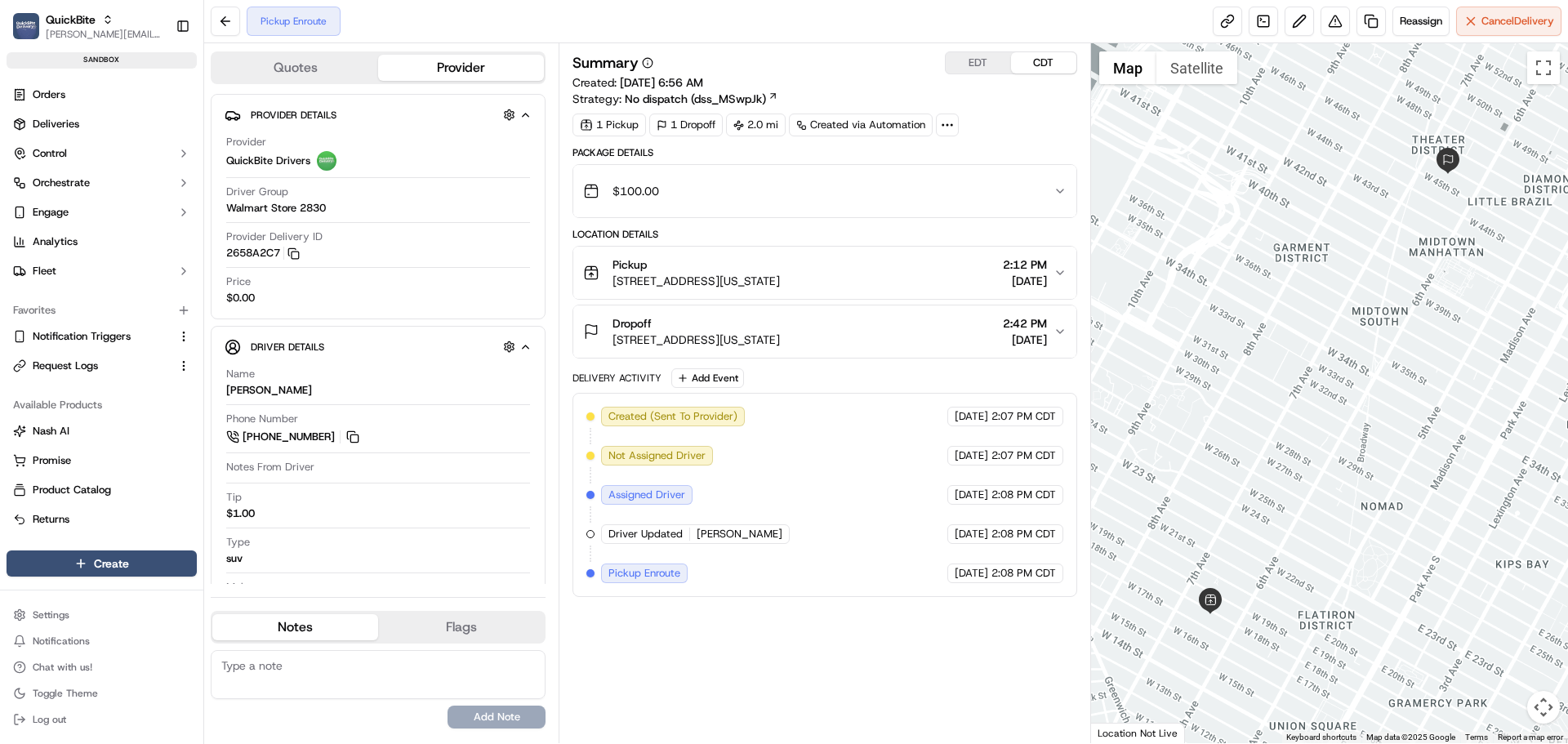
click at [780, 260] on div "Pickup" at bounding box center [696, 265] width 168 height 17
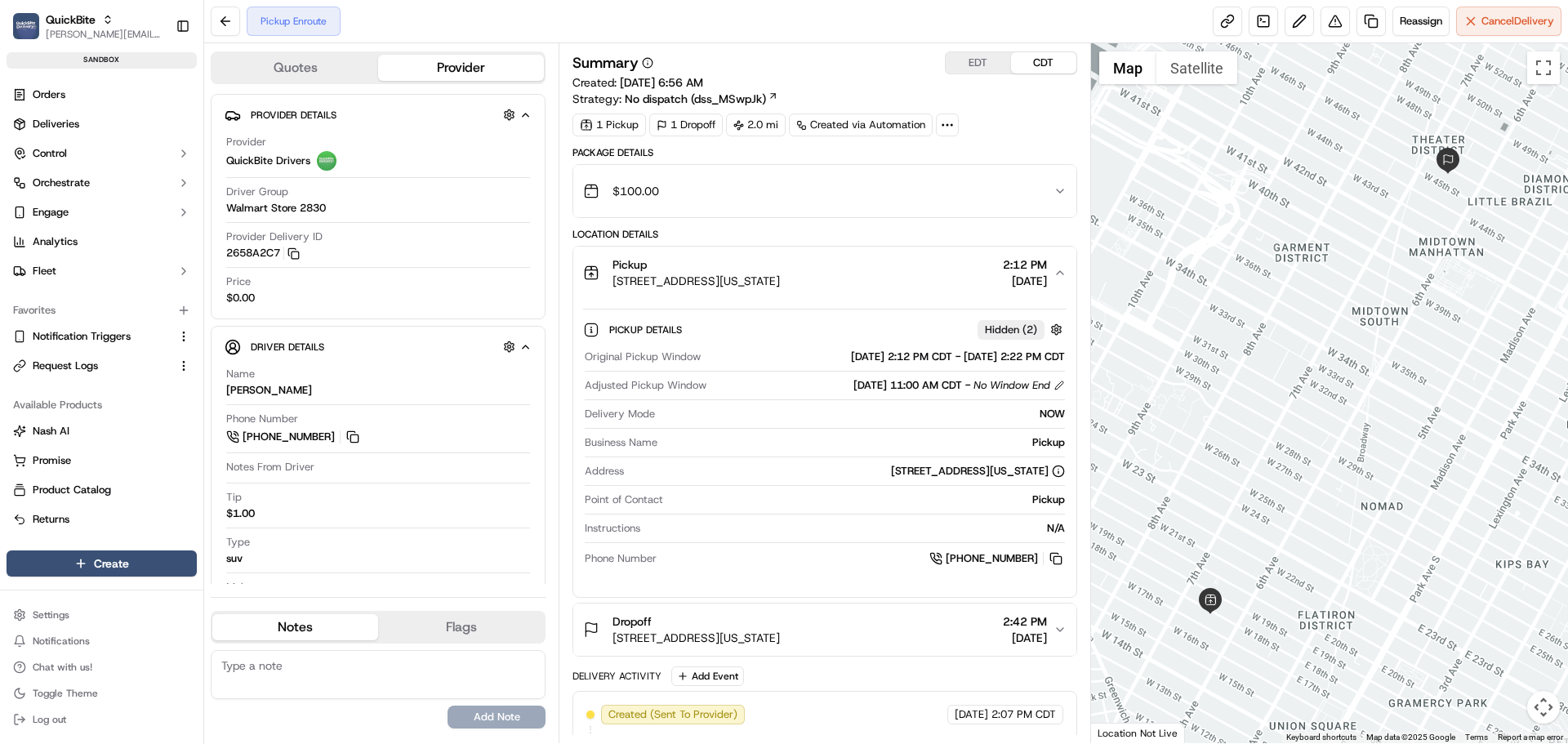
click at [808, 292] on button "Pickup 126 W 18th St, New York, NY 10011, USA 2:12 PM 09/11/2025" at bounding box center [824, 273] width 502 height 52
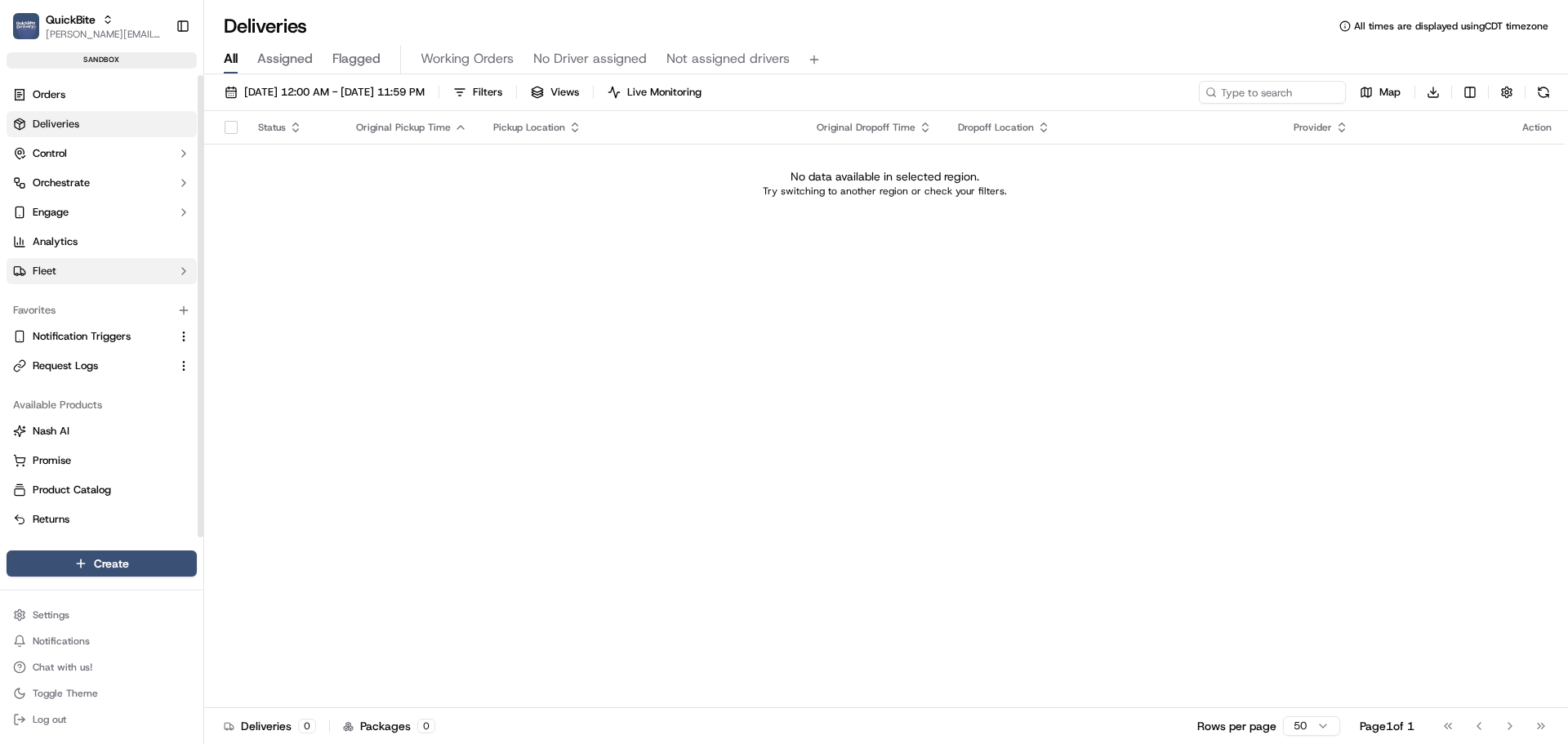
click at [97, 265] on button "Fleet" at bounding box center [102, 271] width 190 height 26
click at [93, 398] on link "Driver Pay" at bounding box center [102, 402] width 151 height 23
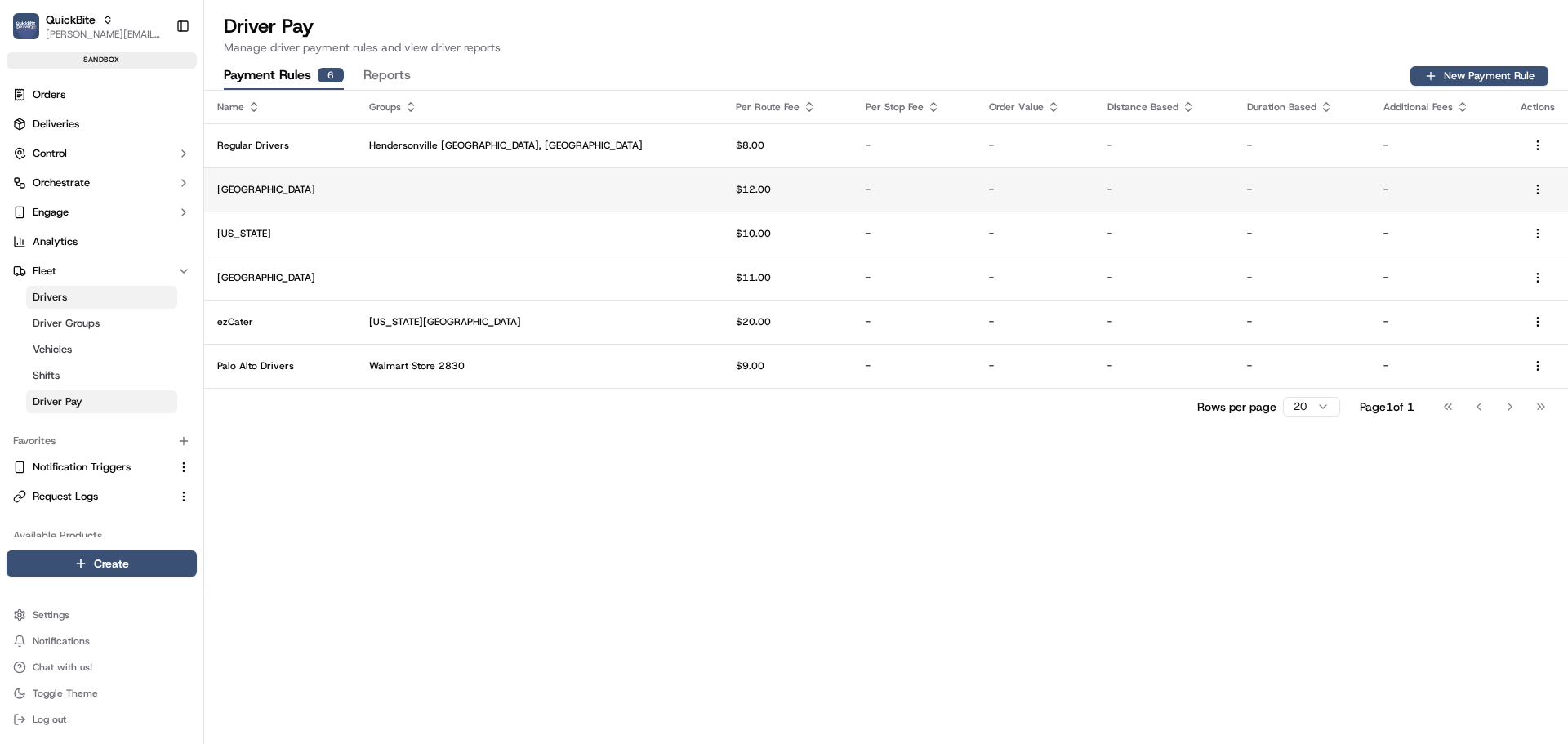
click at [489, 185] on td at bounding box center [539, 189] width 367 height 44
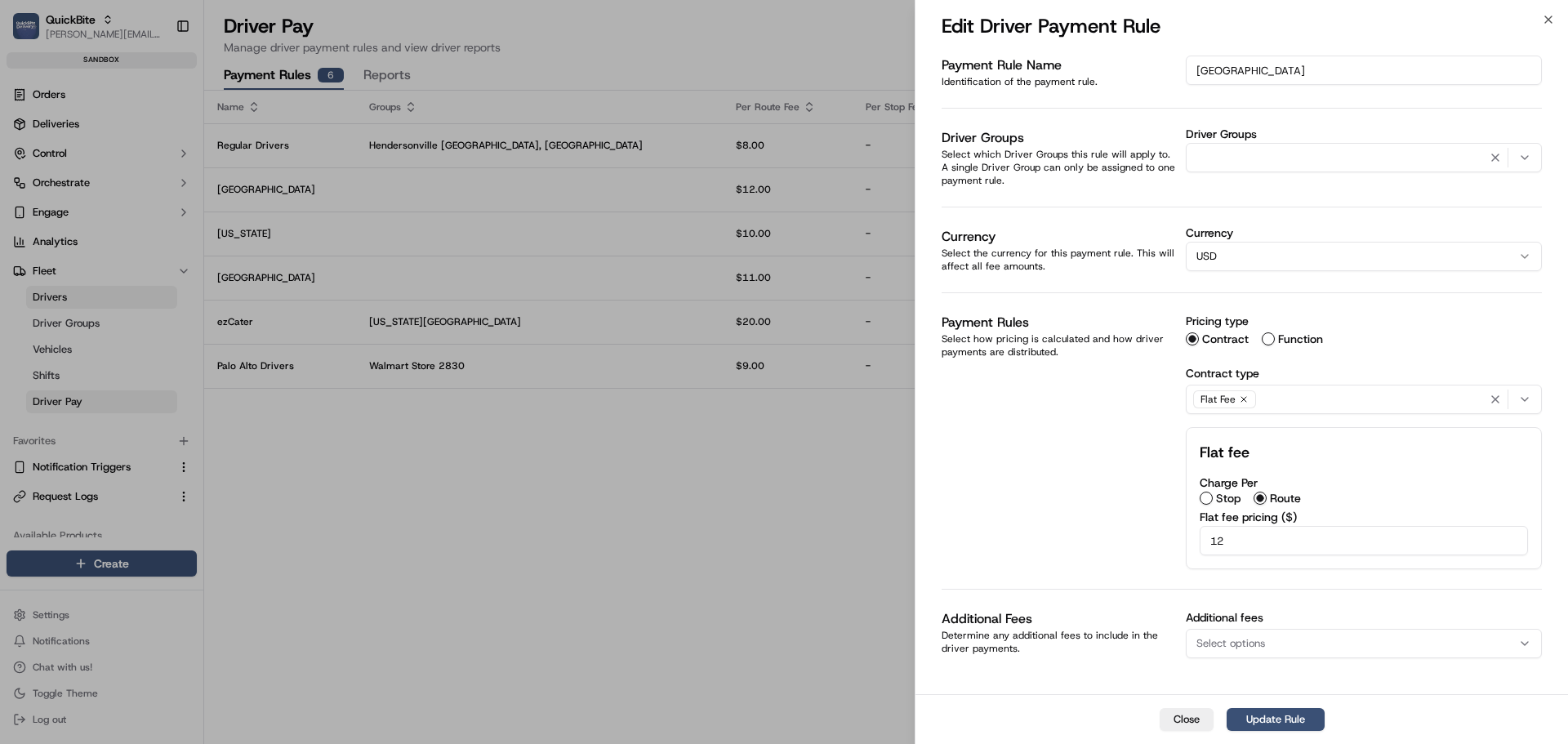
click at [1266, 340] on button "Function" at bounding box center [1268, 339] width 13 height 13
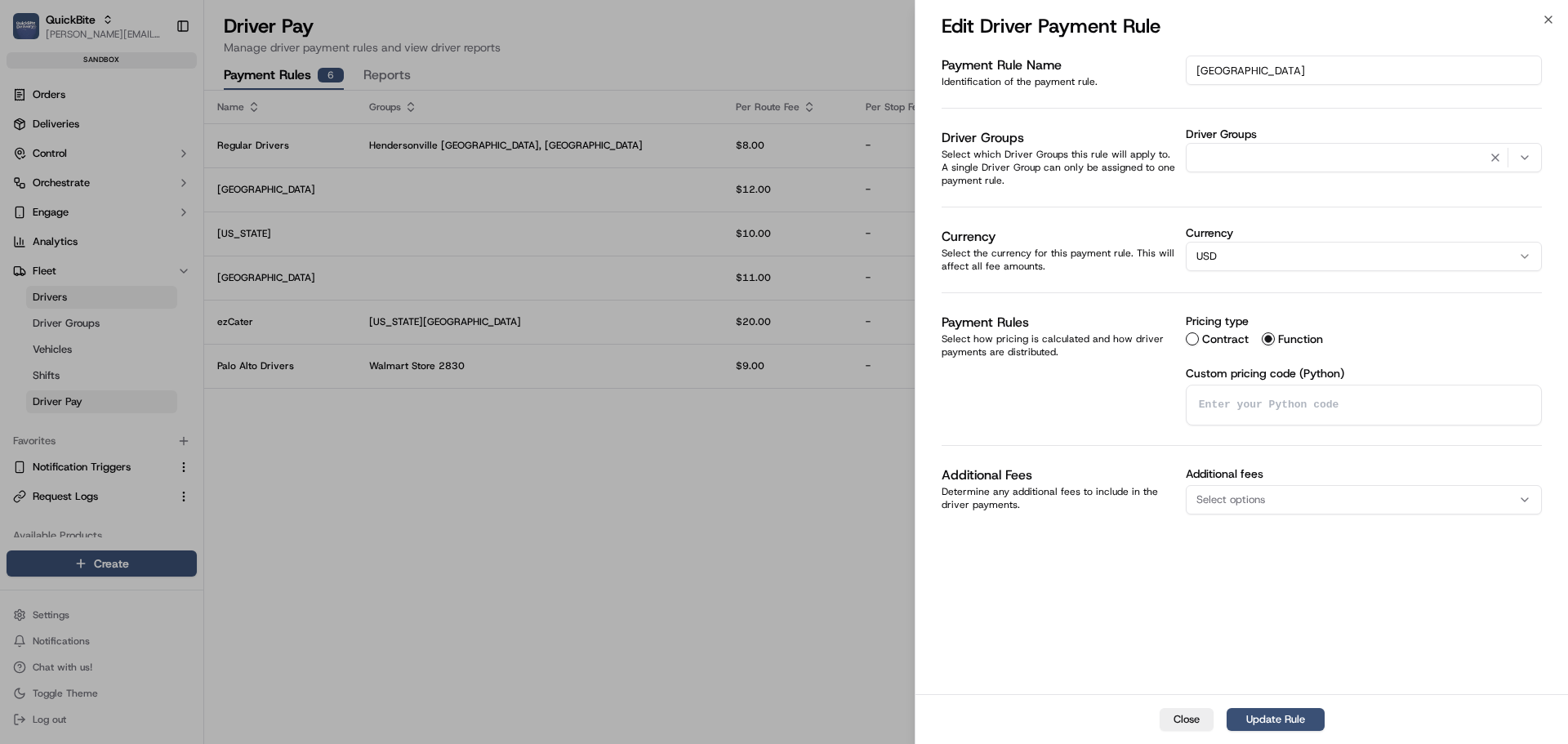
click at [1285, 482] on div "Additional fees Select options" at bounding box center [1363, 489] width 356 height 49
click at [1286, 506] on div "Select options" at bounding box center [1363, 500] width 348 height 15
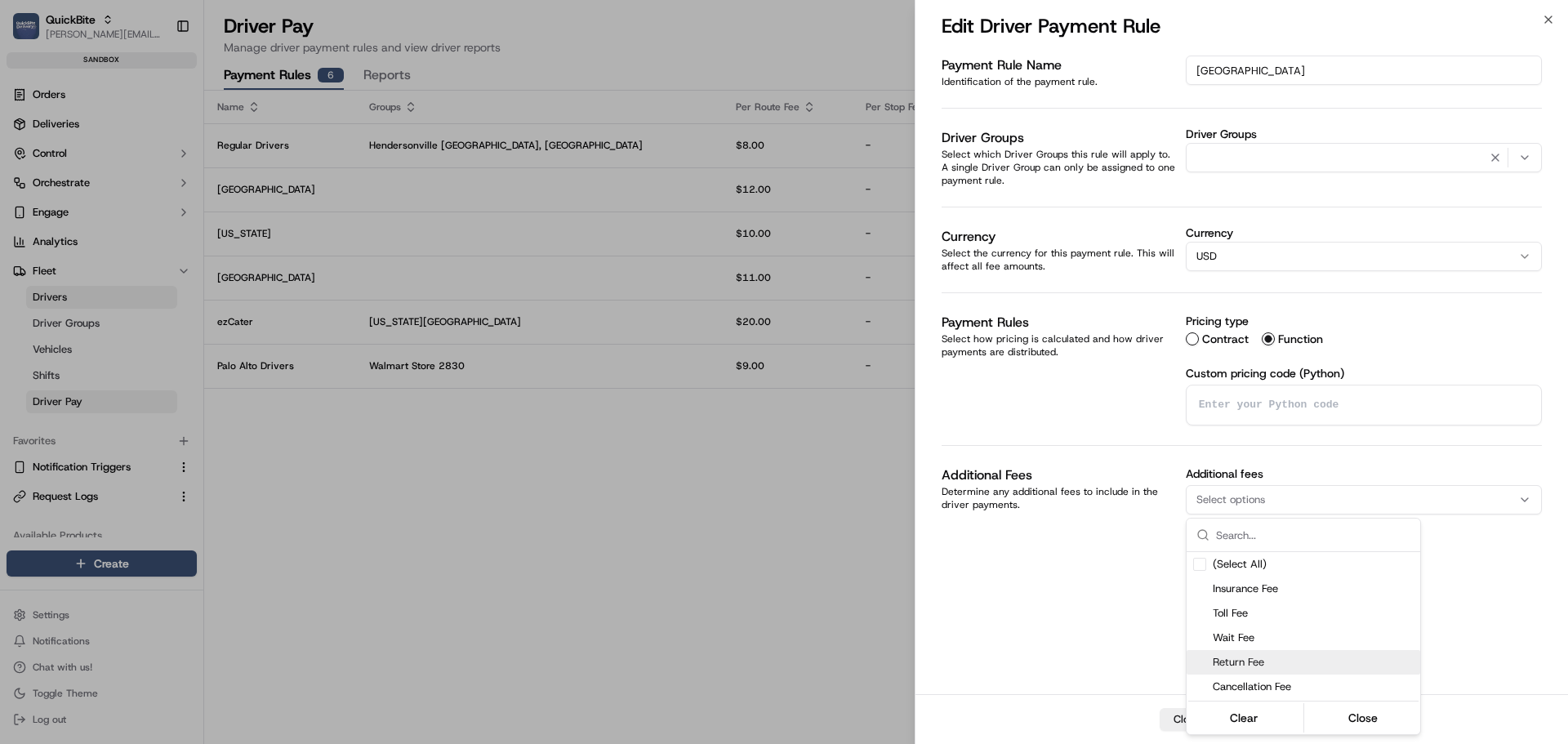
click at [1064, 594] on div at bounding box center [784, 372] width 1568 height 744
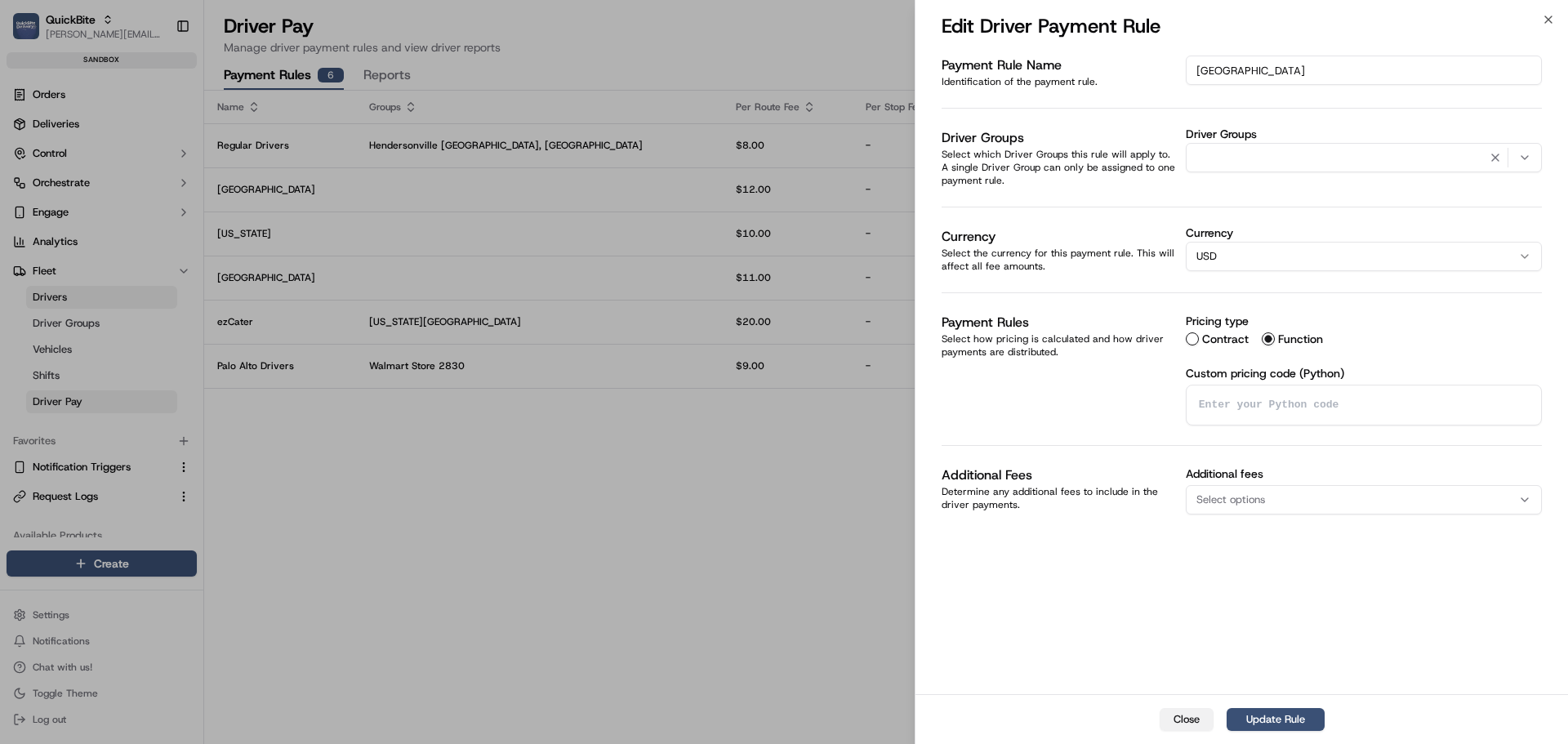
click at [1190, 721] on button "Close" at bounding box center [1186, 720] width 54 height 23
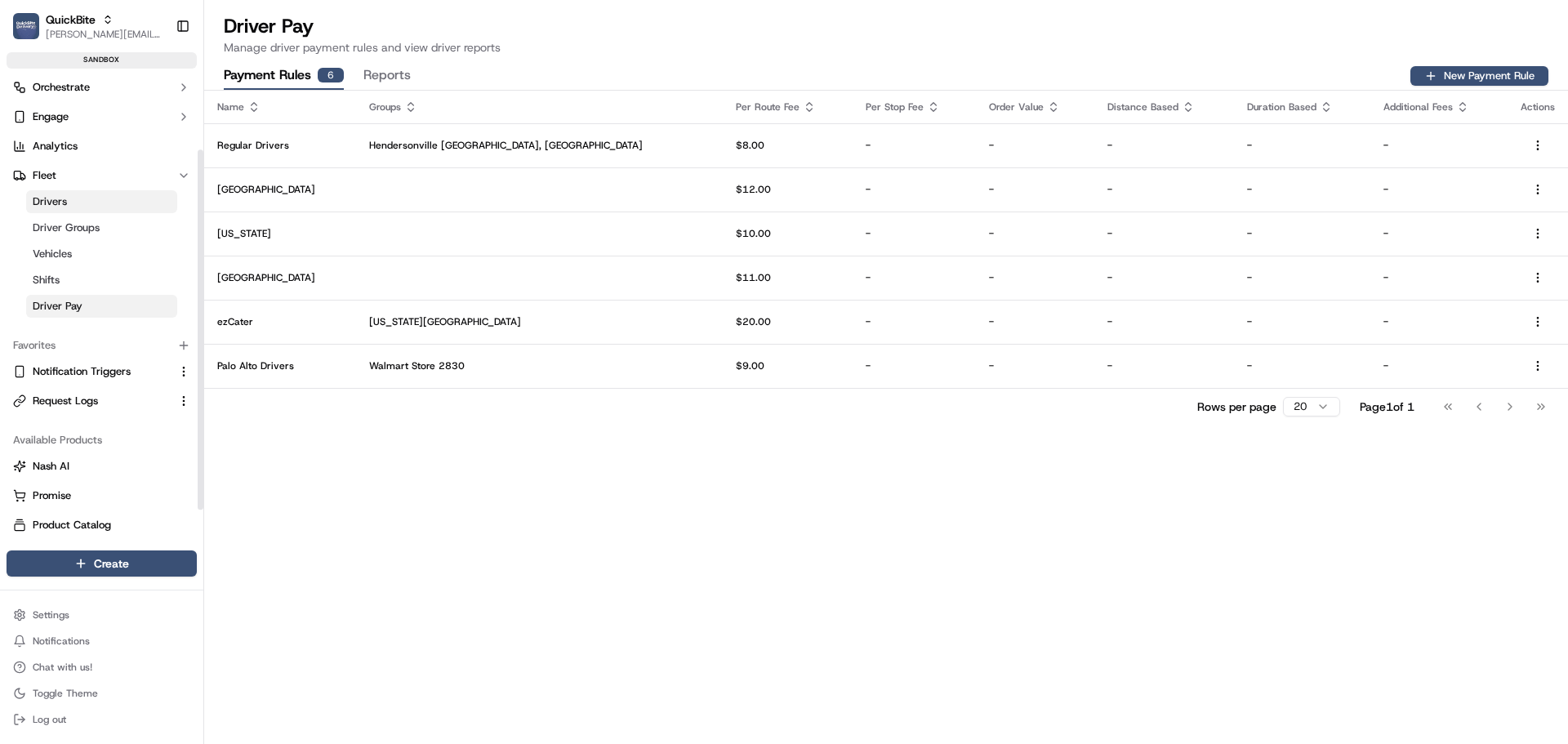
scroll to position [131, 0]
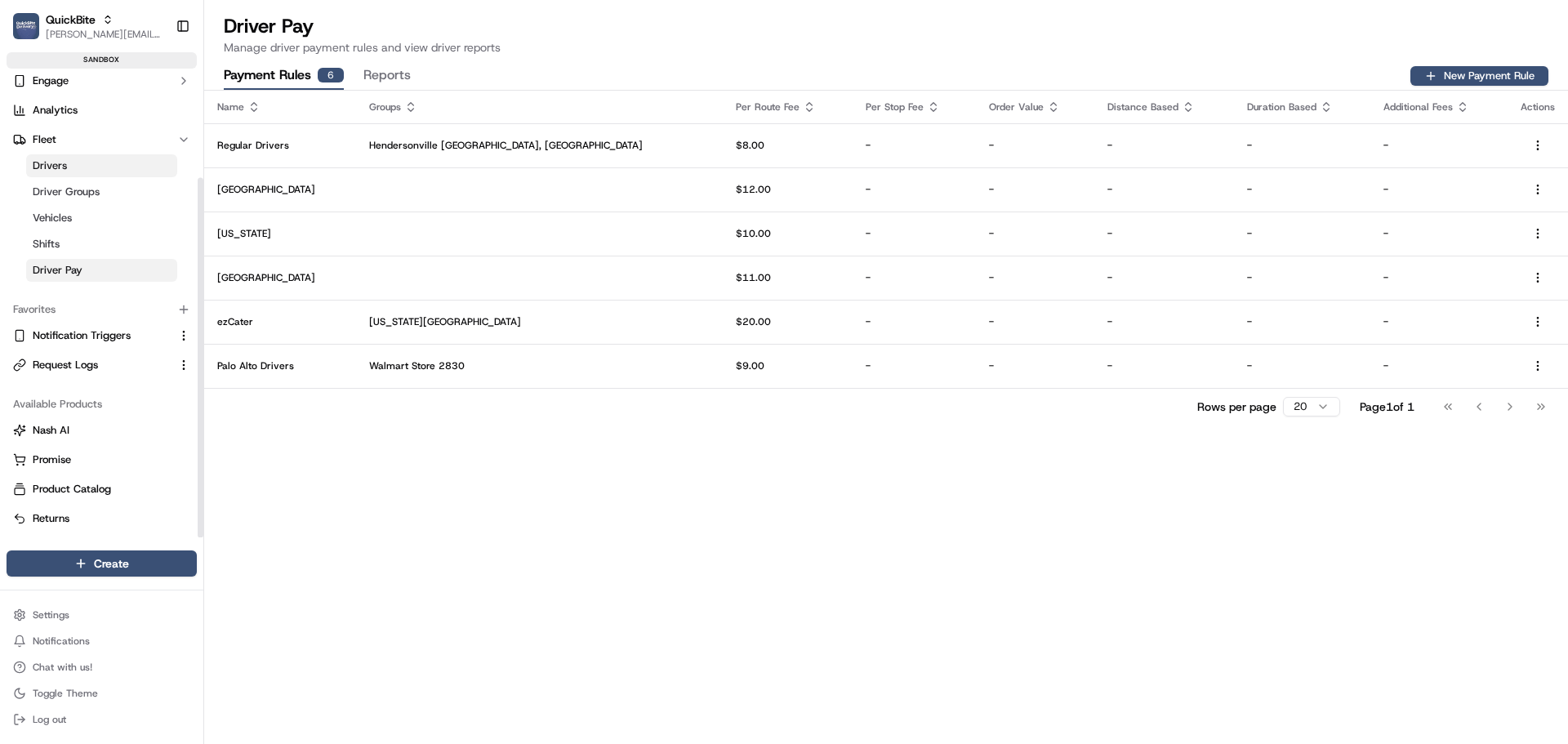
click at [93, 627] on ul "Settings Notifications Chat with us! Toggle Theme Log out" at bounding box center [102, 667] width 190 height 127
click at [92, 619] on html "QuickBite jeff@usenash.com Toggle Sidebar sandbox Orders Deliveries Control Orc…" at bounding box center [784, 372] width 1568 height 744
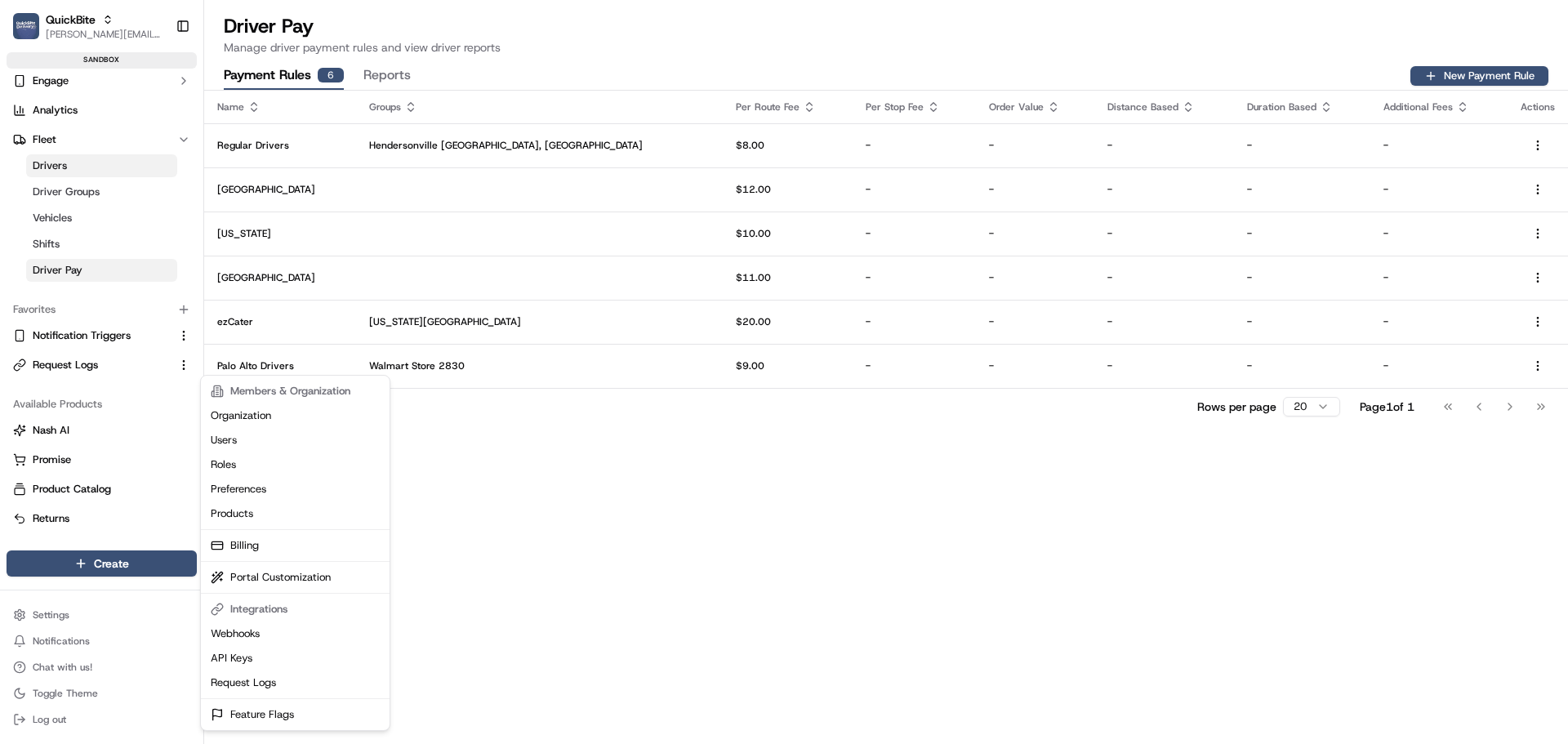
click at [115, 178] on html "QuickBite jeff@usenash.com Toggle Sidebar sandbox Orders Deliveries Control Orc…" at bounding box center [784, 372] width 1568 height 744
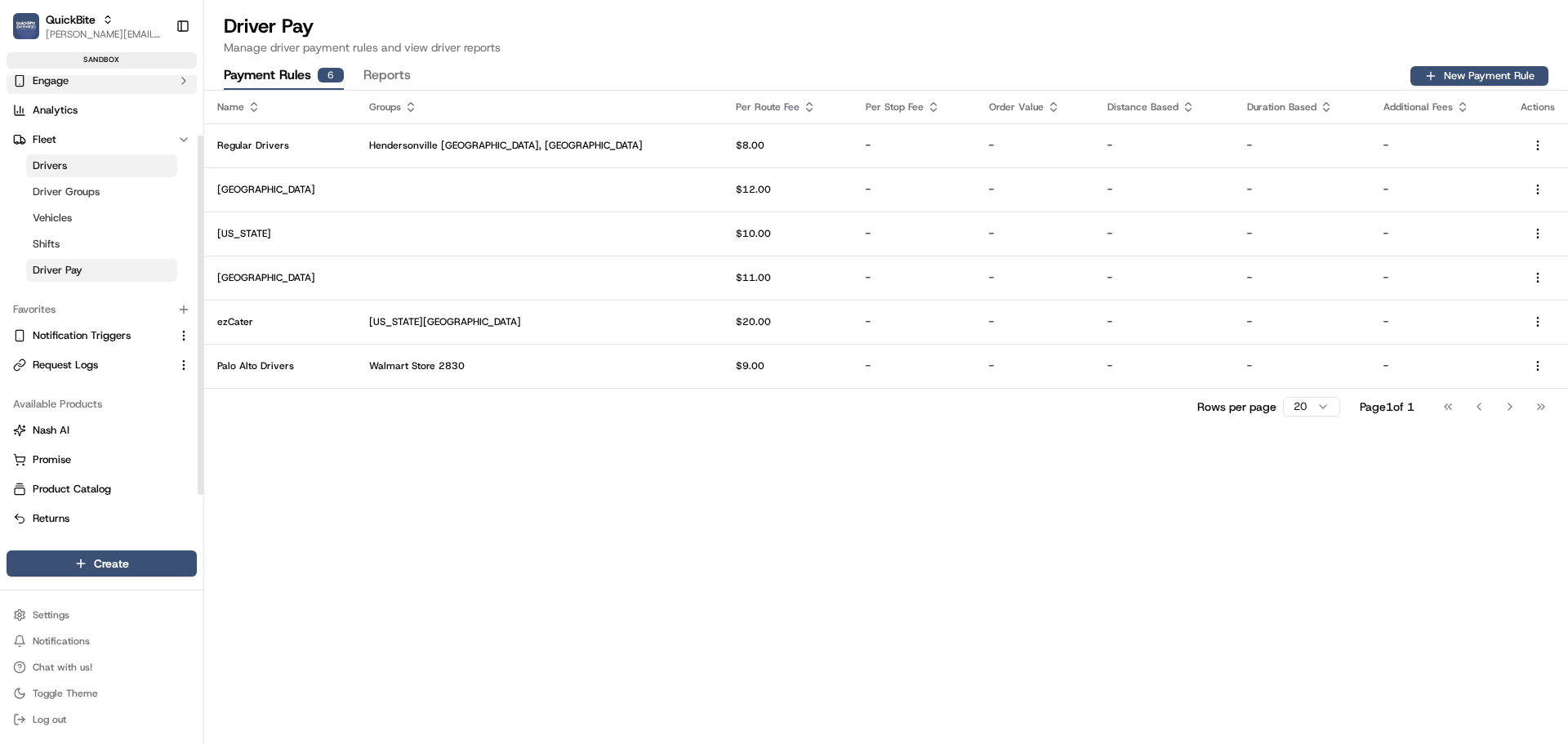
scroll to position [0, 0]
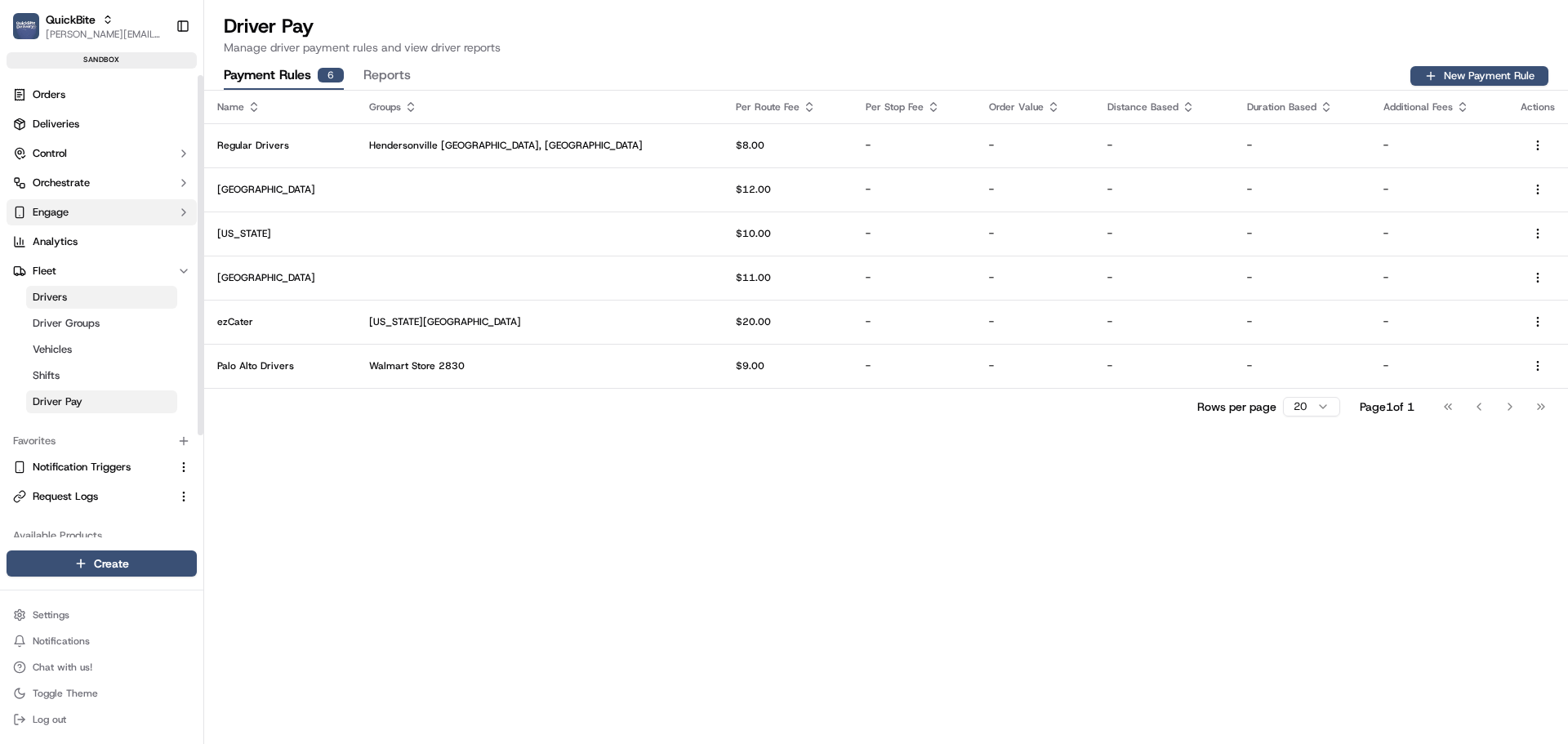
click at [94, 222] on button "Engage" at bounding box center [102, 212] width 190 height 26
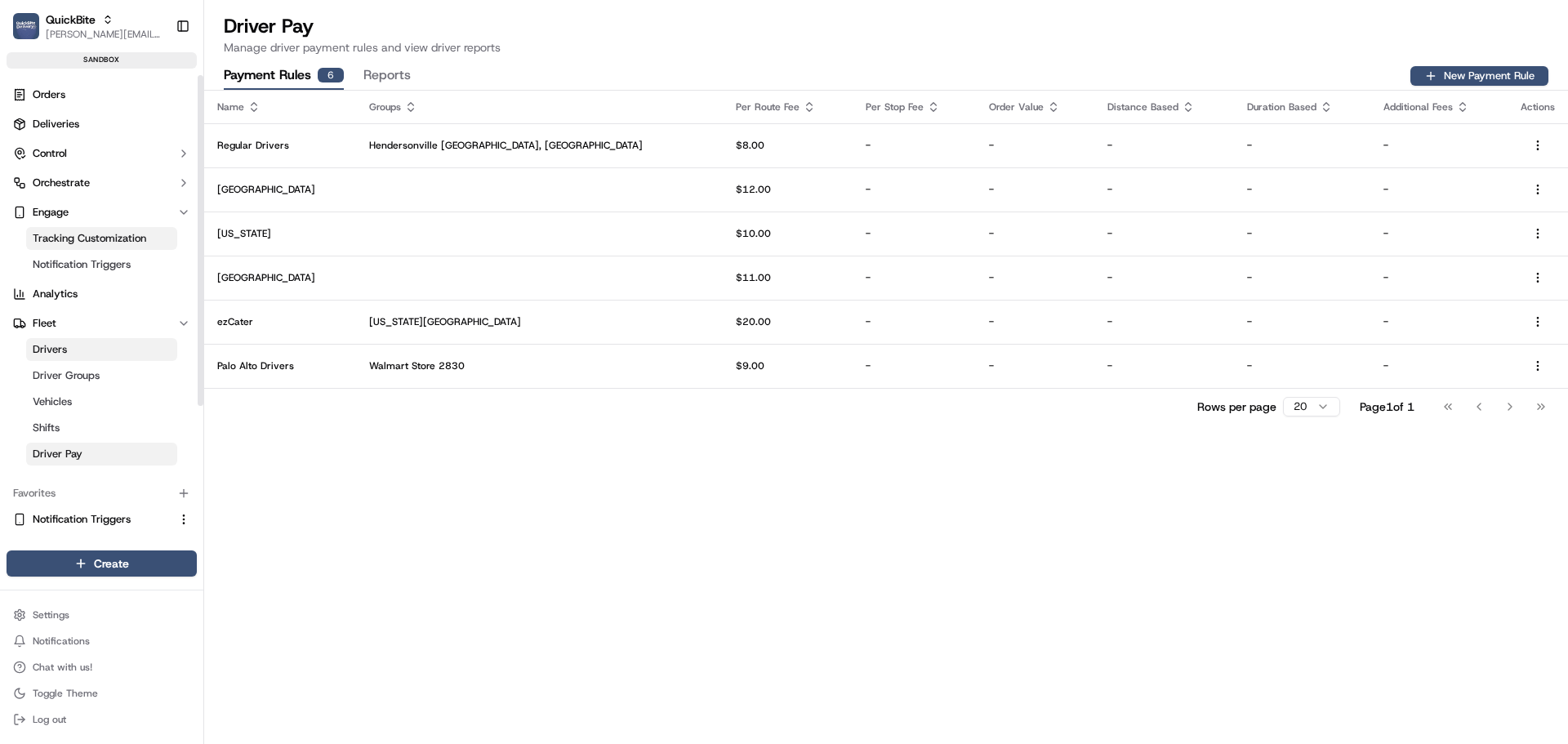
click at [102, 241] on span "Tracking Customization" at bounding box center [89, 239] width 113 height 15
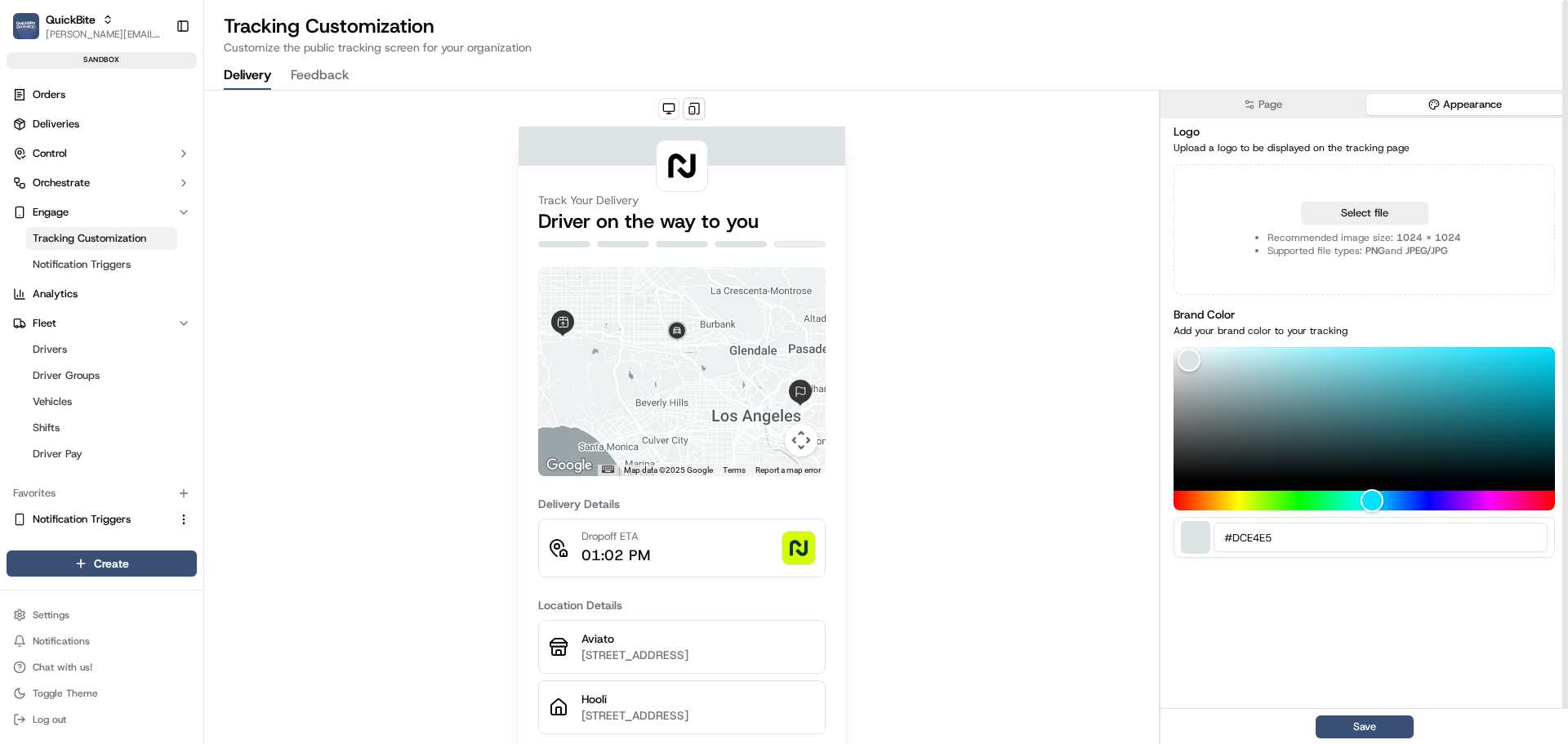
click at [1414, 97] on button "Appearance" at bounding box center [1466, 105] width 199 height 21
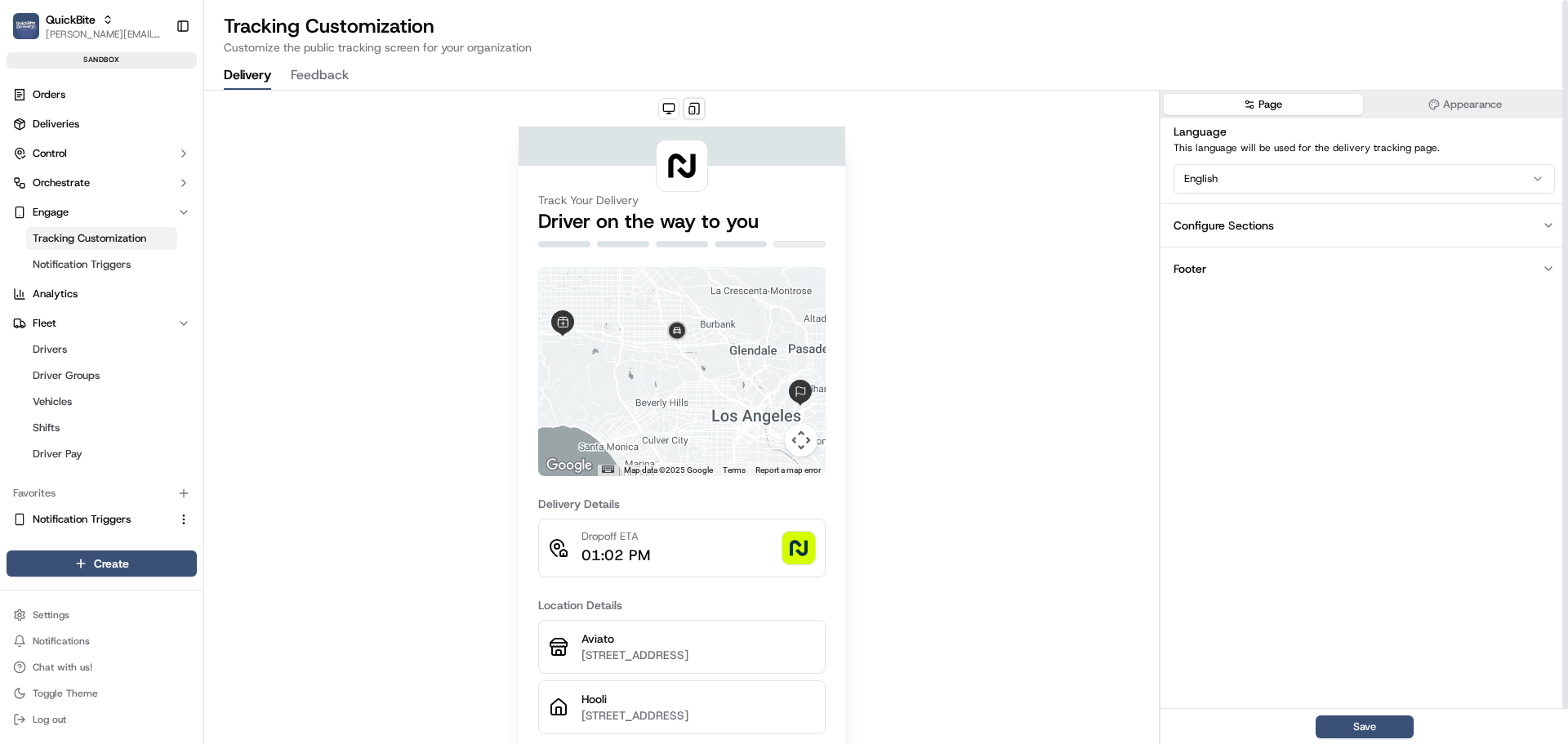
click at [1257, 100] on button "Page" at bounding box center [1263, 105] width 199 height 21
click at [1264, 261] on button "Footer" at bounding box center [1364, 269] width 407 height 43
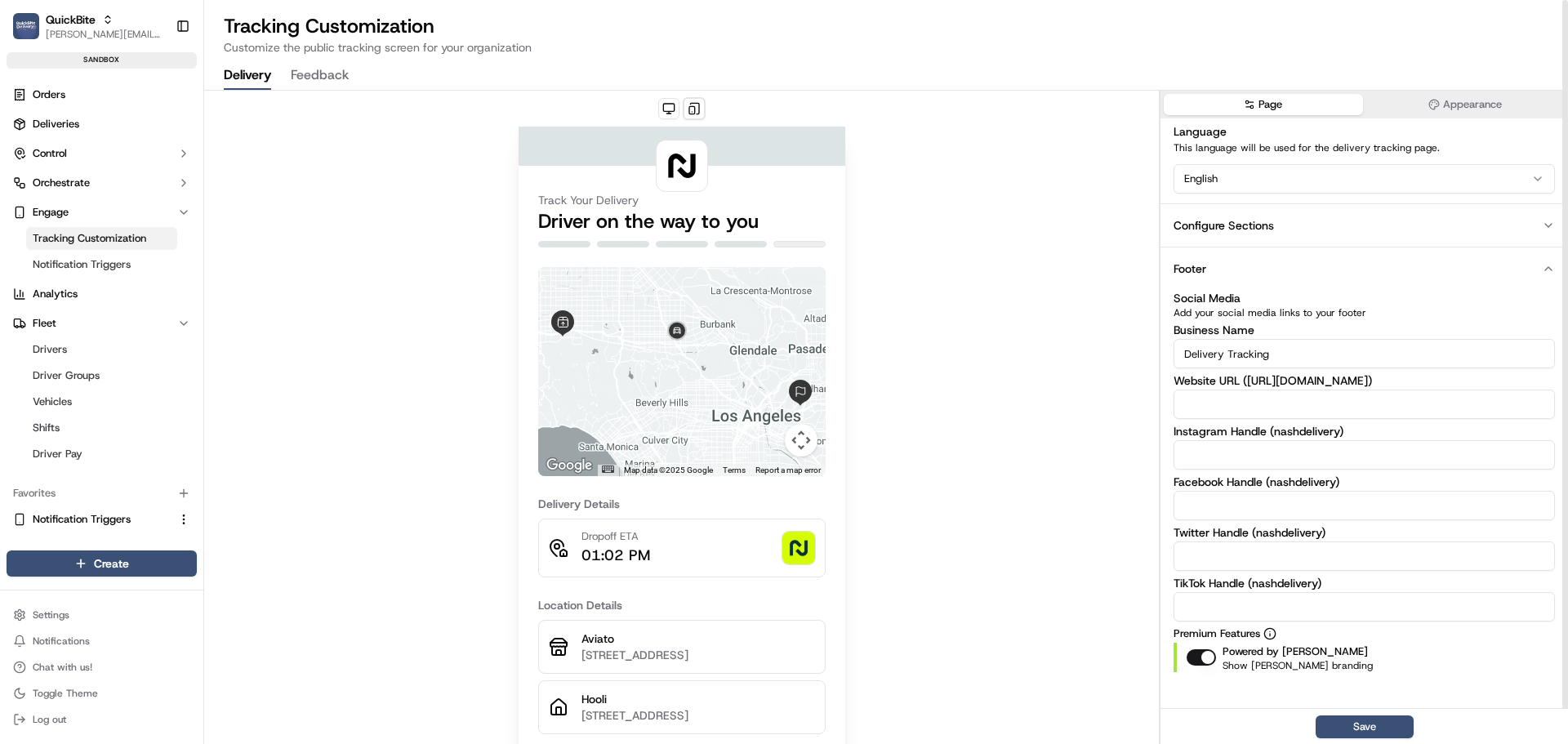
scroll to position [1, 0]
click at [1206, 657] on button "button" at bounding box center [1201, 657] width 30 height 17
drag, startPoint x: 1273, startPoint y: 350, endPoint x: 1157, endPoint y: 341, distance: 116.3
click at [1157, 341] on div "Track Your Delivery Driver on the way to you ← Move left → Move right ↑ Move up…" at bounding box center [886, 418] width 1364 height 655
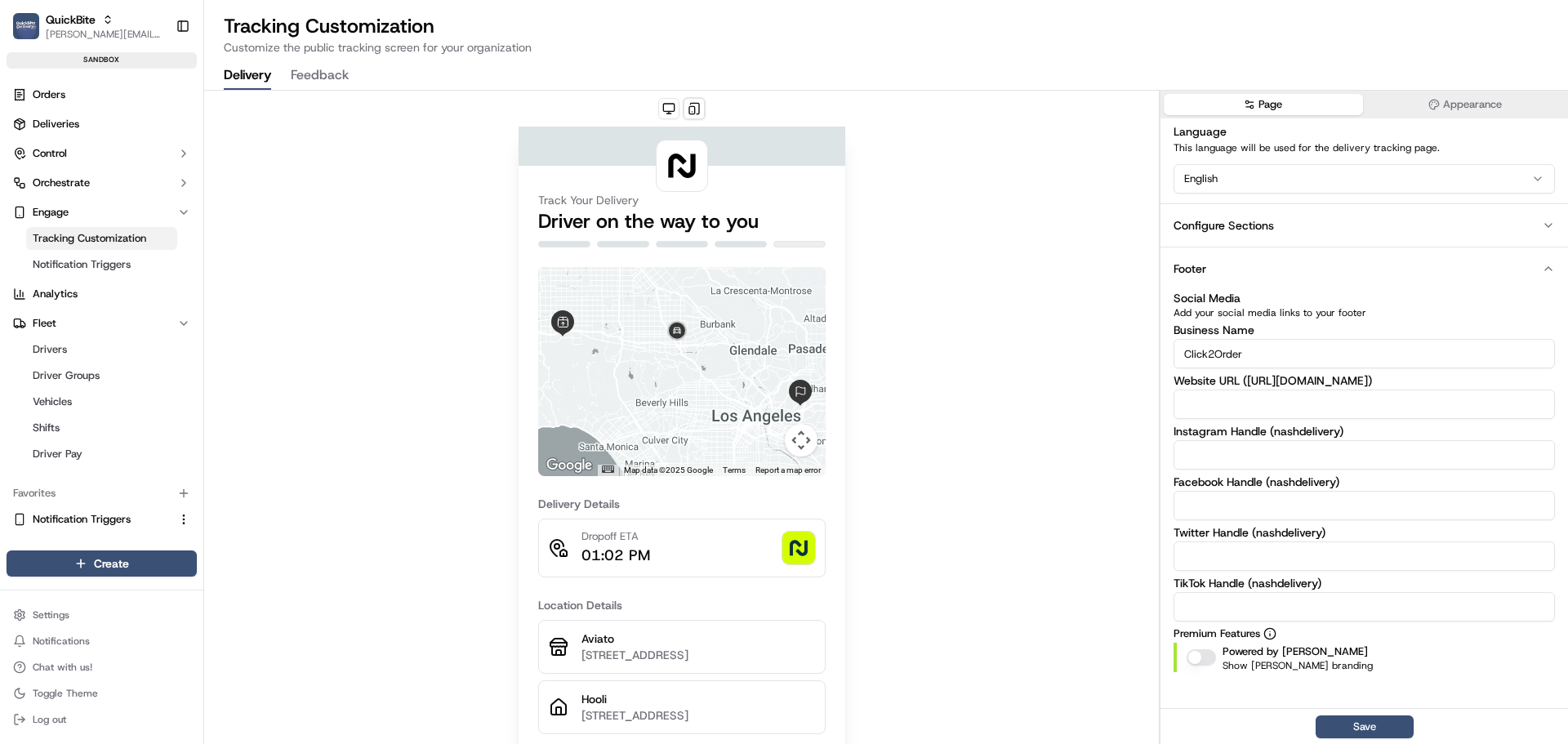
type input "Click2Order"
click at [1381, 723] on button "Save" at bounding box center [1364, 727] width 98 height 23
click at [667, 109] on button at bounding box center [669, 109] width 21 height 21
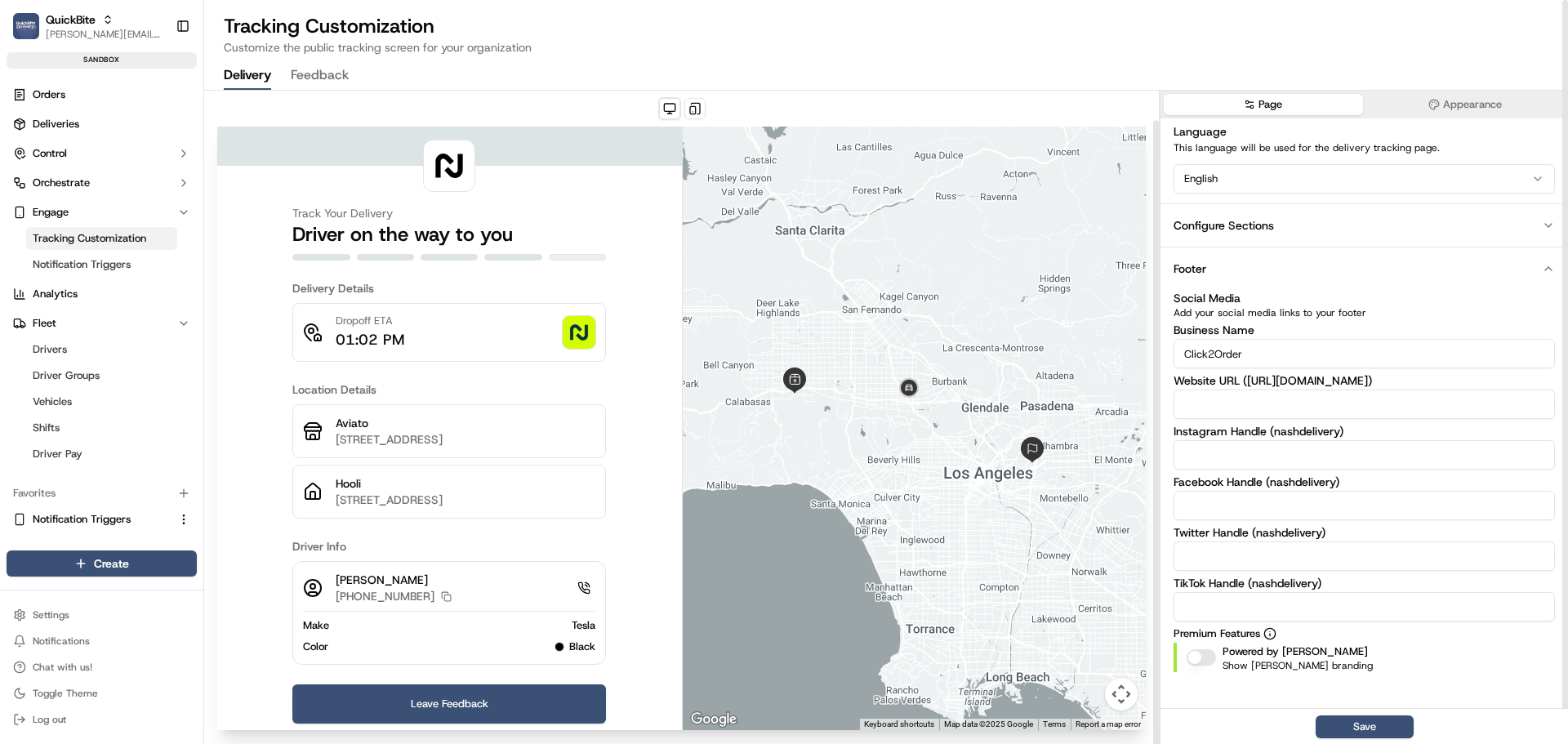
scroll to position [1, 0]
click at [1196, 654] on button "button" at bounding box center [1201, 657] width 30 height 17
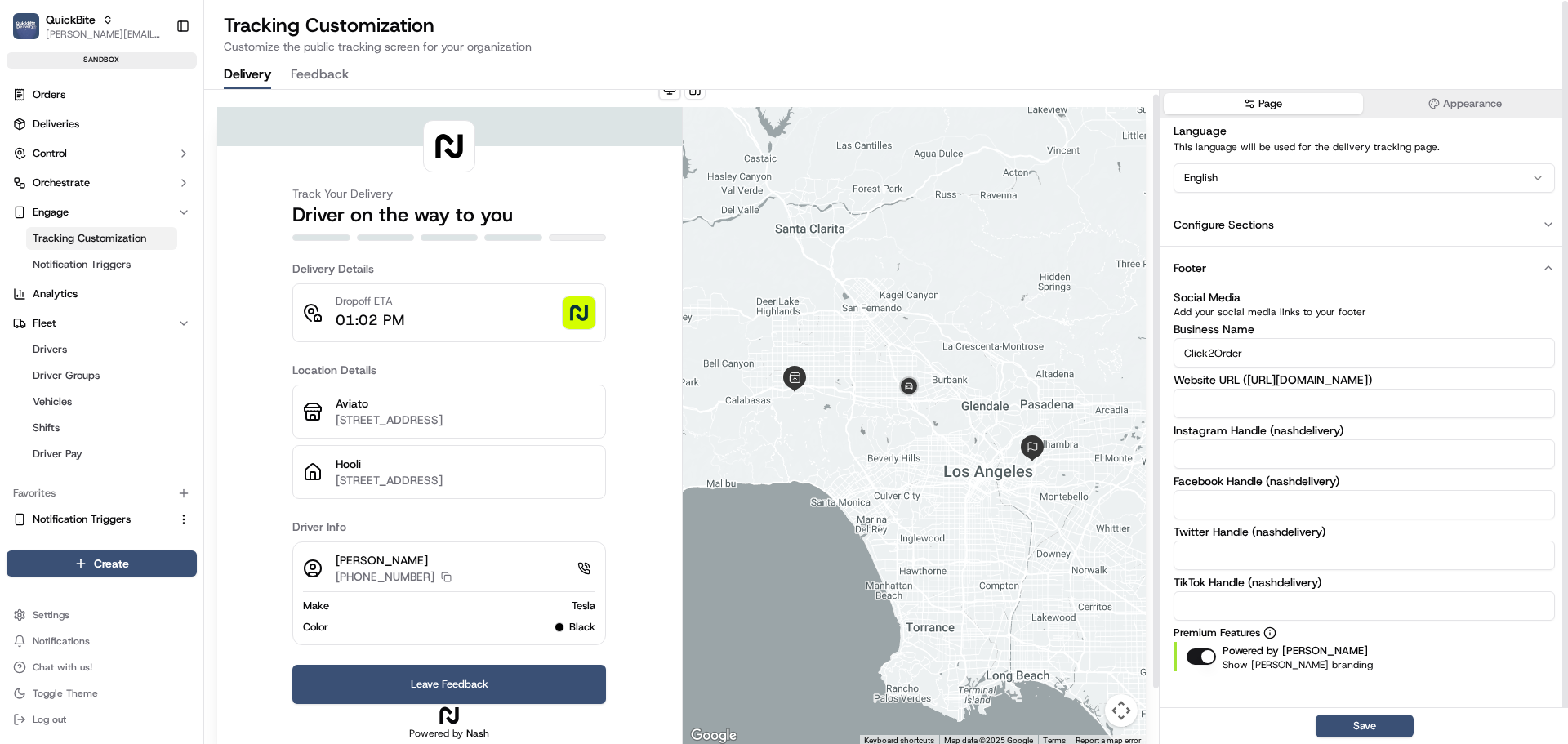
scroll to position [0, 0]
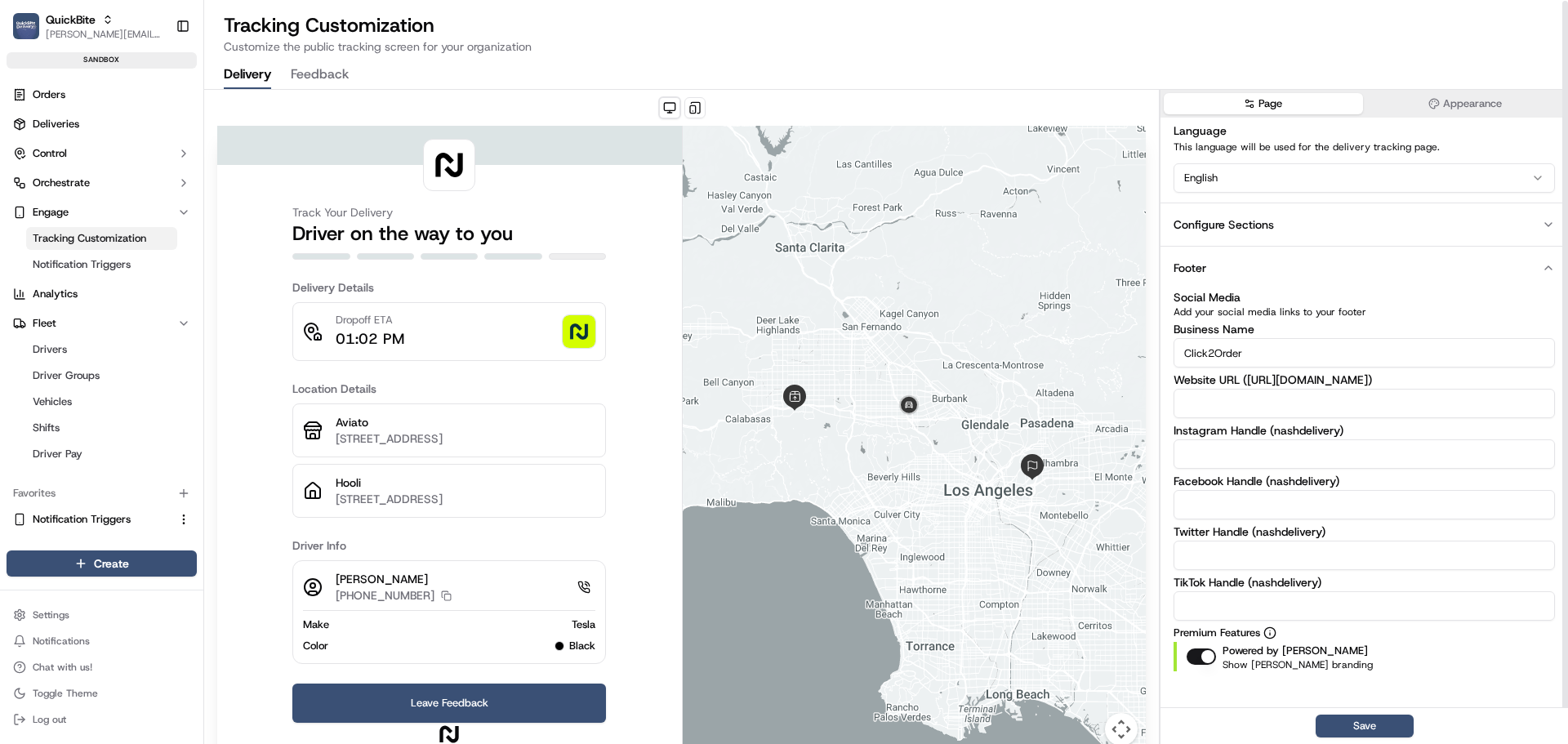
click at [1204, 661] on button "button" at bounding box center [1201, 657] width 30 height 17
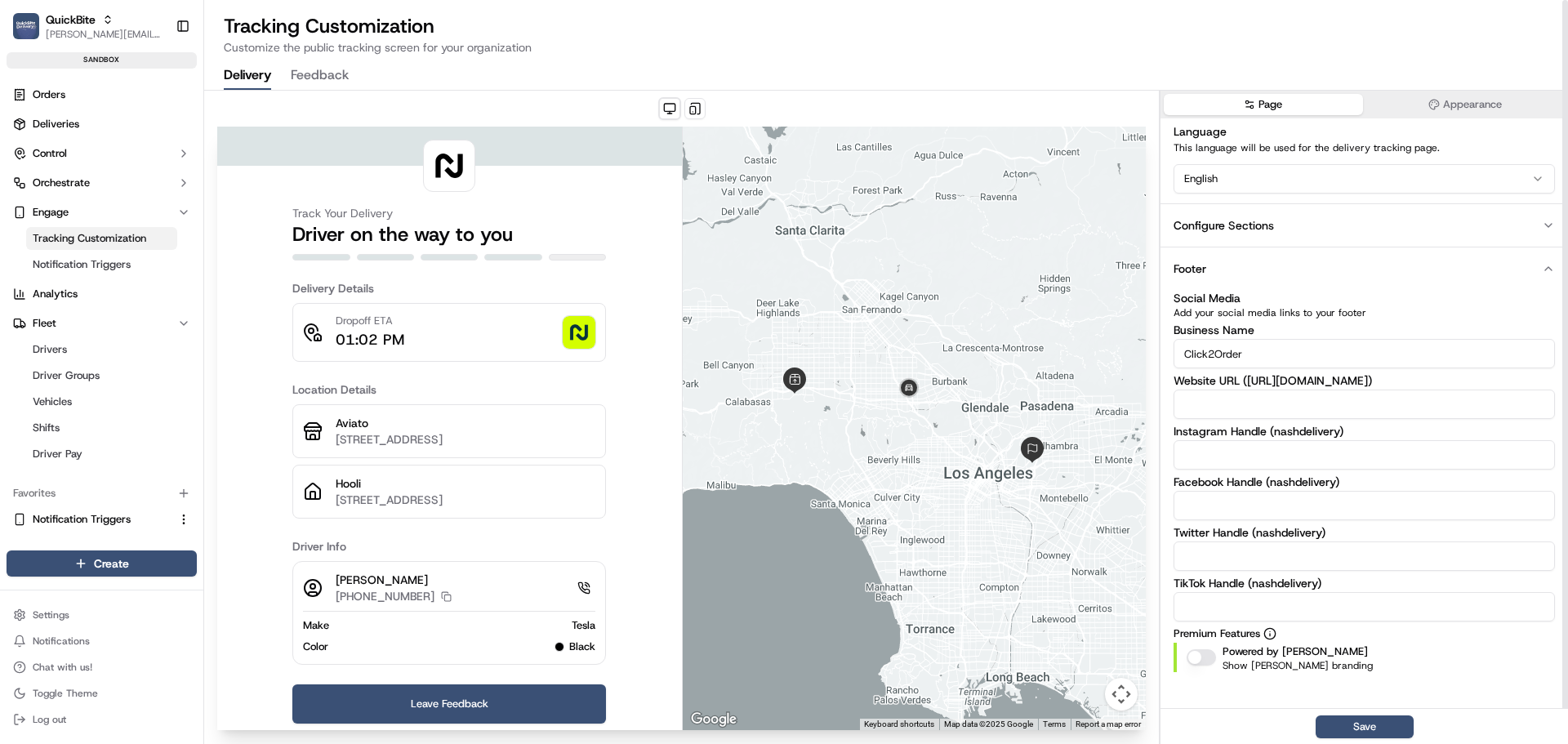
click at [1247, 212] on button "Configure Sections" at bounding box center [1364, 225] width 407 height 43
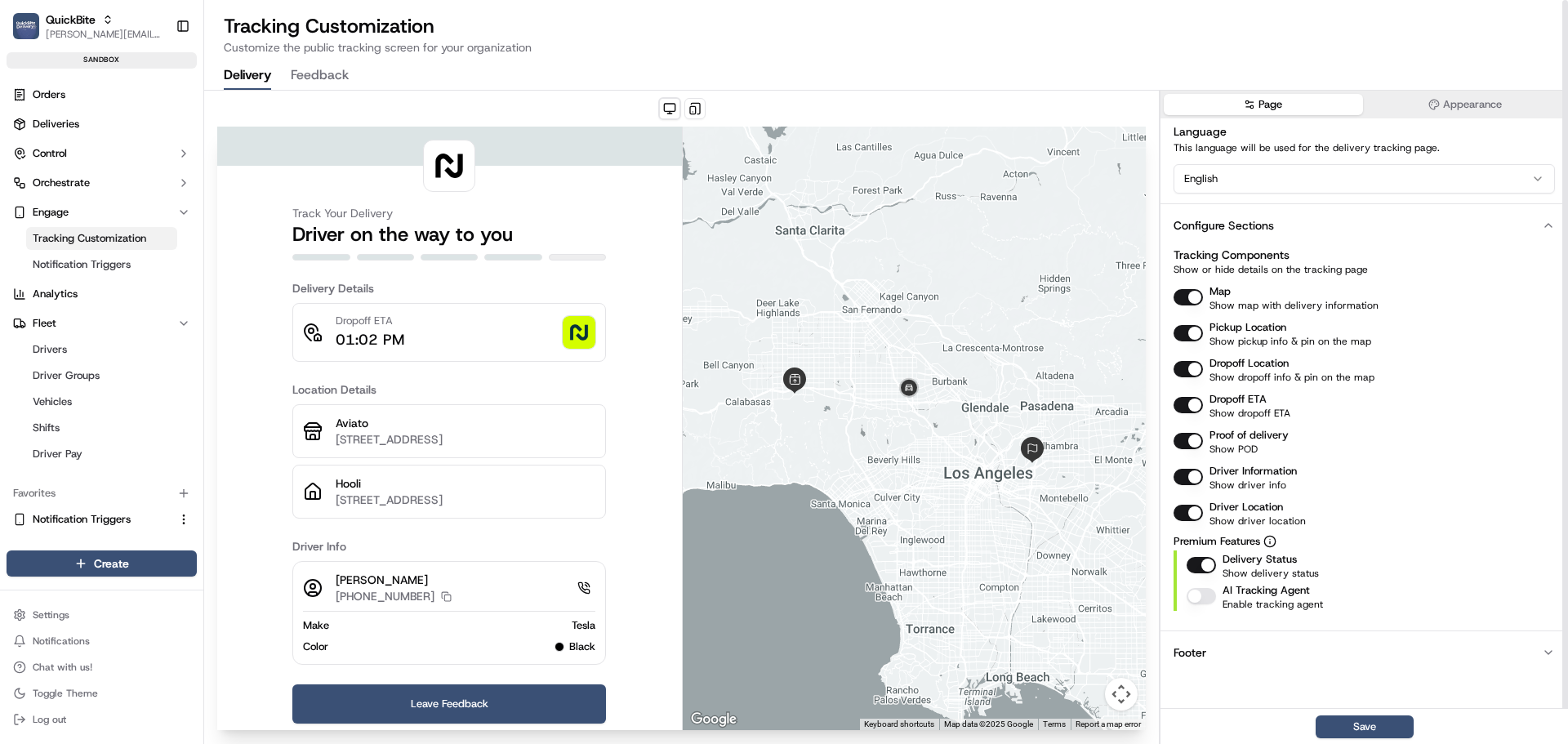
click at [1200, 293] on button "Map" at bounding box center [1188, 298] width 30 height 17
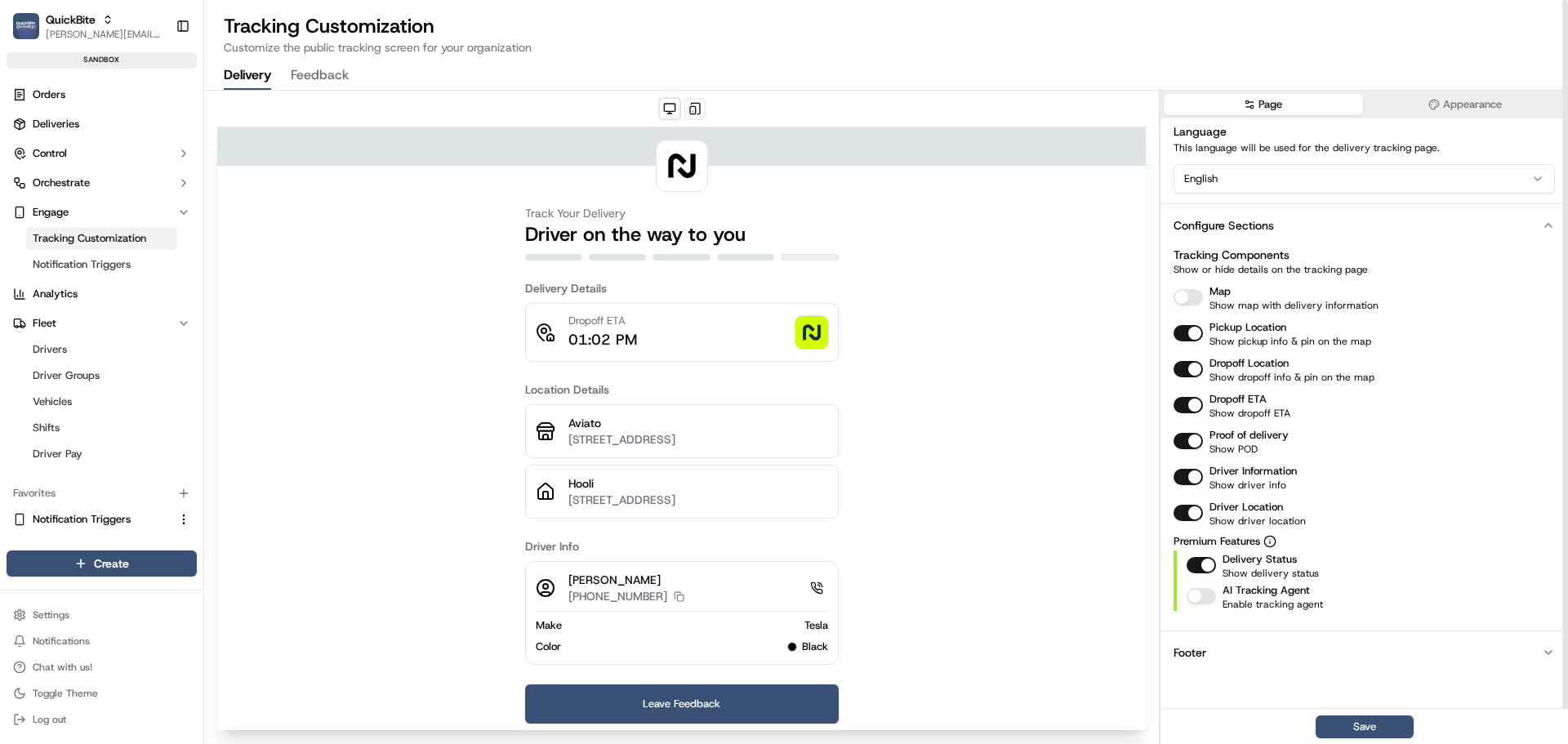
click at [1192, 293] on button "Map" at bounding box center [1188, 298] width 30 height 17
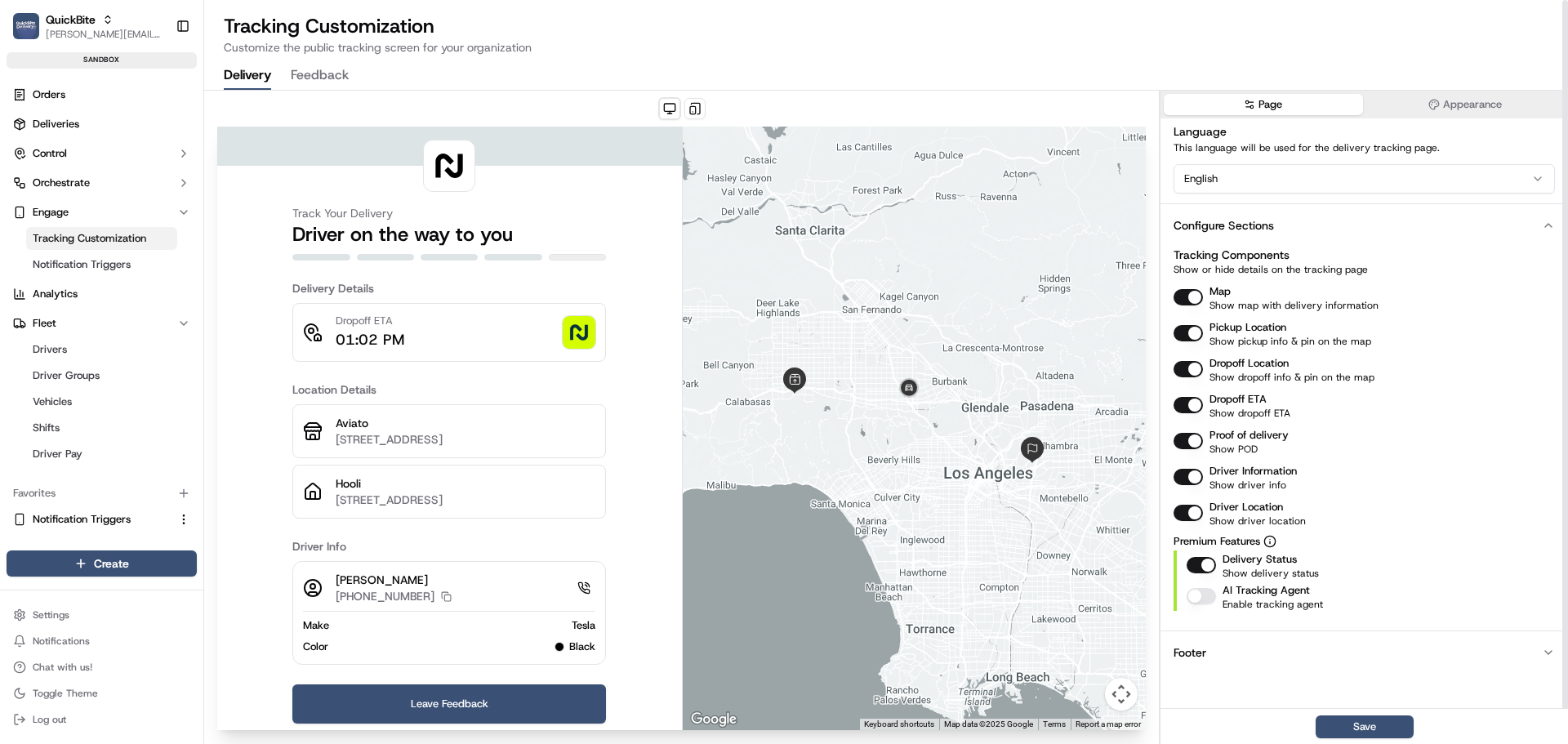
click at [1184, 335] on button "Pickup Location" at bounding box center [1188, 333] width 30 height 17
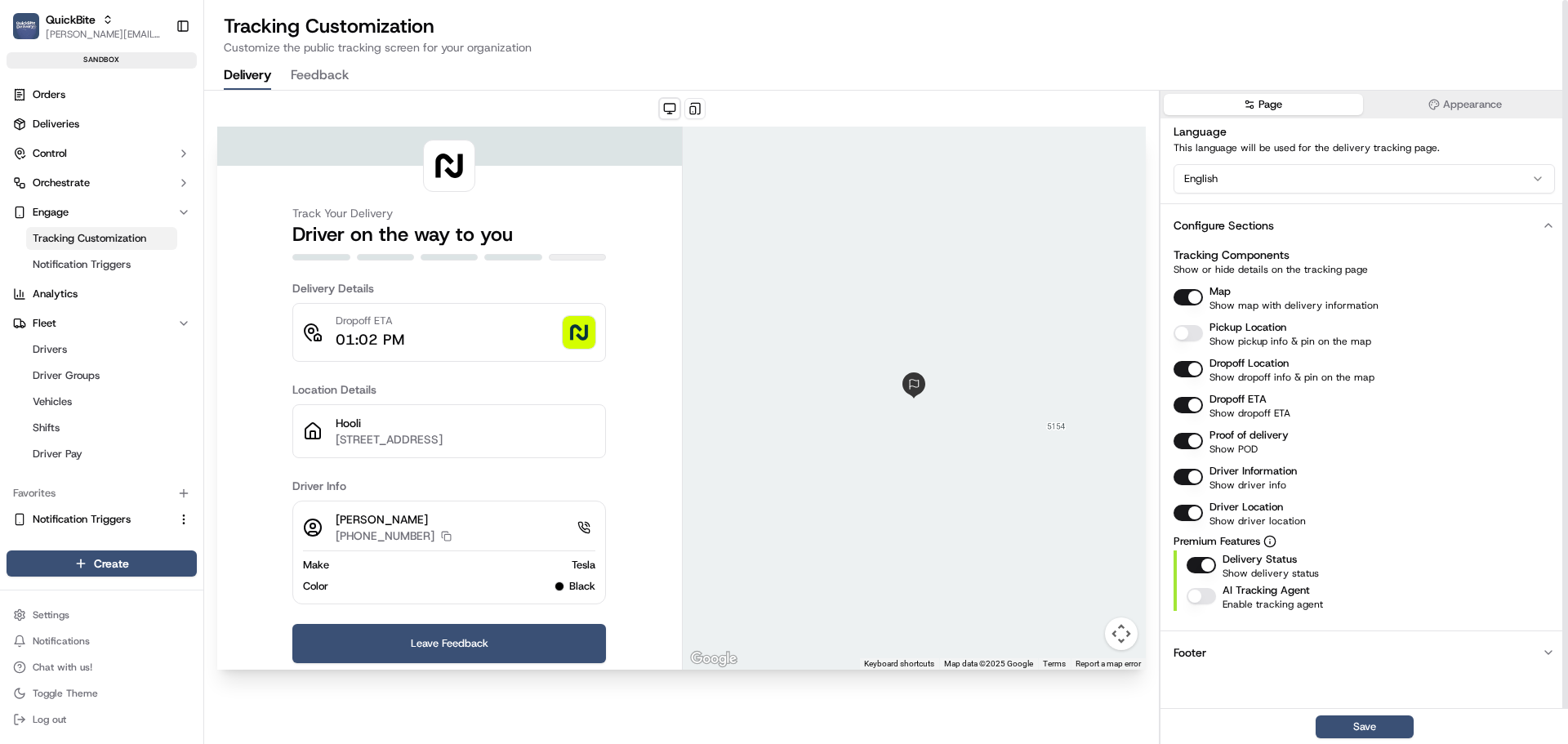
click at [1184, 336] on button "Pickup Location" at bounding box center [1188, 333] width 30 height 17
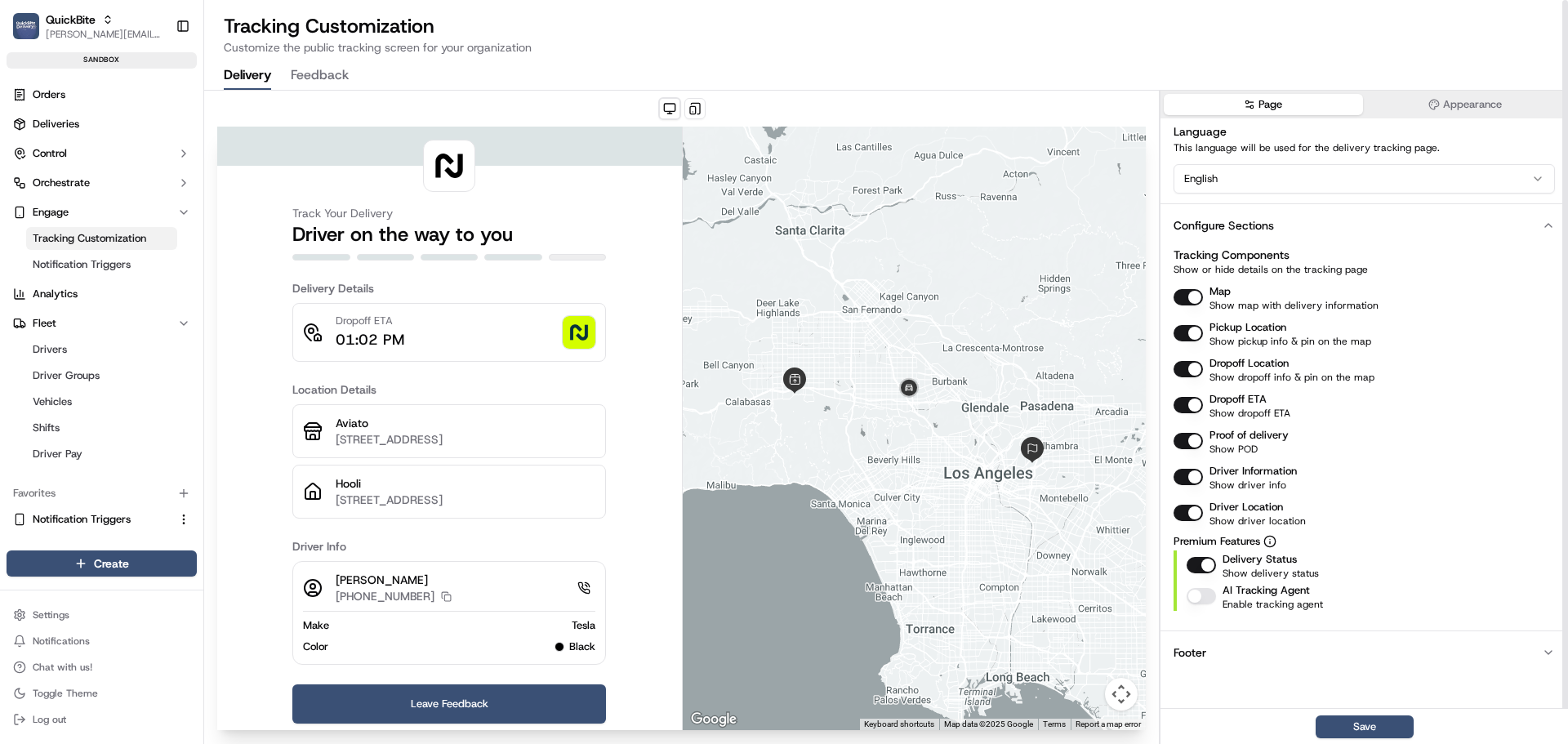
click at [1186, 405] on button "Dropoff ETA" at bounding box center [1188, 405] width 30 height 17
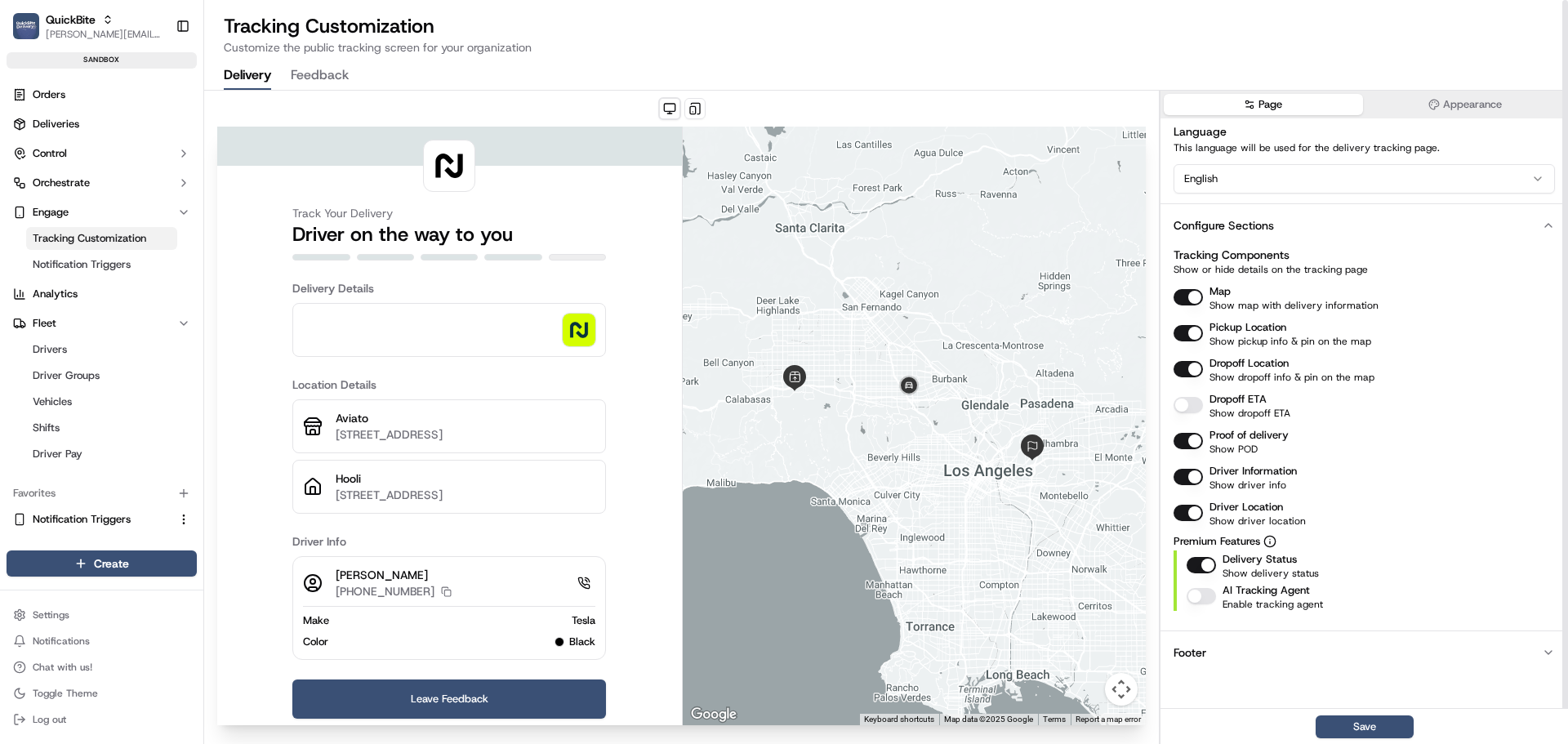
click at [1186, 405] on button "Dropoff ETA" at bounding box center [1188, 405] width 30 height 17
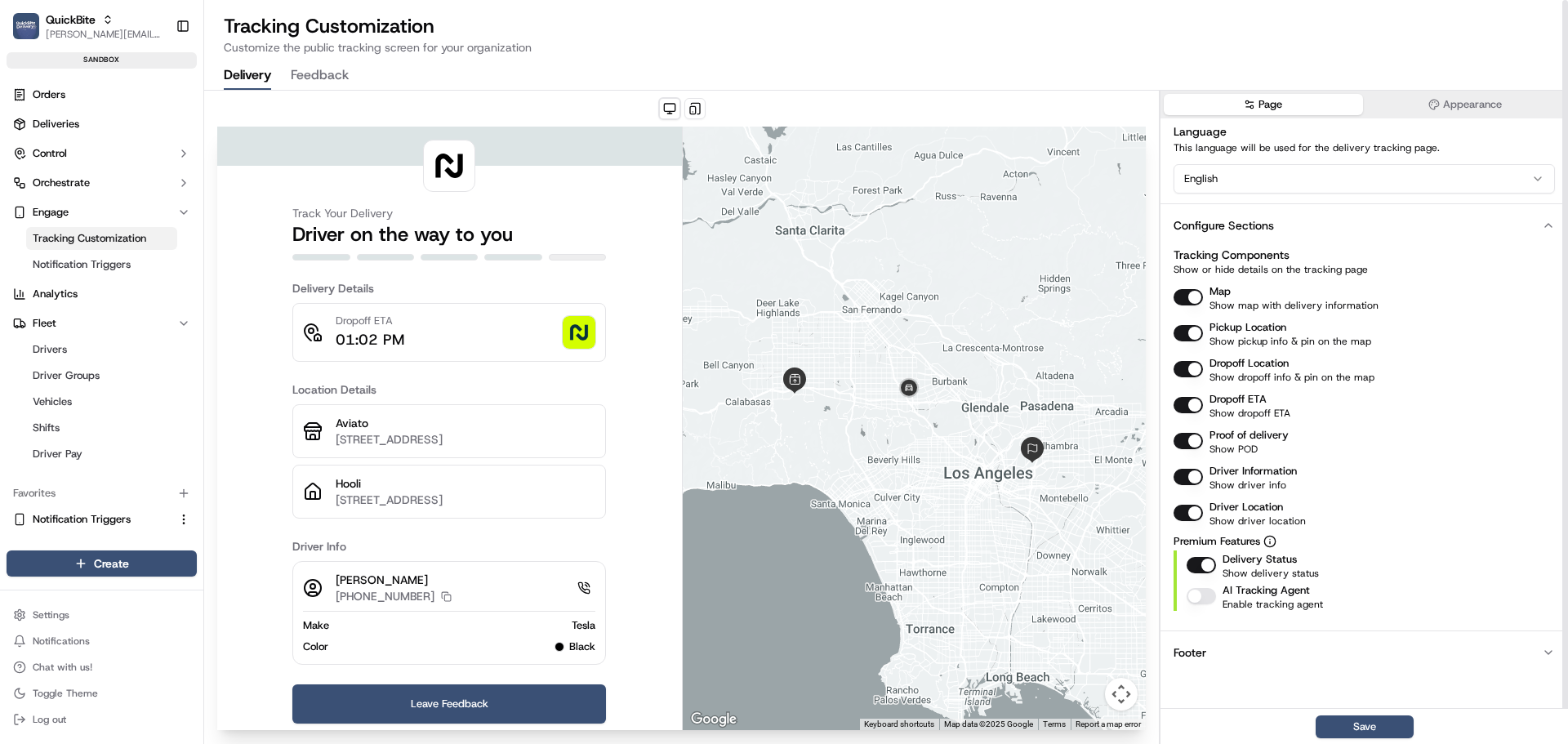
click at [1194, 443] on button "Proof of delivery" at bounding box center [1188, 441] width 30 height 17
click at [1183, 435] on button "Proof of delivery" at bounding box center [1188, 441] width 30 height 17
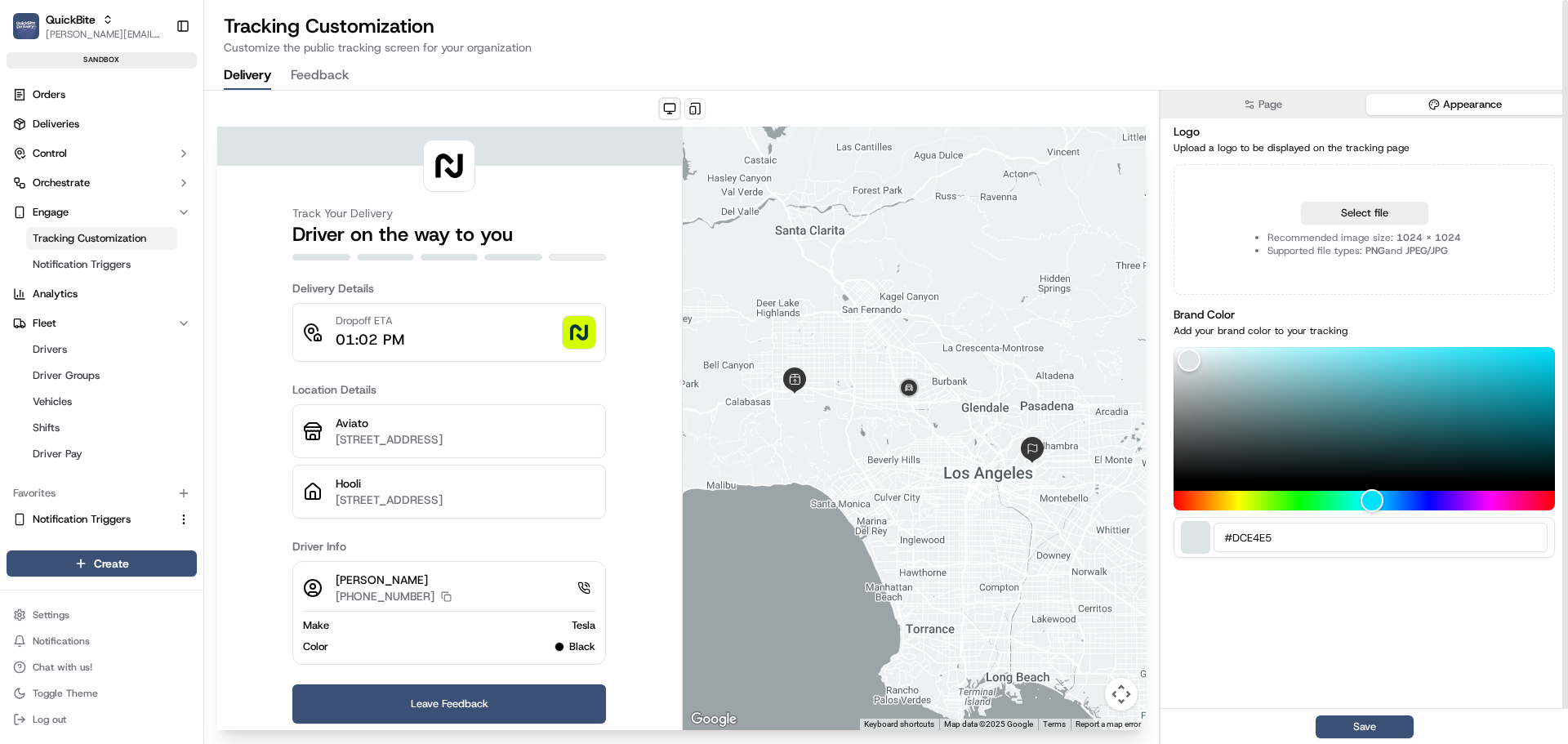
click at [1416, 105] on button "Appearance" at bounding box center [1466, 105] width 199 height 21
click at [1345, 419] on div "Color" at bounding box center [1364, 414] width 382 height 134
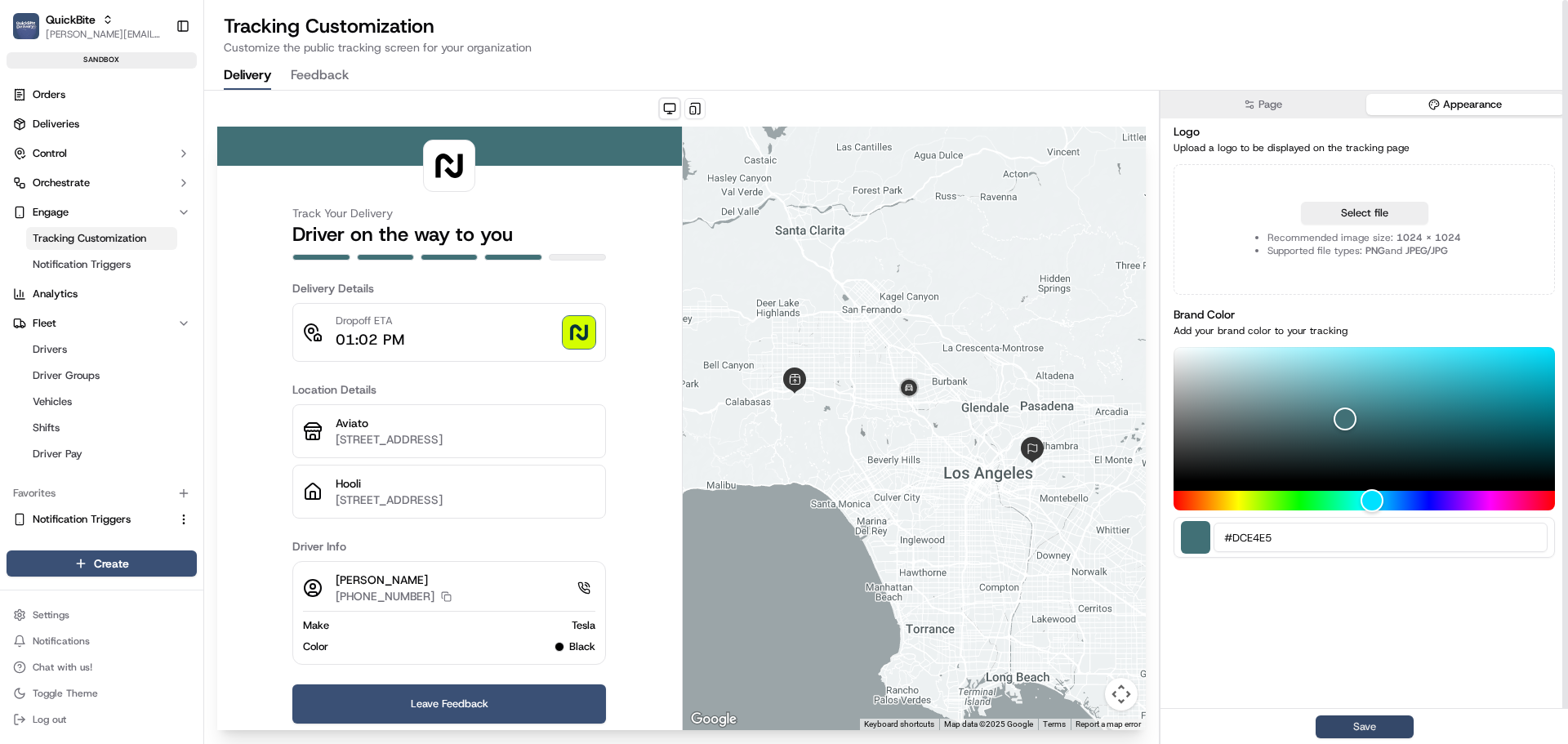
click at [1352, 724] on button "Save" at bounding box center [1364, 727] width 98 height 23
click at [1258, 104] on button "Page" at bounding box center [1263, 105] width 199 height 21
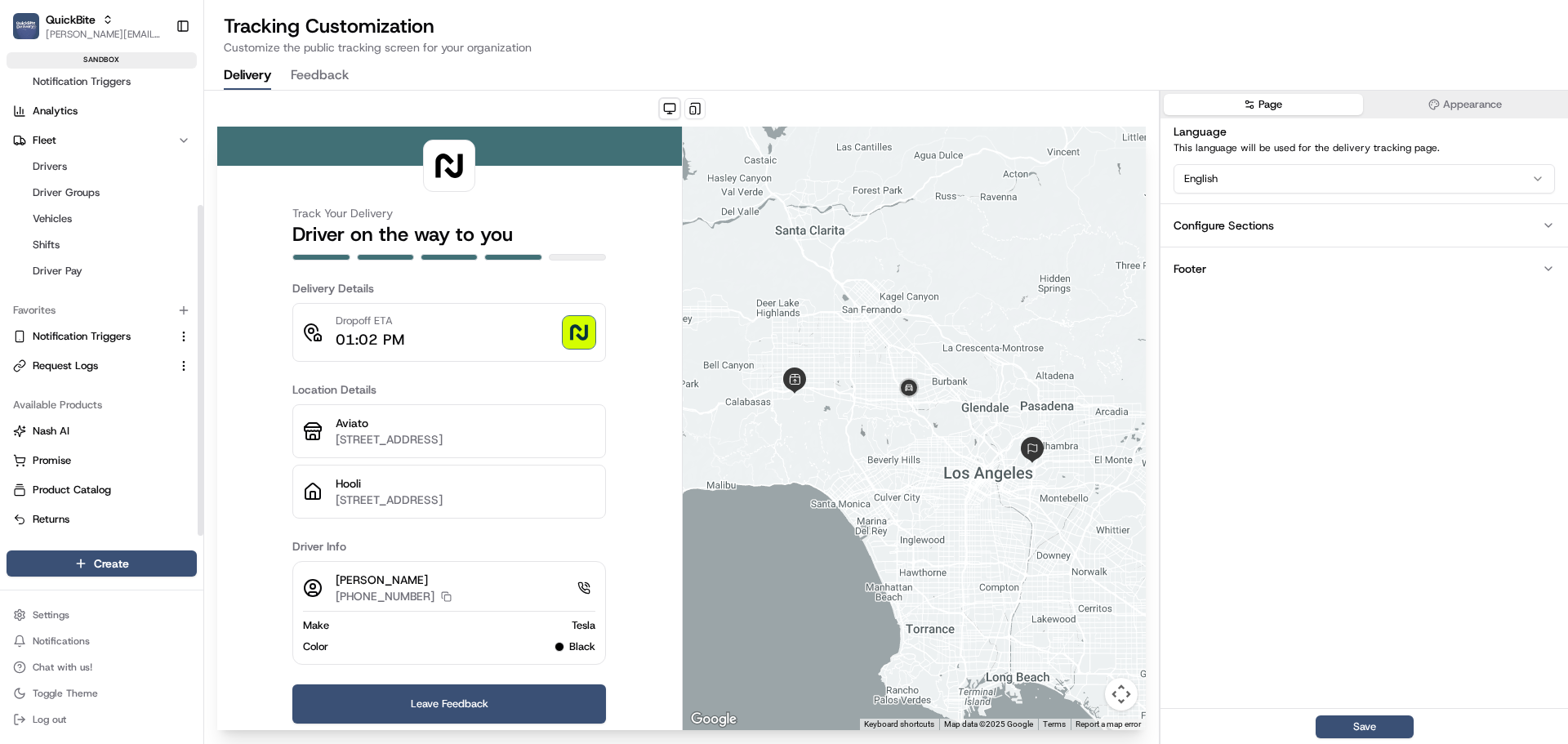
scroll to position [184, 0]
click at [1277, 225] on button "Configure Sections" at bounding box center [1364, 225] width 407 height 43
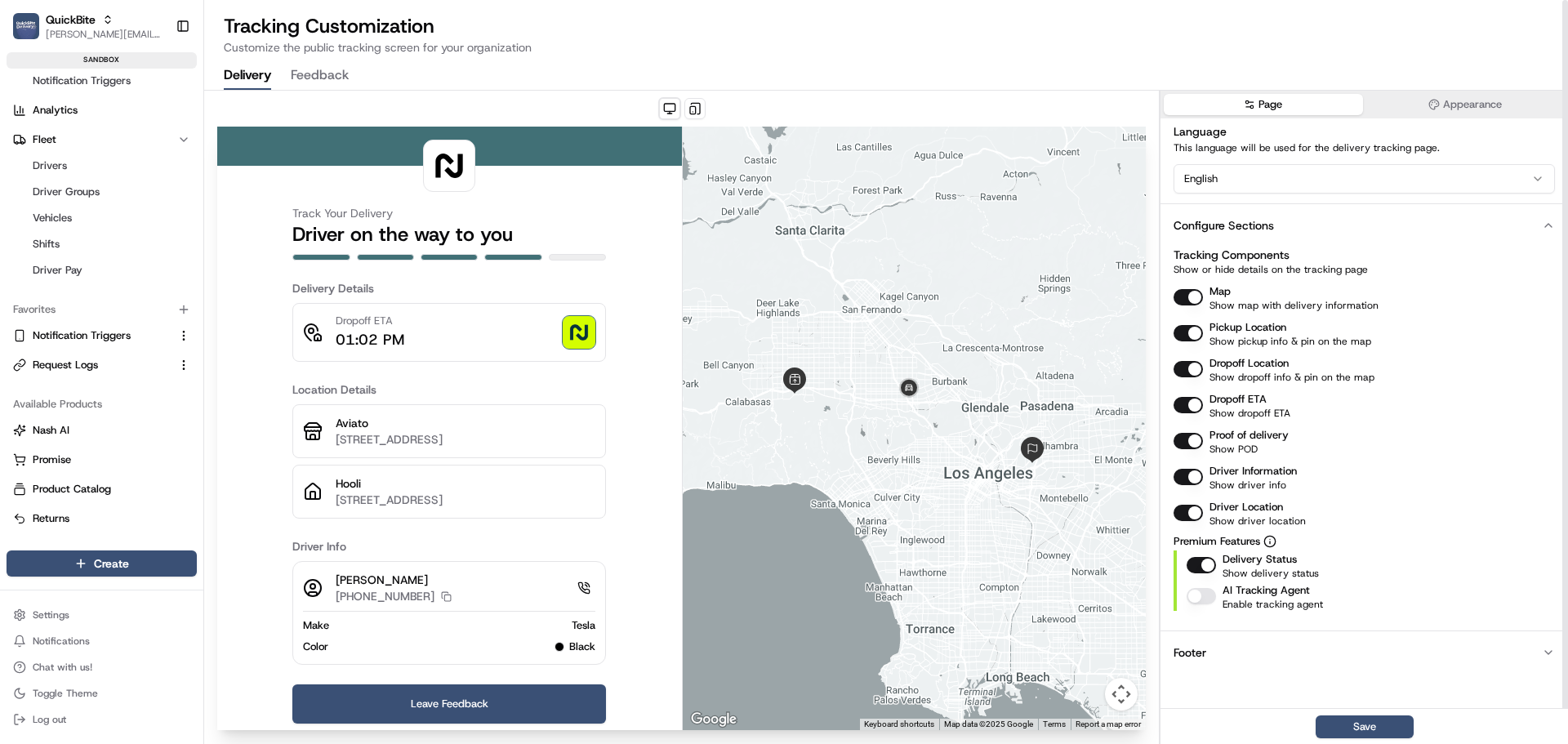
scroll to position [1, 0]
click at [1195, 595] on button "button" at bounding box center [1201, 596] width 30 height 17
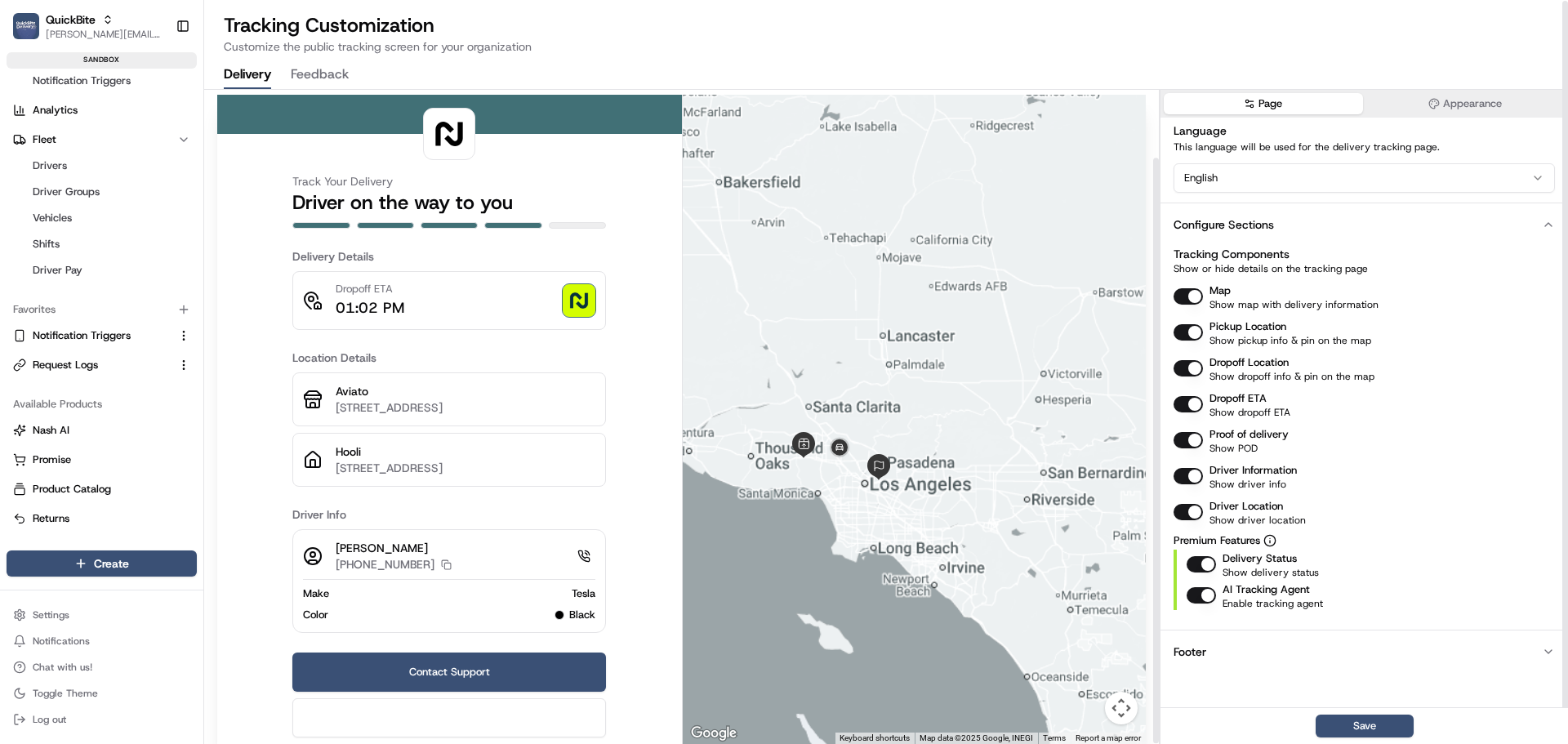
scroll to position [77, 0]
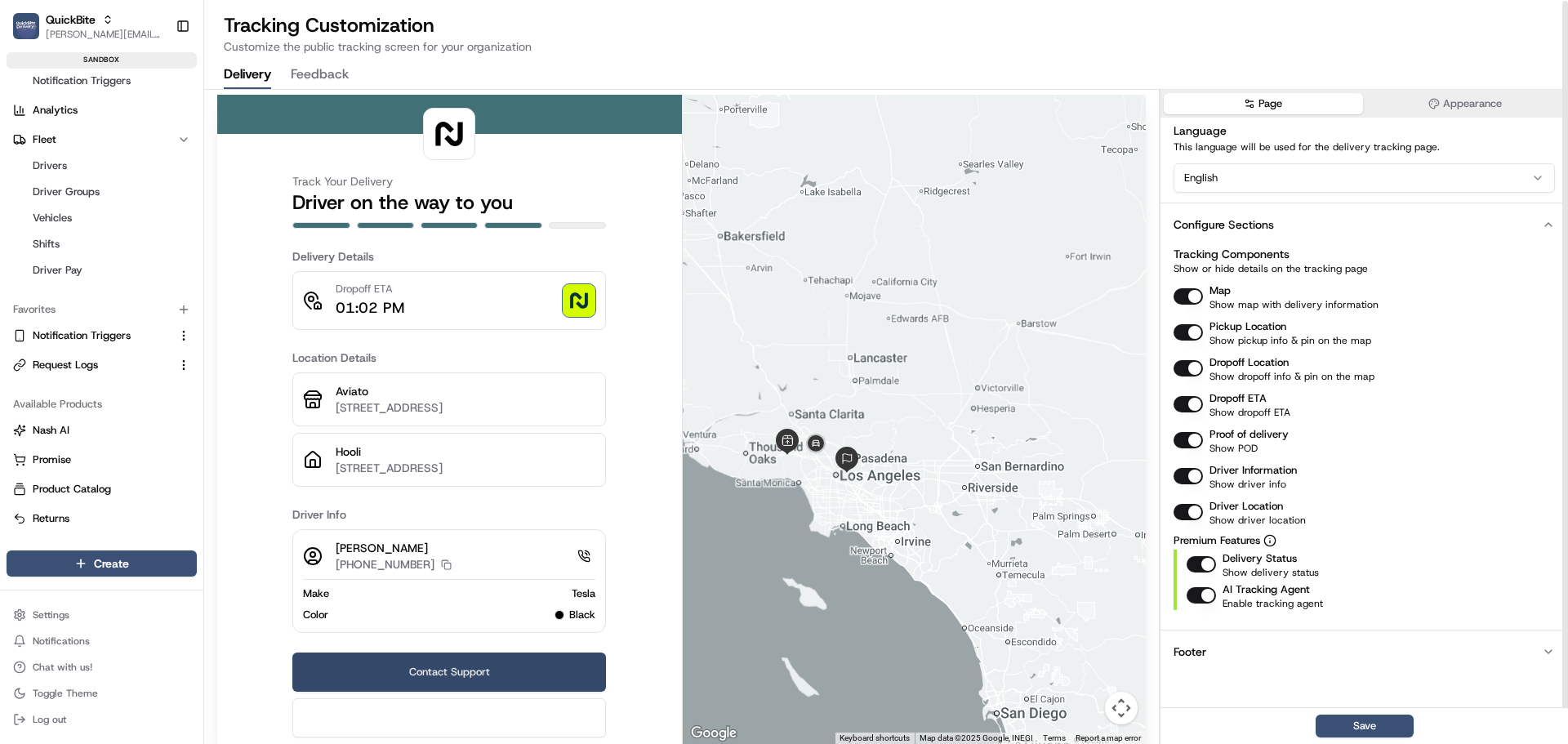
click at [446, 657] on button "Contact Support" at bounding box center [449, 672] width 314 height 39
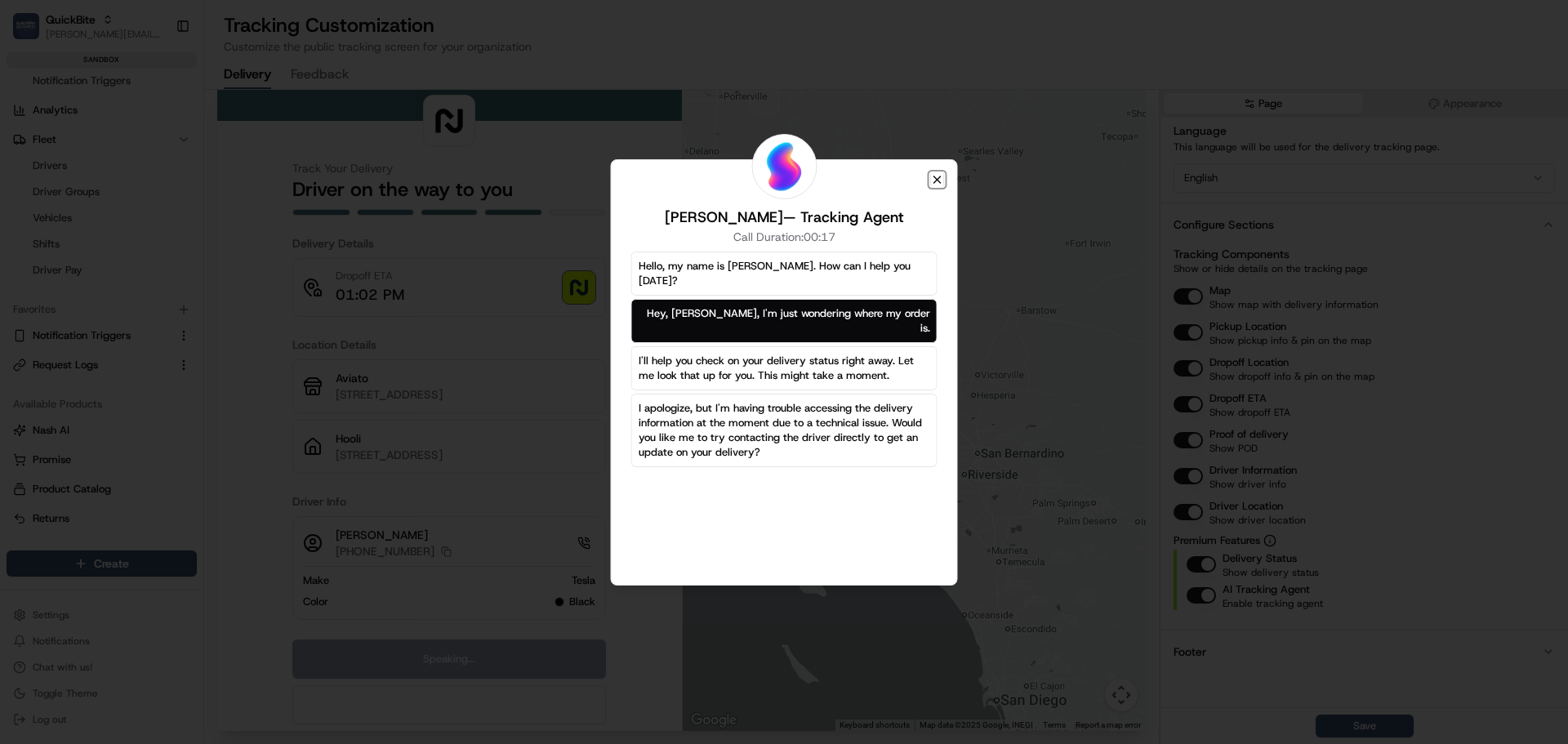
click at [938, 177] on icon "button" at bounding box center [938, 180] width 13 height 13
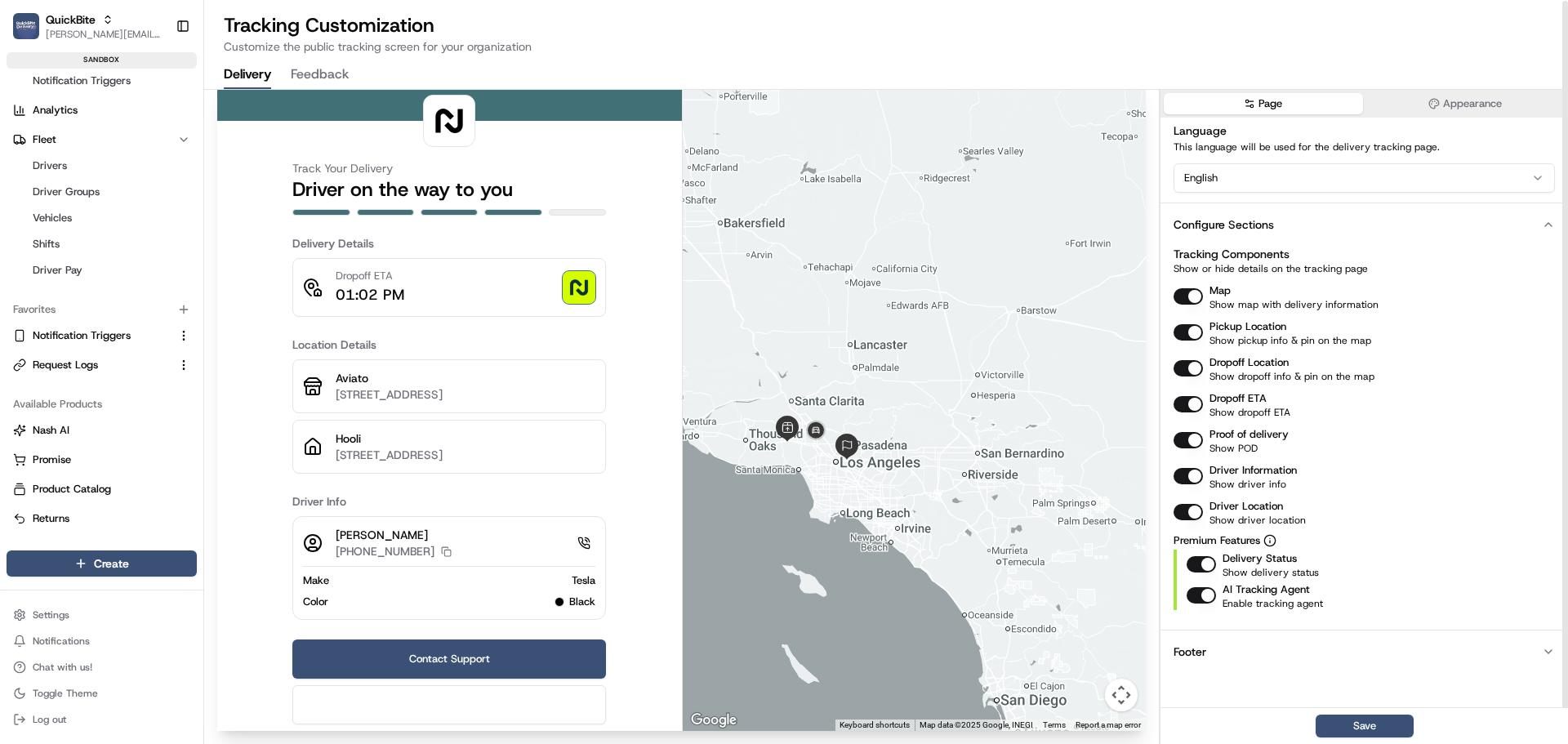
click at [1204, 594] on button "button" at bounding box center [1201, 596] width 30 height 17
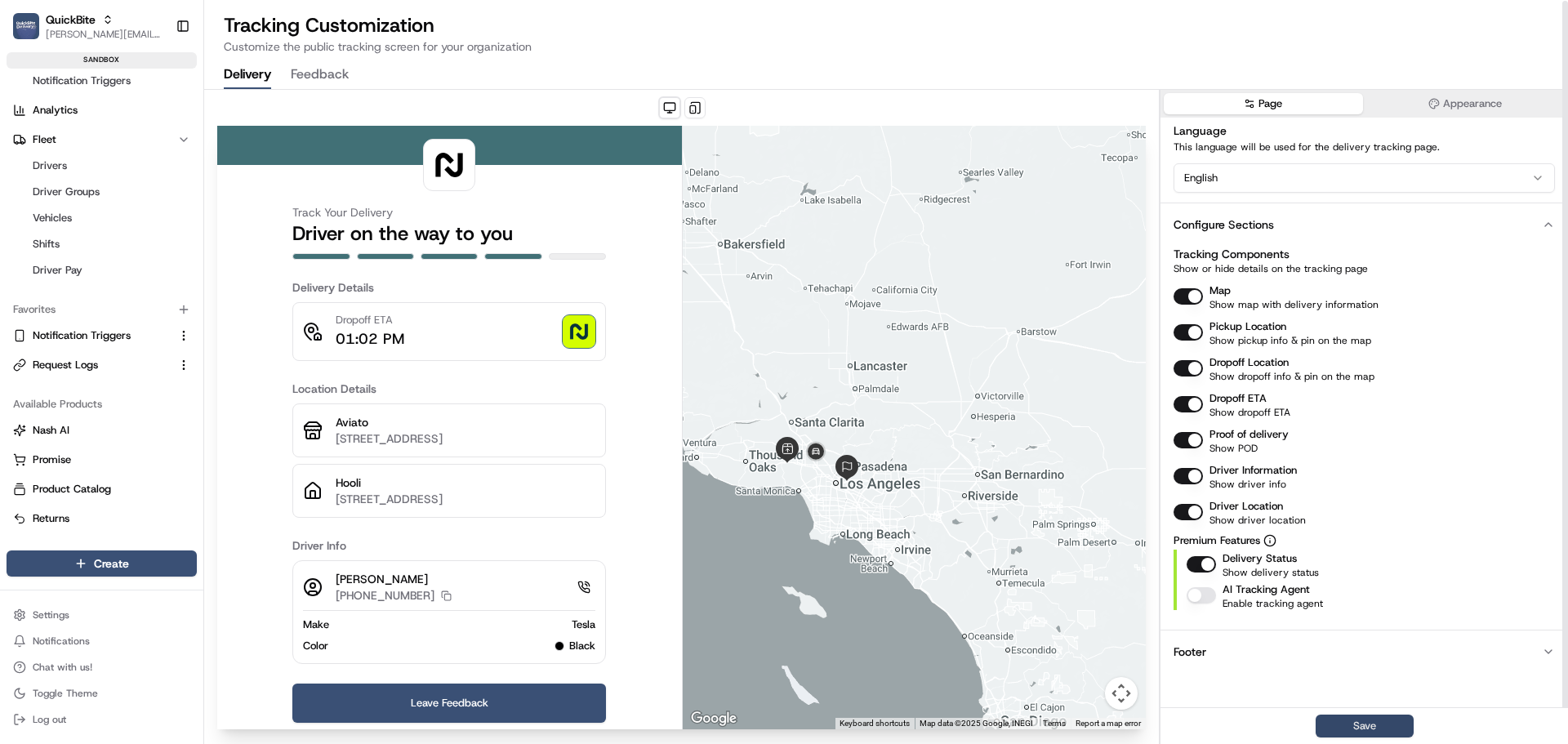
click at [1362, 723] on button "Save" at bounding box center [1364, 727] width 98 height 23
click at [65, 274] on span "Driver Pay" at bounding box center [58, 270] width 50 height 15
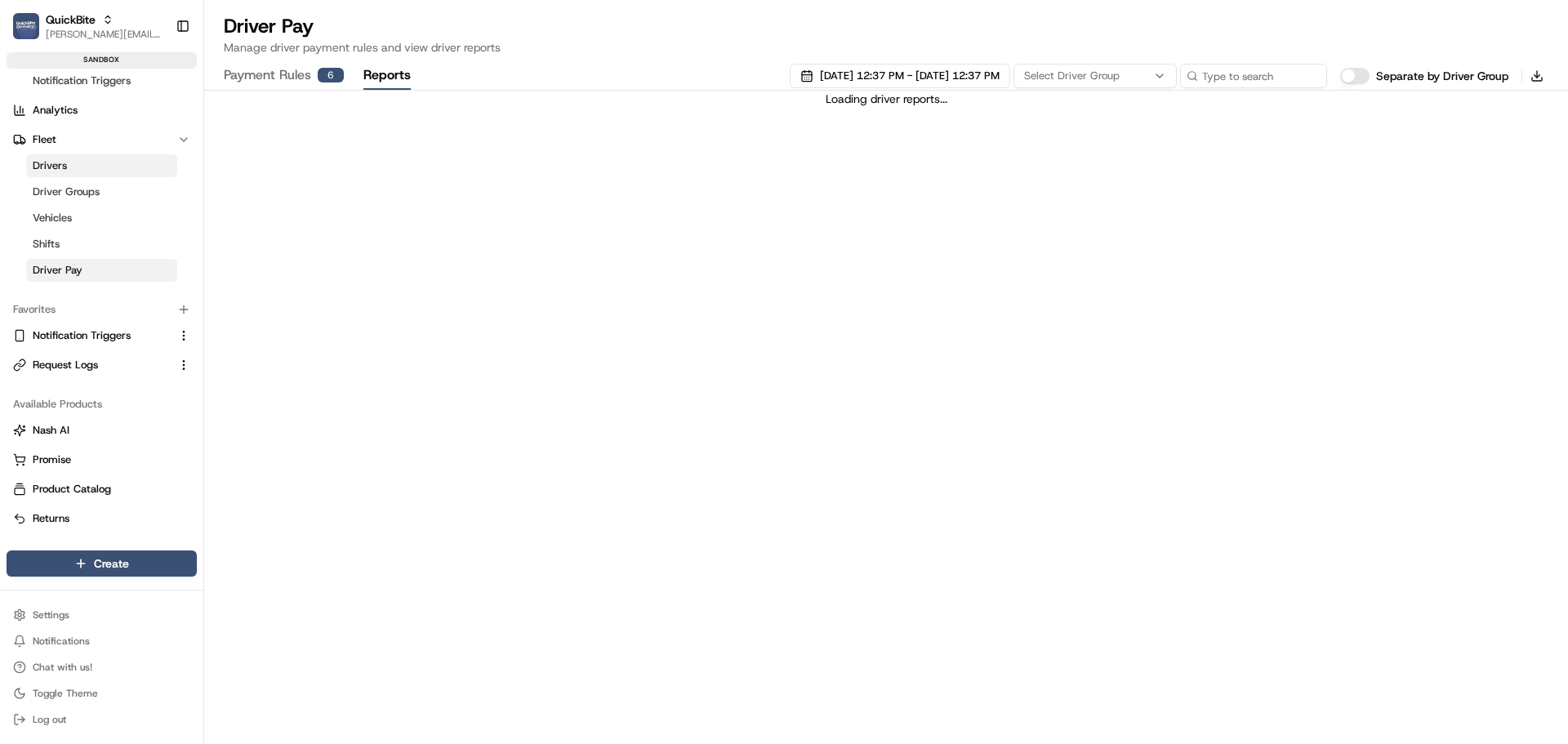
click at [383, 76] on button "Reports" at bounding box center [387, 76] width 47 height 28
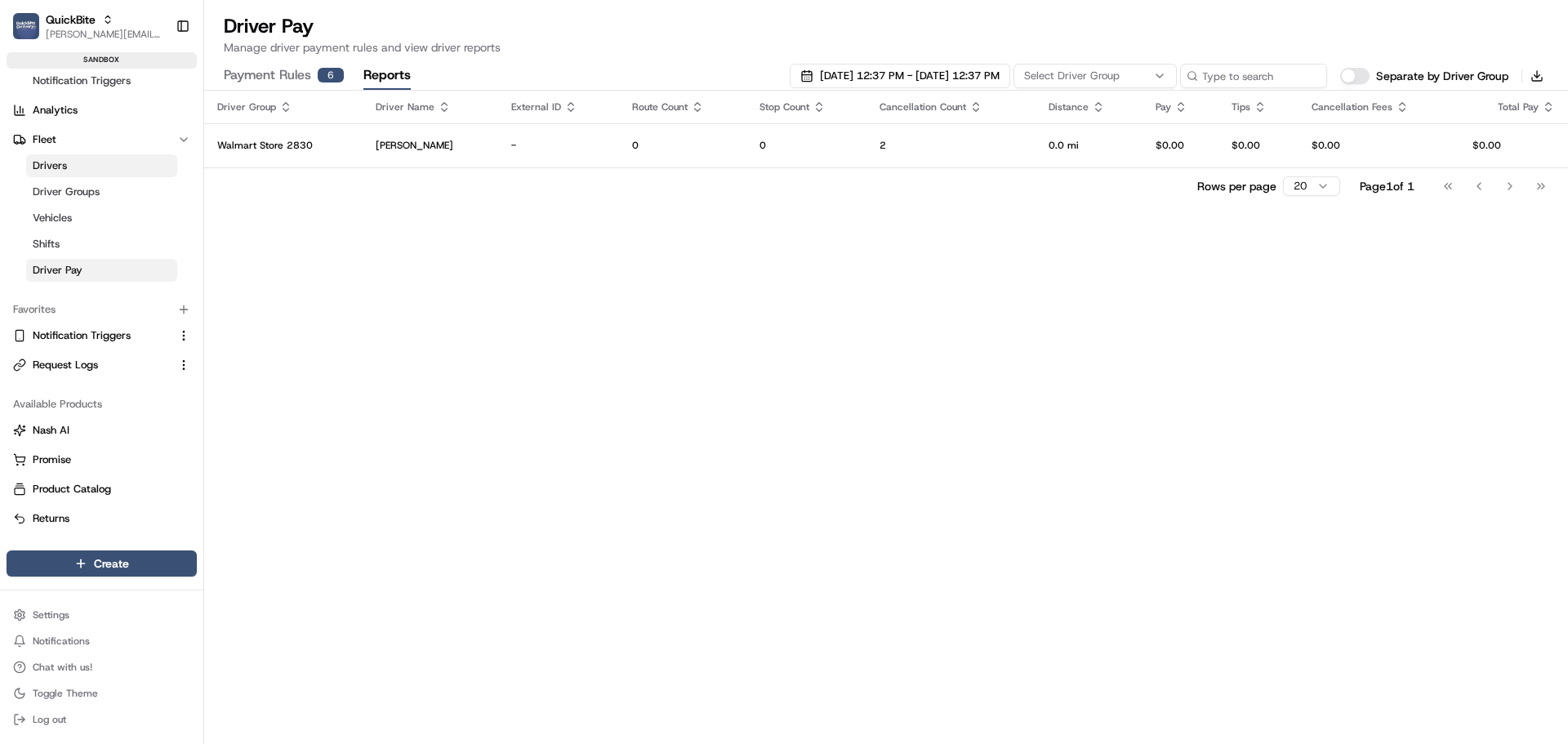
click at [1066, 70] on span "Select Driver Group" at bounding box center [1072, 76] width 96 height 15
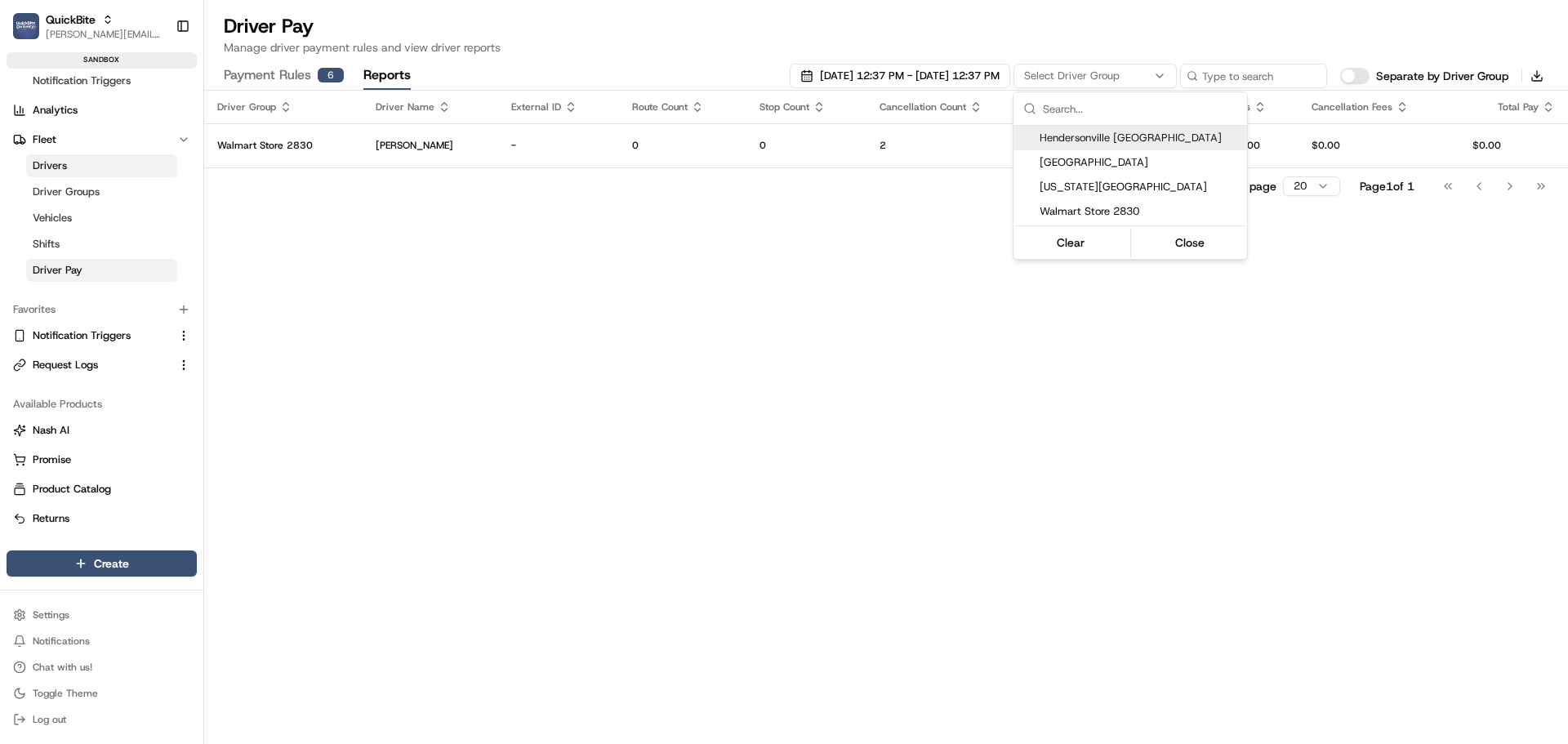
click at [1065, 70] on html "QuickBite jeff@usenash.com Toggle Sidebar sandbox Orders Deliveries Control Orc…" at bounding box center [784, 372] width 1568 height 744
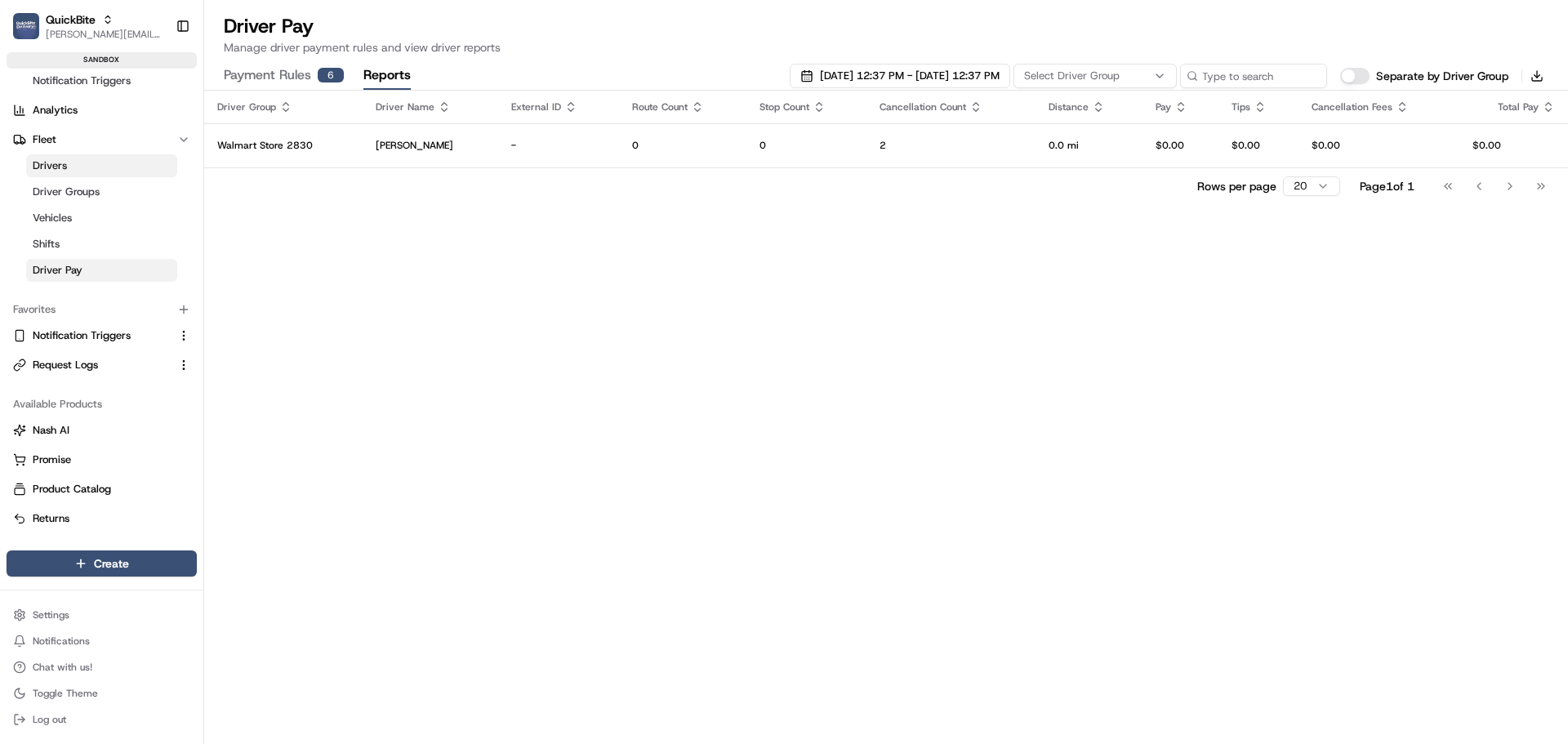
click at [1359, 75] on button "Separate by Driver Group" at bounding box center [1355, 76] width 30 height 17
click at [1354, 72] on button "Separate by Driver Group" at bounding box center [1355, 76] width 30 height 17
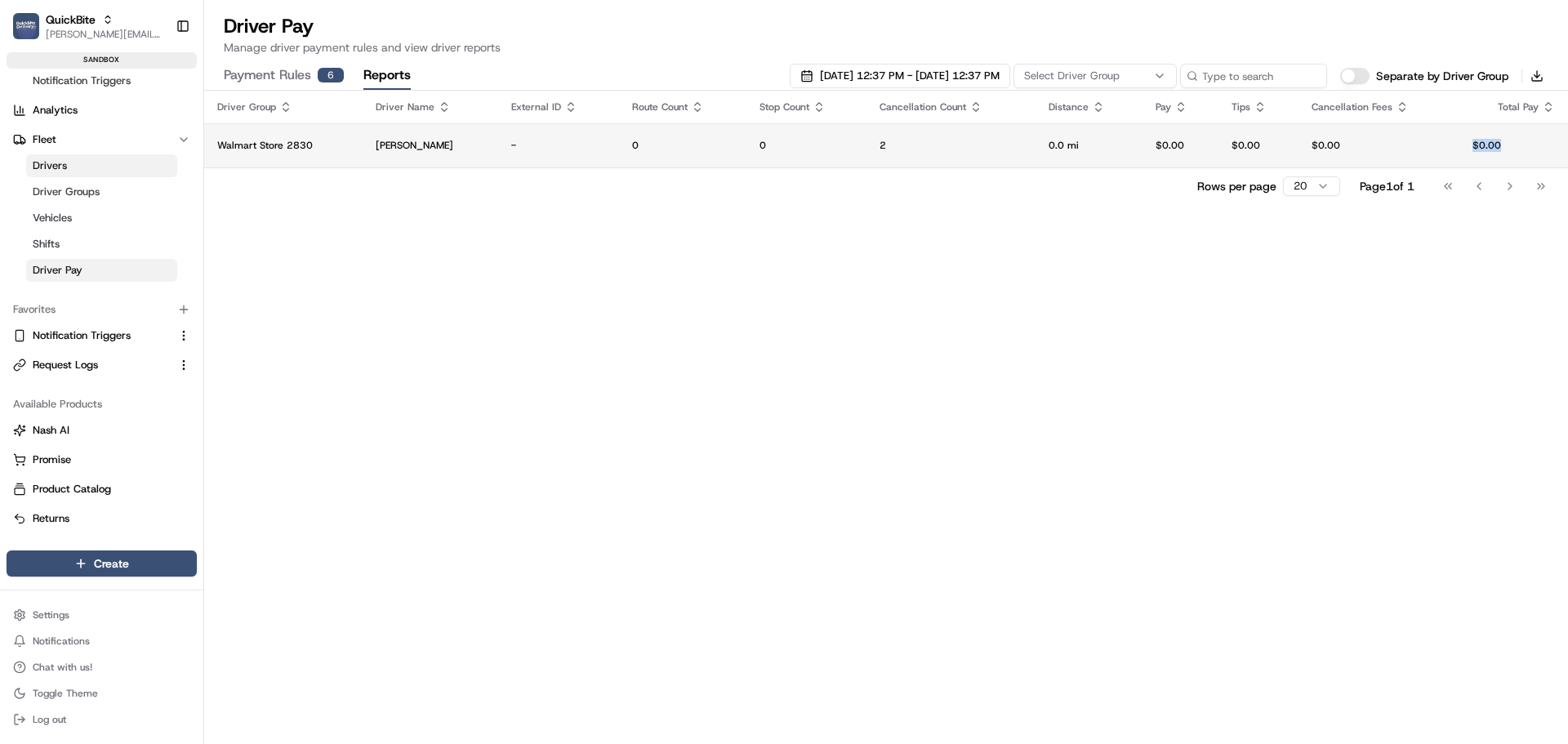
drag, startPoint x: 1509, startPoint y: 144, endPoint x: 1461, endPoint y: 142, distance: 48.0
click at [1461, 142] on td "$0.00" at bounding box center [1513, 145] width 108 height 44
click at [386, 141] on p "Jeff Sasse" at bounding box center [430, 145] width 109 height 13
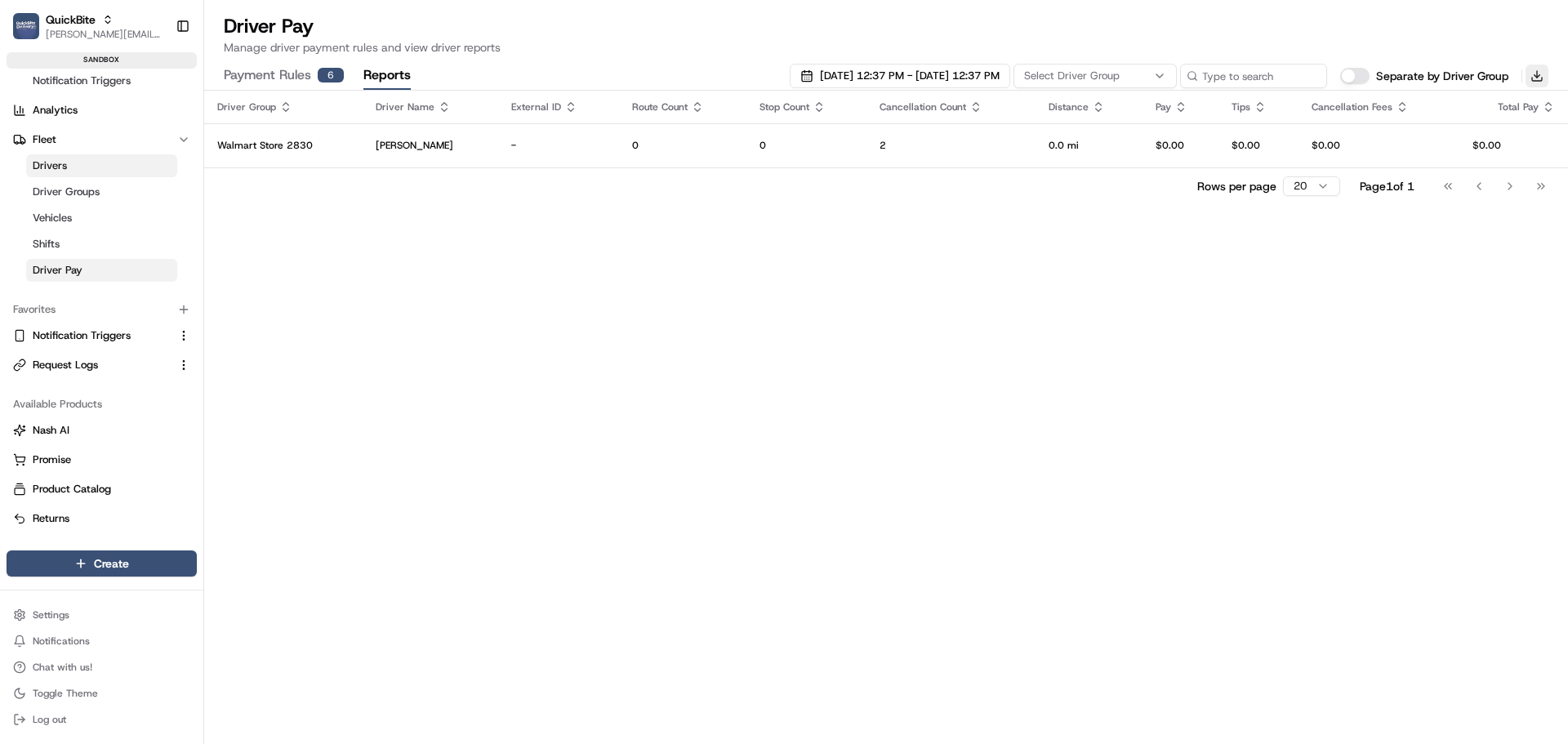
click at [1541, 74] on button "Download" at bounding box center [1537, 76] width 23 height 23
click at [1128, 284] on div "Driver Group Driver Name External ID Route Count Stop Count Cancellation Count …" at bounding box center [886, 417] width 1364 height 654
click at [867, 78] on span "09/11/2025 12:37 PM - 09/18/2025 12:37 PM" at bounding box center [909, 76] width 179 height 15
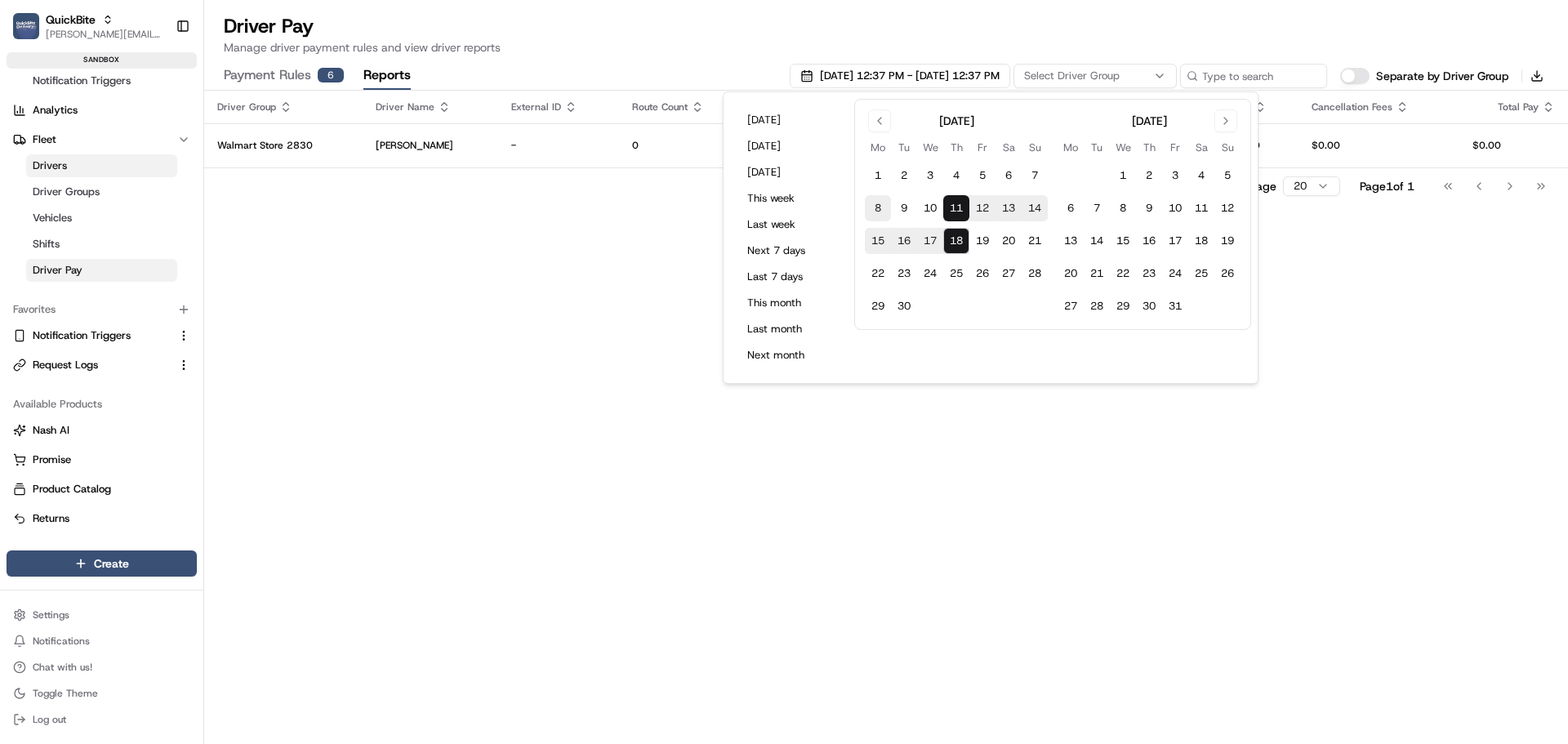
click at [876, 204] on button "8" at bounding box center [878, 208] width 26 height 26
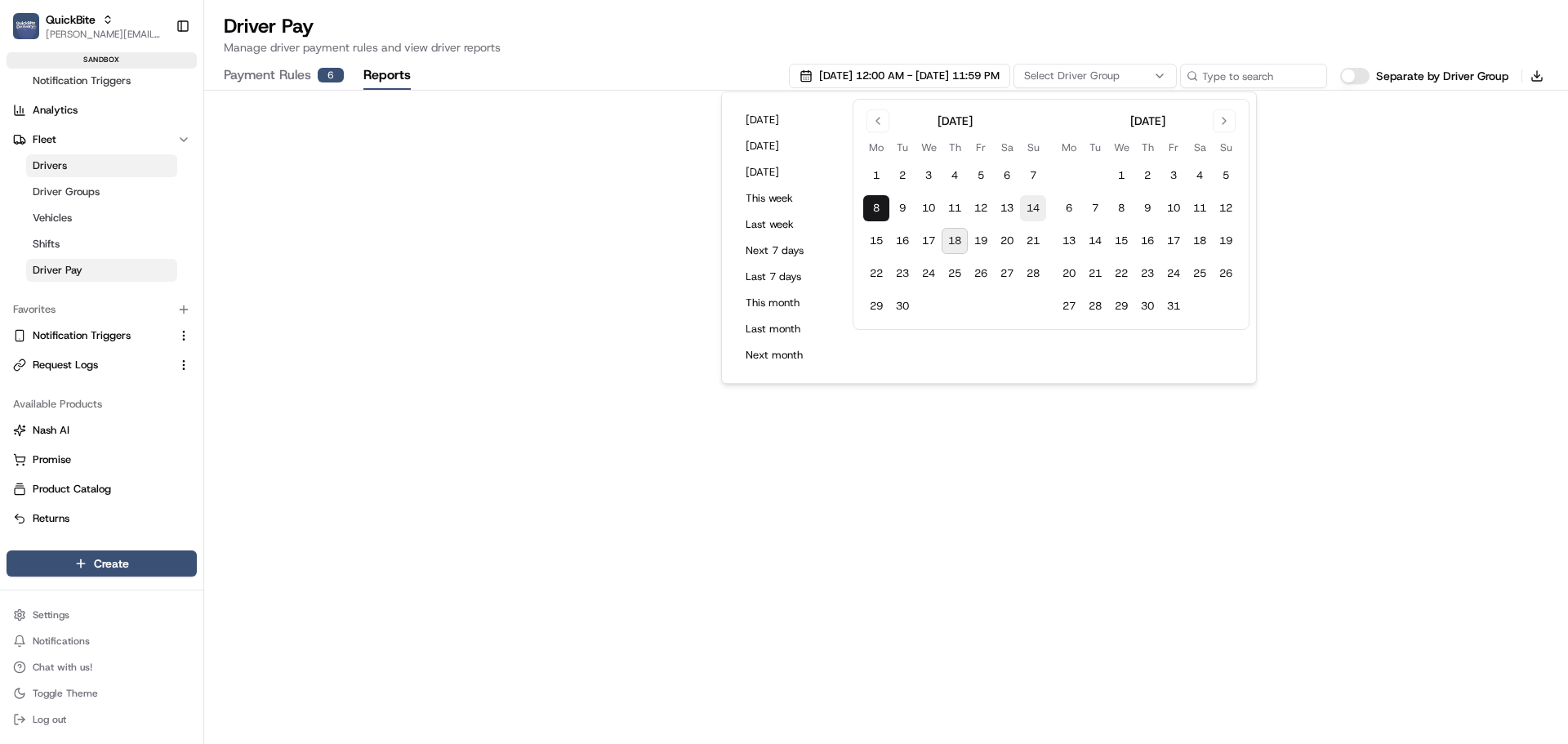
click at [1030, 207] on button "14" at bounding box center [1033, 208] width 26 height 26
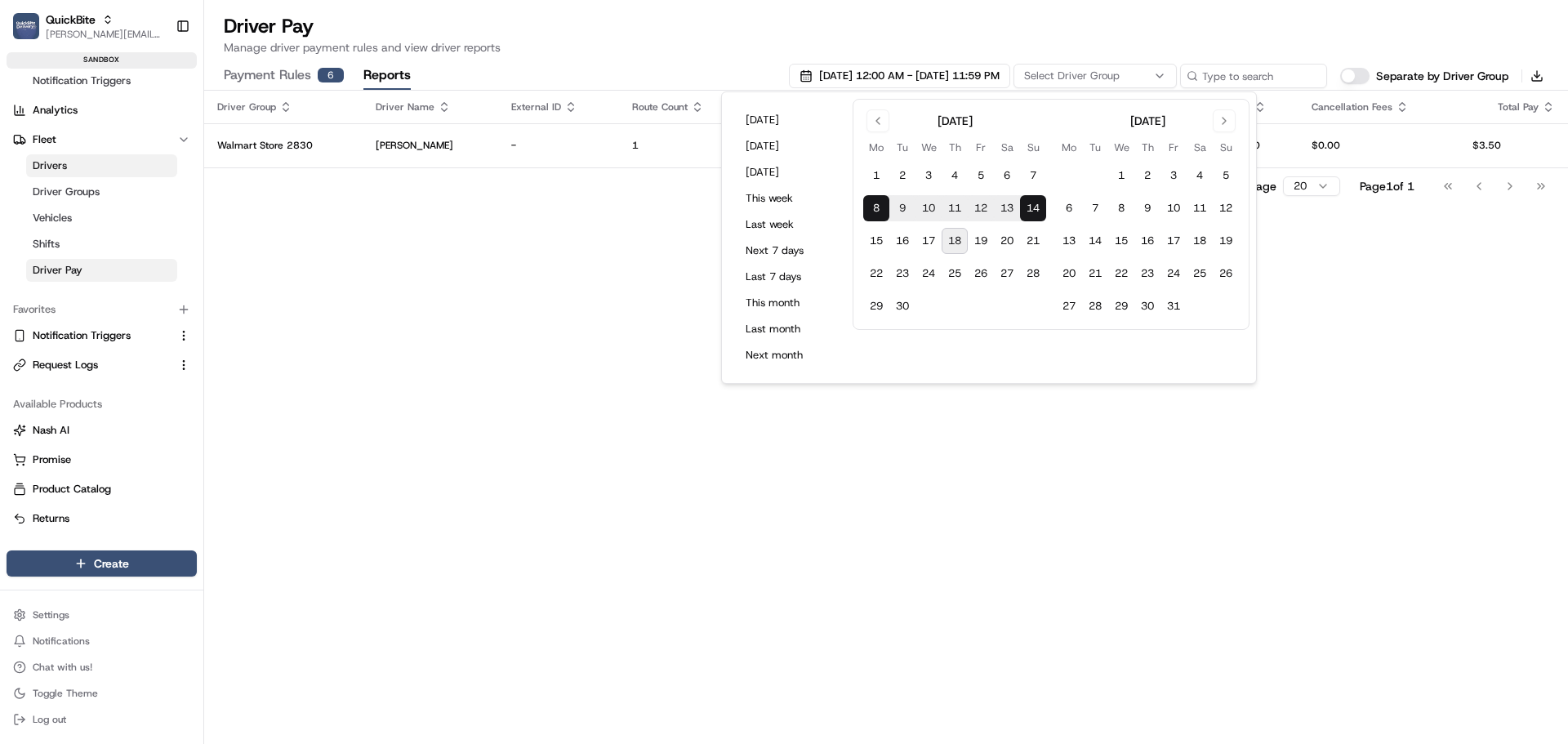
click at [1319, 230] on div "Driver Group Driver Name External ID Route Count Stop Count Cancellation Count …" at bounding box center [886, 417] width 1364 height 654
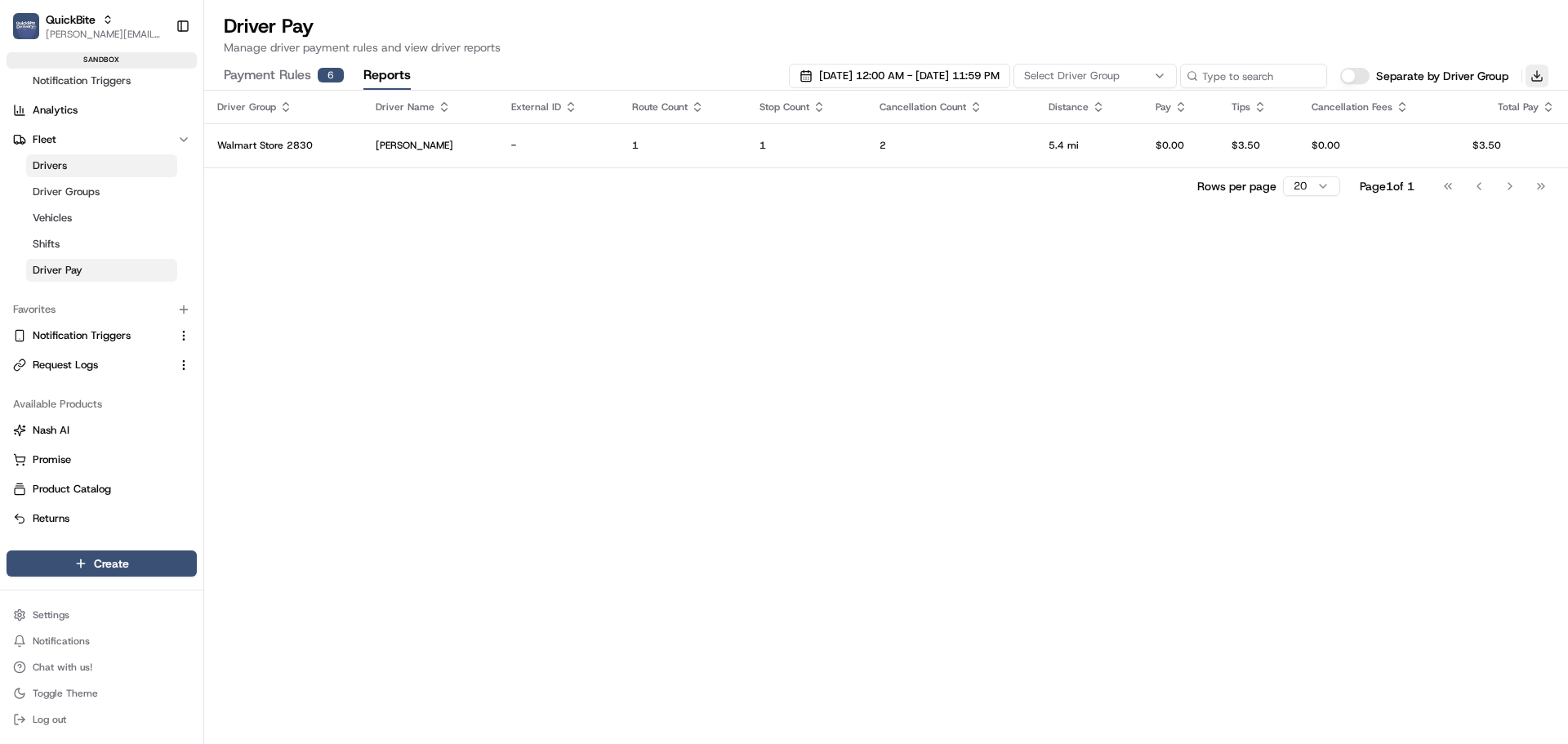
click at [1542, 78] on button "Download" at bounding box center [1537, 76] width 23 height 23
click at [89, 36] on span "[PERSON_NAME][EMAIL_ADDRESS][DOMAIN_NAME]" at bounding box center [103, 35] width 116 height 13
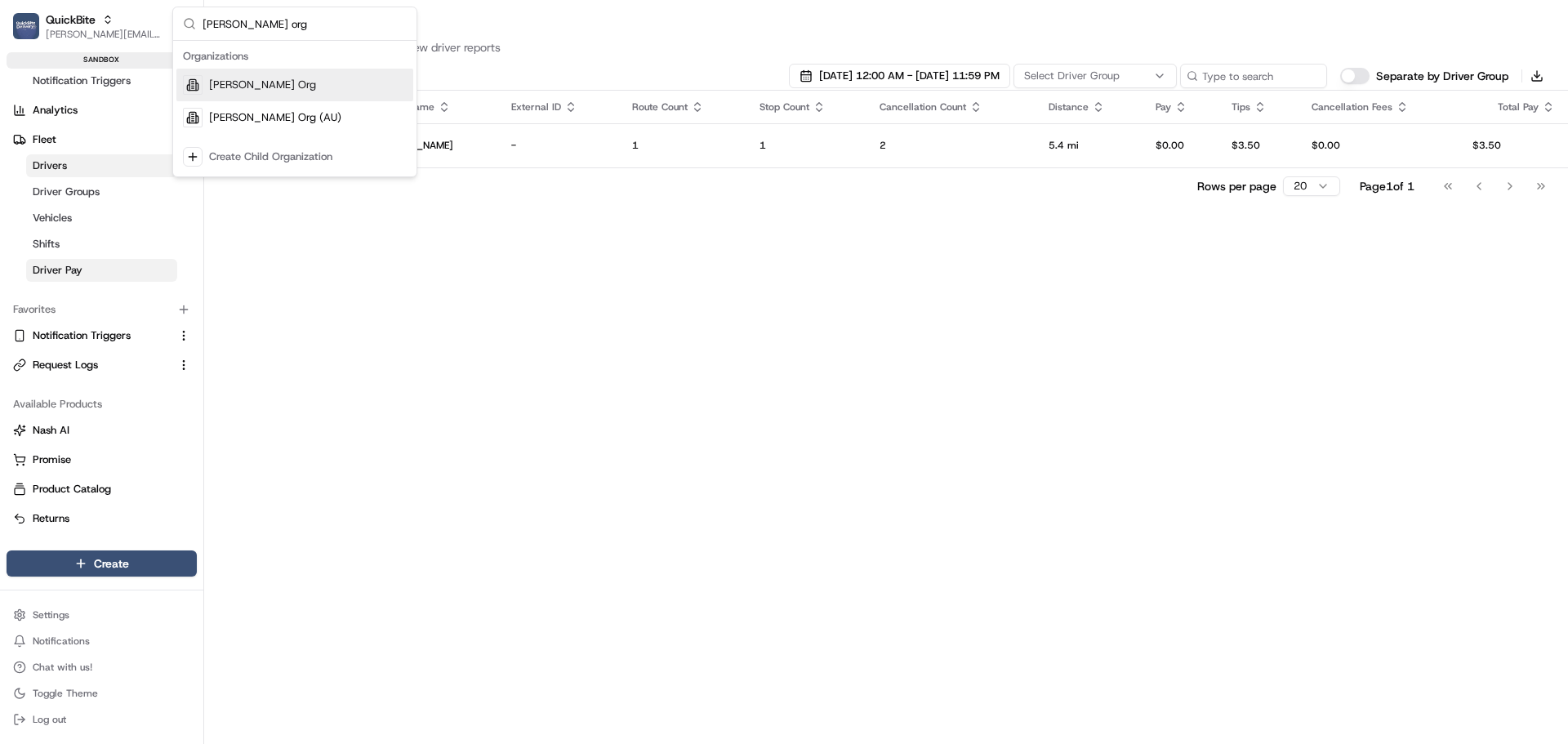
type input "nash org"
click at [246, 84] on span "Nash Org" at bounding box center [262, 85] width 107 height 15
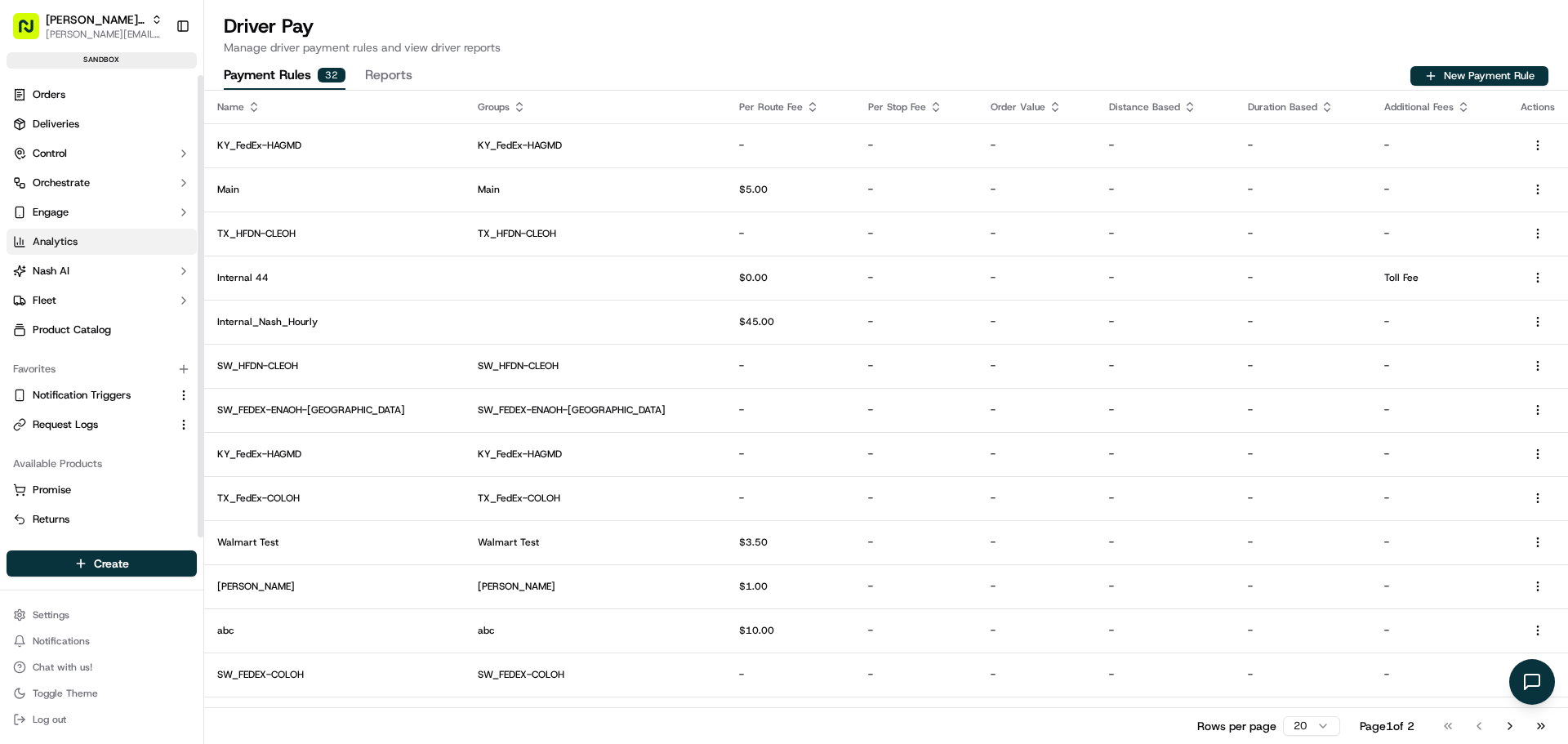
click at [77, 243] on span "Analytics" at bounding box center [55, 242] width 45 height 15
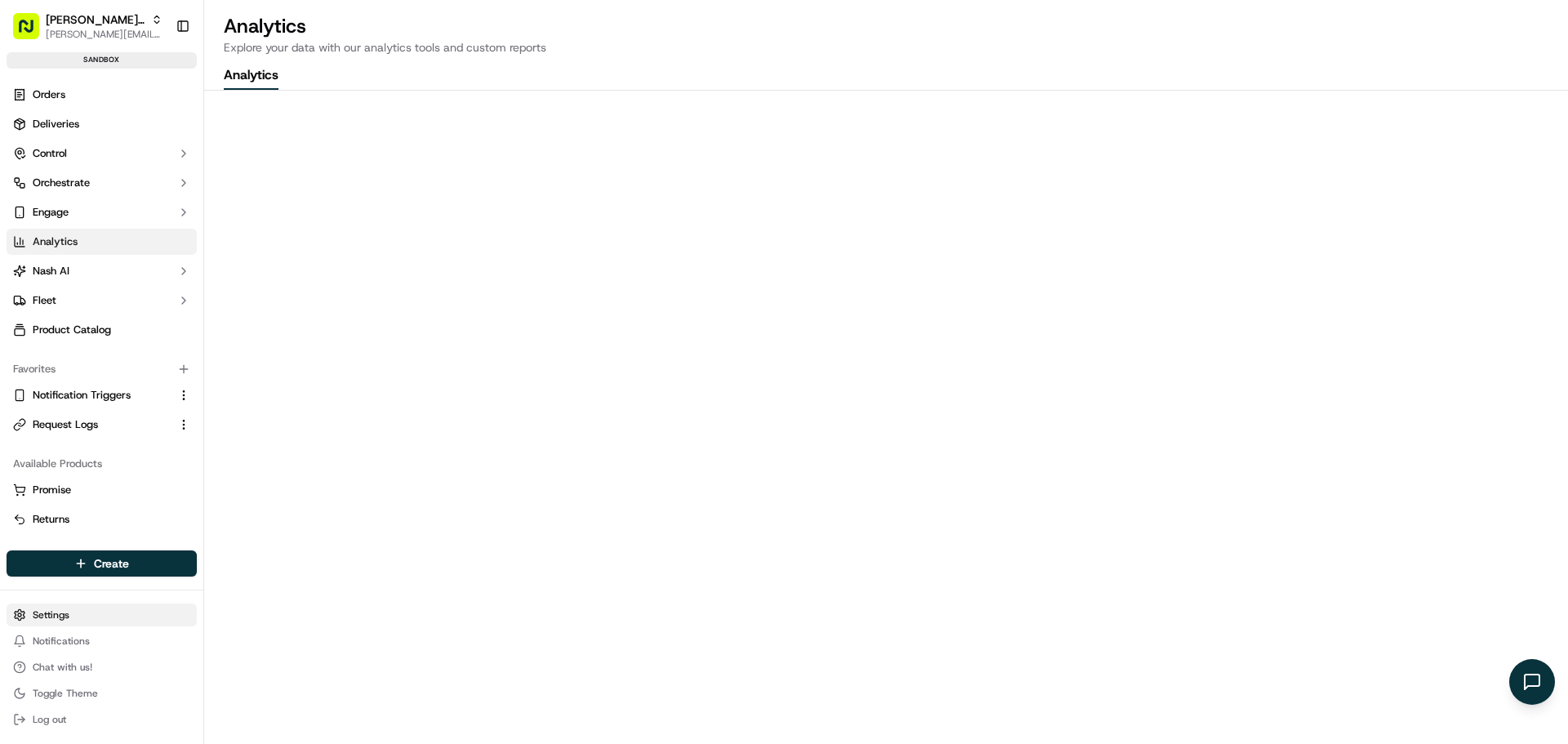
click at [78, 614] on html "Nash Org jeff@usenash.com Toggle Sidebar sandbox Orders Deliveries Control Orch…" at bounding box center [784, 372] width 1568 height 744
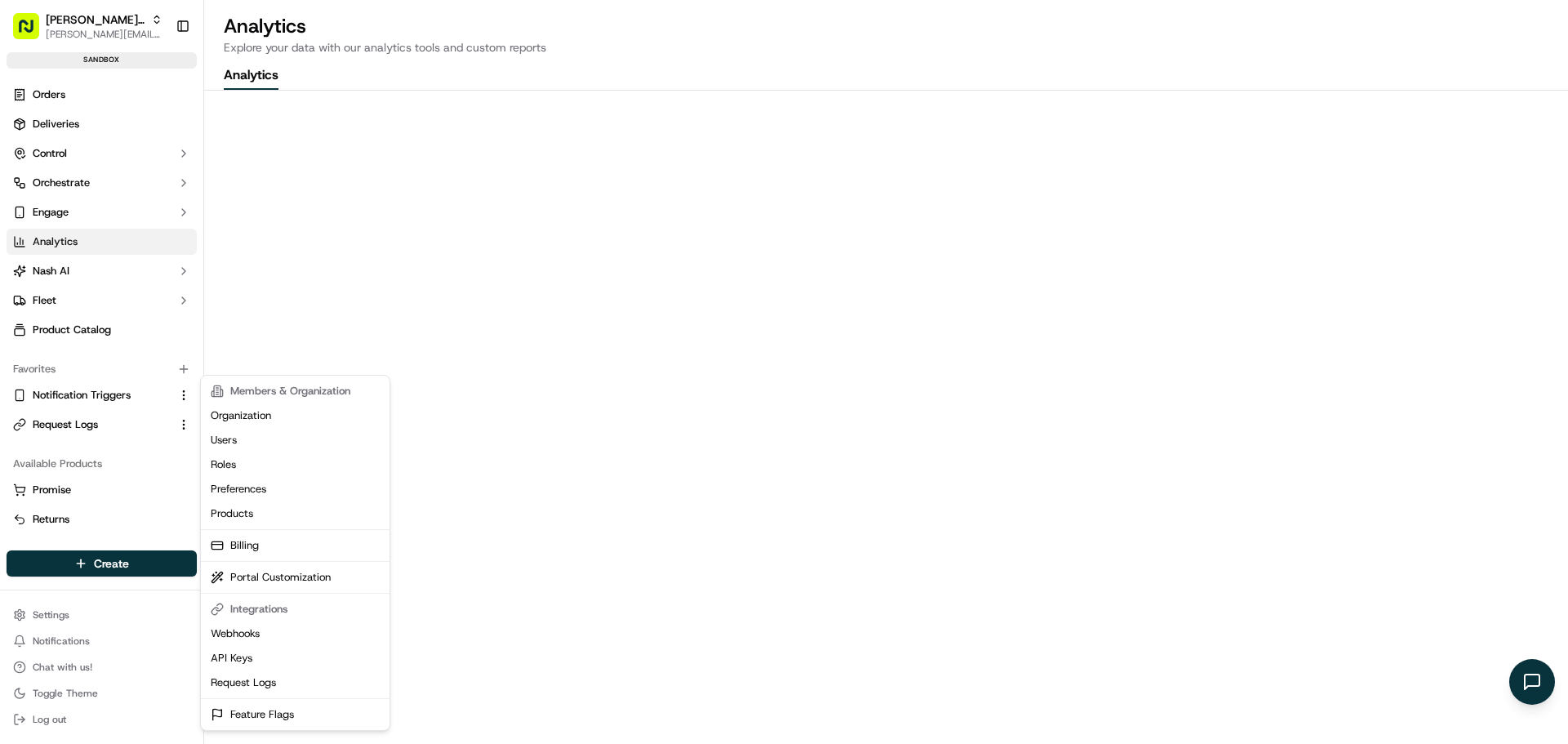
click at [81, 265] on html "Nash Org jeff@usenash.com Toggle Sidebar sandbox Orders Deliveries Control Orch…" at bounding box center [784, 372] width 1568 height 744
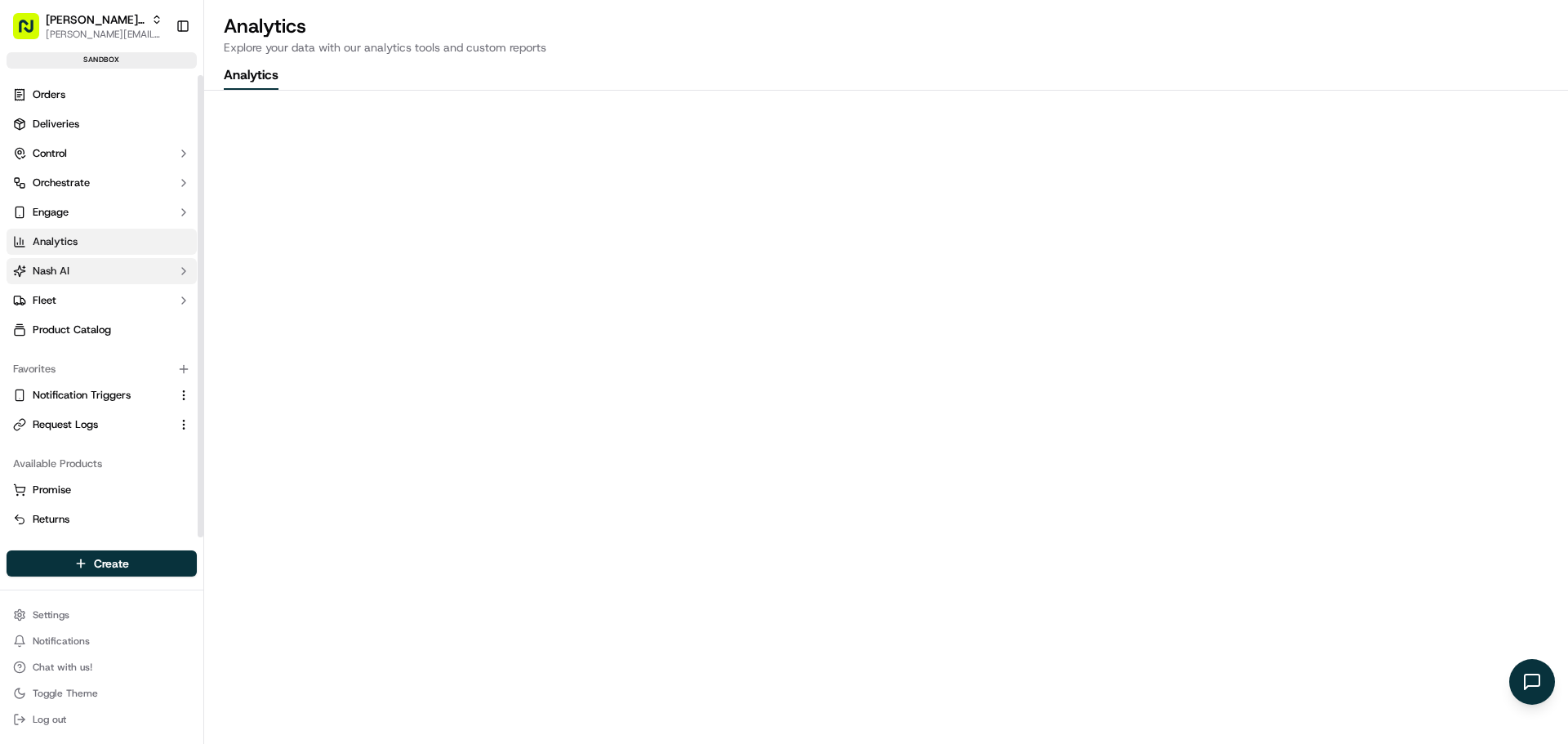
click at [80, 270] on button "Nash AI" at bounding box center [102, 271] width 190 height 26
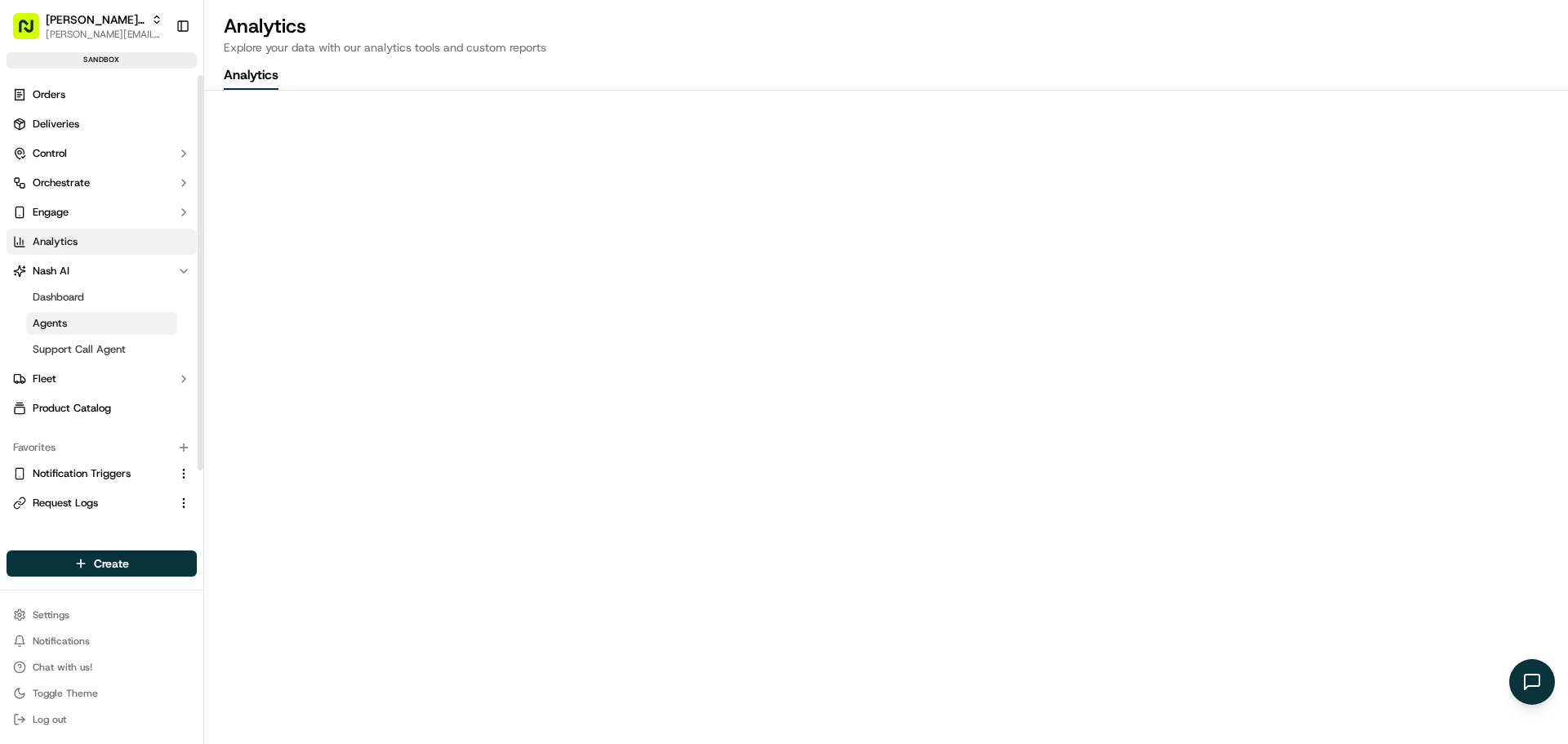
click at [89, 323] on link "Agents" at bounding box center [102, 324] width 151 height 23
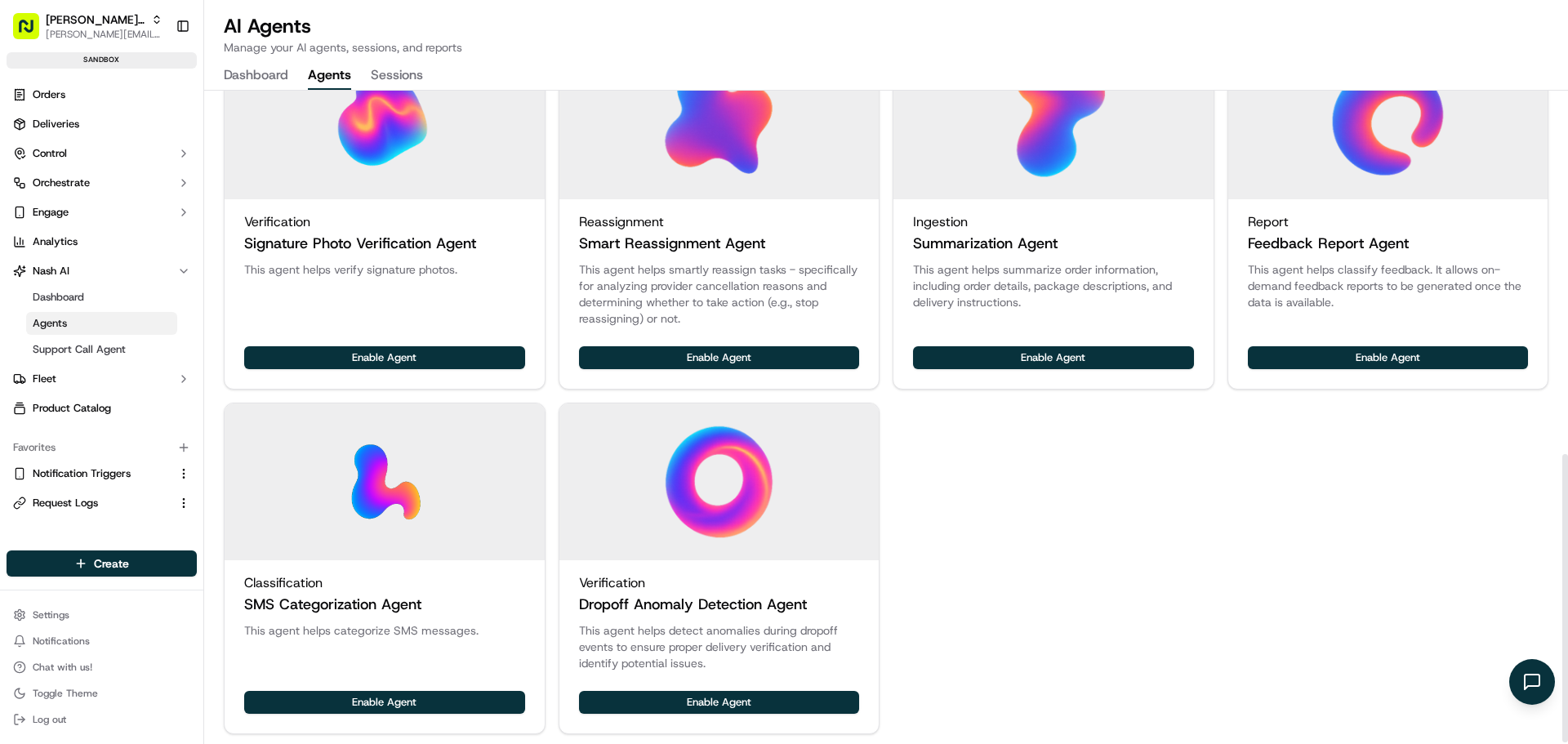
scroll to position [827, 0]
